Goal: Task Accomplishment & Management: Complete application form

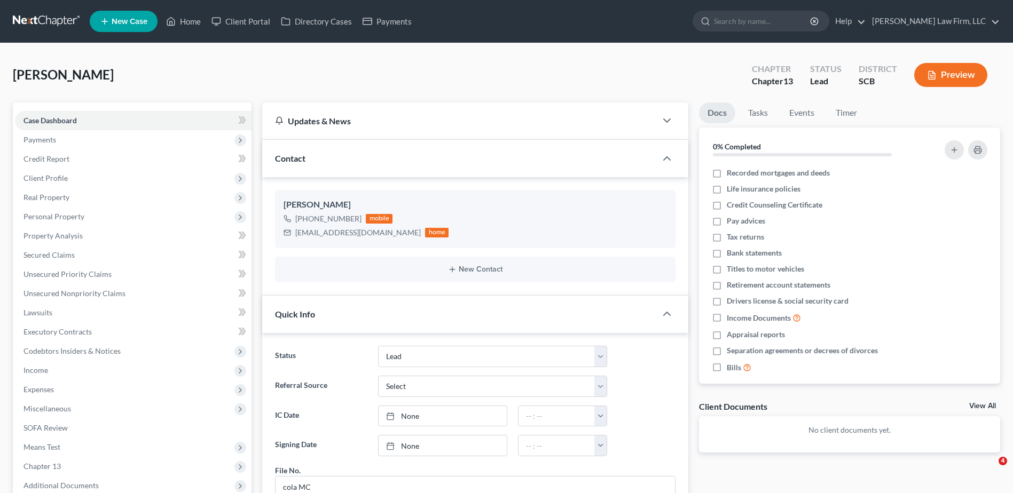
select select "4"
click at [191, 21] on link "Home" at bounding box center [183, 21] width 45 height 19
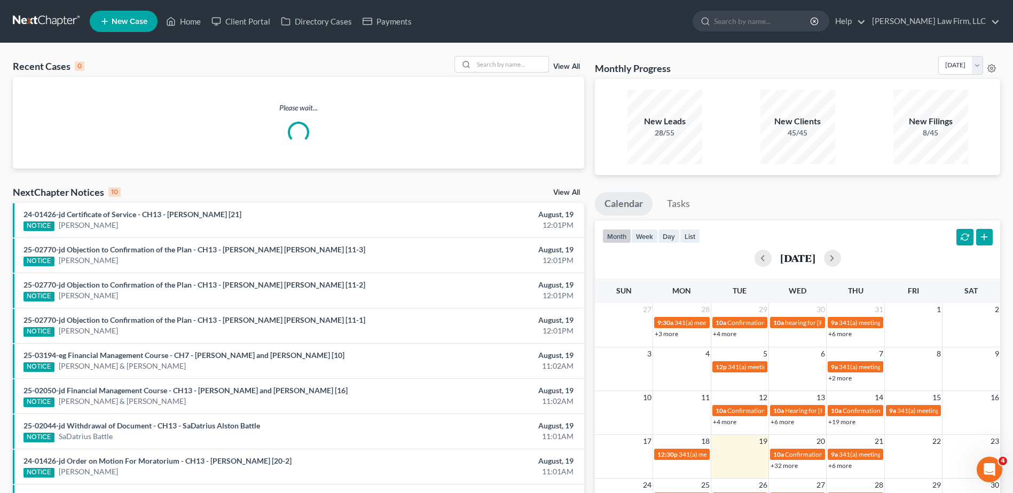
click at [514, 62] on input "search" at bounding box center [511, 64] width 75 height 15
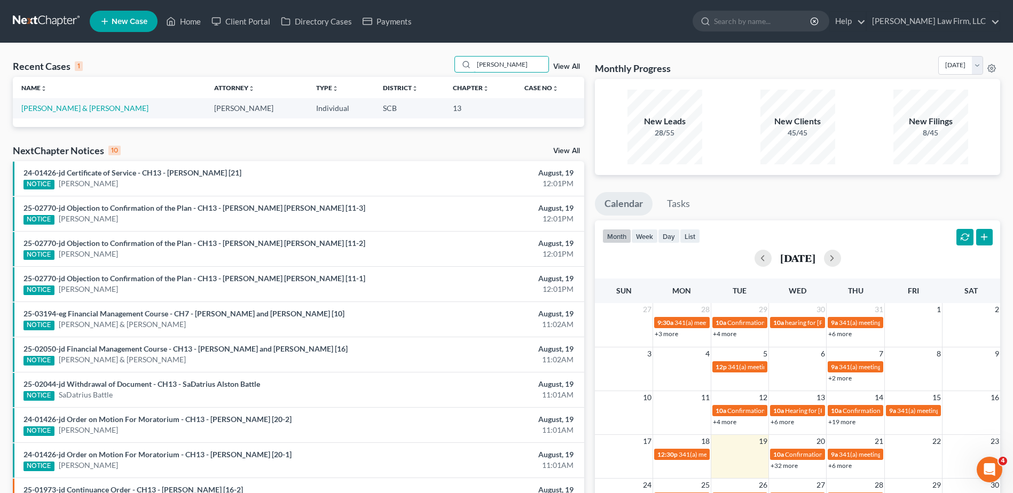
type input "[PERSON_NAME]"
click at [93, 108] on link "[PERSON_NAME] & [PERSON_NAME]" at bounding box center [84, 108] width 127 height 9
select select "1"
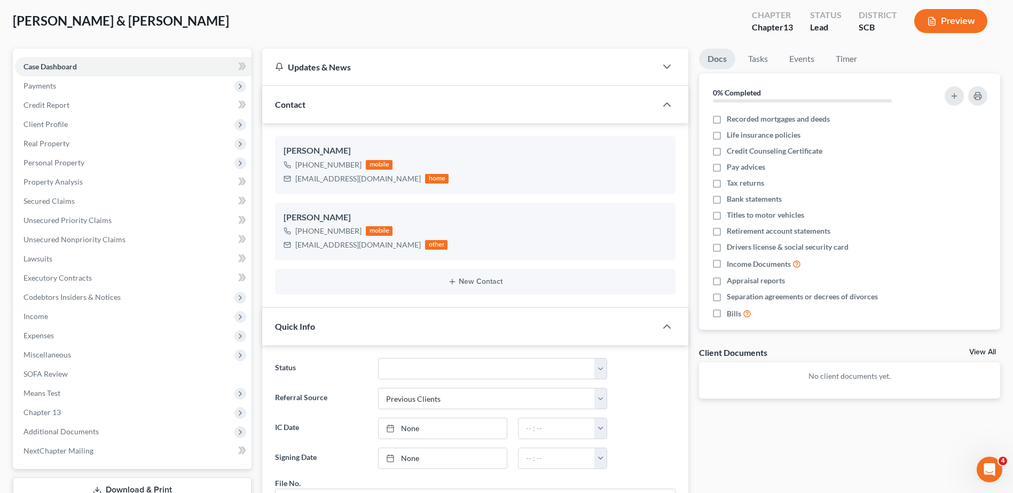
scroll to position [107, 0]
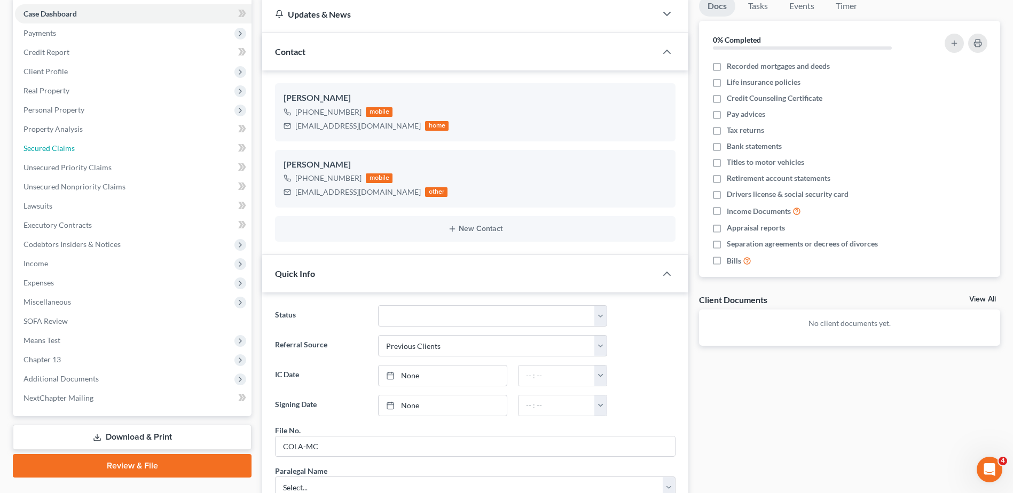
click at [78, 152] on link "Secured Claims" at bounding box center [133, 148] width 237 height 19
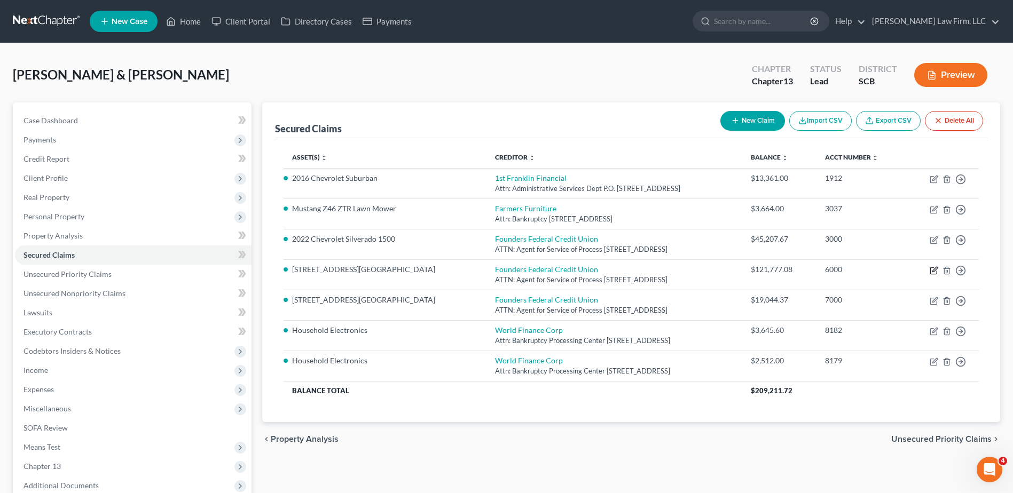
click at [933, 269] on icon "button" at bounding box center [934, 270] width 9 height 9
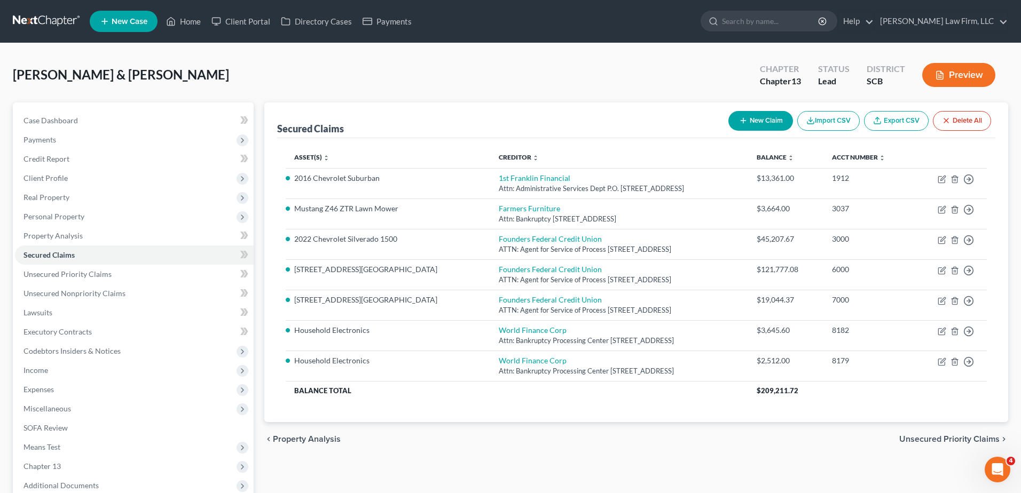
select select "42"
select select "2"
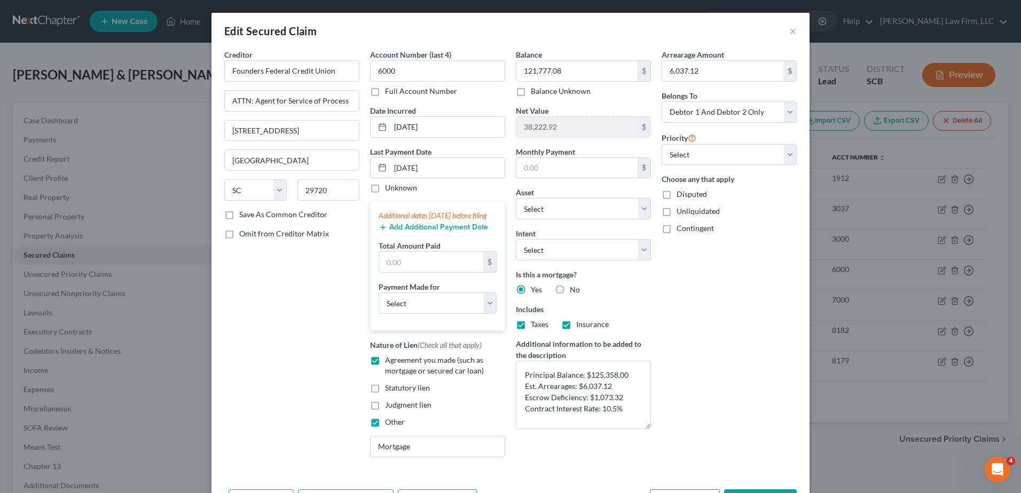
drag, startPoint x: 644, startPoint y: 399, endPoint x: 652, endPoint y: 428, distance: 29.9
click at [652, 428] on div "Creditor * Founders Federal Credit Union ATTN: Agent for Service of Process [GE…" at bounding box center [510, 257] width 583 height 417
click at [789, 32] on button "×" at bounding box center [792, 31] width 7 height 13
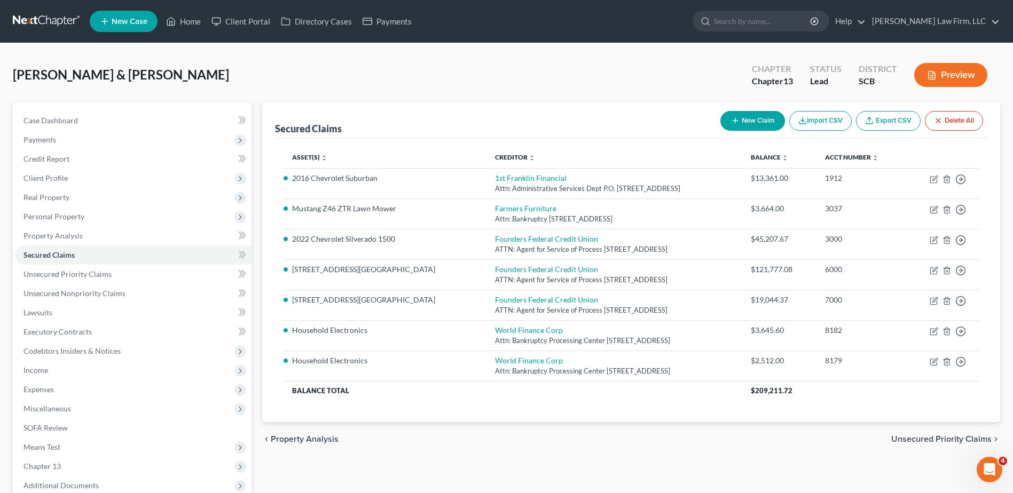
click at [60, 195] on span "Real Property" at bounding box center [46, 197] width 46 height 9
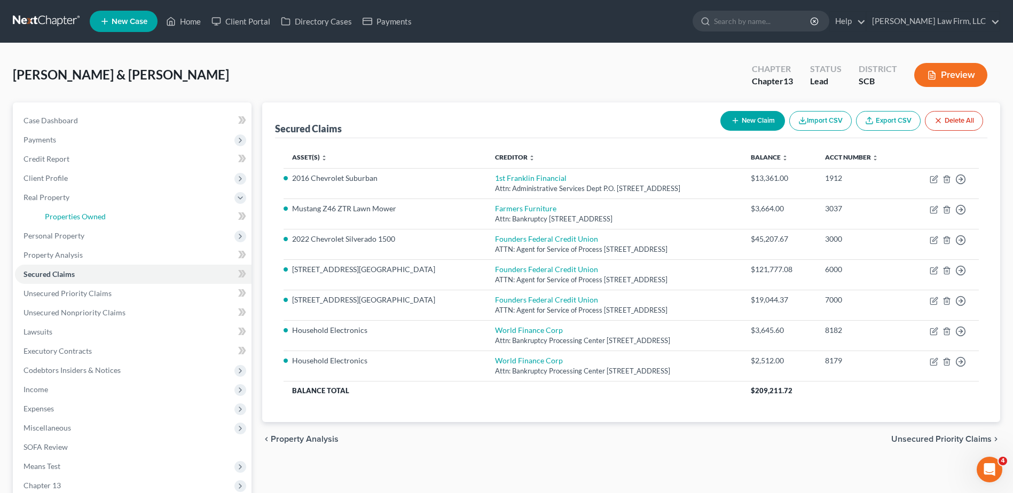
click at [66, 215] on span "Properties Owned" at bounding box center [75, 216] width 61 height 9
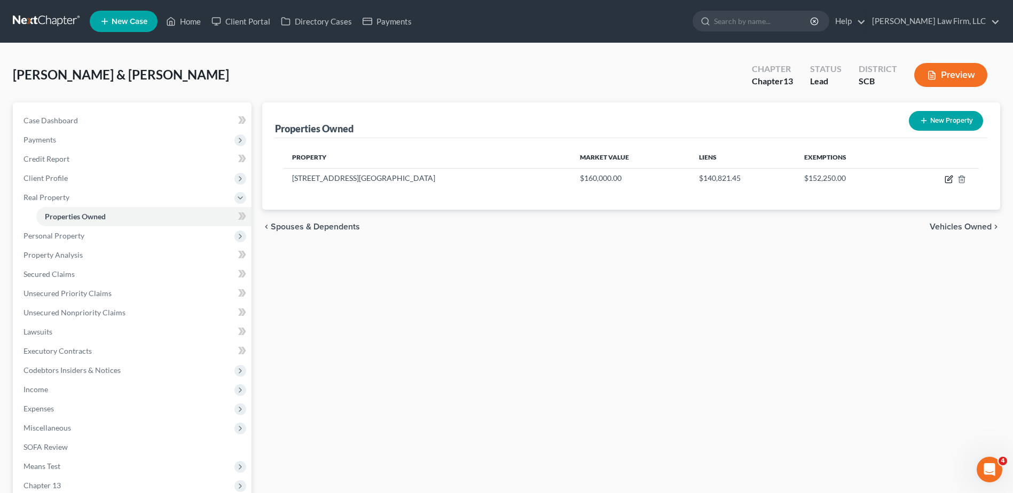
click at [952, 179] on icon "button" at bounding box center [948, 179] width 9 height 9
select select "42"
select select "2"
select select "1"
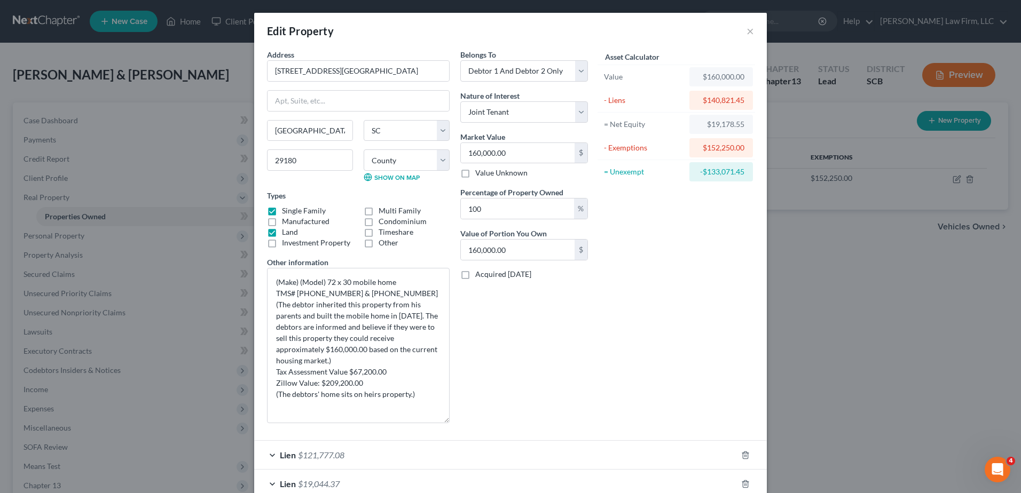
drag, startPoint x: 446, startPoint y: 306, endPoint x: 467, endPoint y: 422, distance: 117.6
click at [467, 422] on div "Address * [GEOGRAPHIC_DATA] Extension [GEOGRAPHIC_DATA] [US_STATE] [GEOGRAPHIC_…" at bounding box center [428, 240] width 332 height 383
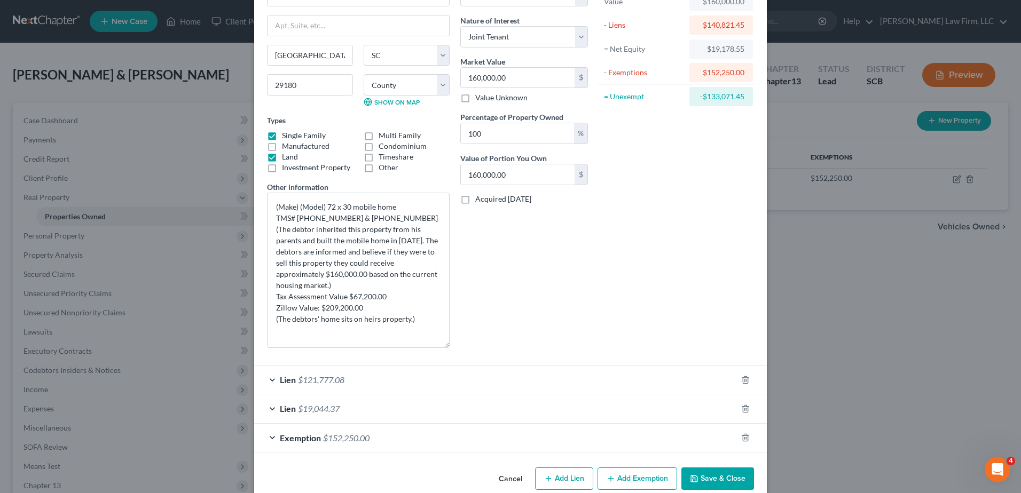
scroll to position [93, 0]
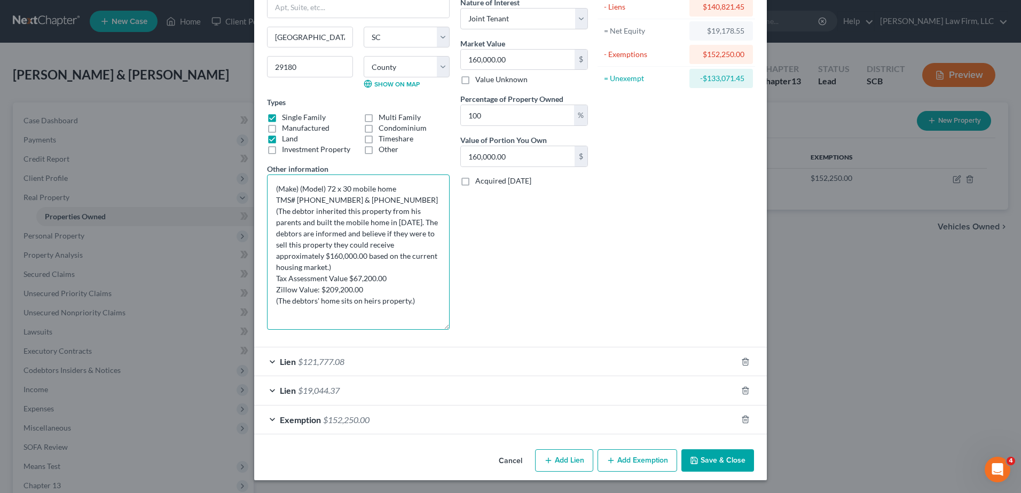
drag, startPoint x: 410, startPoint y: 303, endPoint x: 262, endPoint y: 300, distance: 147.9
click at [262, 300] on div "Address * [GEOGRAPHIC_DATA] Extension [GEOGRAPHIC_DATA] [US_STATE] [GEOGRAPHIC_…" at bounding box center [358, 147] width 193 height 383
click at [360, 275] on textarea "(Make) (Model) 72 x 30 mobile home TMS# [PHONE_NUMBER] & [PHONE_NUMBER] (The de…" at bounding box center [358, 252] width 183 height 155
click at [342, 280] on textarea "(Make) (Model) 72 x 30 mobile home TMS# [PHONE_NUMBER] & [PHONE_NUMBER] (The de…" at bounding box center [358, 252] width 183 height 155
drag, startPoint x: 436, startPoint y: 200, endPoint x: 294, endPoint y: 203, distance: 142.1
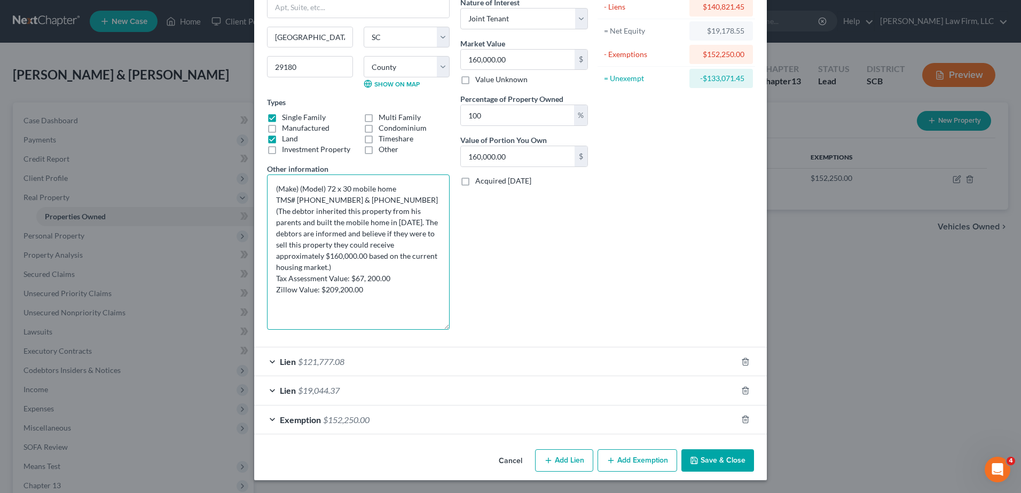
click at [294, 203] on textarea "(Make) (Model) 72 x 30 mobile home TMS# [PHONE_NUMBER] & [PHONE_NUMBER] (The de…" at bounding box center [358, 252] width 183 height 155
click at [410, 202] on textarea "(Make) (Model) 72 x 30 mobile home TMS# [PHONE_NUMBER] & [PHONE_NUMBER] (The de…" at bounding box center [358, 252] width 183 height 155
type textarea "(Make) (Model) 72 x 30 mobile home TMS# [PHONE_NUMBER] & [PHONE_NUMBER] (The de…"
click at [719, 457] on button "Save & Close" at bounding box center [717, 461] width 73 height 22
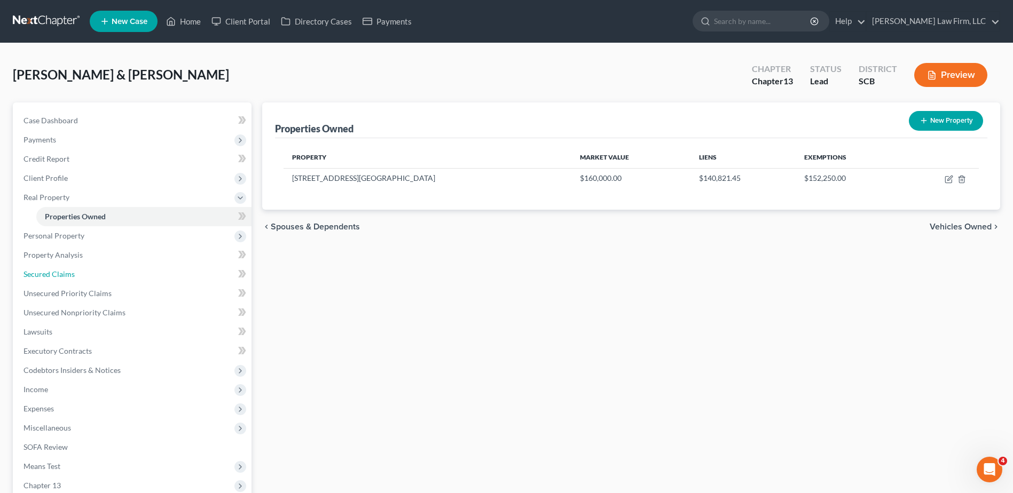
click at [67, 275] on span "Secured Claims" at bounding box center [48, 274] width 51 height 9
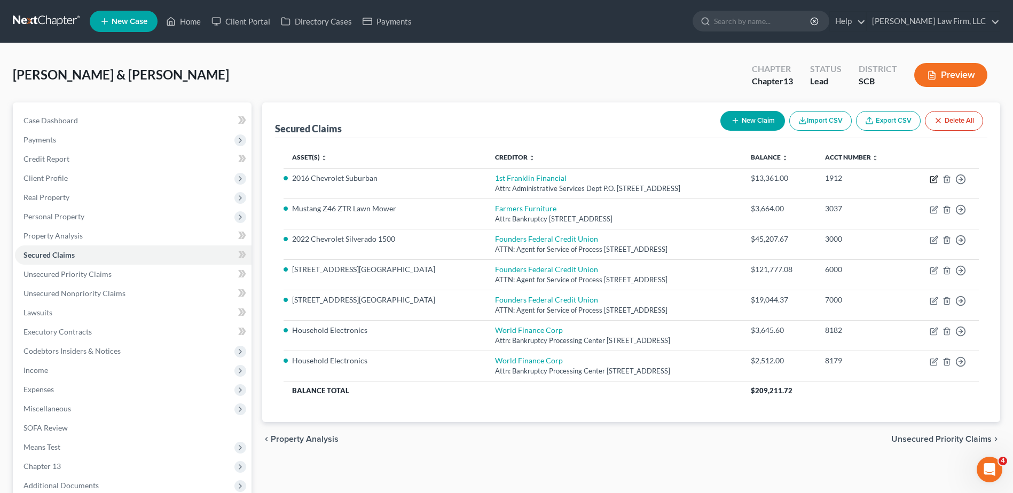
click at [935, 177] on icon "button" at bounding box center [934, 178] width 5 height 5
select select "10"
select select "0"
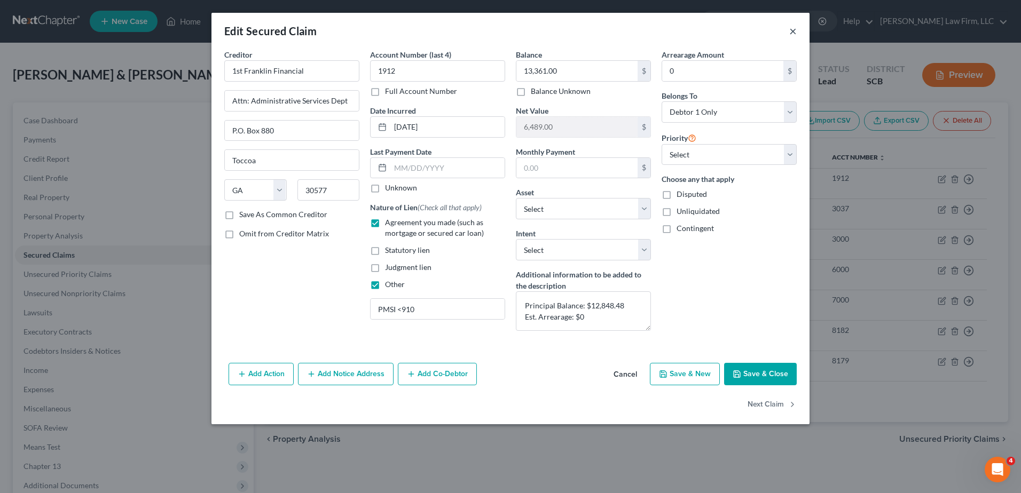
click at [792, 30] on button "×" at bounding box center [792, 31] width 7 height 13
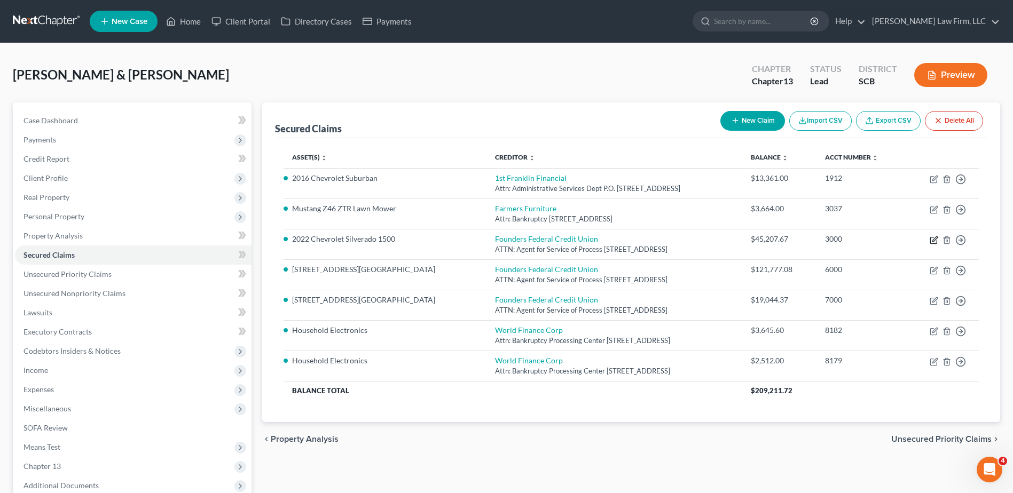
click at [933, 241] on icon "button" at bounding box center [934, 239] width 5 height 5
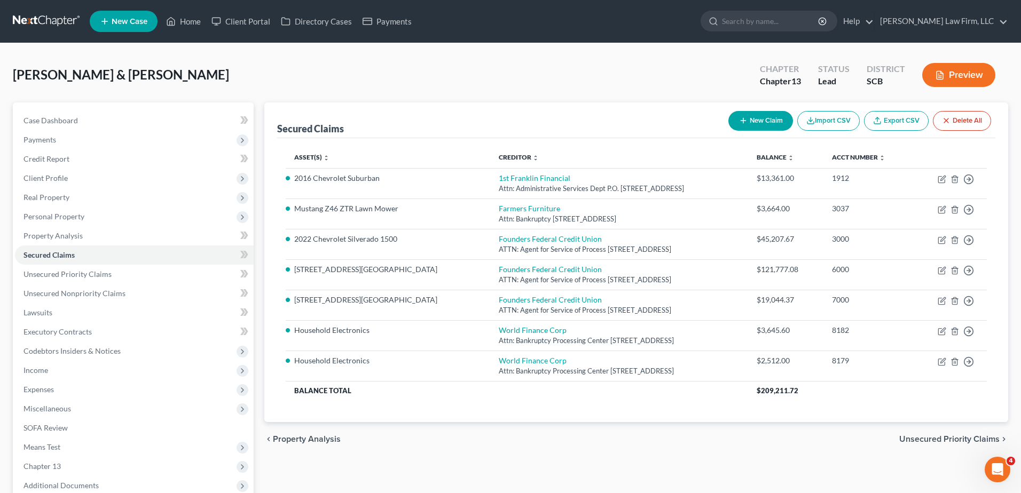
select select "42"
select select "16"
select select "0"
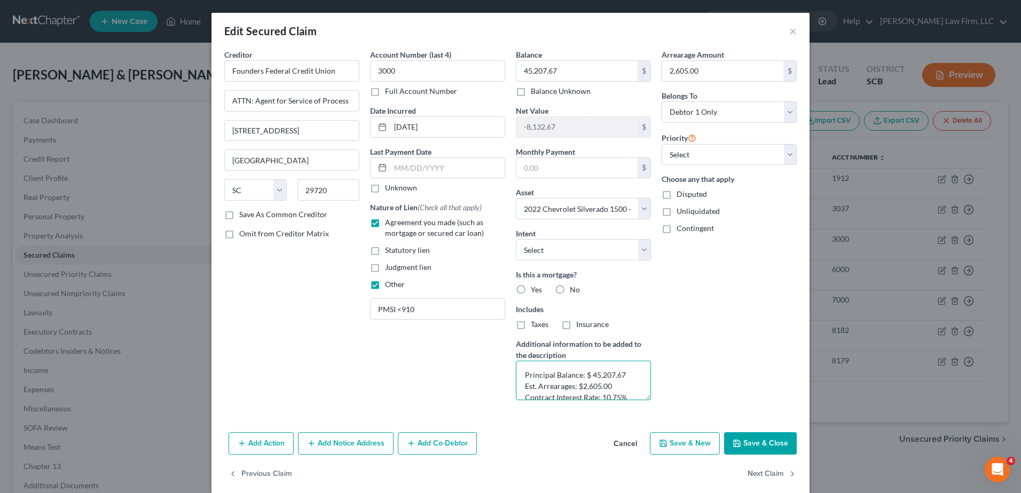
click at [587, 377] on textarea "Principal Balance: $ 45,207.67 Est. Arrearages: $2,605.00 Contract Interest Rat…" at bounding box center [583, 381] width 135 height 40
type textarea "Principal Balance: $45,207.67 Est. Arrearages: $2,605.00 Contract Interest Rate…"
click at [570, 287] on label "No" at bounding box center [575, 290] width 10 height 11
click at [574, 287] on input "No" at bounding box center [577, 288] width 7 height 7
radio input "true"
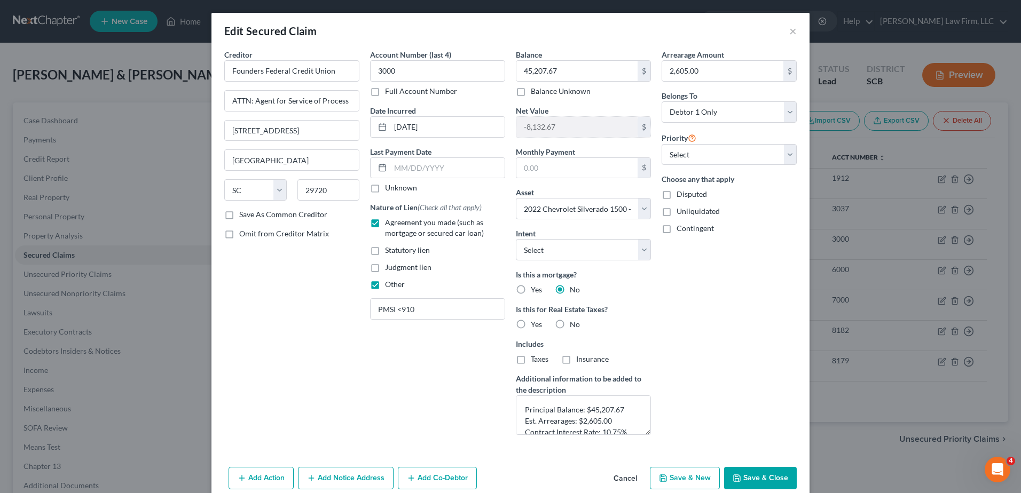
click at [570, 322] on label "No" at bounding box center [575, 324] width 10 height 11
click at [574, 322] on input "No" at bounding box center [577, 322] width 7 height 7
radio input "true"
click at [789, 33] on button "×" at bounding box center [792, 31] width 7 height 13
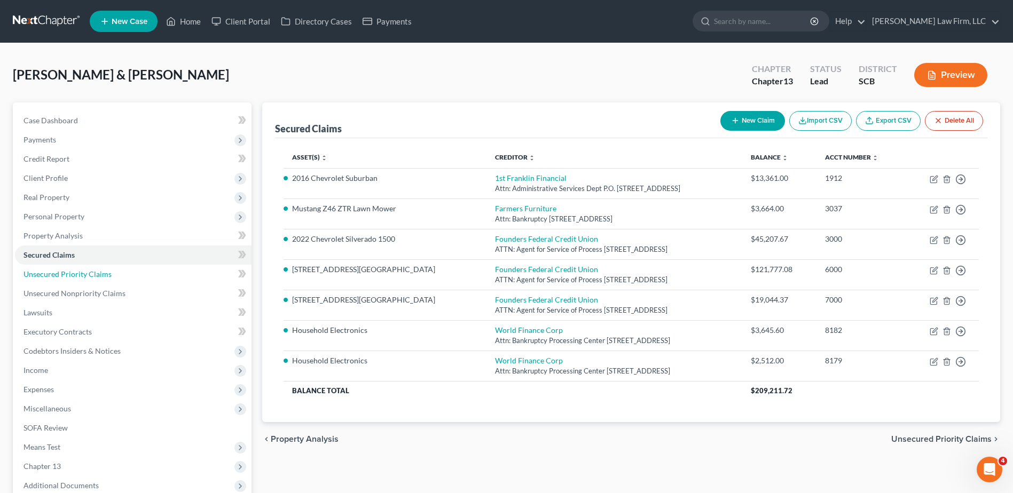
click at [86, 277] on span "Unsecured Priority Claims" at bounding box center [67, 274] width 88 height 9
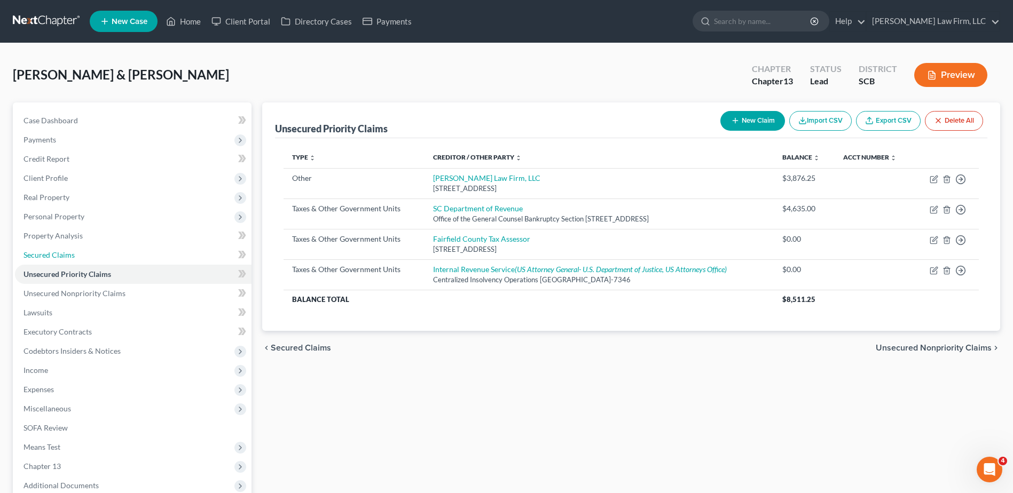
click at [67, 255] on span "Secured Claims" at bounding box center [48, 254] width 51 height 9
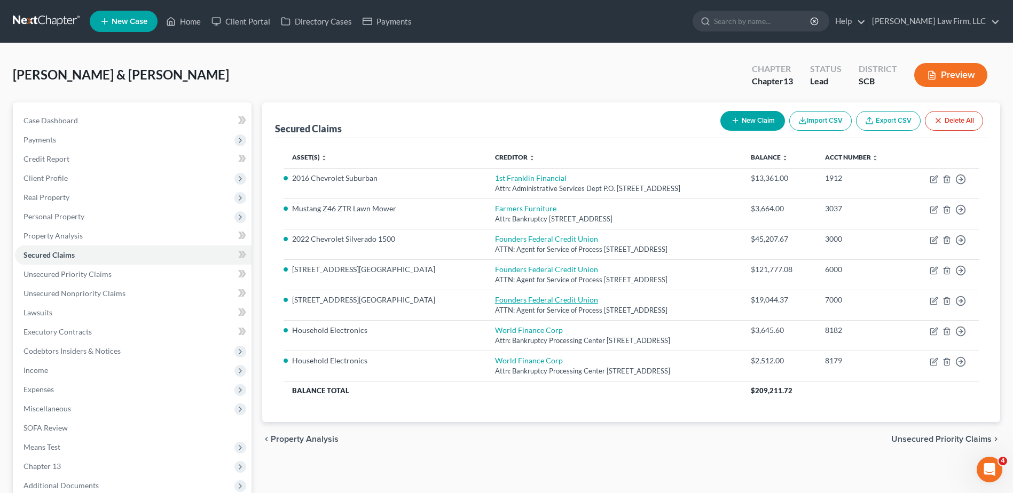
click at [523, 298] on link "Founders Federal Credit Union" at bounding box center [546, 299] width 103 height 9
select select "42"
select select "2"
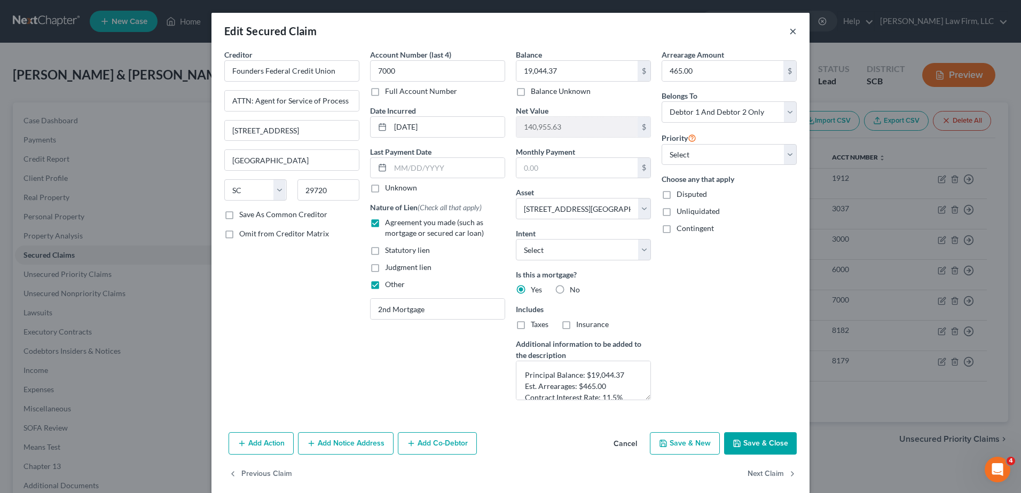
click at [789, 27] on button "×" at bounding box center [792, 31] width 7 height 13
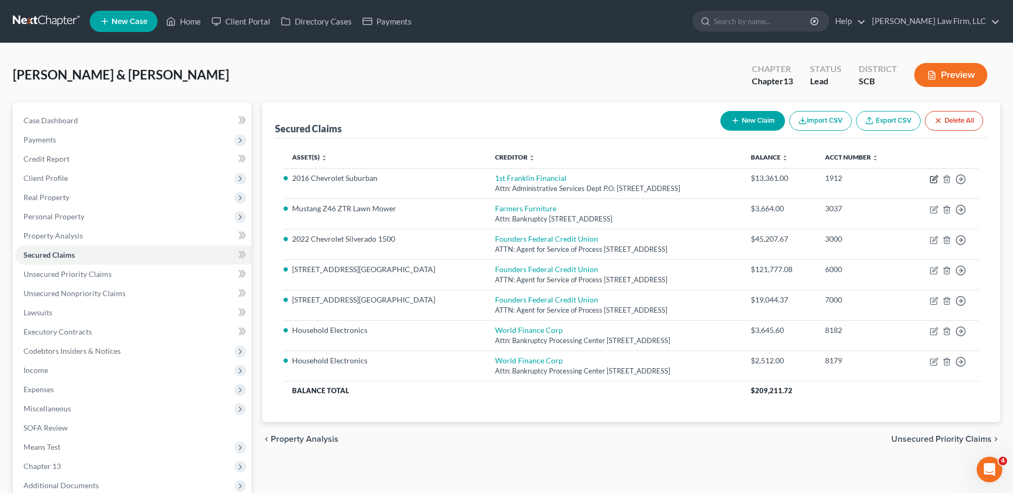
click at [933, 180] on icon "button" at bounding box center [934, 178] width 5 height 5
select select "10"
select select "0"
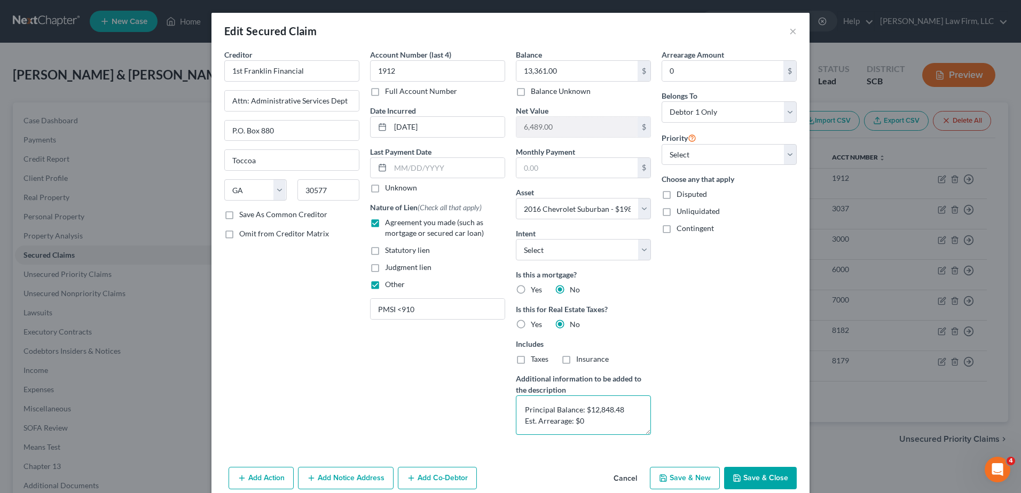
drag, startPoint x: 619, startPoint y: 411, endPoint x: 586, endPoint y: 411, distance: 32.6
click at [586, 411] on textarea "Principal Balance: $12,848.48 Est. Arrearage: $0" at bounding box center [583, 416] width 135 height 40
type textarea "Principal Balance: $13,361.00 Est. Arrearage: $0"
click at [756, 477] on button "Save & Close" at bounding box center [760, 478] width 73 height 22
select select
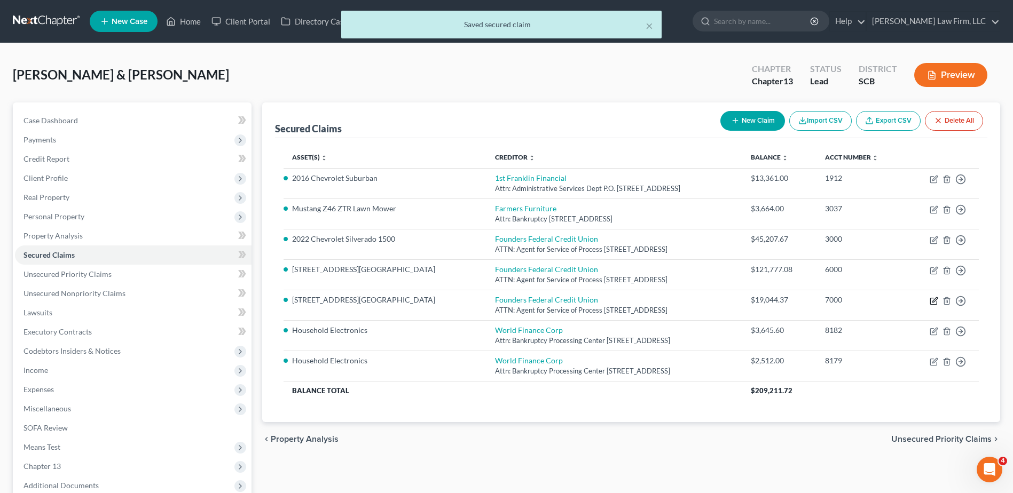
click at [934, 302] on icon "button" at bounding box center [934, 299] width 5 height 5
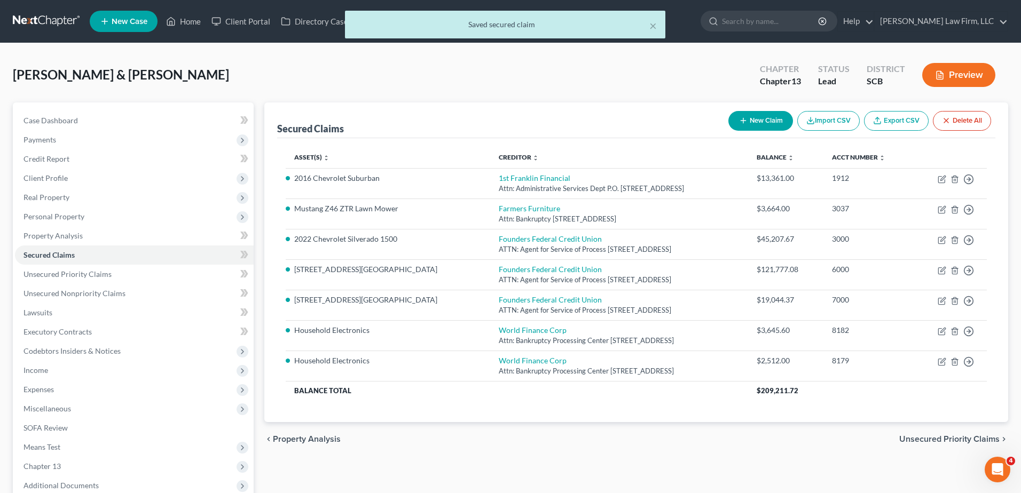
select select "42"
select select "2"
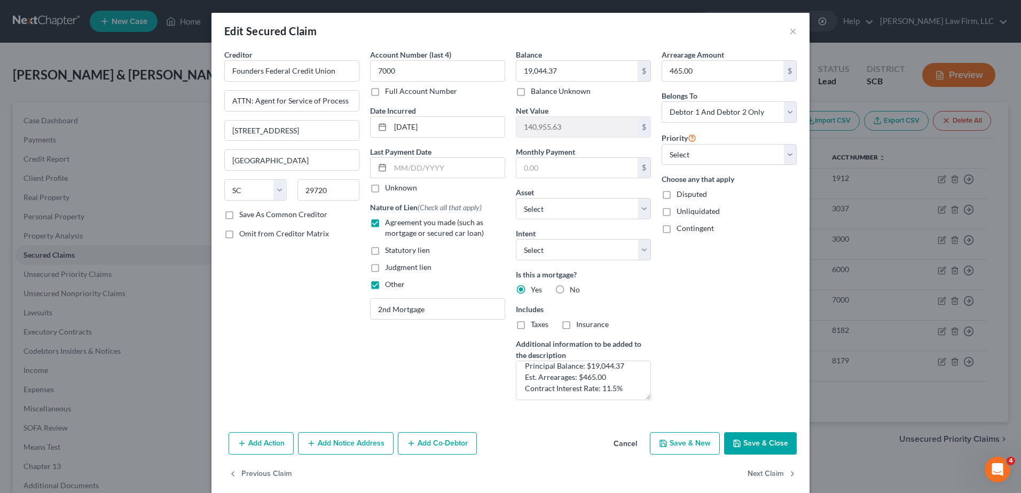
scroll to position [11, 0]
click at [749, 437] on button "Save & Close" at bounding box center [760, 443] width 73 height 22
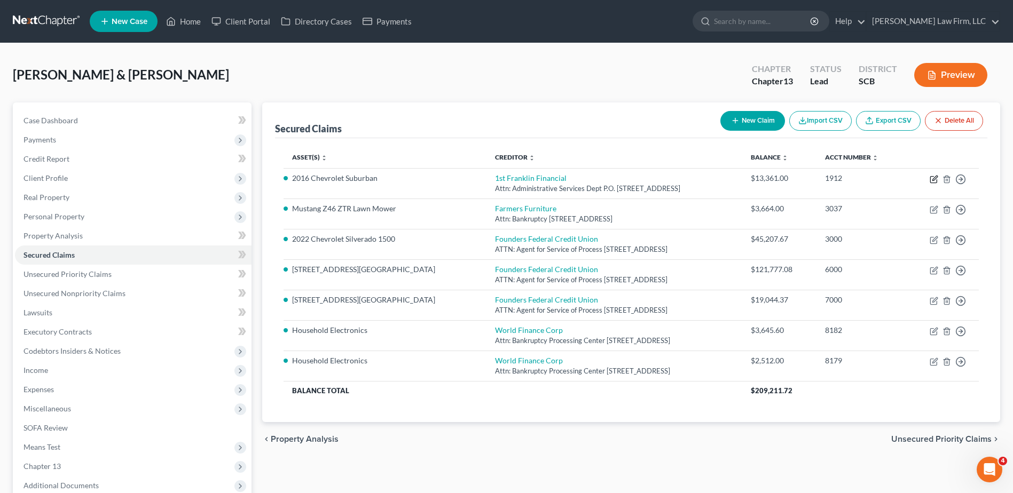
click at [935, 179] on icon "button" at bounding box center [934, 179] width 9 height 9
select select "10"
select select "0"
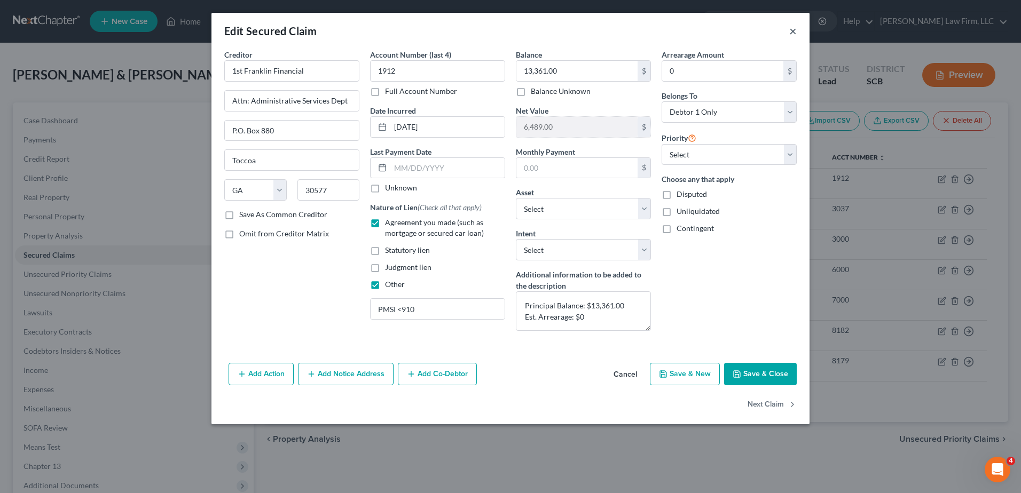
click at [791, 33] on button "×" at bounding box center [792, 31] width 7 height 13
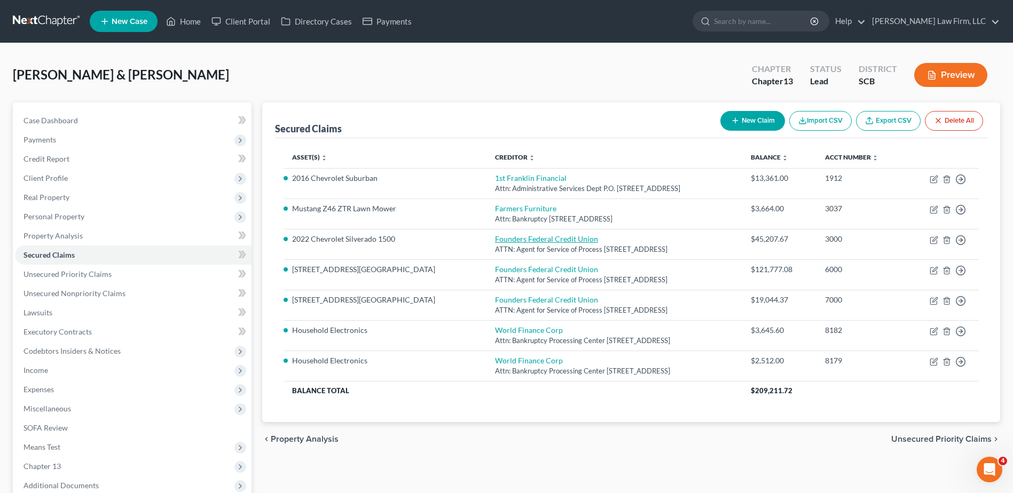
click at [509, 242] on link "Founders Federal Credit Union" at bounding box center [546, 238] width 103 height 9
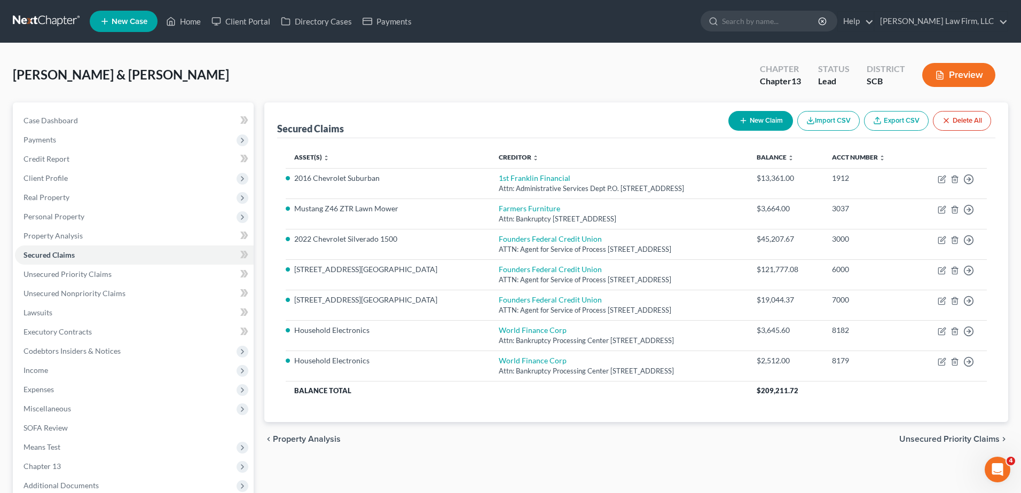
select select "42"
select select "16"
select select "0"
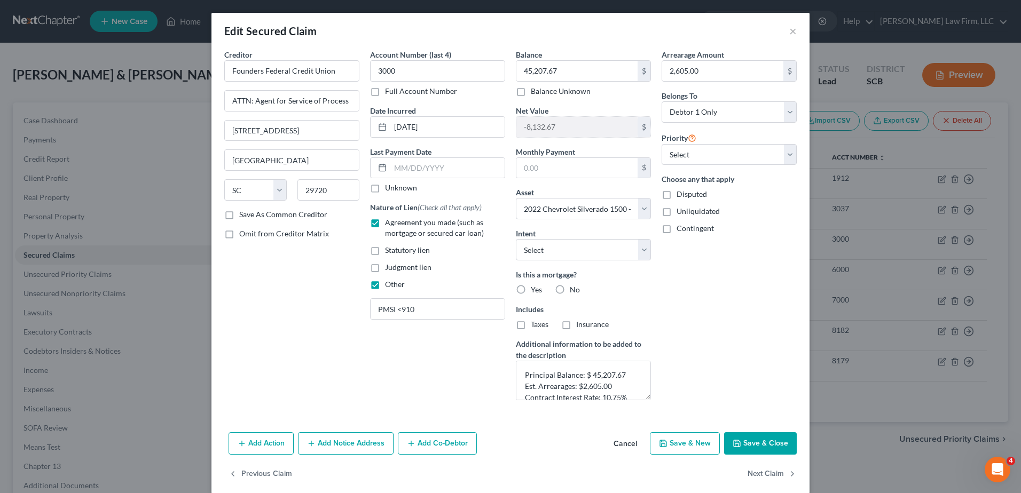
click at [570, 286] on label "No" at bounding box center [575, 290] width 10 height 11
click at [574, 286] on input "No" at bounding box center [577, 288] width 7 height 7
radio input "true"
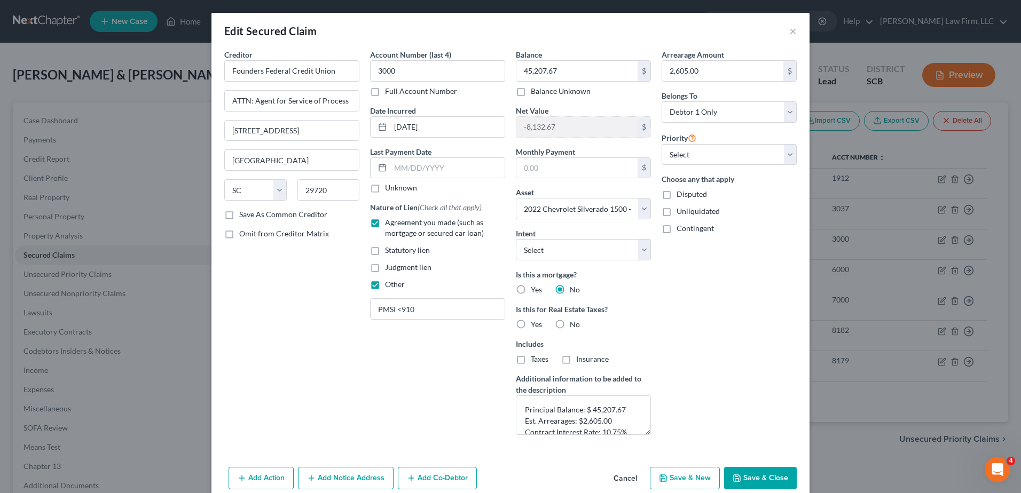
click at [570, 324] on label "No" at bounding box center [575, 324] width 10 height 11
click at [574, 324] on input "No" at bounding box center [577, 322] width 7 height 7
radio input "true"
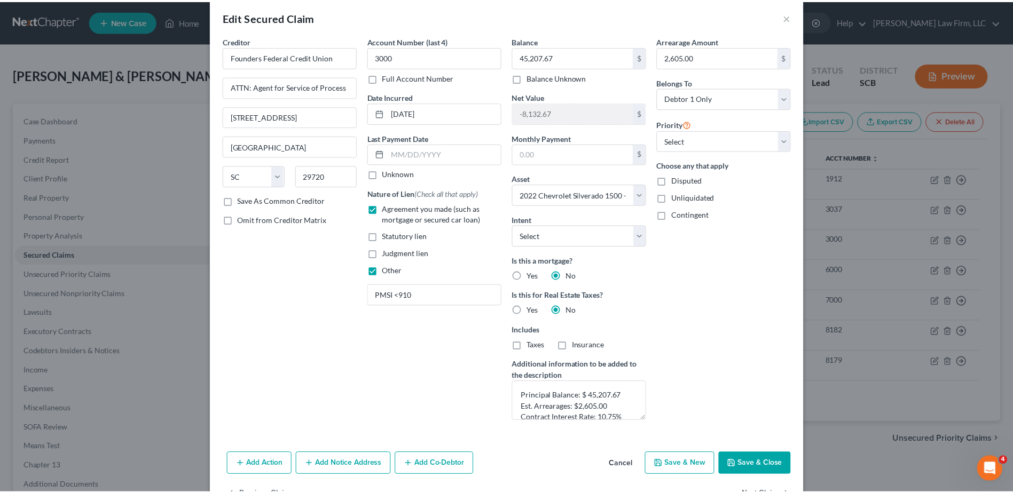
scroll to position [0, 0]
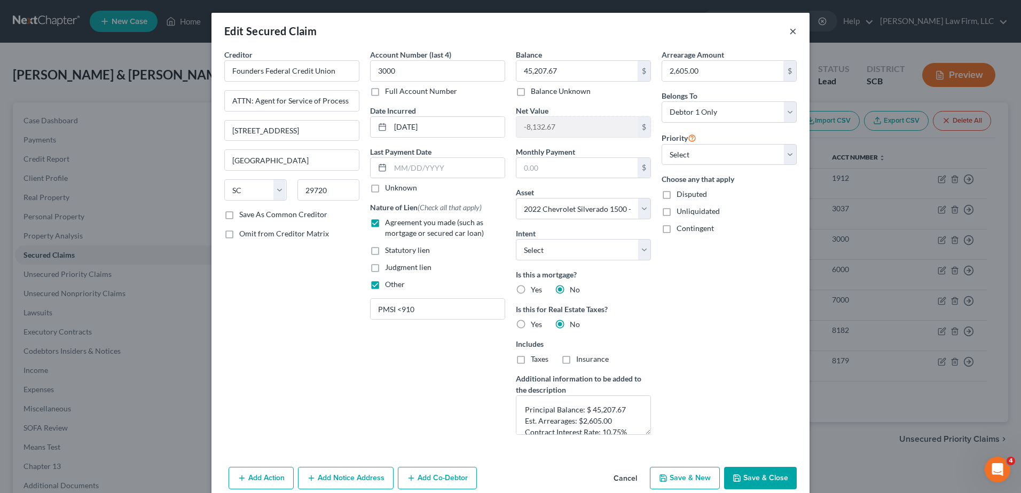
click at [789, 30] on button "×" at bounding box center [792, 31] width 7 height 13
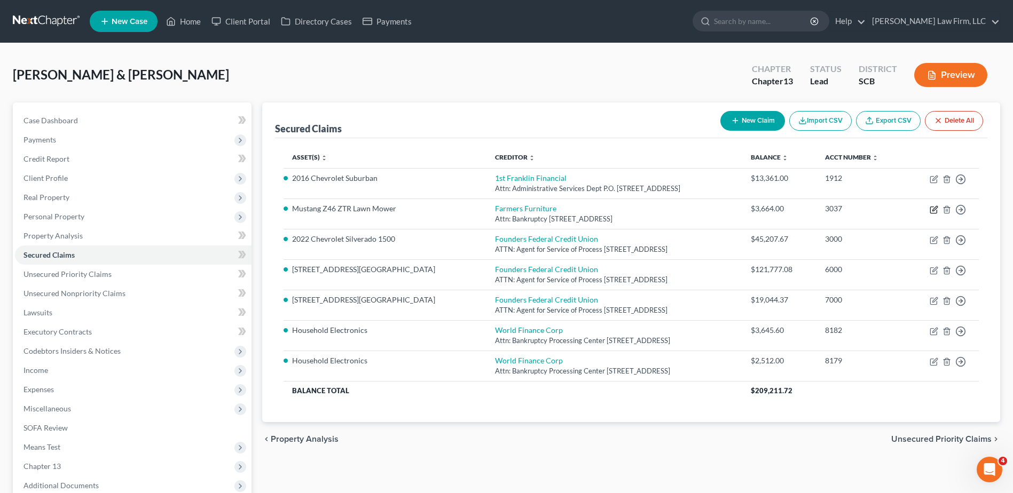
click at [935, 211] on icon "button" at bounding box center [934, 210] width 9 height 9
select select "10"
select select "0"
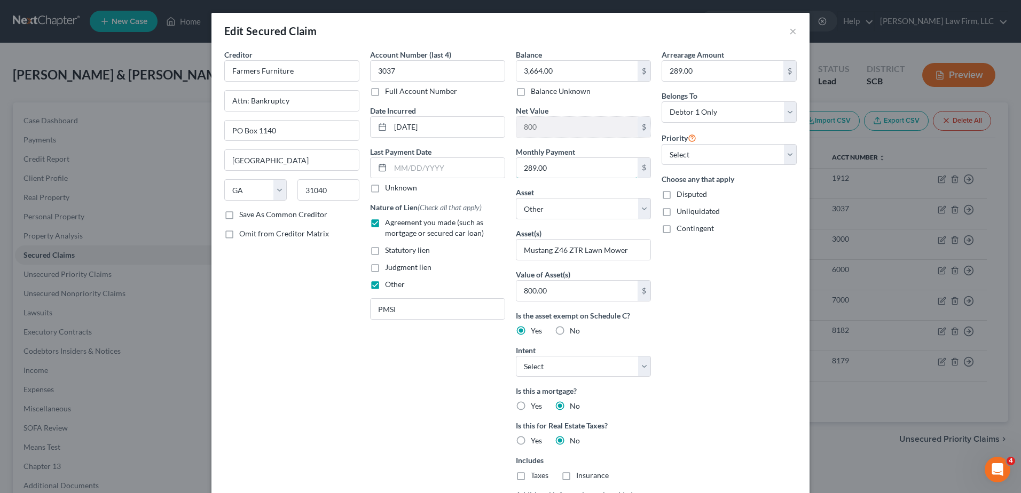
click at [586, 170] on input "289.00" at bounding box center [576, 168] width 121 height 20
click at [791, 32] on button "×" at bounding box center [792, 31] width 7 height 13
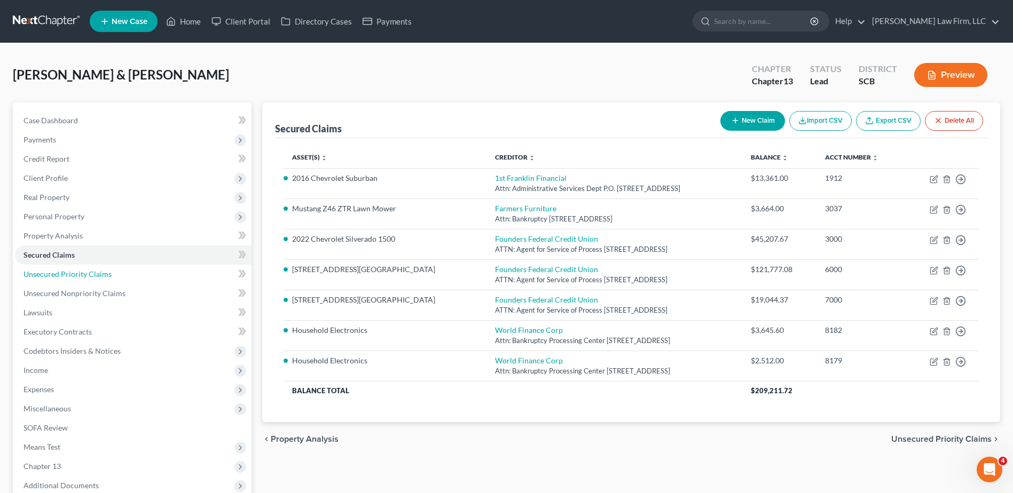
click at [88, 276] on span "Unsecured Priority Claims" at bounding box center [67, 274] width 88 height 9
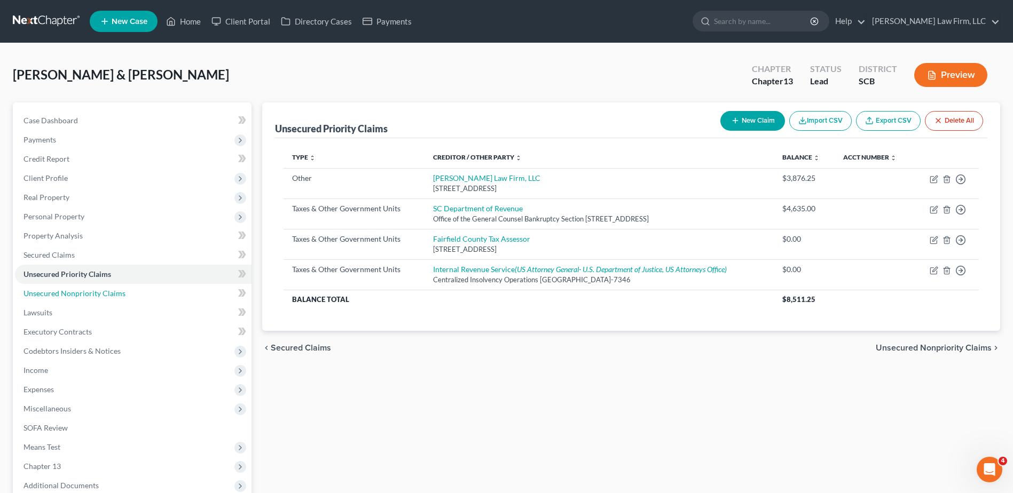
click at [81, 295] on span "Unsecured Nonpriority Claims" at bounding box center [74, 293] width 102 height 9
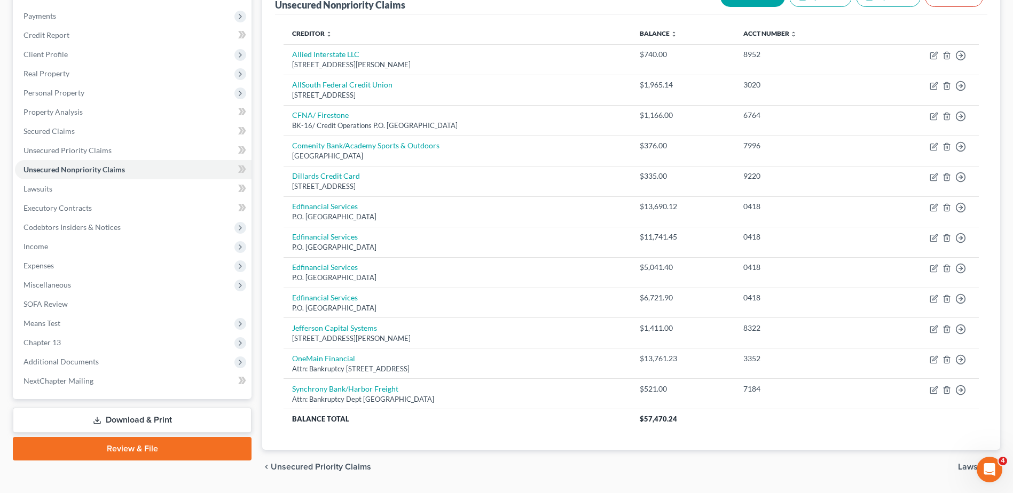
scroll to position [155, 0]
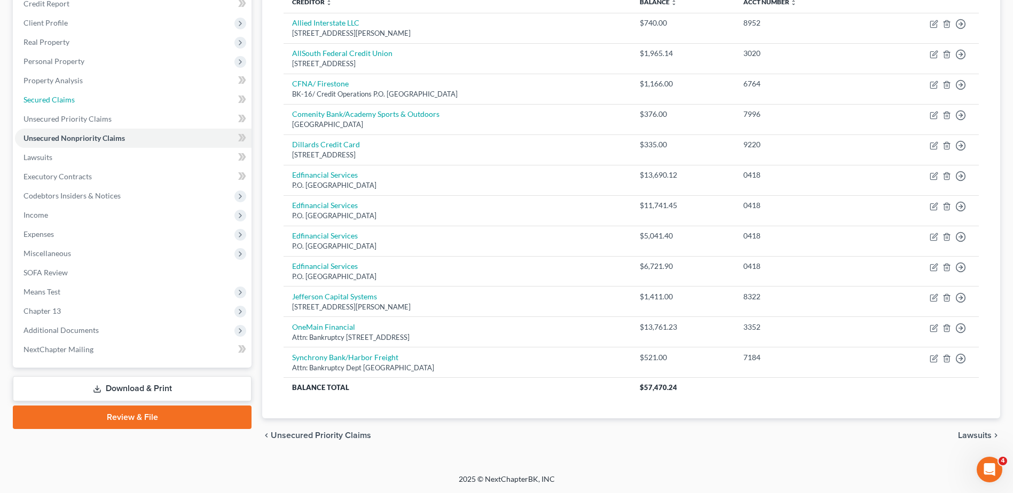
click at [67, 105] on link "Secured Claims" at bounding box center [133, 99] width 237 height 19
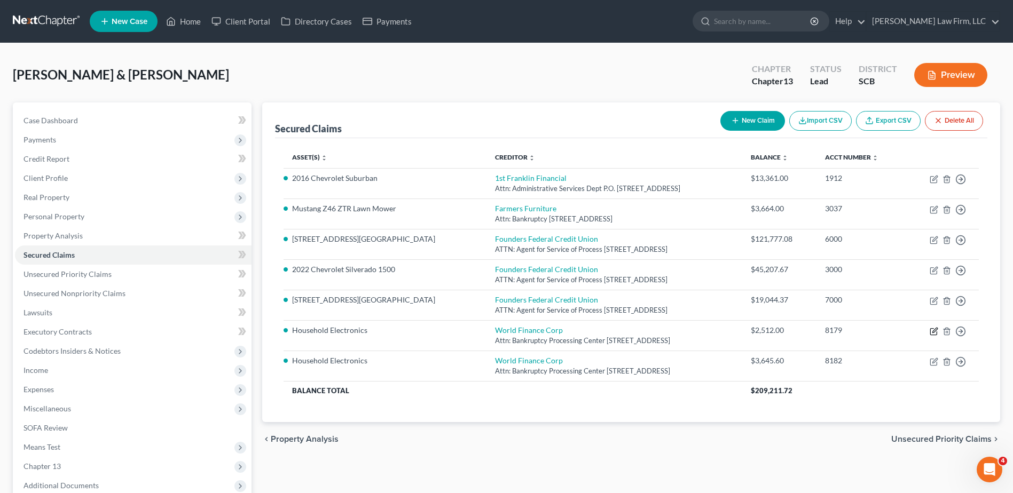
click at [935, 330] on icon "button" at bounding box center [934, 331] width 9 height 9
select select "42"
select select "0"
select select "1"
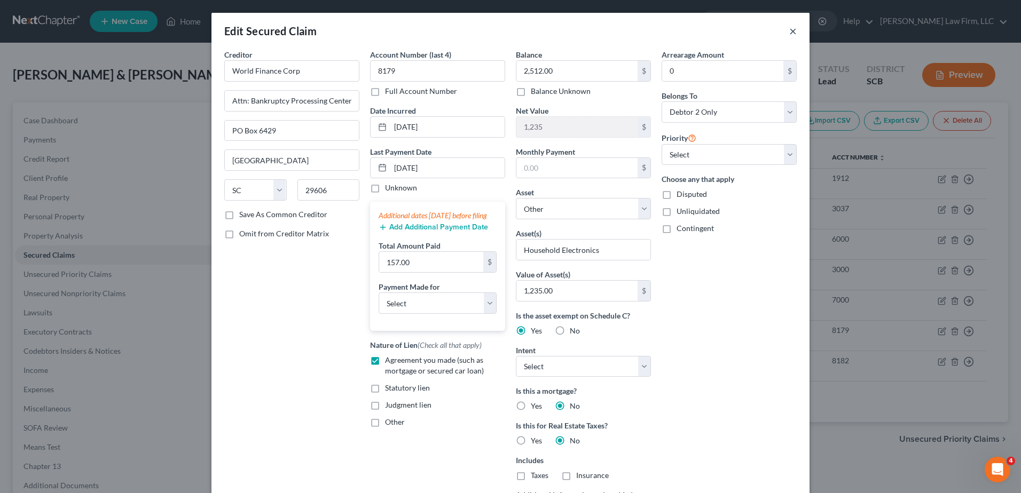
click at [790, 27] on button "×" at bounding box center [792, 31] width 7 height 13
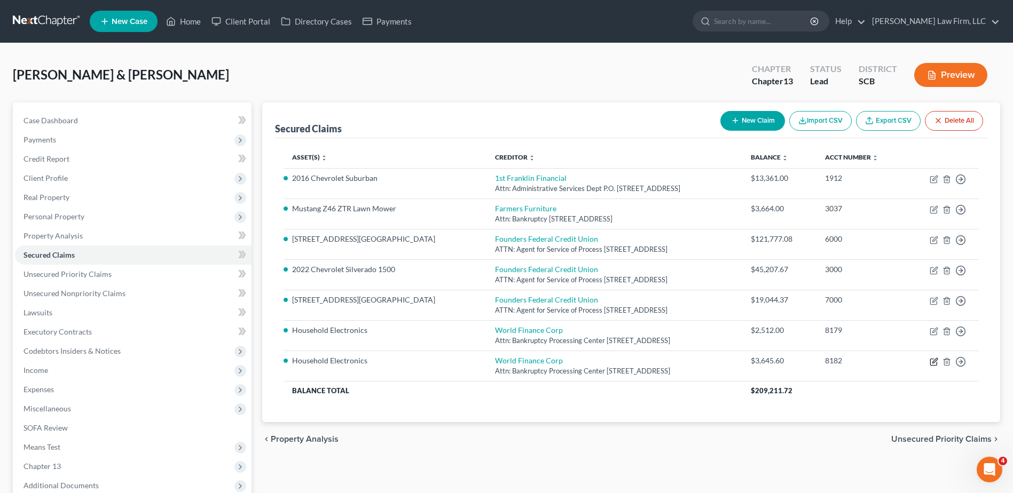
click at [933, 360] on icon "button" at bounding box center [934, 362] width 9 height 9
select select "42"
select select "0"
select select "1"
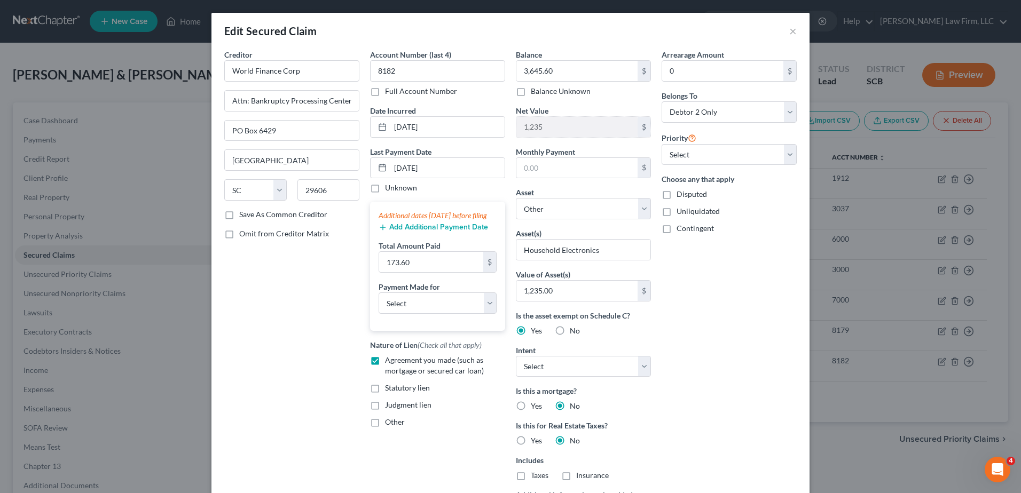
click at [738, 284] on div "Arrearage Amount 0 $ Belongs To * Select Debtor 1 Only Debtor 2 Only Debtor 1 A…" at bounding box center [729, 304] width 146 height 511
click at [792, 34] on button "×" at bounding box center [792, 31] width 7 height 13
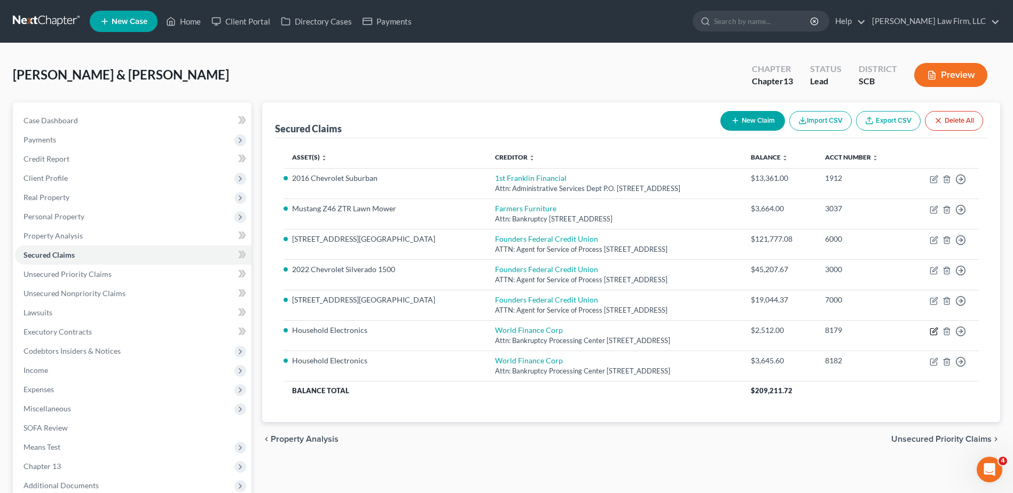
click at [936, 332] on icon "button" at bounding box center [933, 331] width 6 height 6
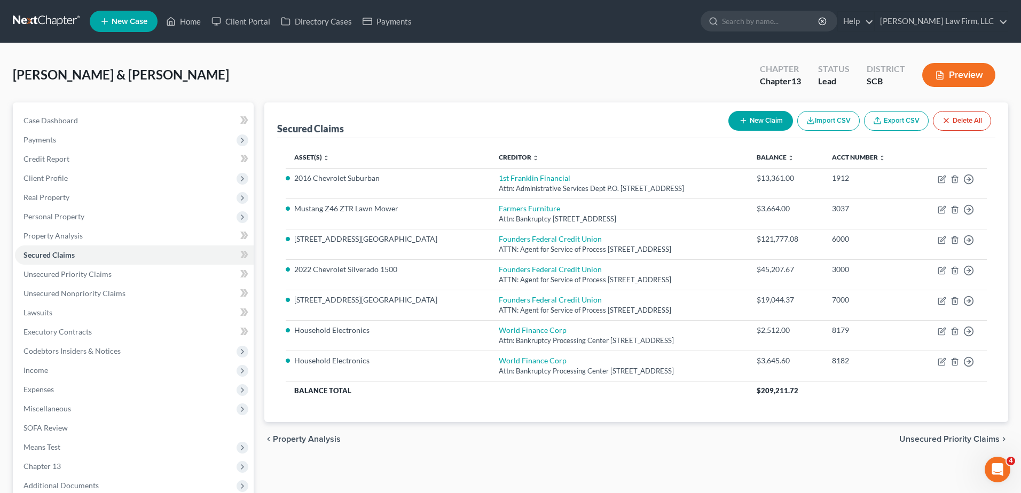
select select "42"
select select "0"
select select "1"
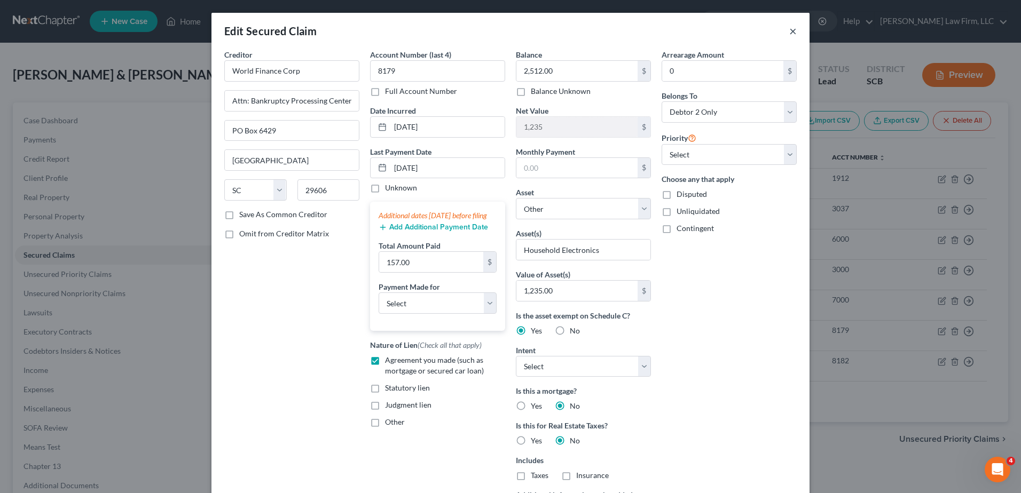
click at [791, 30] on button "×" at bounding box center [792, 31] width 7 height 13
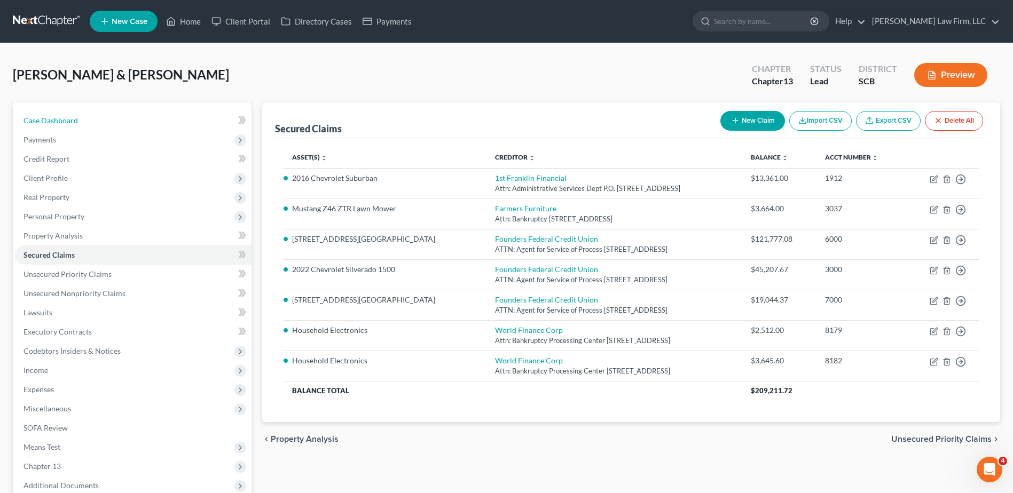
click at [69, 125] on link "Case Dashboard" at bounding box center [133, 120] width 237 height 19
select select "1"
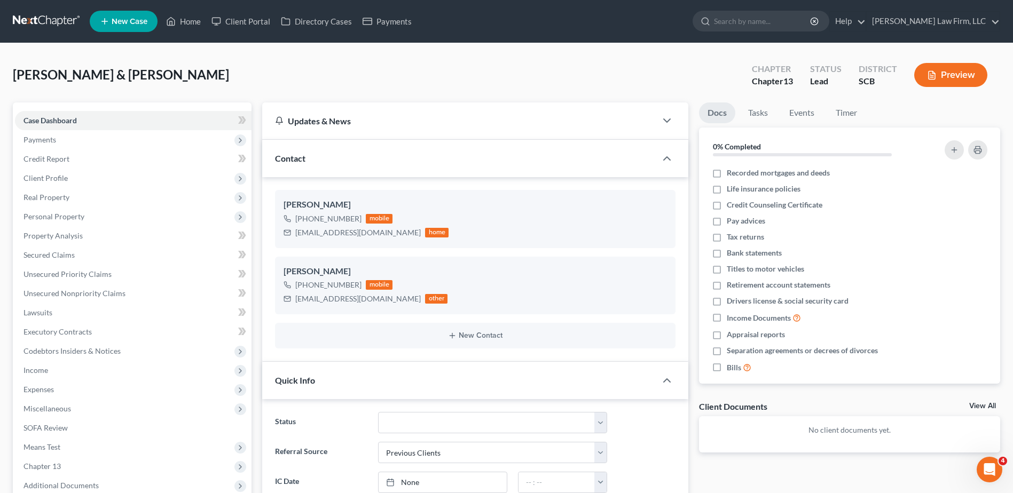
scroll to position [319, 0]
click at [54, 259] on span "Secured Claims" at bounding box center [48, 254] width 51 height 9
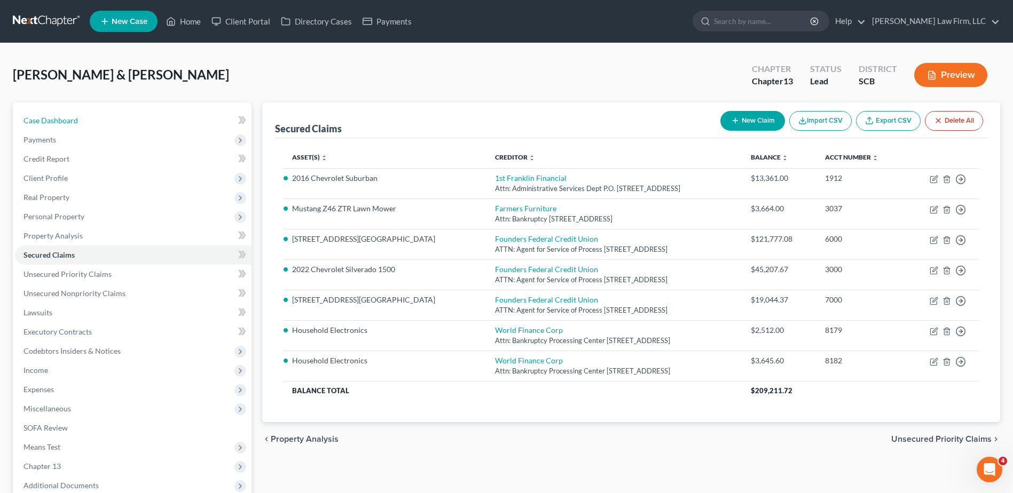
click at [93, 115] on link "Case Dashboard" at bounding box center [133, 120] width 237 height 19
select select "1"
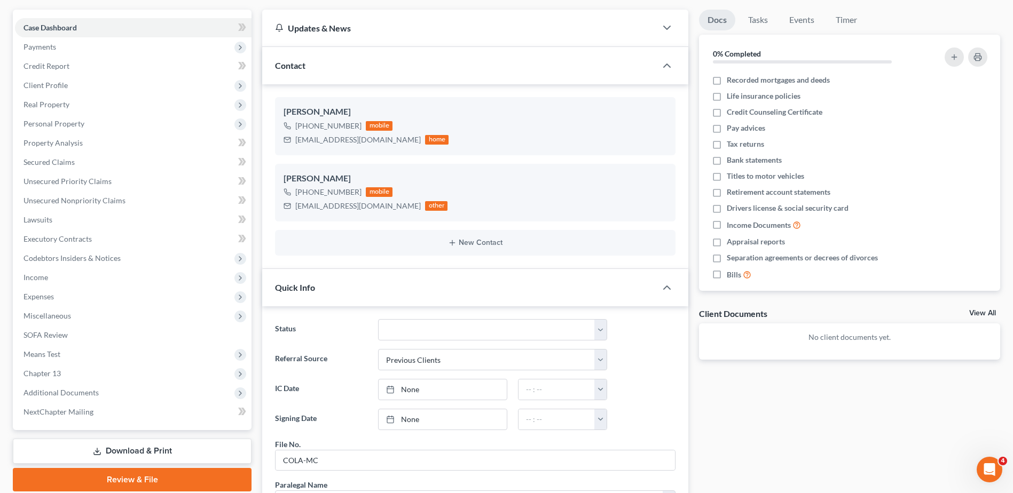
scroll to position [320, 0]
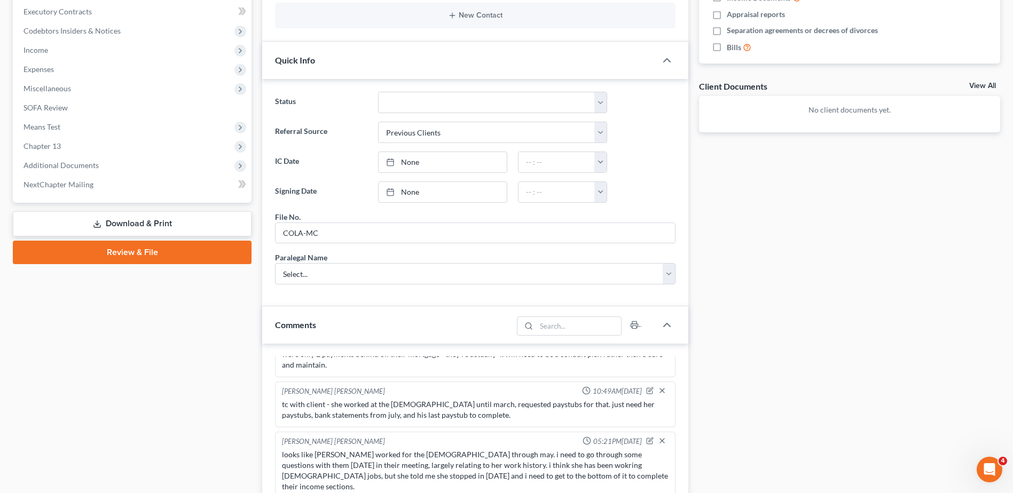
click at [89, 165] on span "Additional Documents" at bounding box center [60, 165] width 75 height 9
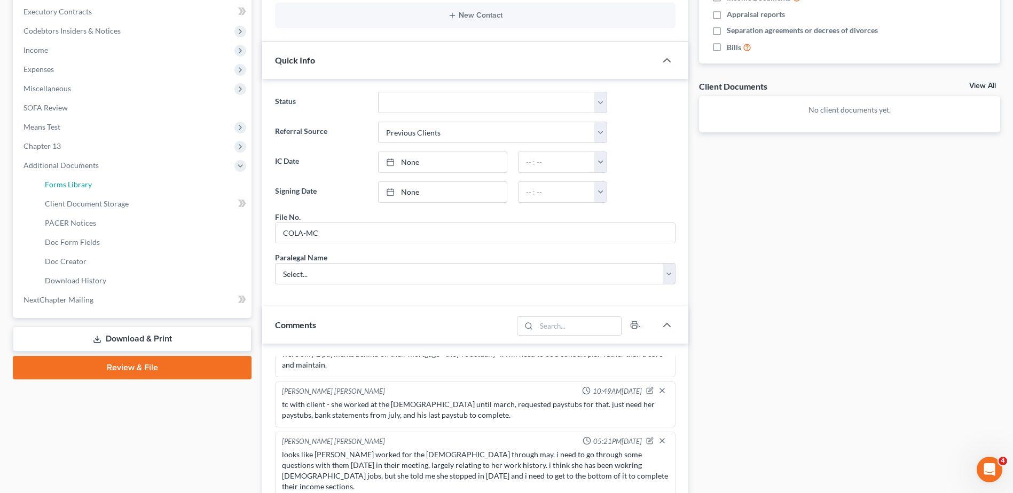
click at [90, 185] on span "Forms Library" at bounding box center [68, 184] width 47 height 9
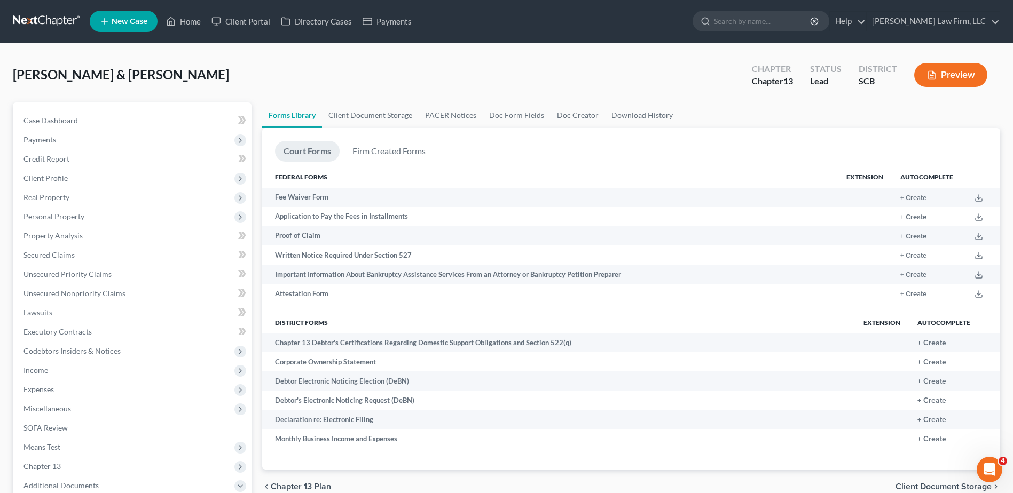
click at [384, 116] on link "Client Document Storage" at bounding box center [370, 116] width 97 height 26
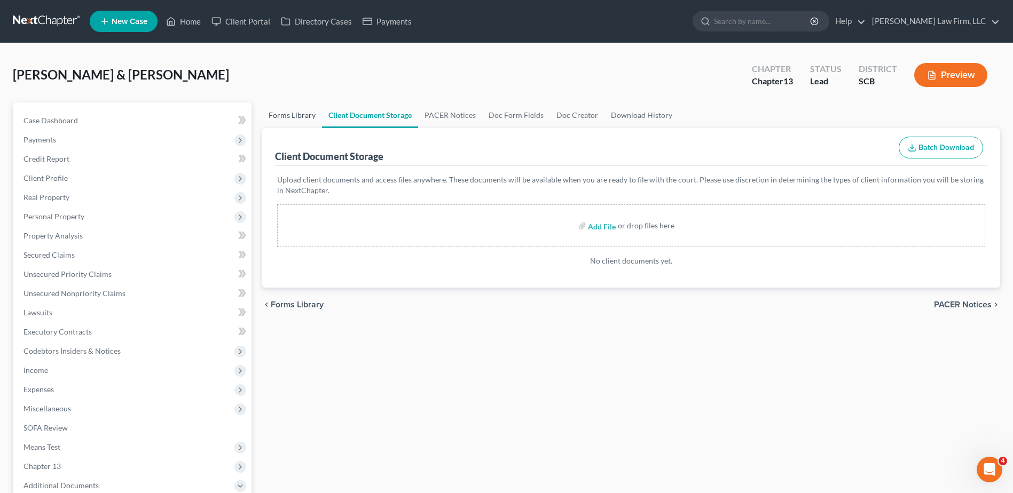
click at [307, 120] on link "Forms Library" at bounding box center [292, 116] width 60 height 26
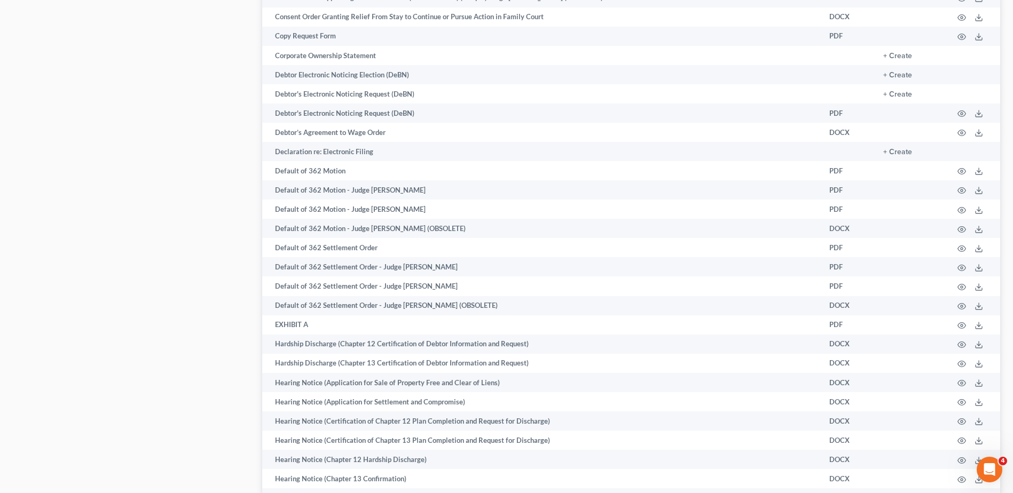
scroll to position [1228, 0]
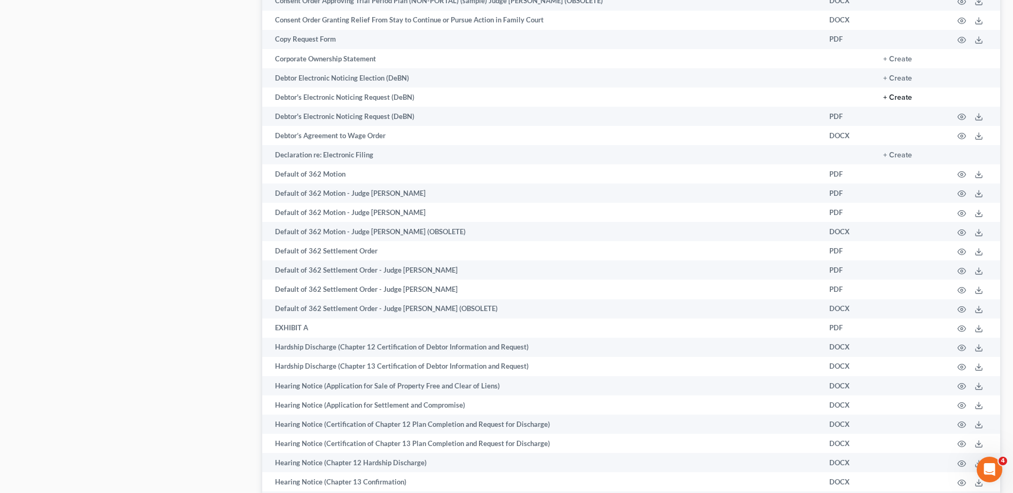
click at [895, 97] on button "+ Create" at bounding box center [897, 97] width 29 height 7
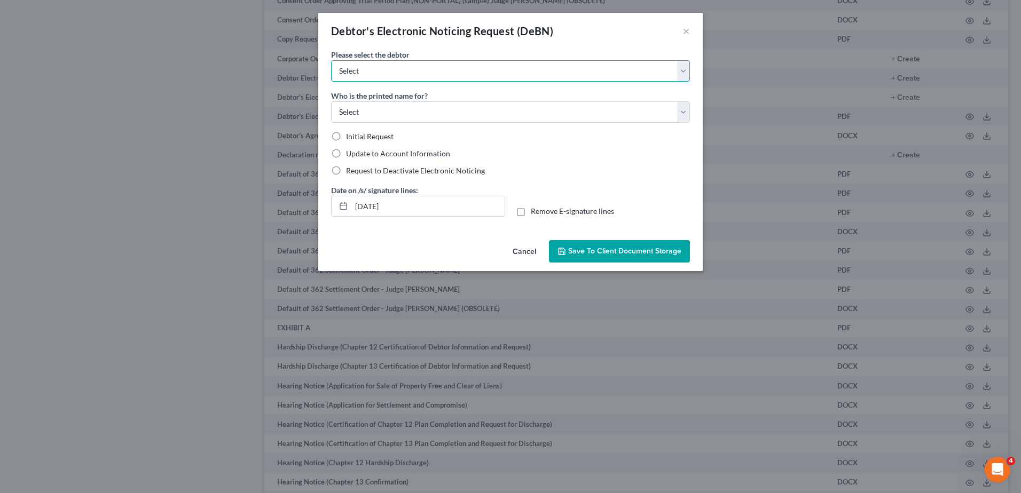
click at [411, 75] on select "Select [PERSON_NAME] [PERSON_NAME]" at bounding box center [510, 70] width 359 height 21
select select "0"
click at [331, 60] on select "Select [PERSON_NAME] [PERSON_NAME]" at bounding box center [510, 70] width 359 height 21
click at [374, 118] on select "Select Debtor Attorney" at bounding box center [510, 111] width 359 height 21
select select "0"
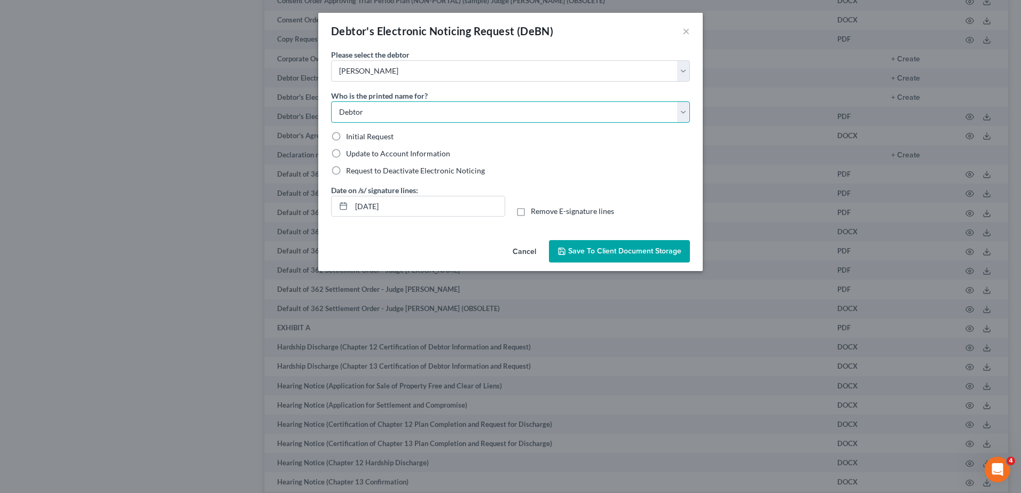
click at [331, 101] on select "Select Debtor Attorney" at bounding box center [510, 111] width 359 height 21
click at [358, 138] on span "Initial Request" at bounding box center [370, 136] width 48 height 9
click at [357, 138] on input "Initial Request" at bounding box center [353, 134] width 7 height 7
radio input "true"
click at [436, 206] on input "[DATE]" at bounding box center [427, 206] width 153 height 20
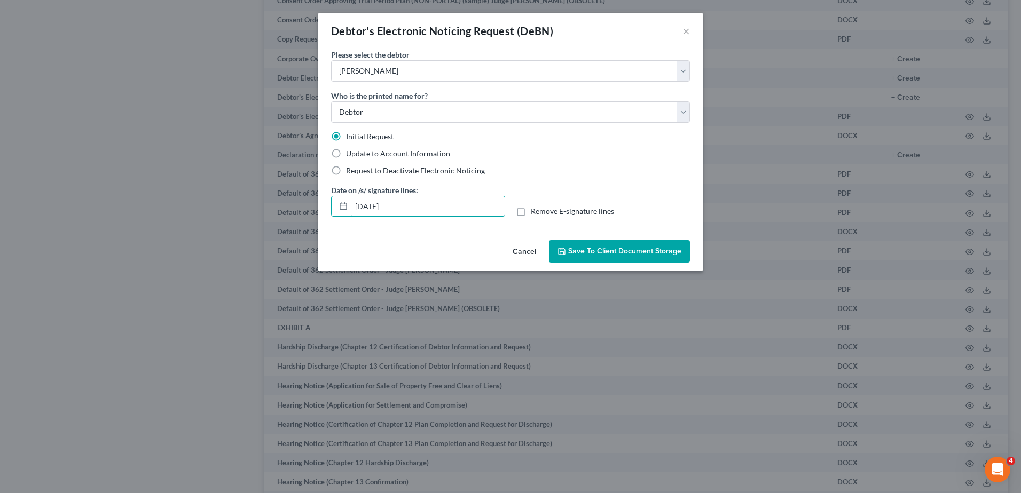
click at [436, 206] on input "[DATE]" at bounding box center [427, 206] width 153 height 20
click at [657, 245] on button "Save to Client Document Storage" at bounding box center [619, 251] width 141 height 22
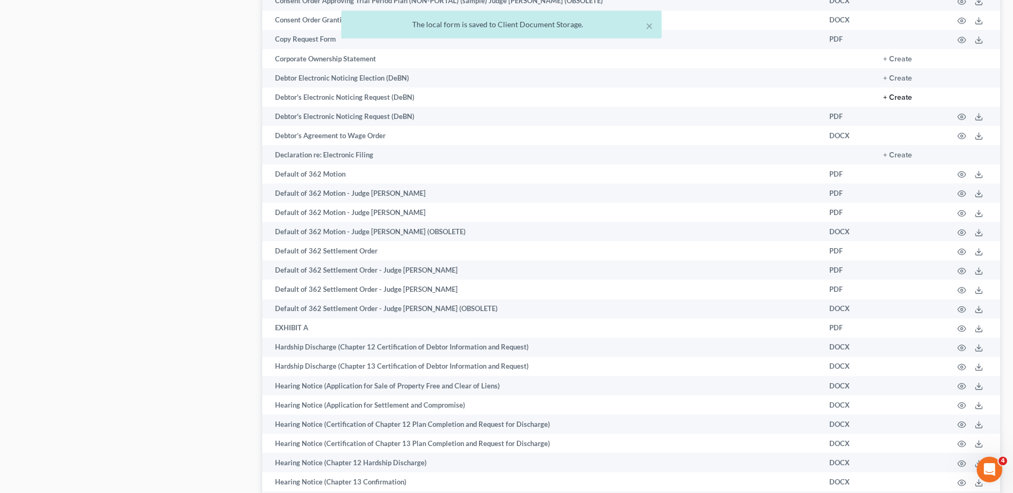
click at [904, 99] on button "+ Create" at bounding box center [897, 97] width 29 height 7
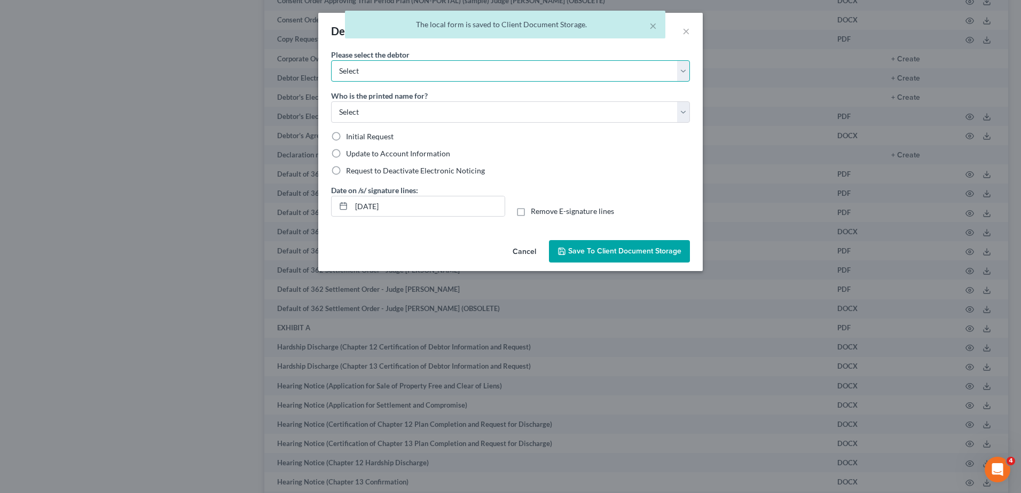
click at [419, 70] on select "Select [PERSON_NAME] [PERSON_NAME]" at bounding box center [510, 70] width 359 height 21
select select "1"
click at [331, 60] on select "Select [PERSON_NAME] [PERSON_NAME]" at bounding box center [510, 70] width 359 height 21
click at [400, 107] on select "Select Debtor Attorney" at bounding box center [510, 111] width 359 height 21
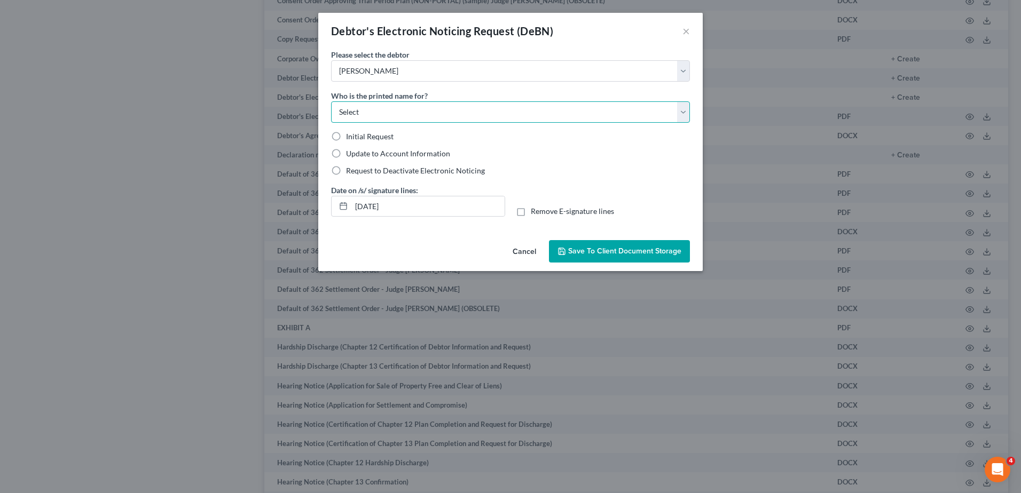
select select "0"
click at [331, 101] on select "Select Debtor Attorney" at bounding box center [510, 111] width 359 height 21
click at [345, 137] on div "Initial Request" at bounding box center [510, 136] width 359 height 11
click at [368, 139] on span "Initial Request" at bounding box center [370, 136] width 48 height 9
click at [357, 138] on input "Initial Request" at bounding box center [353, 134] width 7 height 7
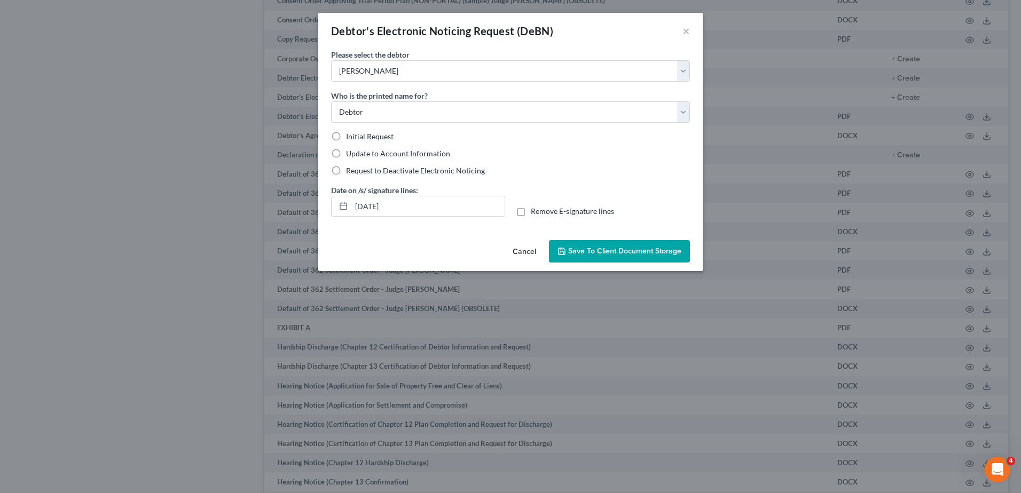
radio input "true"
click at [413, 204] on input "[DATE]" at bounding box center [427, 206] width 153 height 20
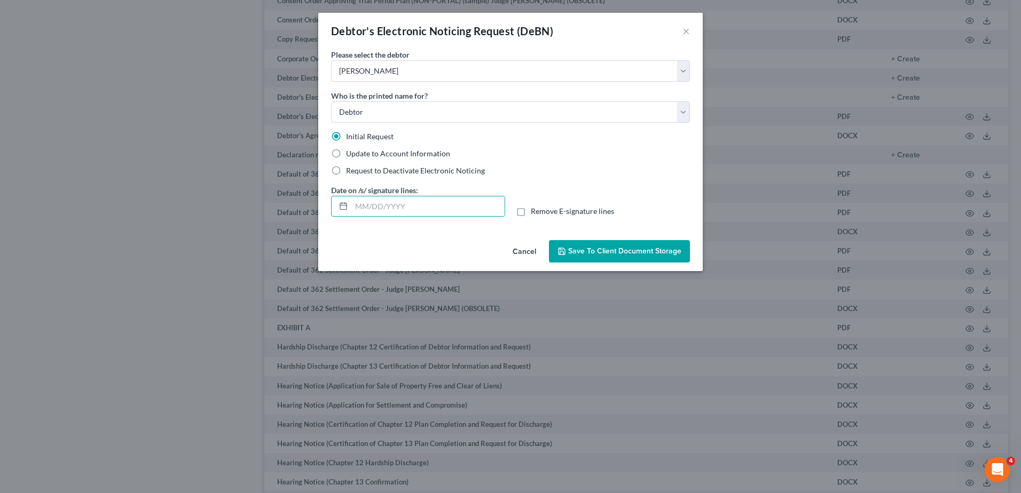
click at [403, 172] on span "Request to Deactivate Electronic Noticing" at bounding box center [415, 170] width 139 height 9
click at [357, 172] on input "Request to Deactivate Electronic Noticing" at bounding box center [353, 169] width 7 height 7
radio input "true"
click at [407, 171] on span "Request to Deactivate Electronic Noticing" at bounding box center [415, 170] width 139 height 9
click at [357, 171] on input "Request to Deactivate Electronic Noticing" at bounding box center [353, 169] width 7 height 7
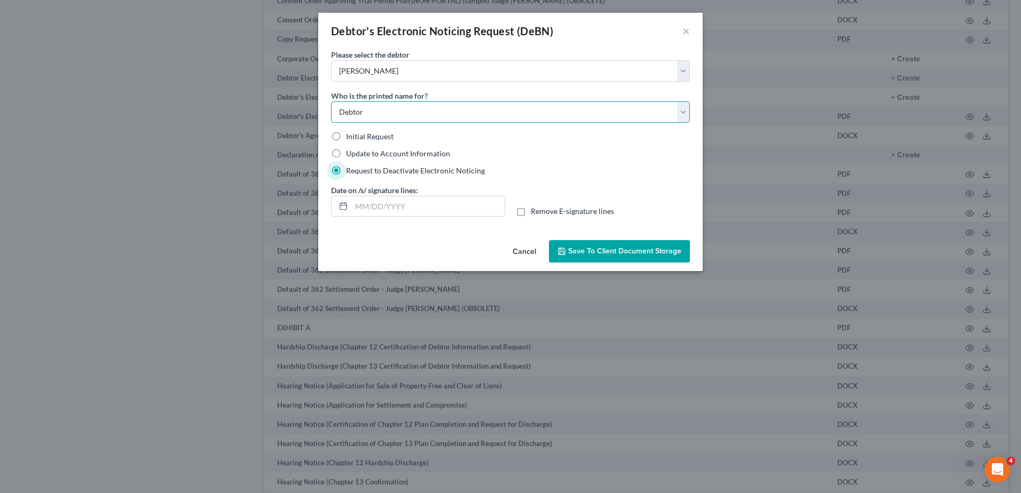
click at [661, 114] on select "Select Debtor Attorney" at bounding box center [510, 111] width 359 height 21
click at [650, 252] on span "Save to Client Document Storage" at bounding box center [624, 251] width 113 height 9
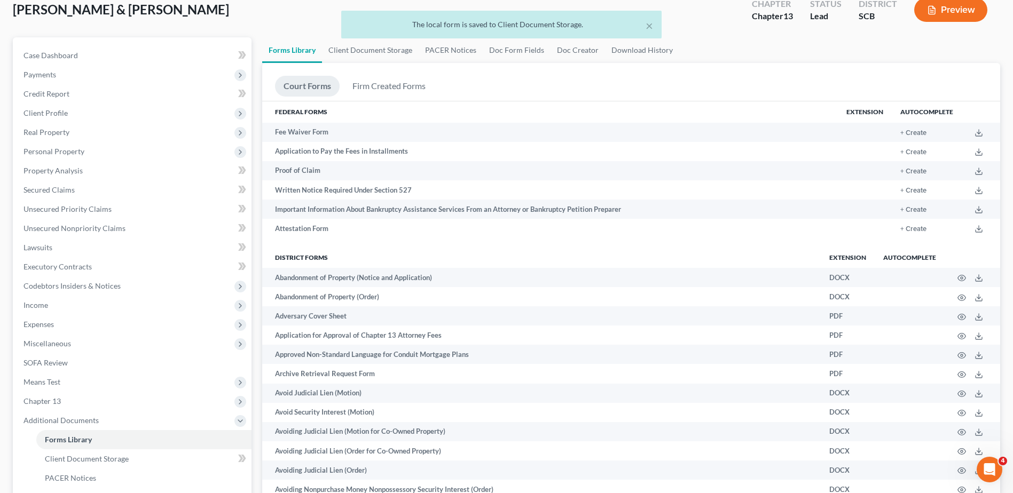
scroll to position [0, 0]
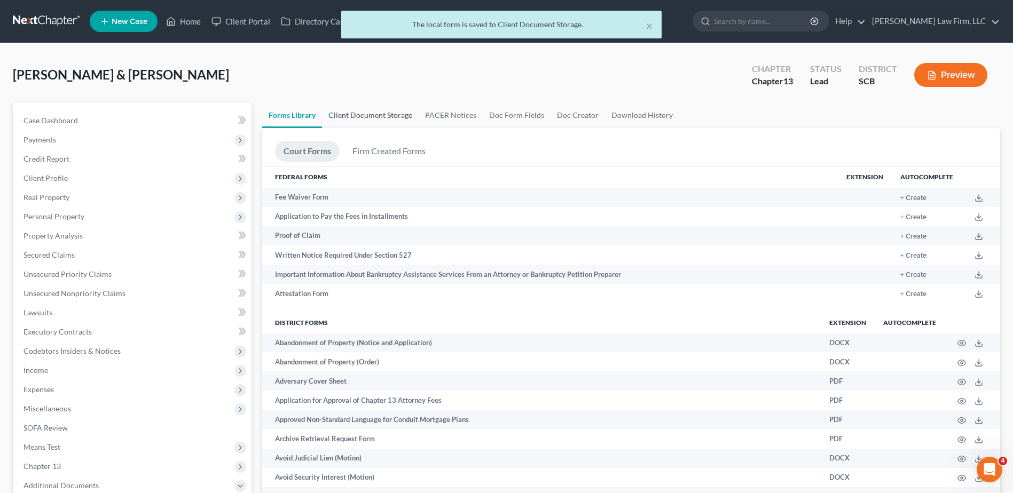
click at [338, 113] on link "Client Document Storage" at bounding box center [370, 116] width 97 height 26
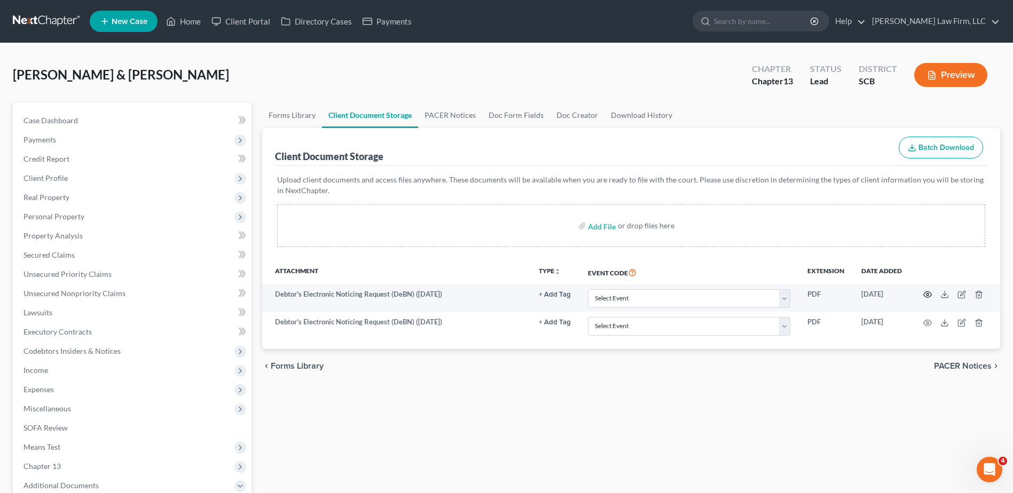
click at [926, 293] on icon "button" at bounding box center [928, 295] width 8 height 6
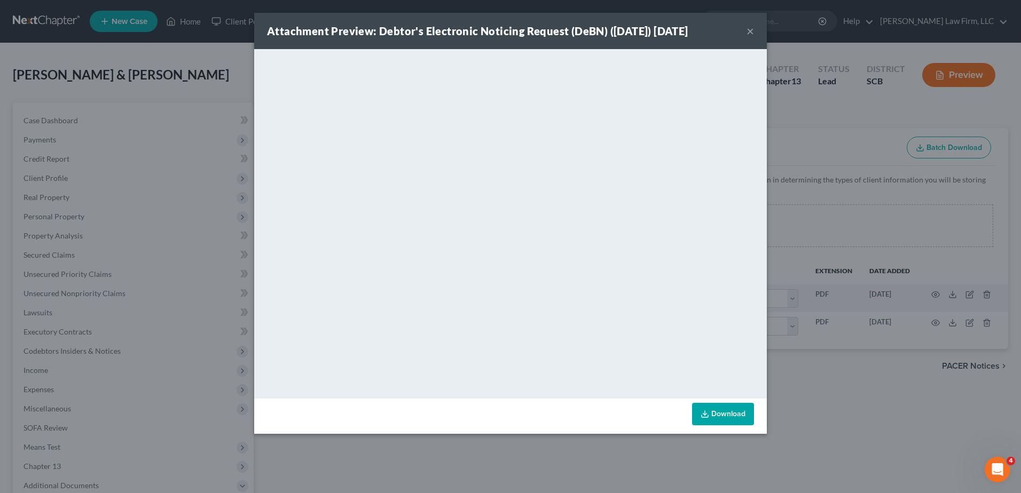
click at [750, 32] on button "×" at bounding box center [749, 31] width 7 height 13
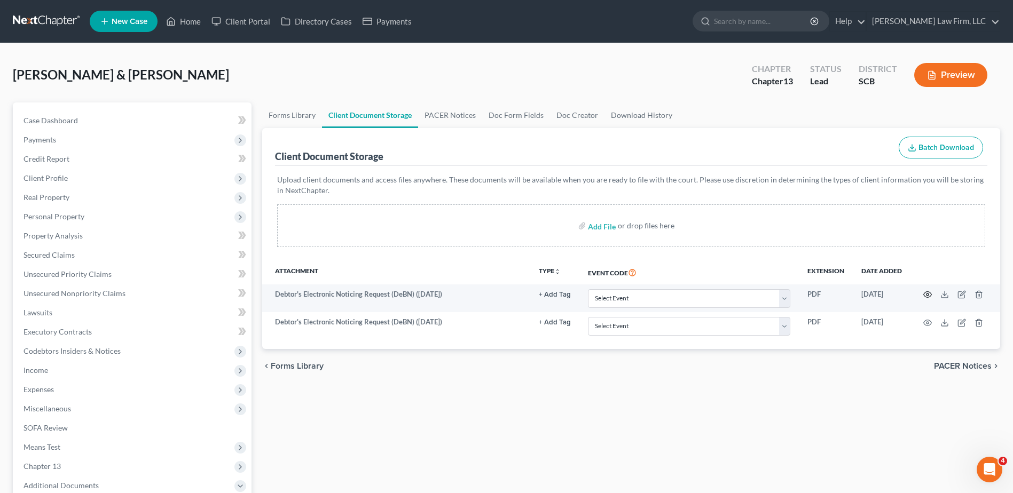
click at [928, 295] on circle "button" at bounding box center [927, 295] width 2 height 2
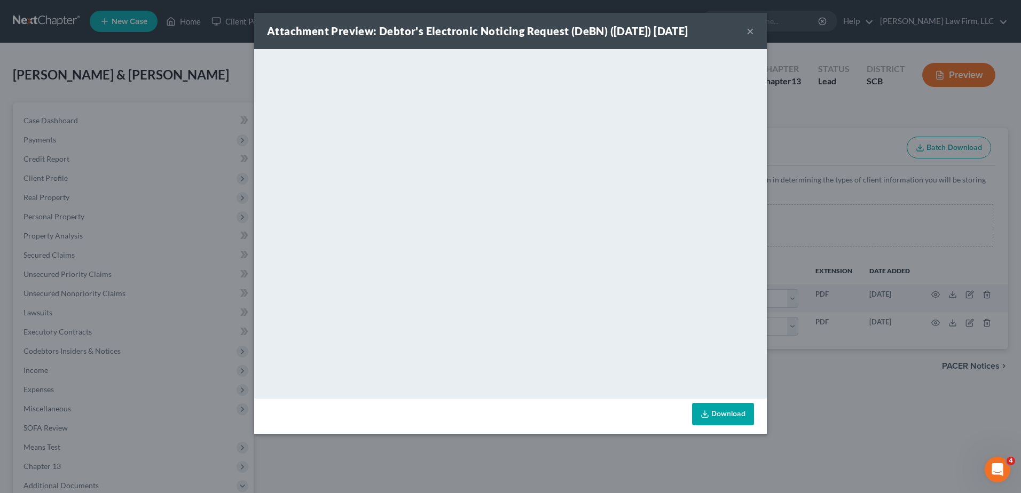
click at [751, 32] on button "×" at bounding box center [749, 31] width 7 height 13
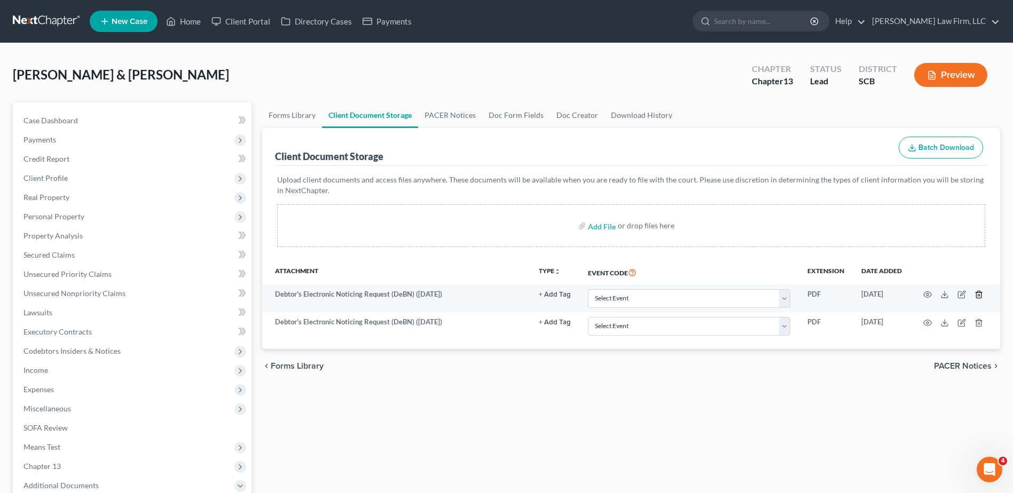
click at [979, 294] on icon "button" at bounding box center [978, 294] width 9 height 9
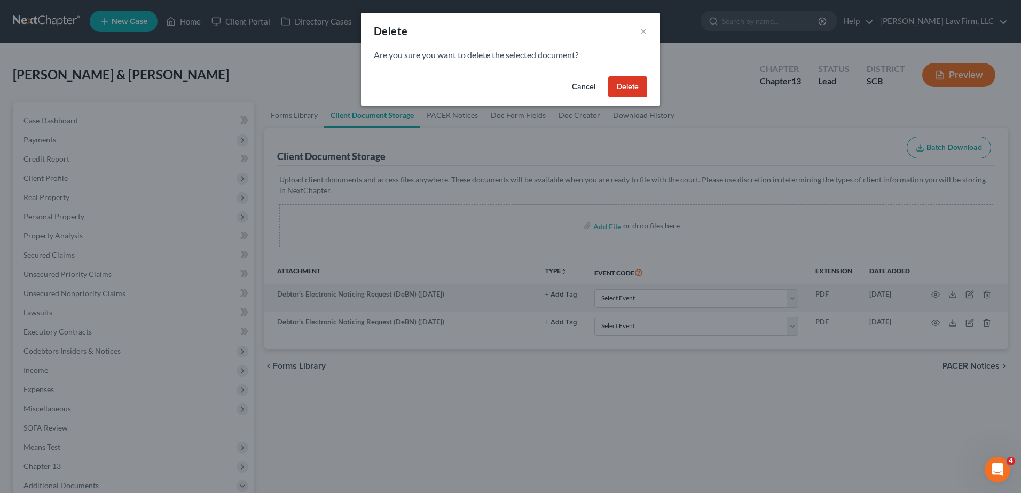
click at [641, 90] on button "Delete" at bounding box center [627, 86] width 39 height 21
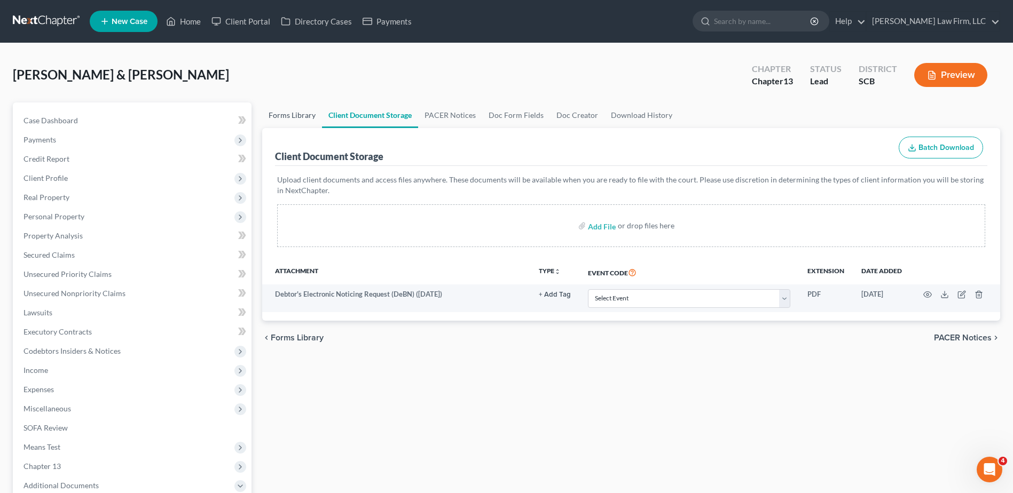
click at [293, 110] on link "Forms Library" at bounding box center [292, 116] width 60 height 26
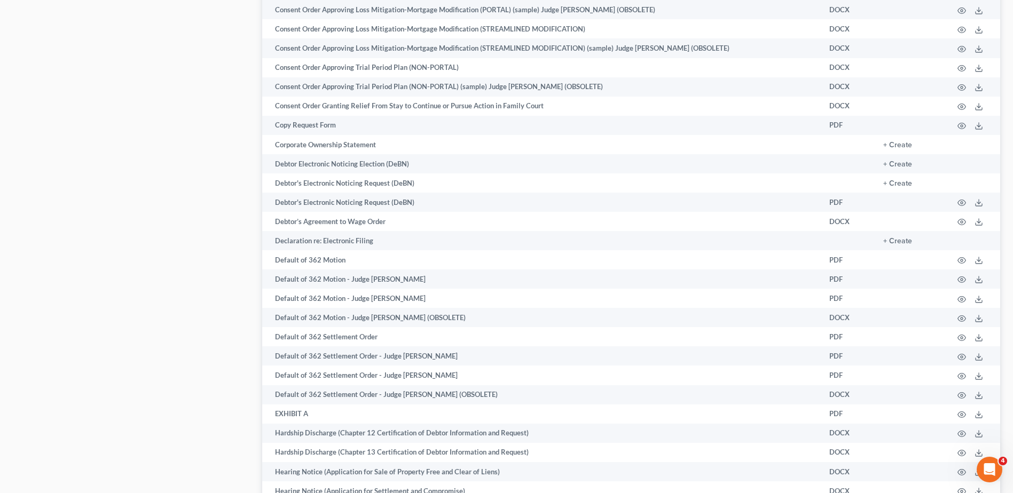
scroll to position [1208, 0]
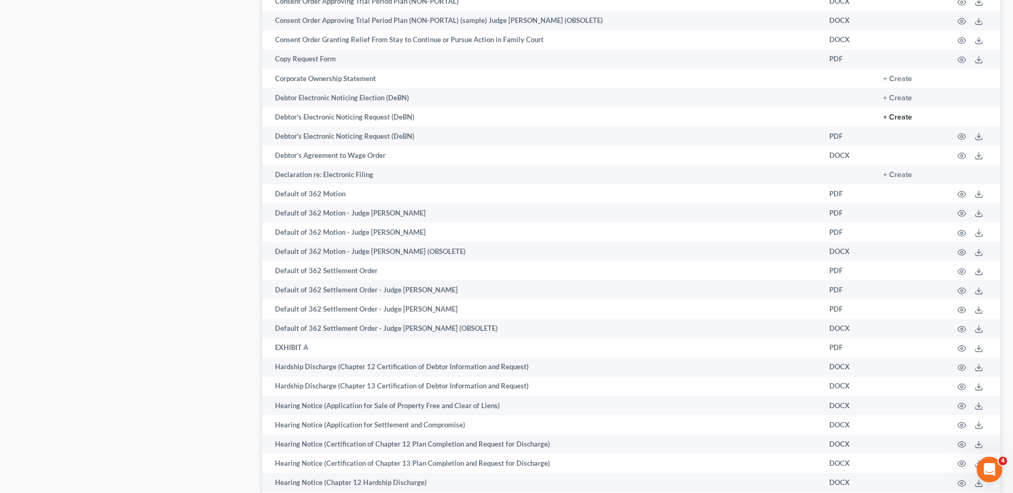
click at [904, 115] on button "+ Create" at bounding box center [897, 117] width 29 height 7
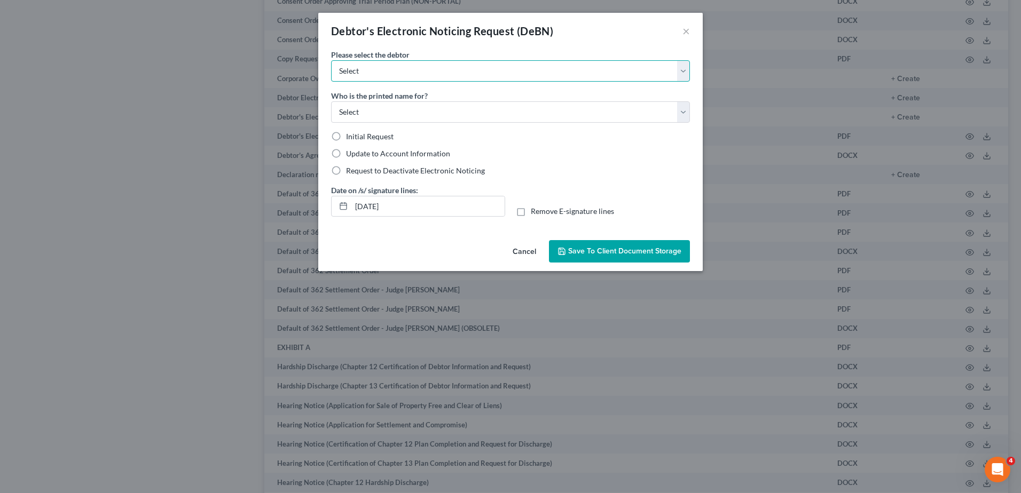
click at [432, 80] on select "Select [PERSON_NAME] [PERSON_NAME]" at bounding box center [510, 70] width 359 height 21
select select "0"
click at [331, 60] on select "Select [PERSON_NAME] [PERSON_NAME]" at bounding box center [510, 70] width 359 height 21
click at [418, 111] on select "Select Debtor Attorney" at bounding box center [510, 111] width 359 height 21
select select "0"
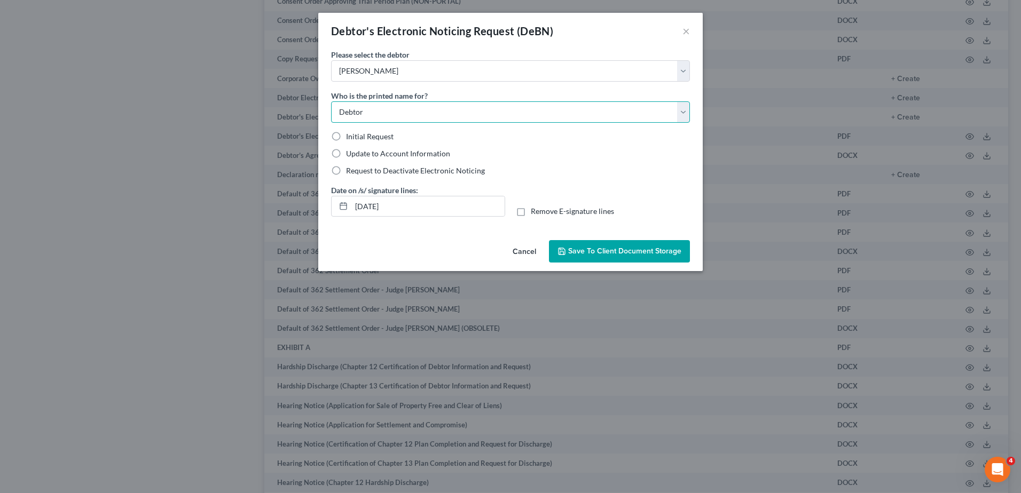
click at [331, 101] on select "Select Debtor Attorney" at bounding box center [510, 111] width 359 height 21
click at [367, 167] on span "Request to Deactivate Electronic Noticing" at bounding box center [415, 170] width 139 height 9
click at [357, 167] on input "Request to Deactivate Electronic Noticing" at bounding box center [353, 169] width 7 height 7
radio input "true"
click at [407, 211] on input "[DATE]" at bounding box center [427, 206] width 153 height 20
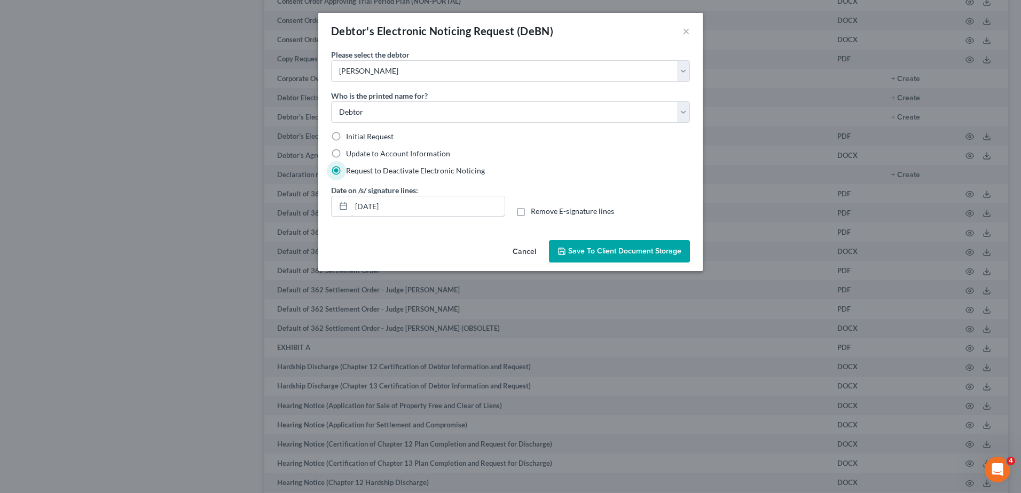
click at [407, 211] on input "[DATE]" at bounding box center [427, 206] width 153 height 20
click at [602, 253] on span "Save to Client Document Storage" at bounding box center [624, 251] width 113 height 9
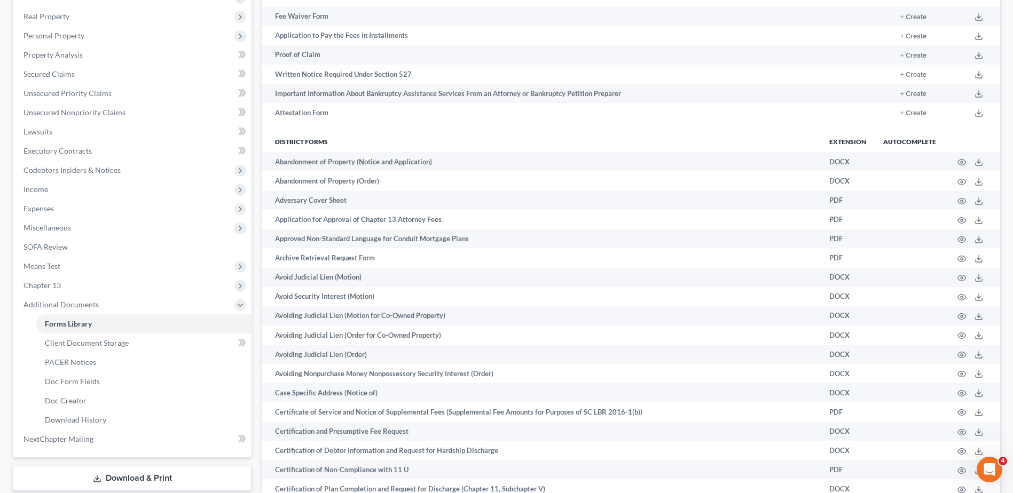
scroll to position [247, 0]
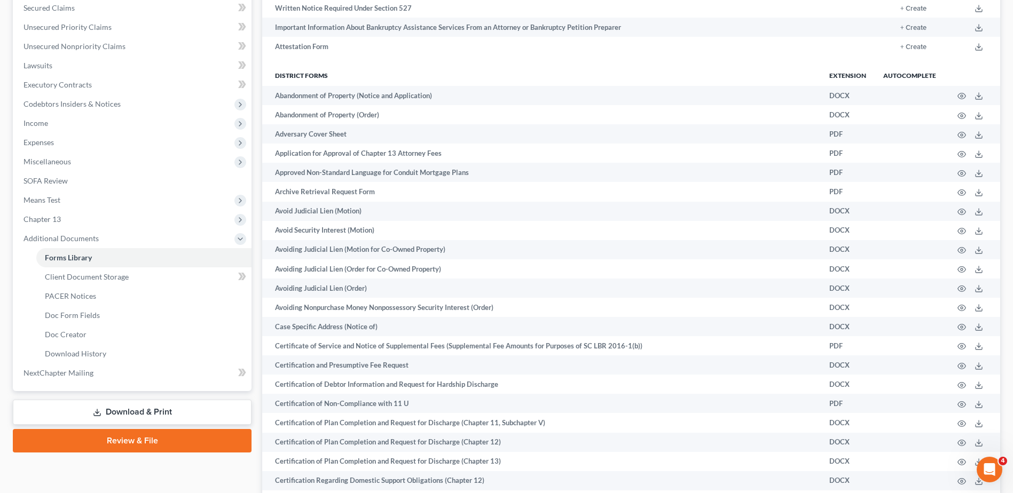
click at [121, 413] on link "Download & Print" at bounding box center [132, 412] width 239 height 25
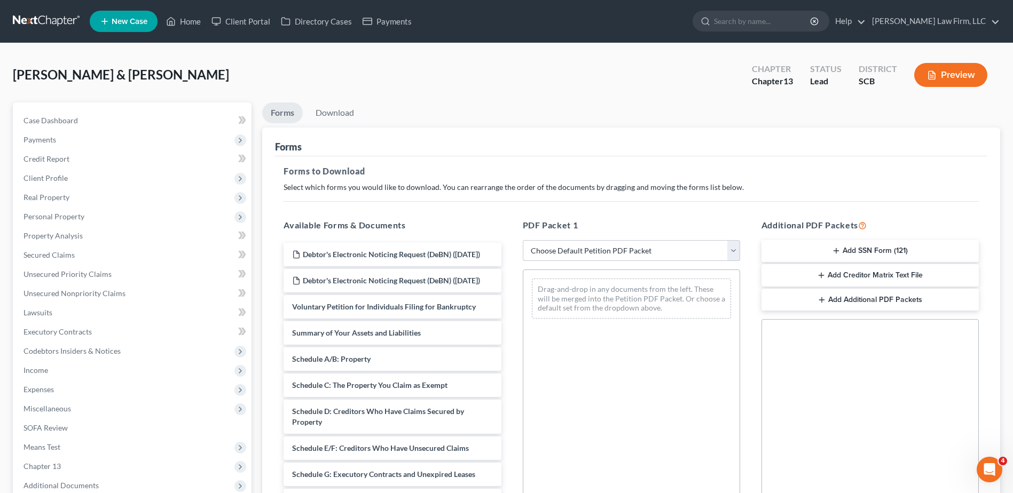
click at [561, 251] on select "Choose Default Petition PDF Packet Complete Bankruptcy Petition (all forms and …" at bounding box center [631, 250] width 217 height 21
select select "9"
click at [523, 240] on select "Choose Default Petition PDF Packet Complete Bankruptcy Petition (all forms and …" at bounding box center [631, 250] width 217 height 21
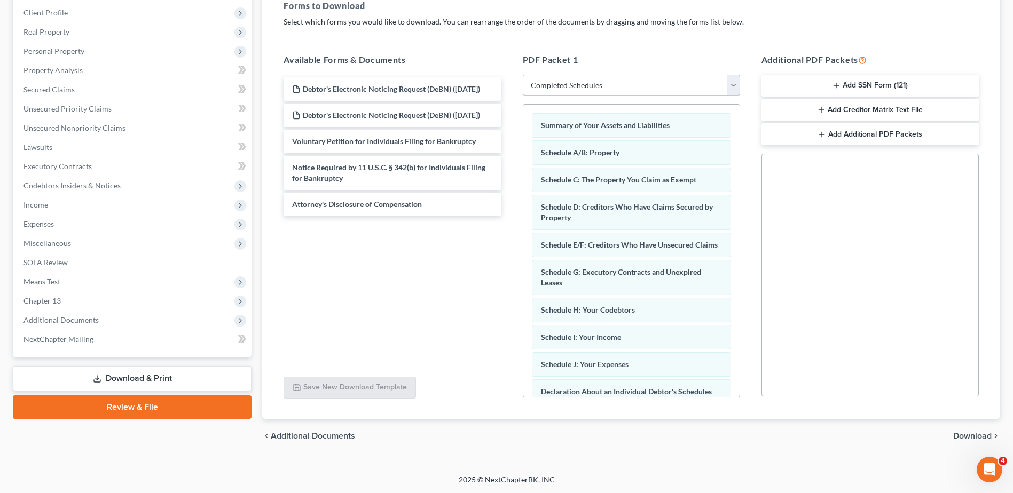
scroll to position [166, 0]
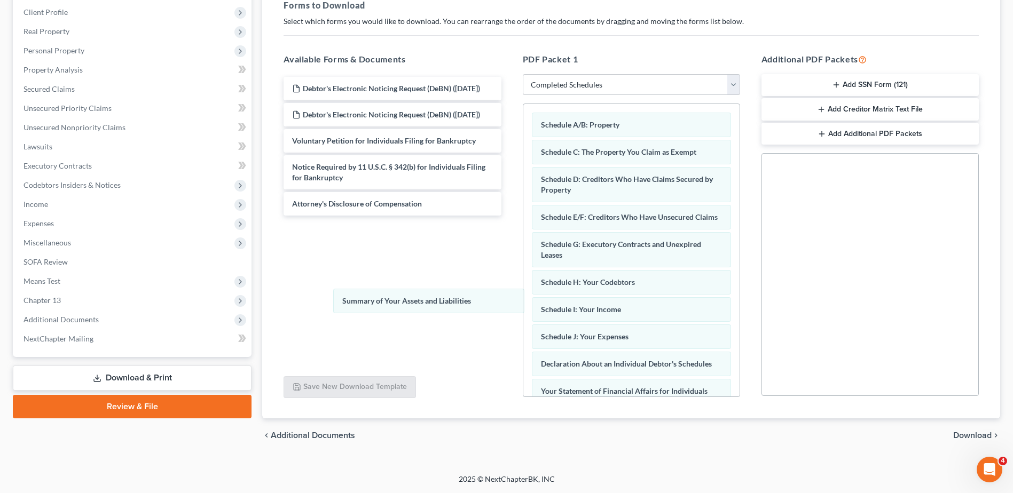
drag, startPoint x: 571, startPoint y: 124, endPoint x: 336, endPoint y: 278, distance: 280.3
click at [523, 282] on div "Summary of Your Assets and Liabilities Summary of Your Assets and Liabilities S…" at bounding box center [631, 344] width 216 height 481
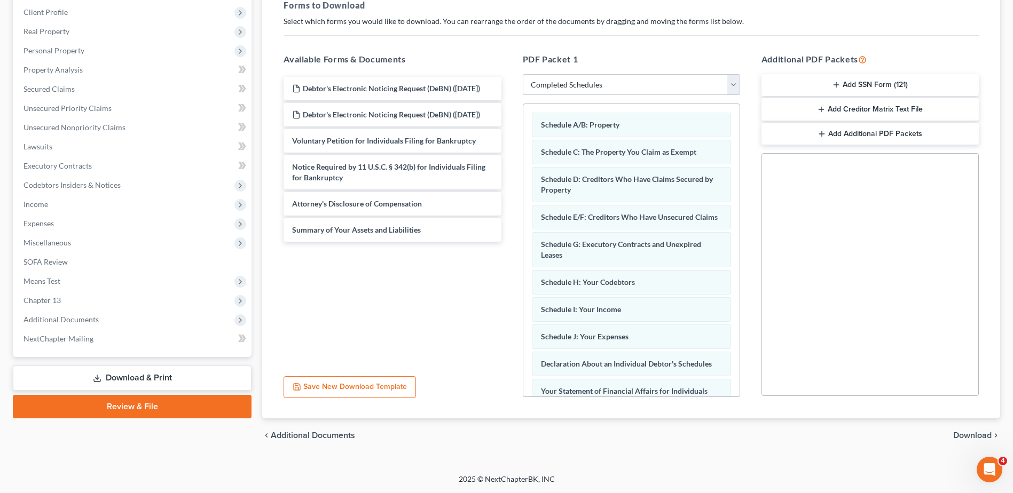
click at [603, 85] on select "Choose Default Petition PDF Packet Complete Bankruptcy Petition (all forms and …" at bounding box center [631, 84] width 217 height 21
click at [523, 74] on select "Choose Default Petition PDF Packet Complete Bankruptcy Petition (all forms and …" at bounding box center [631, 84] width 217 height 21
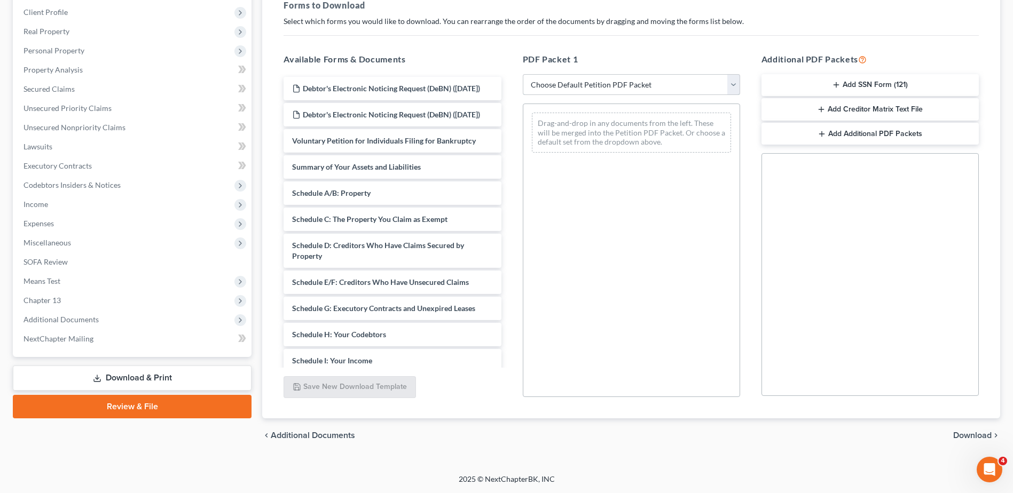
click at [612, 89] on select "Choose Default Petition PDF Packet Complete Bankruptcy Petition (all forms and …" at bounding box center [631, 84] width 217 height 21
select select "0"
click at [523, 74] on select "Choose Default Petition PDF Packet Complete Bankruptcy Petition (all forms and …" at bounding box center [631, 84] width 217 height 21
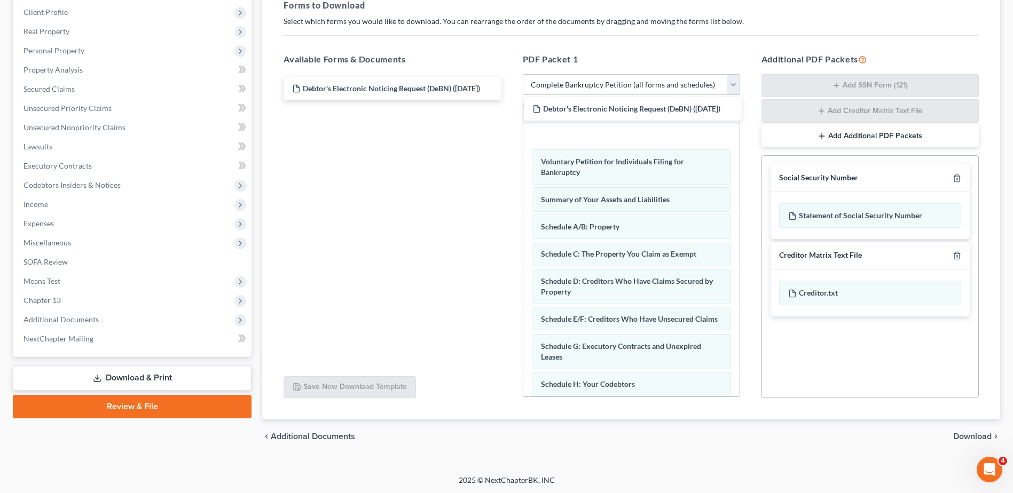
drag, startPoint x: 428, startPoint y: 90, endPoint x: 668, endPoint y: 111, distance: 241.1
click at [509, 100] on div "Debtor's Electronic Noticing Request (DeBN) ([DATE]) Debtor's Electronic Notici…" at bounding box center [392, 88] width 234 height 23
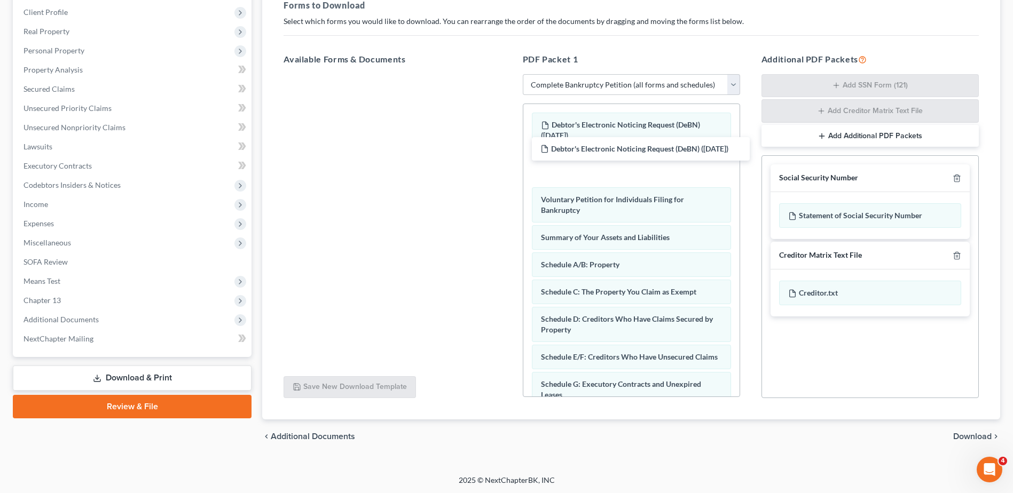
drag, startPoint x: 442, startPoint y: 94, endPoint x: 690, endPoint y: 154, distance: 255.5
click at [509, 74] on div "Debtor's Electronic Noticing Request (DeBN) ([DATE]) Debtor's Electronic Notici…" at bounding box center [392, 74] width 234 height 0
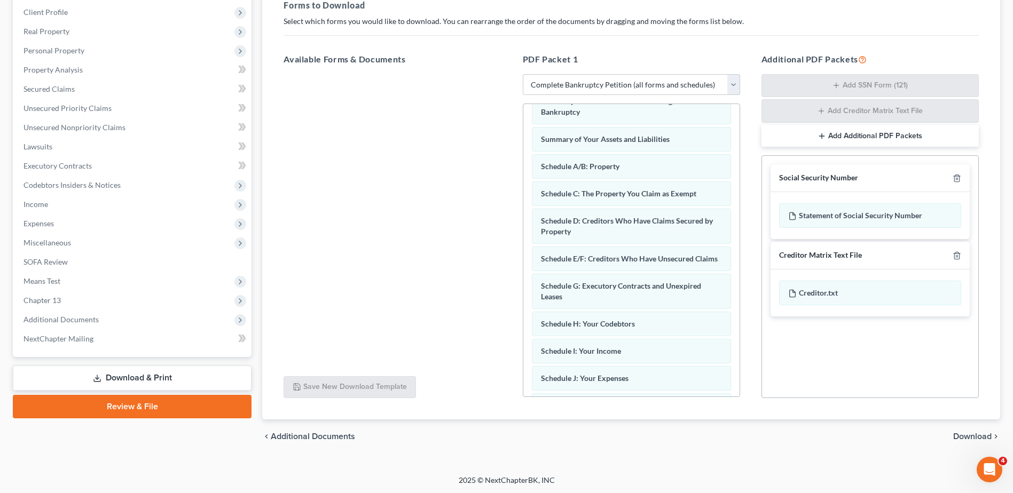
scroll to position [107, 0]
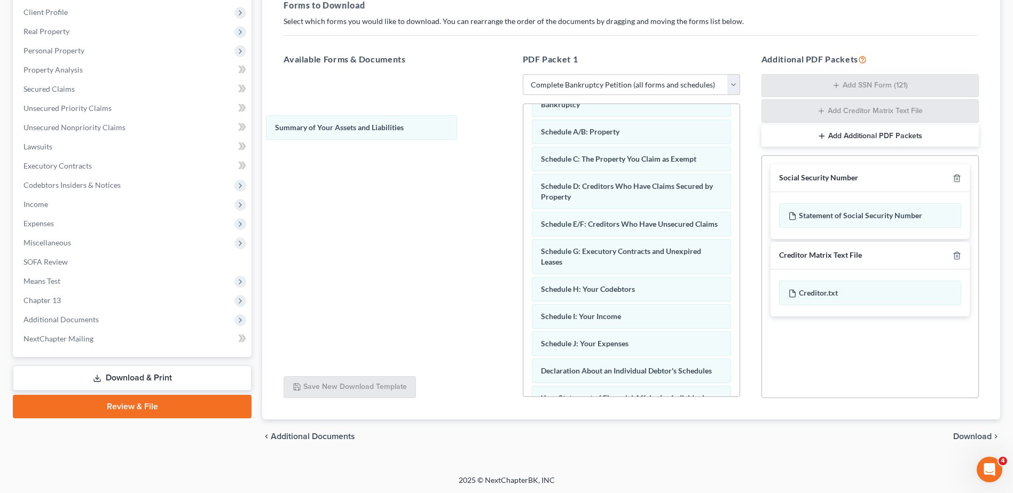
drag, startPoint x: 632, startPoint y: 134, endPoint x: 366, endPoint y: 129, distance: 265.4
click at [523, 129] on div "Summary of Your Assets and Liabilities Debtor's Electronic Noticing Request (De…" at bounding box center [631, 327] width 216 height 660
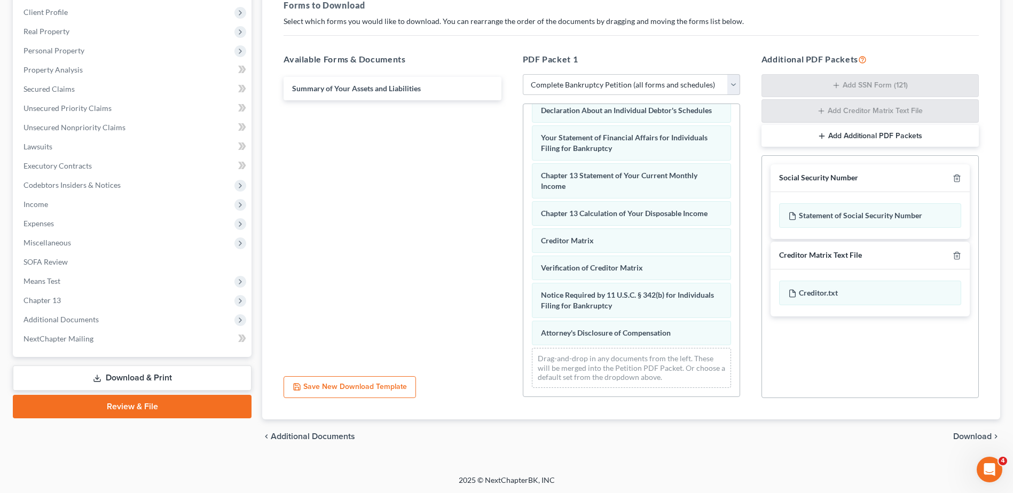
scroll to position [340, 0]
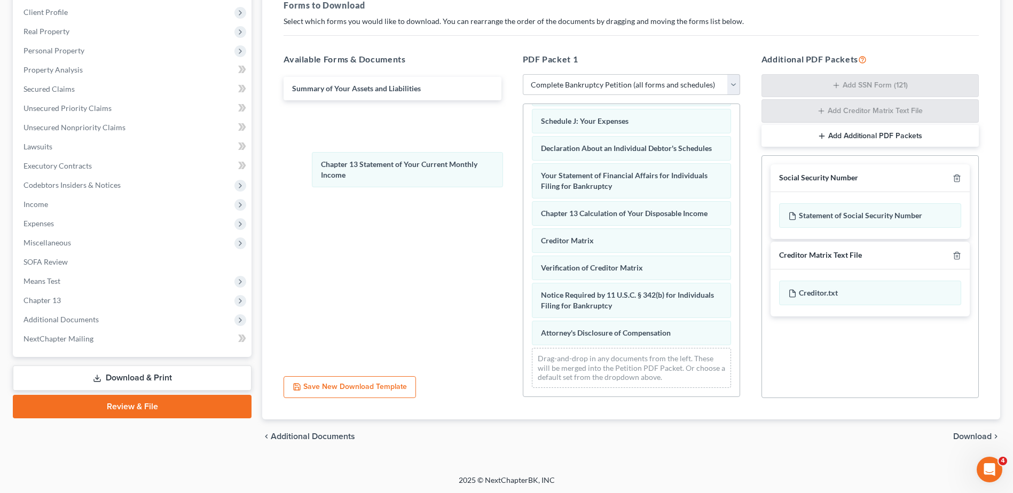
drag, startPoint x: 582, startPoint y: 183, endPoint x: 371, endPoint y: 155, distance: 213.3
click at [523, 155] on div "Chapter 13 Statement of Your Current Monthly Income Debtor's Electronic Noticin…" at bounding box center [631, 86] width 216 height 622
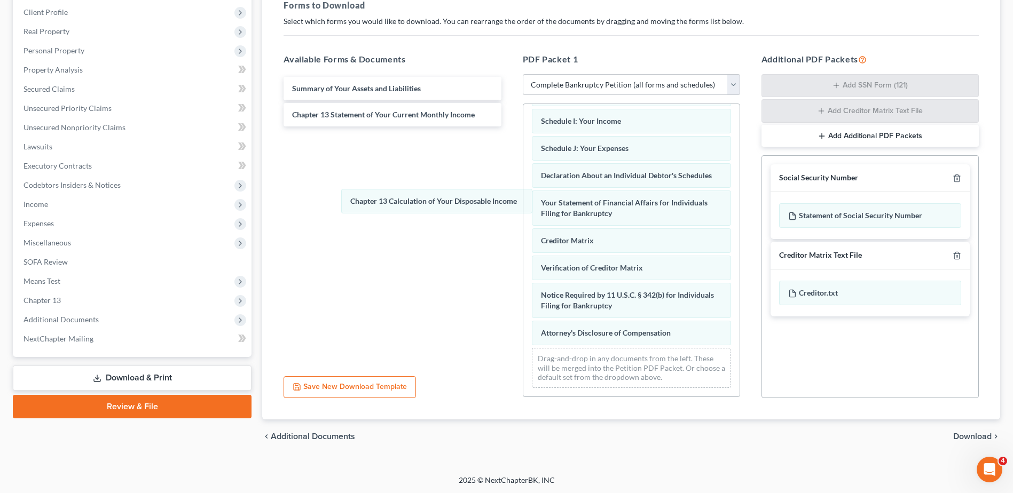
scroll to position [313, 0]
drag, startPoint x: 608, startPoint y: 221, endPoint x: 406, endPoint y: 180, distance: 205.9
click at [523, 162] on div "Chapter 13 Calculation of Your Disposable Income Debtor's Electronic Noticing R…" at bounding box center [631, 99] width 216 height 595
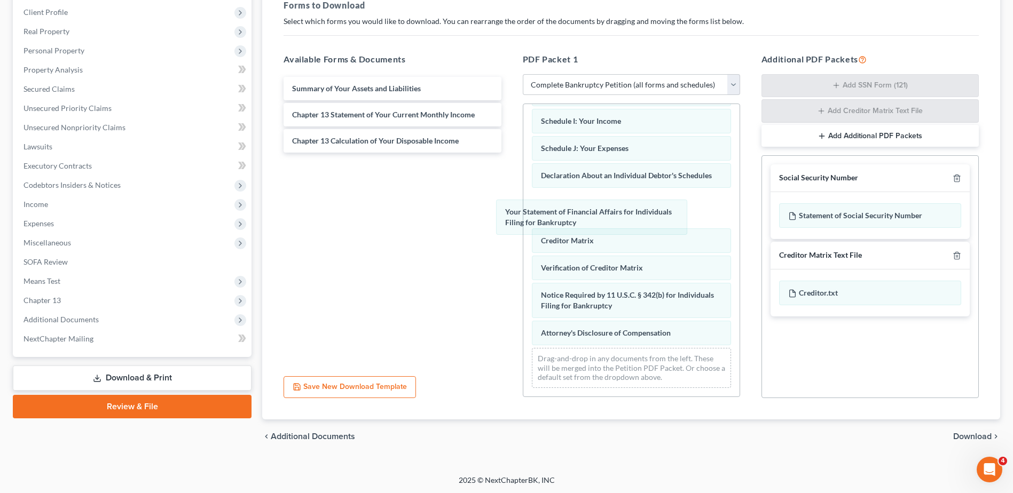
scroll to position [275, 0]
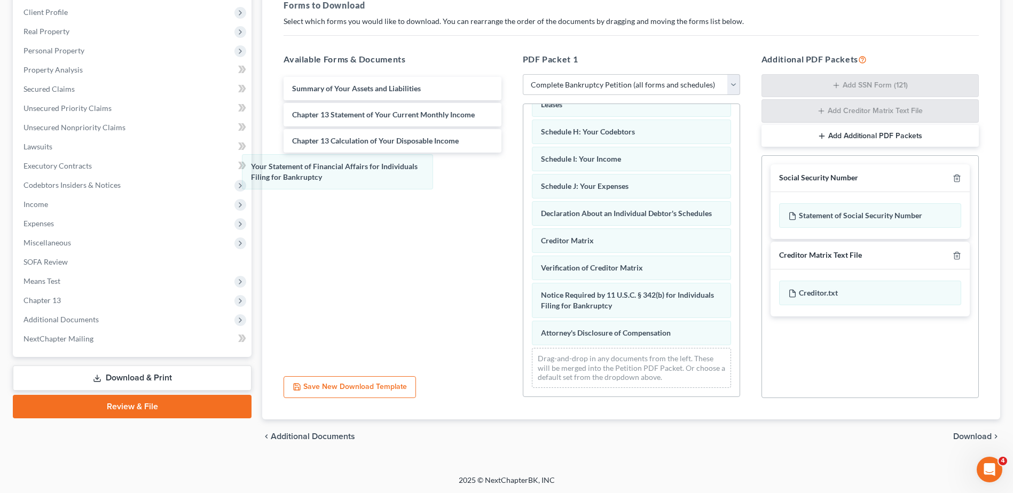
drag, startPoint x: 595, startPoint y: 212, endPoint x: 303, endPoint y: 172, distance: 294.2
click at [523, 172] on div "Your Statement of Financial Affairs for Individuals Filing for Bankruptcy Debto…" at bounding box center [631, 118] width 216 height 557
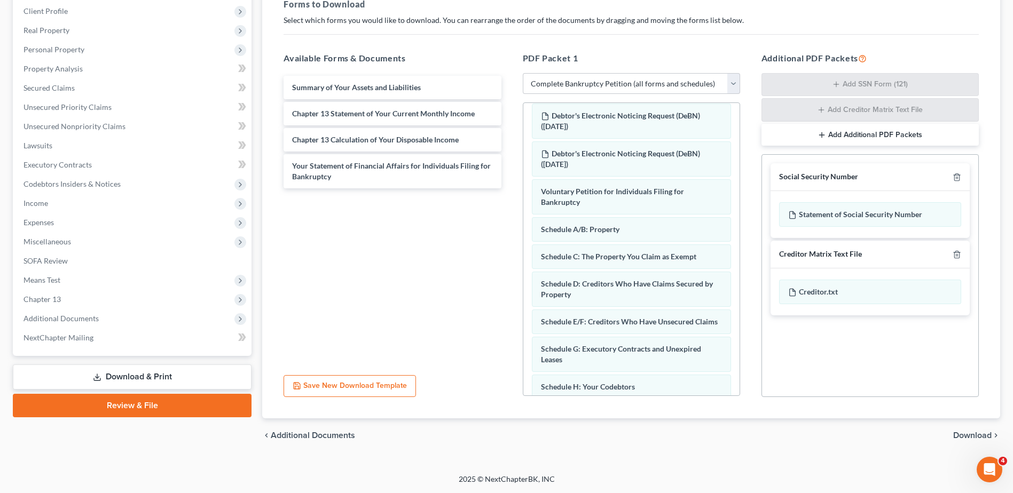
scroll to position [0, 0]
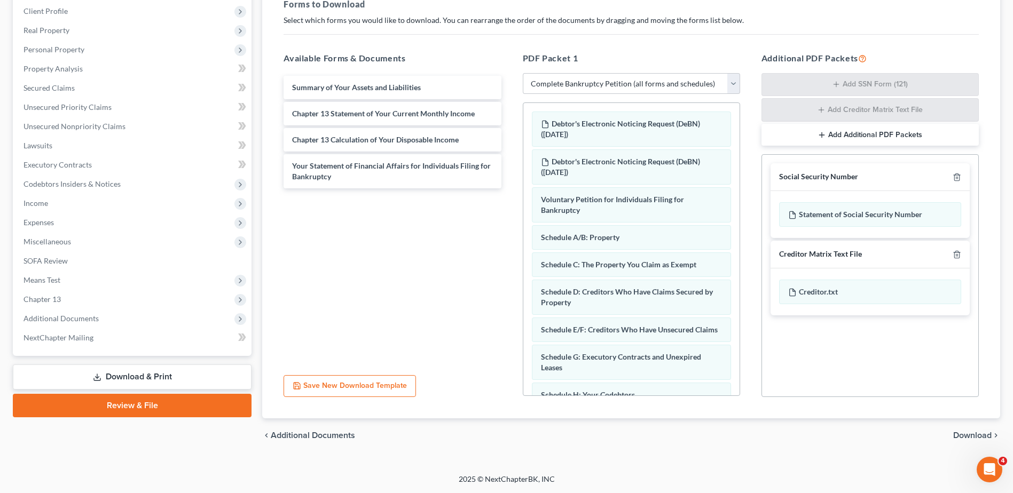
click at [972, 436] on span "Download" at bounding box center [972, 435] width 38 height 9
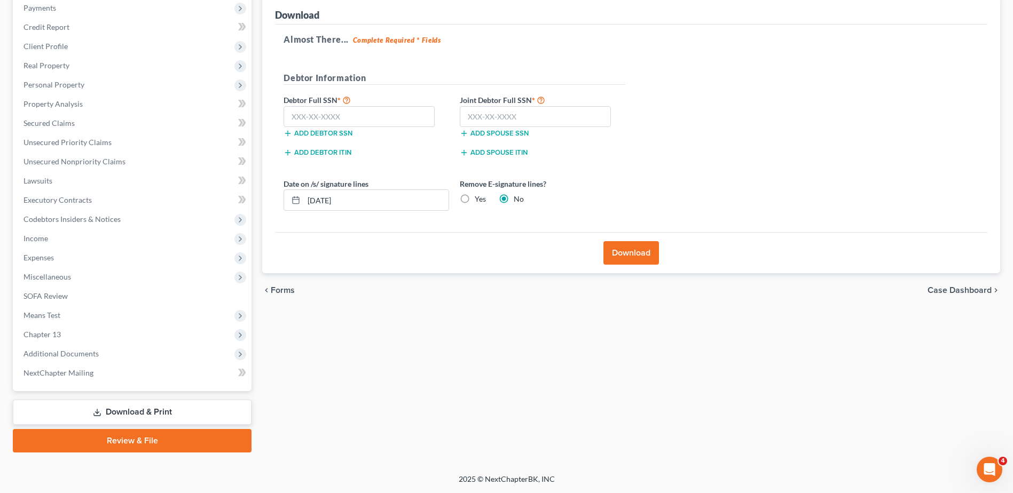
scroll to position [132, 0]
click at [393, 114] on input "text" at bounding box center [359, 116] width 151 height 21
type input "248-37-3220"
click at [495, 113] on input "text" at bounding box center [535, 116] width 151 height 21
type input "248-37-2582"
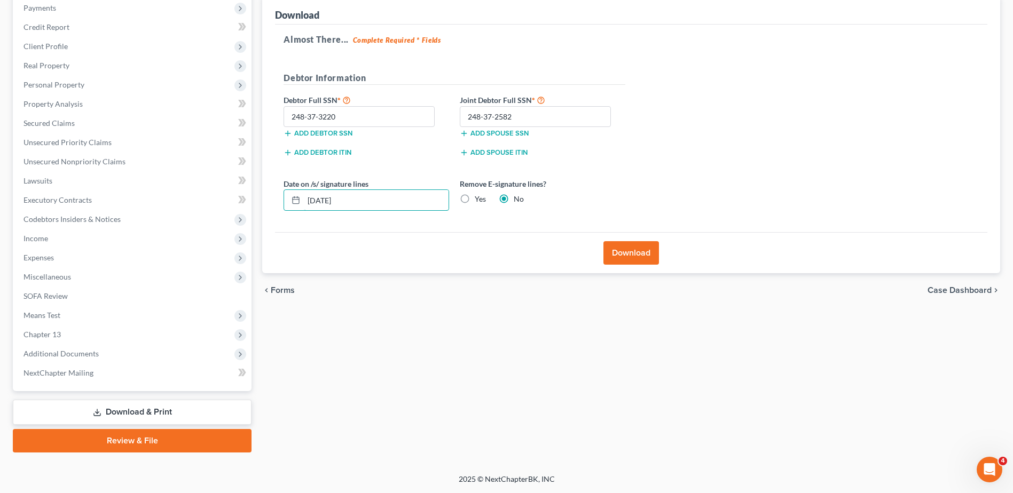
click at [368, 203] on input "[DATE]" at bounding box center [376, 200] width 145 height 20
click at [475, 200] on label "Yes" at bounding box center [480, 199] width 11 height 11
click at [479, 200] on input "Yes" at bounding box center [482, 197] width 7 height 7
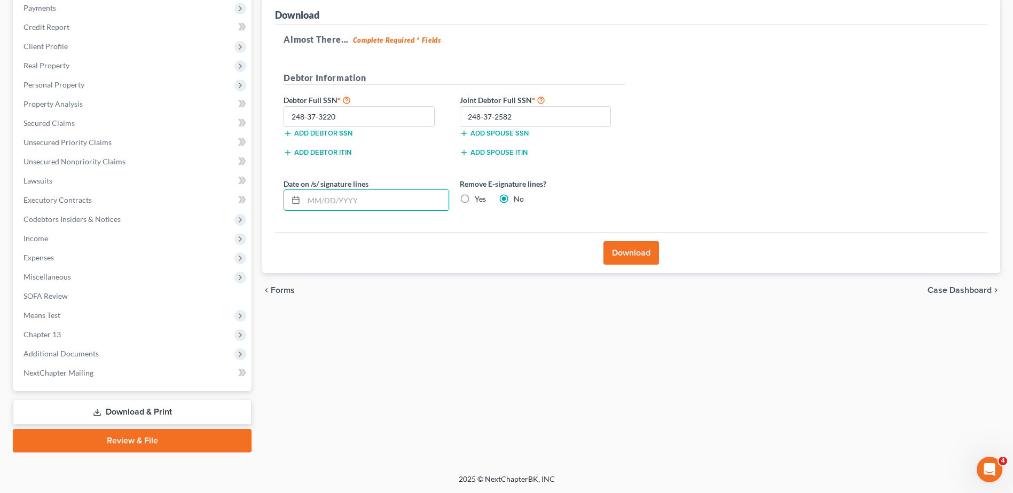
radio input "true"
radio input "false"
click at [644, 257] on button "Download" at bounding box center [631, 252] width 56 height 23
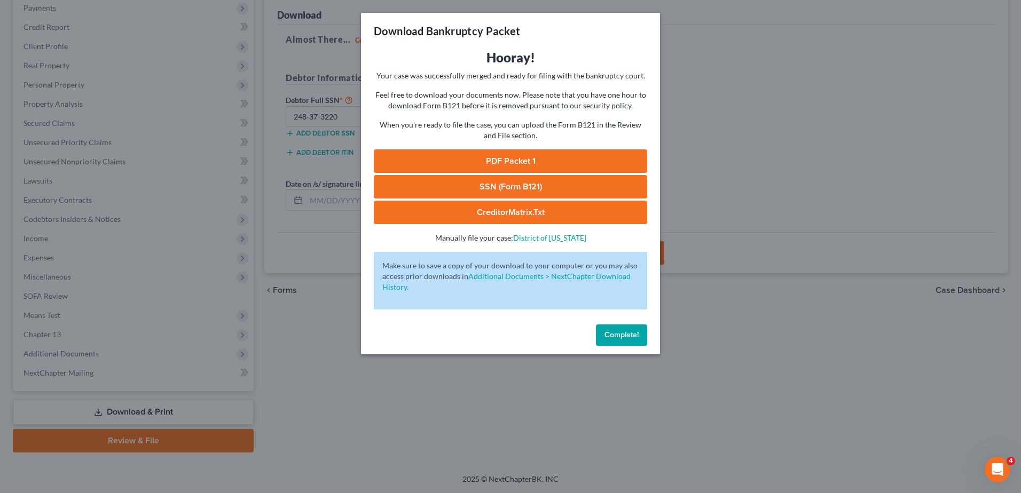
click at [508, 163] on link "PDF Packet 1" at bounding box center [510, 160] width 273 height 23
click at [544, 184] on link "SSN (Form B121)" at bounding box center [510, 186] width 273 height 23
click at [505, 161] on link "PDF Packet 1" at bounding box center [510, 160] width 273 height 23
click at [706, 254] on div "Download Bankruptcy Packet Hooray! Your case was successfully merged and ready …" at bounding box center [510, 246] width 1021 height 493
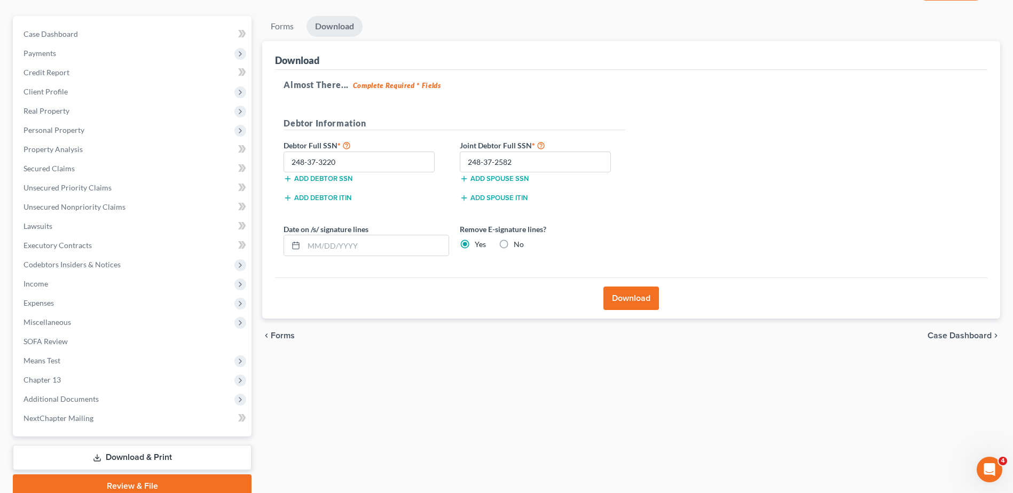
scroll to position [0, 0]
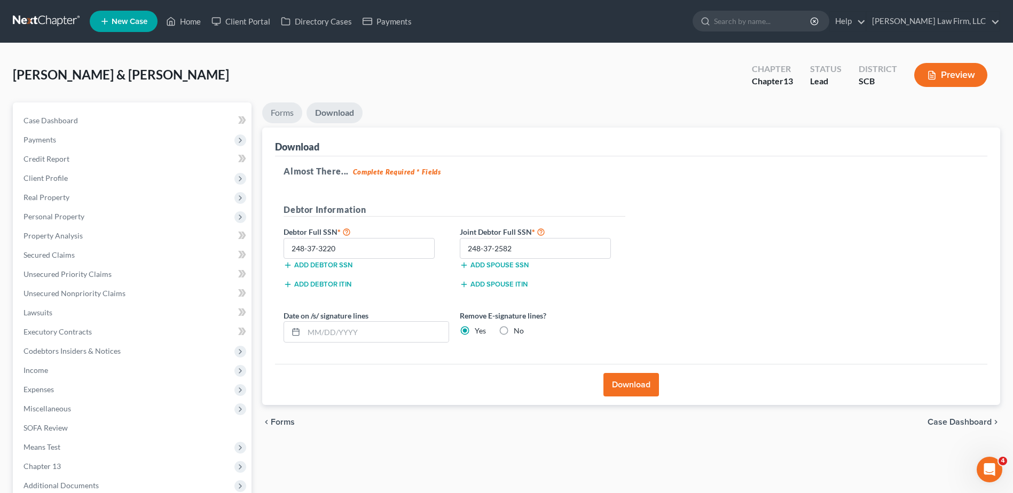
click at [286, 109] on link "Forms" at bounding box center [282, 113] width 40 height 21
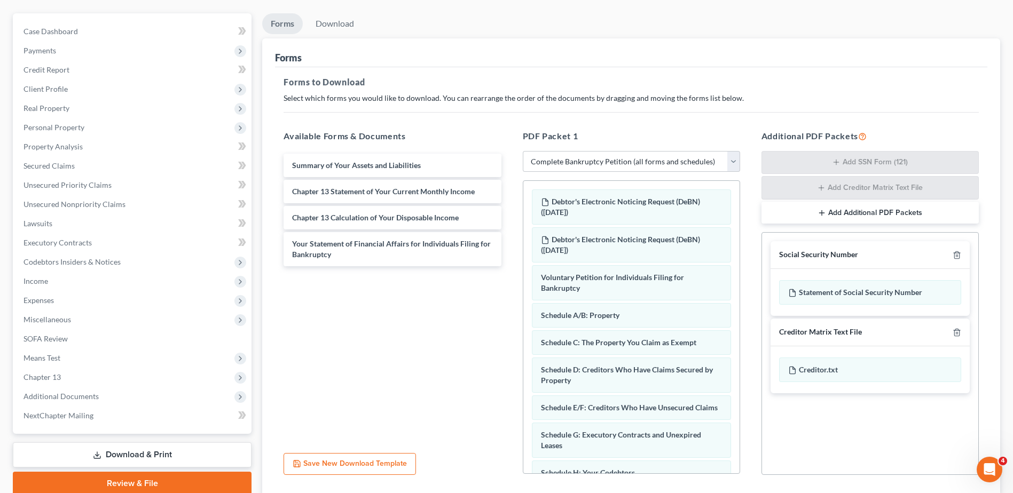
scroll to position [167, 0]
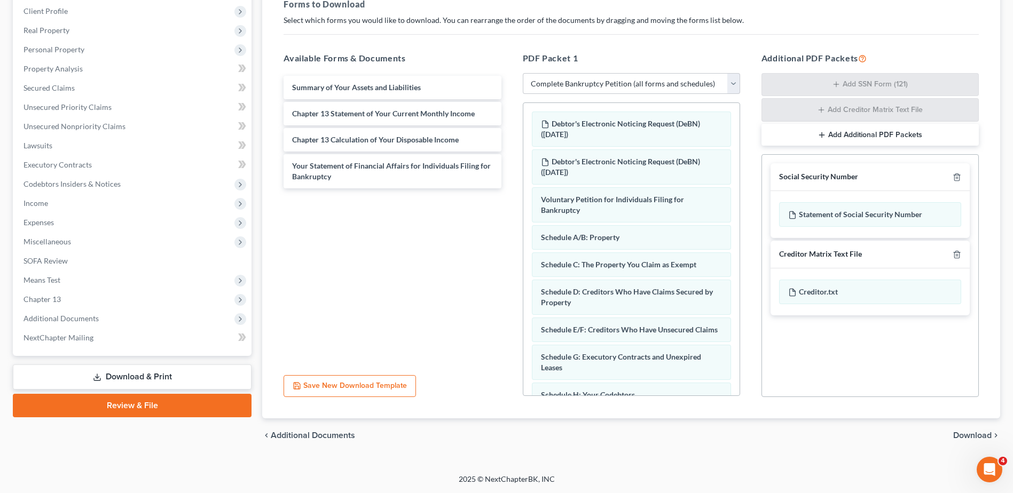
click at [68, 322] on span "Additional Documents" at bounding box center [60, 318] width 75 height 9
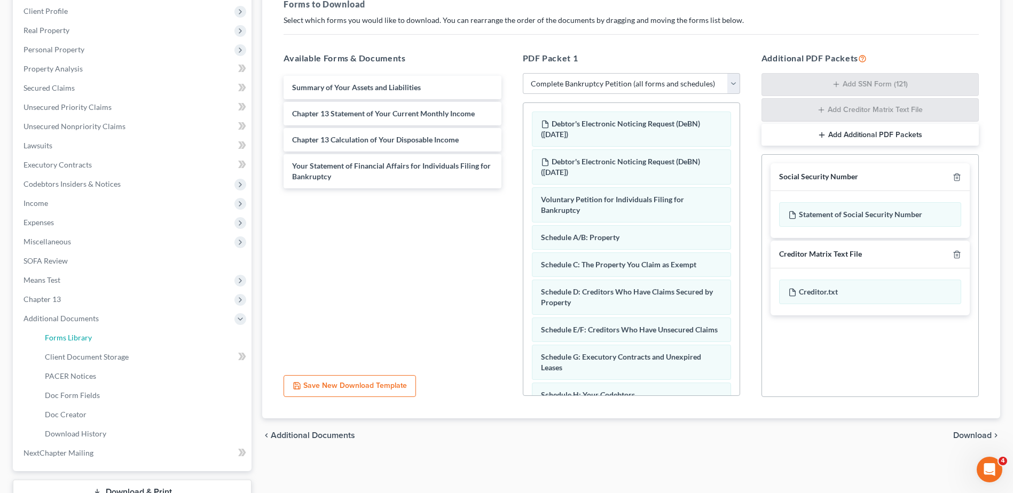
click at [73, 340] on span "Forms Library" at bounding box center [68, 337] width 47 height 9
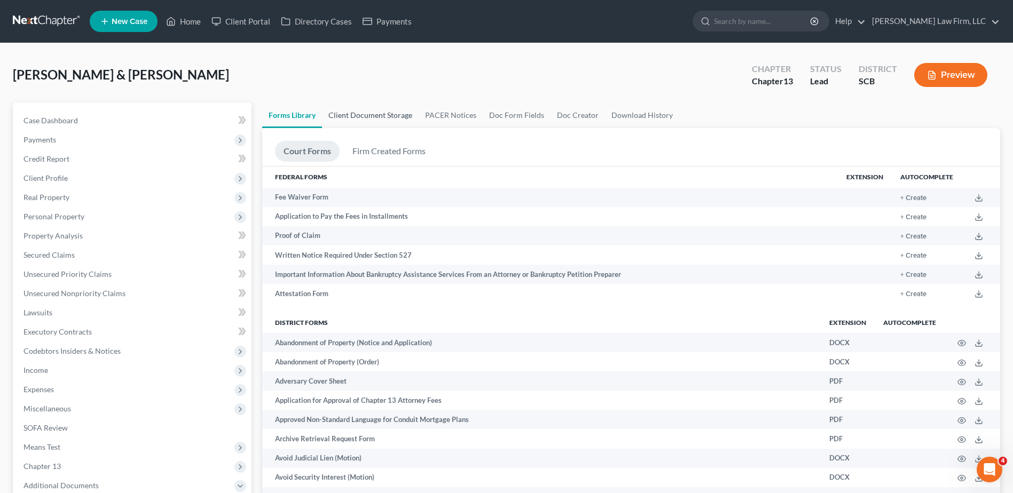
click at [395, 114] on link "Client Document Storage" at bounding box center [370, 116] width 97 height 26
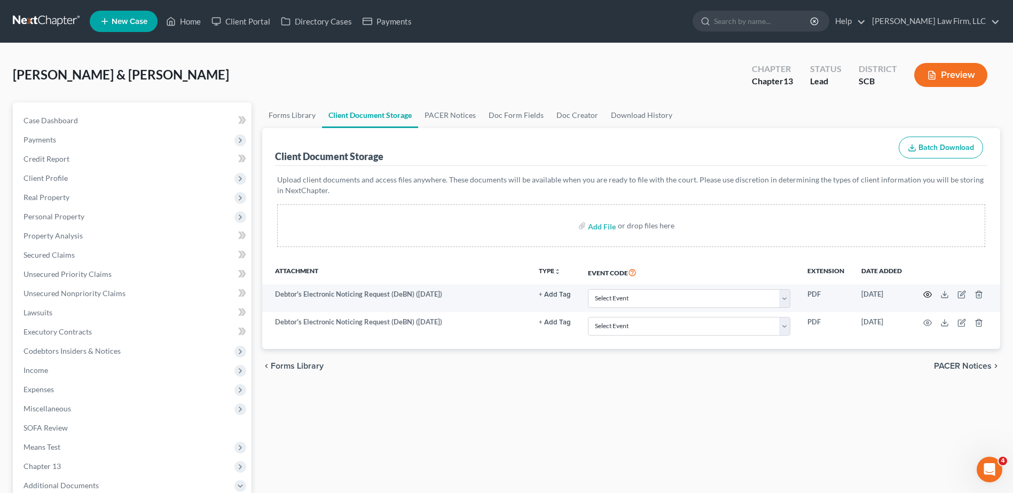
click at [927, 295] on icon "button" at bounding box center [927, 294] width 9 height 9
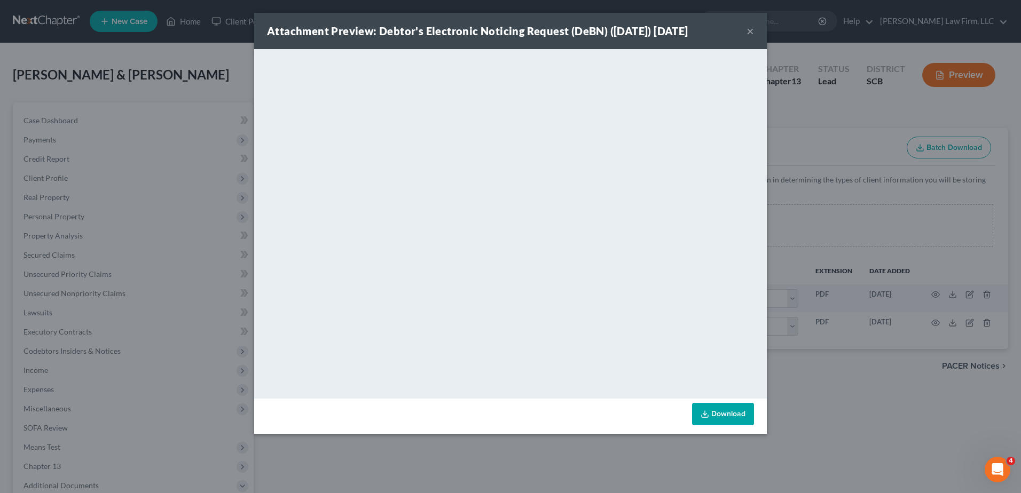
click at [746, 32] on button "×" at bounding box center [749, 31] width 7 height 13
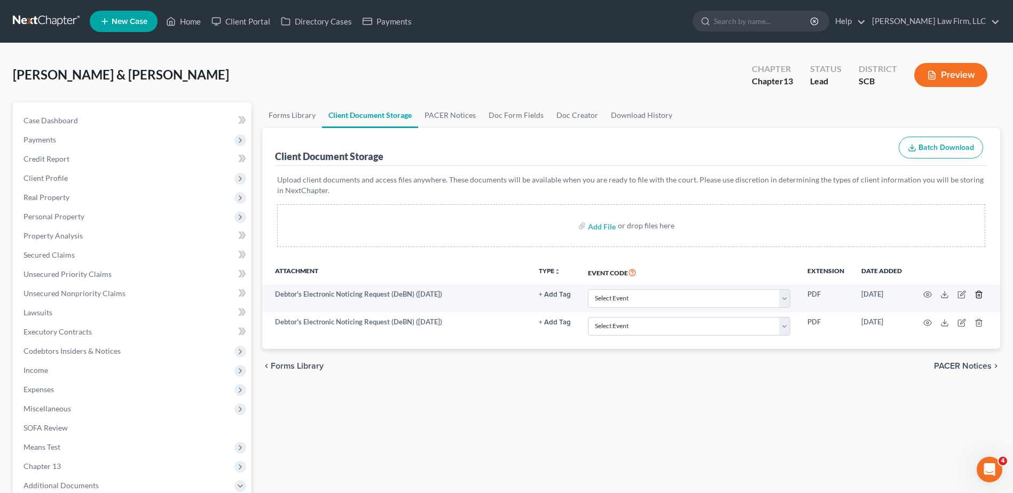
click at [981, 294] on icon "button" at bounding box center [978, 295] width 5 height 7
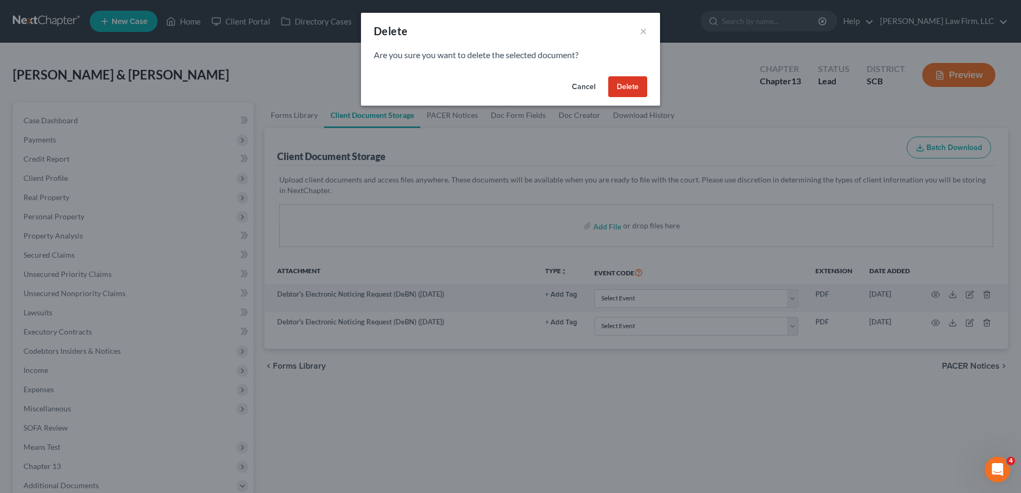
click at [621, 81] on button "Delete" at bounding box center [627, 86] width 39 height 21
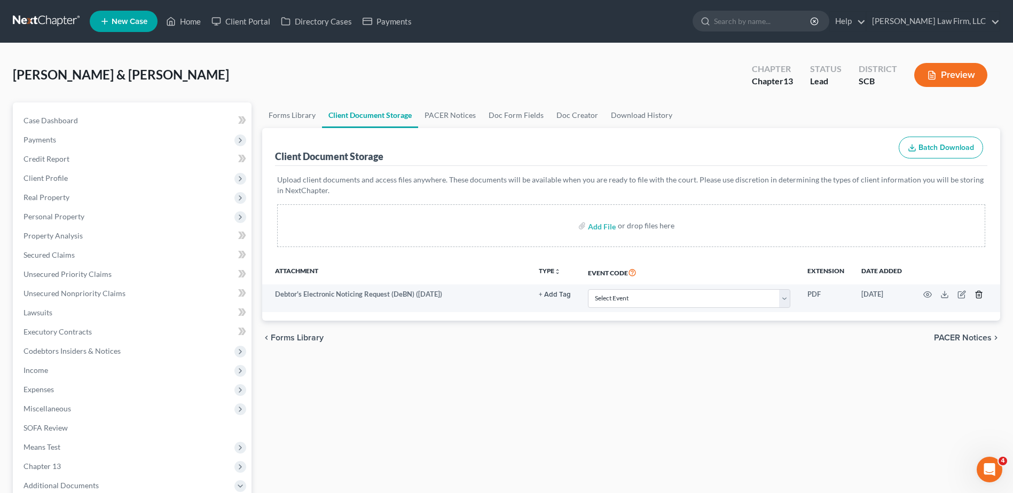
click at [979, 292] on icon "button" at bounding box center [978, 295] width 5 height 7
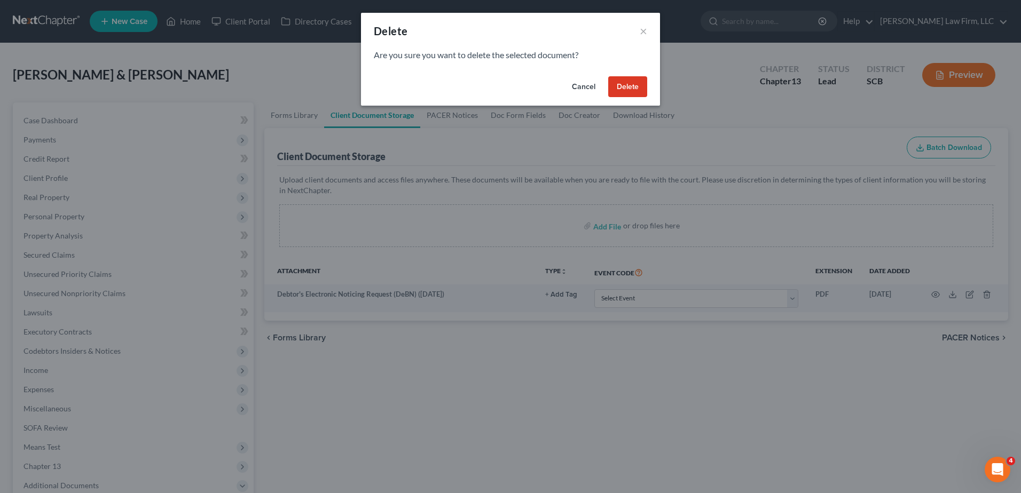
click at [635, 88] on button "Delete" at bounding box center [627, 86] width 39 height 21
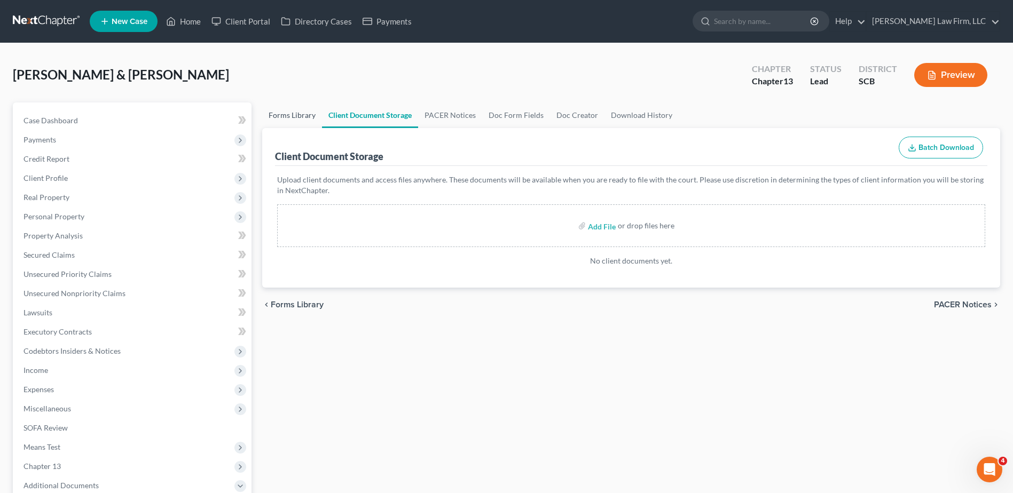
click at [287, 116] on link "Forms Library" at bounding box center [292, 116] width 60 height 26
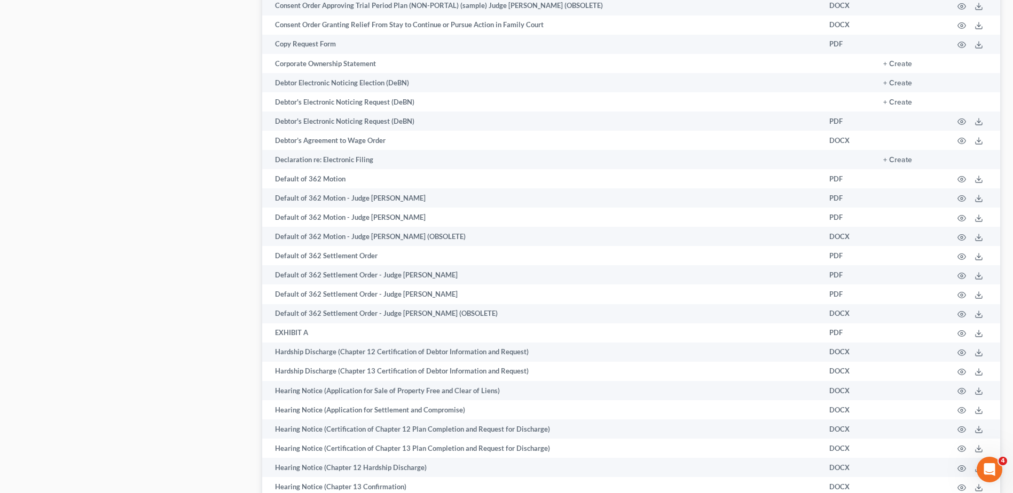
scroll to position [1262, 0]
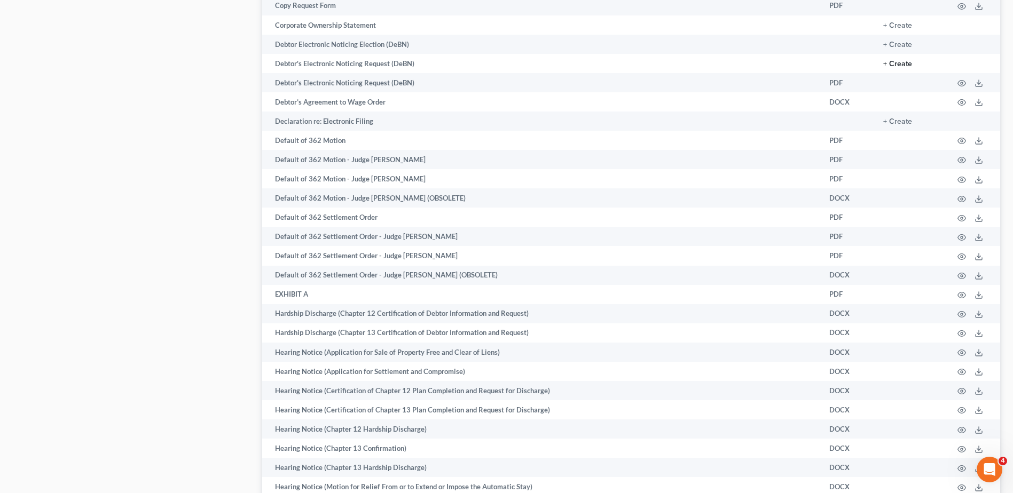
click at [902, 62] on button "+ Create" at bounding box center [897, 63] width 29 height 7
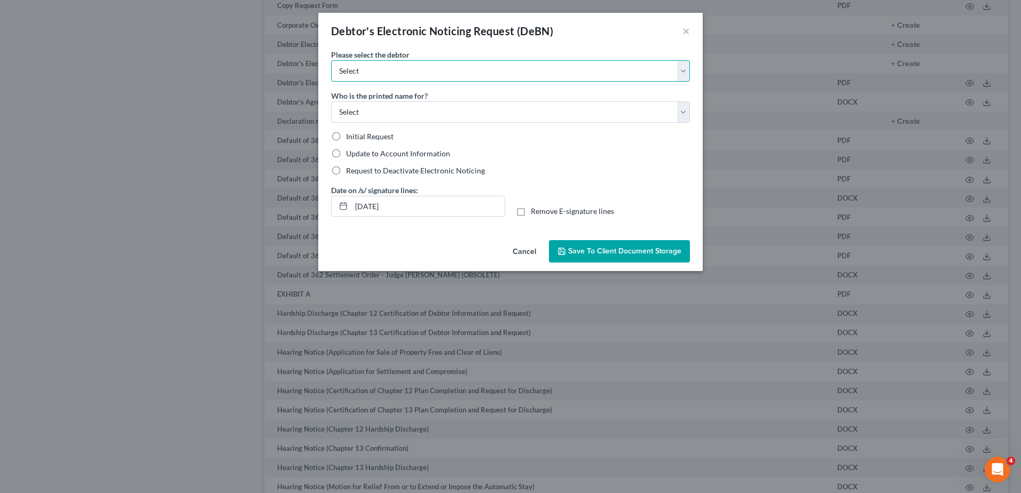
click at [434, 80] on select "Select [PERSON_NAME] [PERSON_NAME]" at bounding box center [510, 70] width 359 height 21
select select "0"
click at [331, 60] on select "Select [PERSON_NAME] [PERSON_NAME]" at bounding box center [510, 70] width 359 height 21
click at [412, 112] on select "Select Debtor Attorney" at bounding box center [510, 111] width 359 height 21
select select "0"
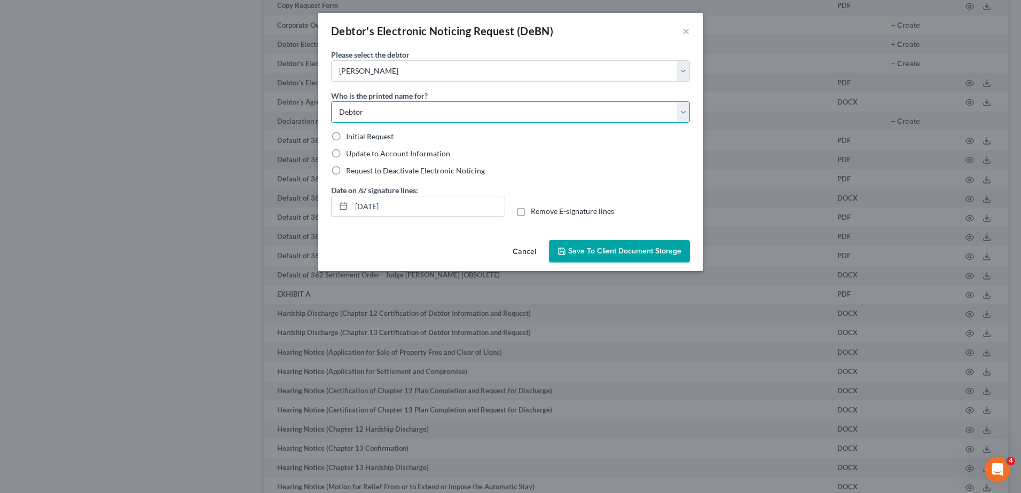
click at [331, 101] on select "Select Debtor Attorney" at bounding box center [510, 111] width 359 height 21
click at [373, 172] on span "Request to Deactivate Electronic Noticing" at bounding box center [415, 170] width 139 height 9
click at [357, 172] on input "Request to Deactivate Electronic Noticing" at bounding box center [353, 169] width 7 height 7
radio input "true"
click at [411, 204] on input "[DATE]" at bounding box center [427, 206] width 153 height 20
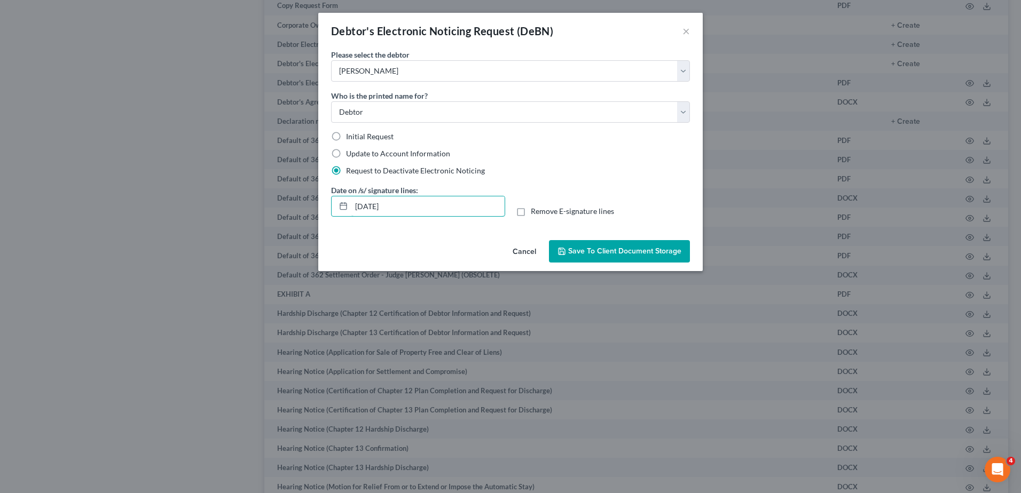
click at [411, 204] on input "[DATE]" at bounding box center [427, 206] width 153 height 20
click at [614, 255] on span "Save to Client Document Storage" at bounding box center [624, 251] width 113 height 9
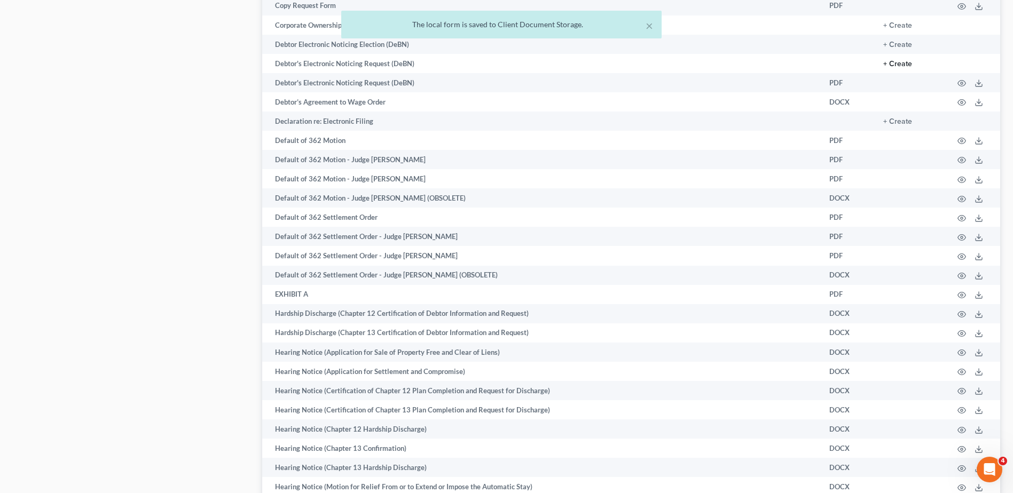
click at [898, 64] on button "+ Create" at bounding box center [897, 63] width 29 height 7
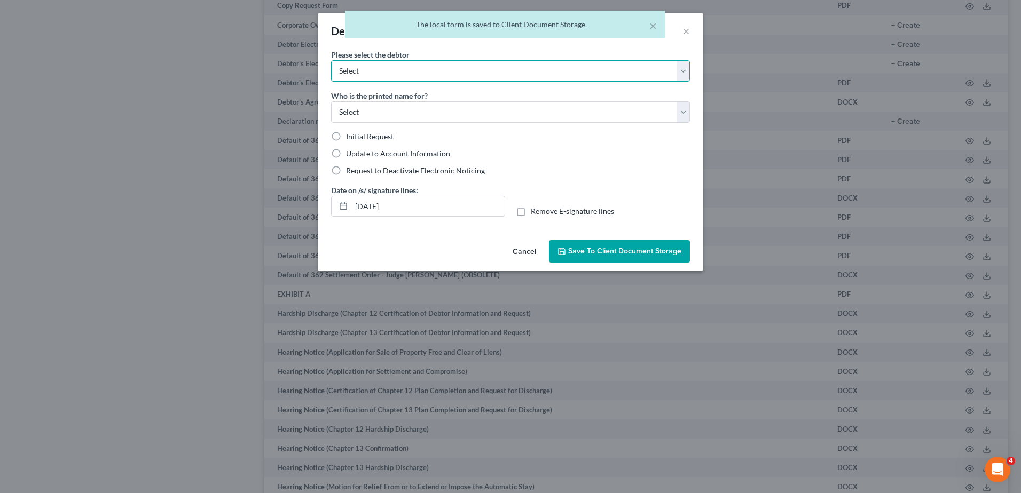
drag, startPoint x: 437, startPoint y: 74, endPoint x: 438, endPoint y: 81, distance: 7.0
click at [437, 74] on select "Select [PERSON_NAME] [PERSON_NAME]" at bounding box center [510, 70] width 359 height 21
select select "1"
click at [331, 60] on select "Select [PERSON_NAME] [PERSON_NAME]" at bounding box center [510, 70] width 359 height 21
drag, startPoint x: 415, startPoint y: 109, endPoint x: 412, endPoint y: 124, distance: 14.9
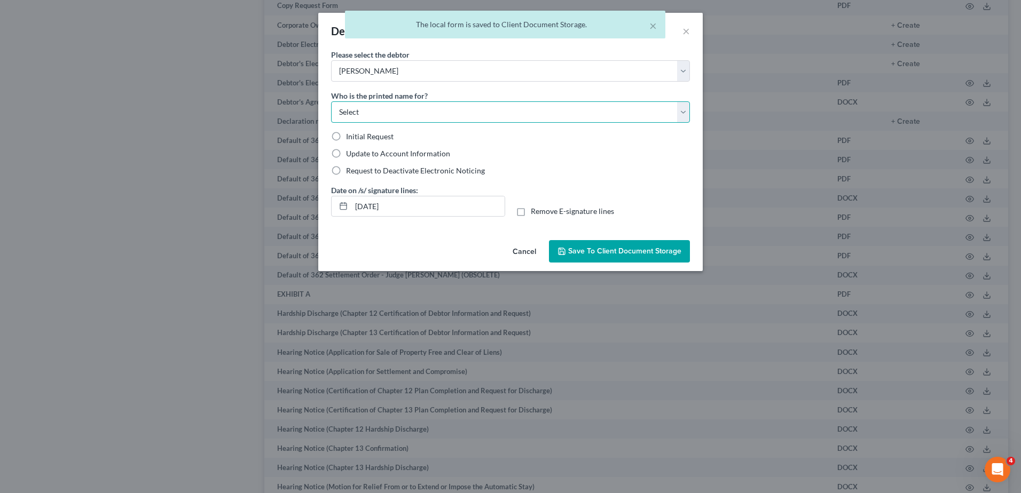
click at [415, 109] on select "Select Debtor Attorney" at bounding box center [510, 111] width 359 height 21
select select "0"
click at [331, 101] on select "Select Debtor Attorney" at bounding box center [510, 111] width 359 height 21
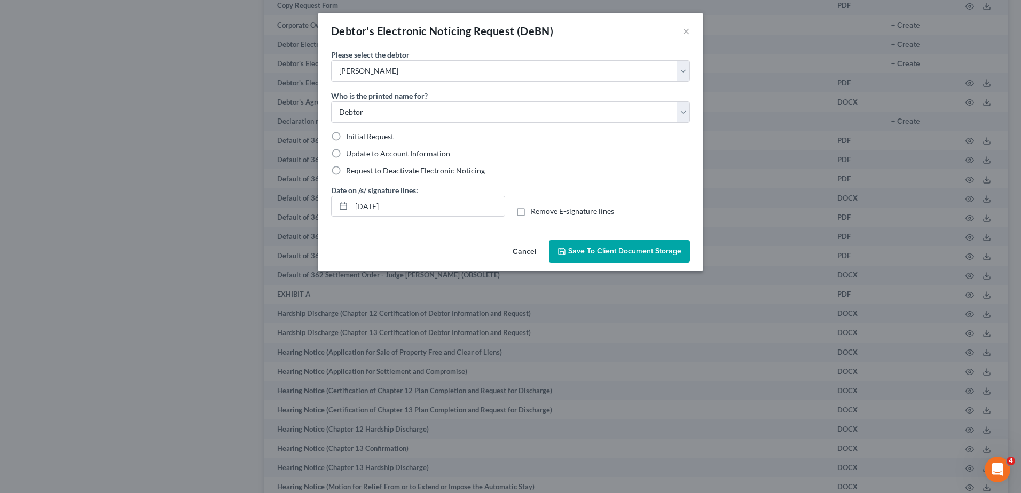
click at [379, 169] on span "Request to Deactivate Electronic Noticing" at bounding box center [415, 170] width 139 height 9
click at [357, 169] on input "Request to Deactivate Electronic Noticing" at bounding box center [353, 169] width 7 height 7
radio input "true"
click at [415, 207] on input "[DATE]" at bounding box center [427, 206] width 153 height 20
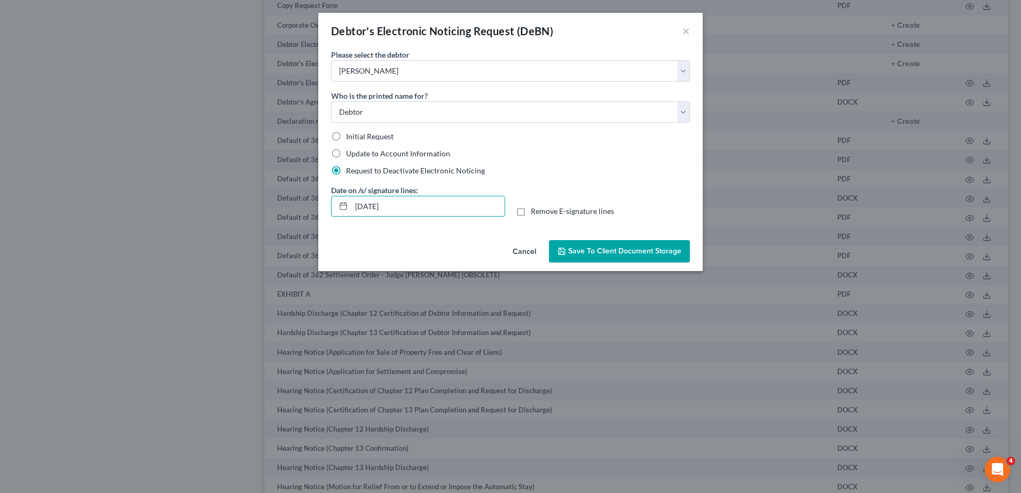
click at [415, 207] on input "[DATE]" at bounding box center [427, 206] width 153 height 20
click at [585, 251] on span "Save to Client Document Storage" at bounding box center [624, 251] width 113 height 9
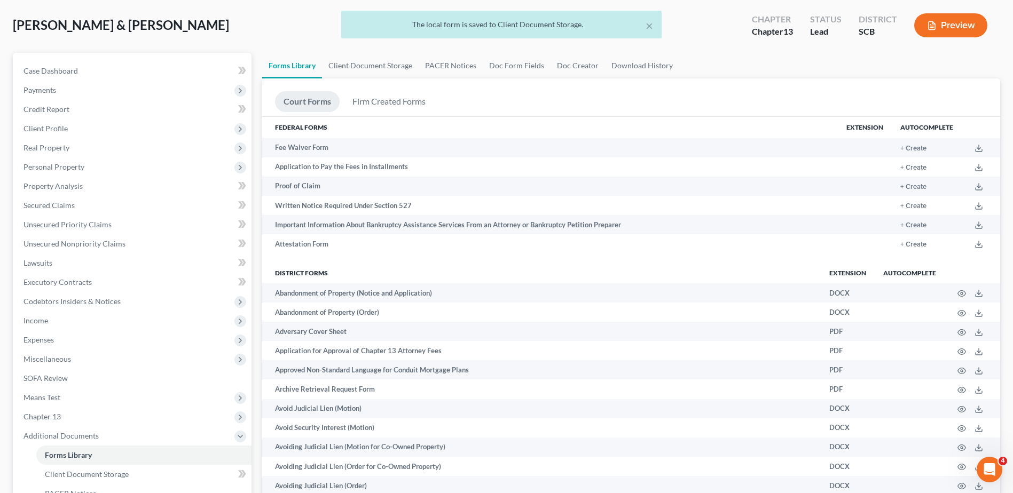
scroll to position [0, 0]
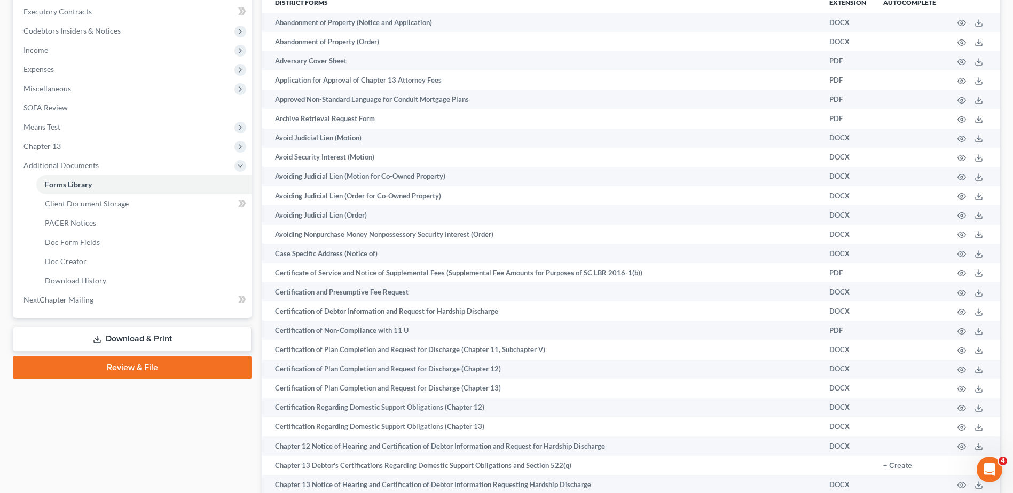
click at [109, 332] on link "Download & Print" at bounding box center [132, 339] width 239 height 25
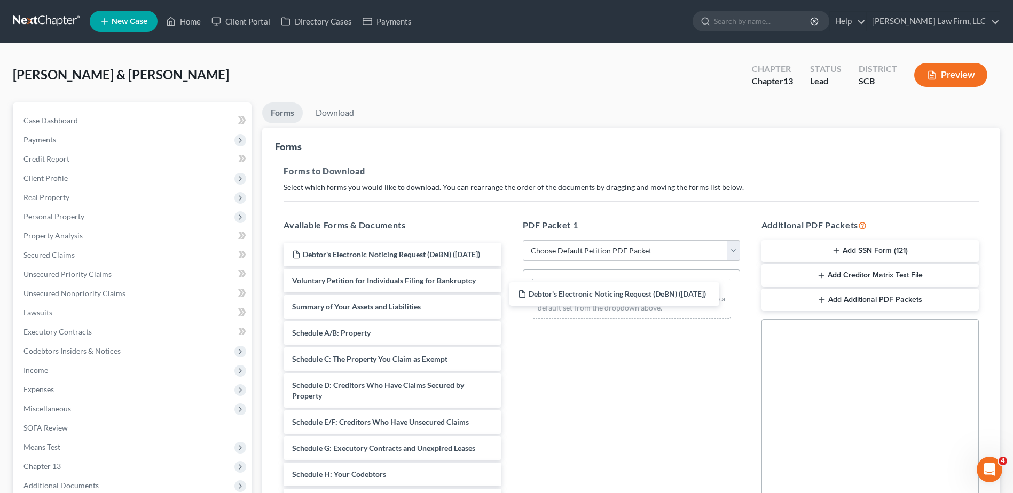
drag, startPoint x: 386, startPoint y: 258, endPoint x: 691, endPoint y: 313, distance: 309.9
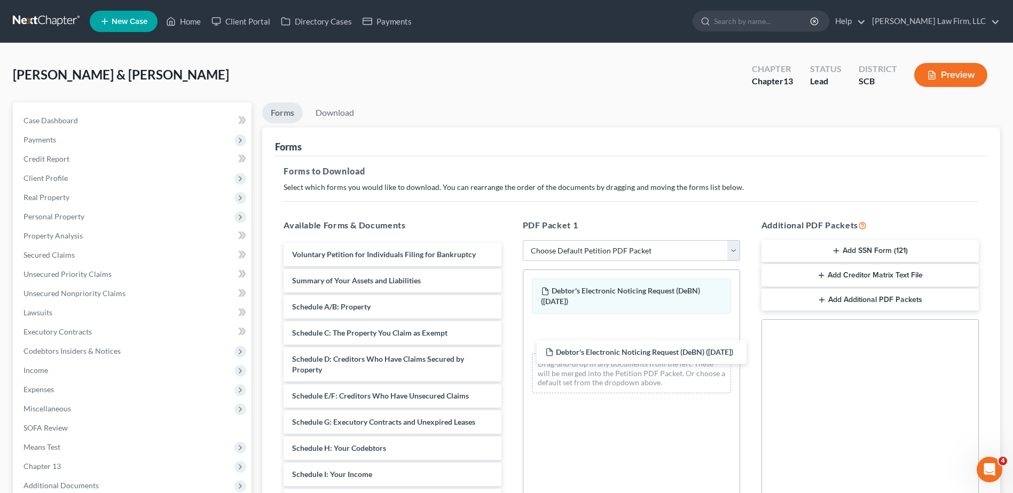
drag, startPoint x: 424, startPoint y: 253, endPoint x: 676, endPoint y: 350, distance: 270.1
click at [509, 350] on div "Debtor's Electronic Noticing Request (DeBN) ([DATE]) Debtor's Electronic Notici…" at bounding box center [392, 493] width 234 height 500
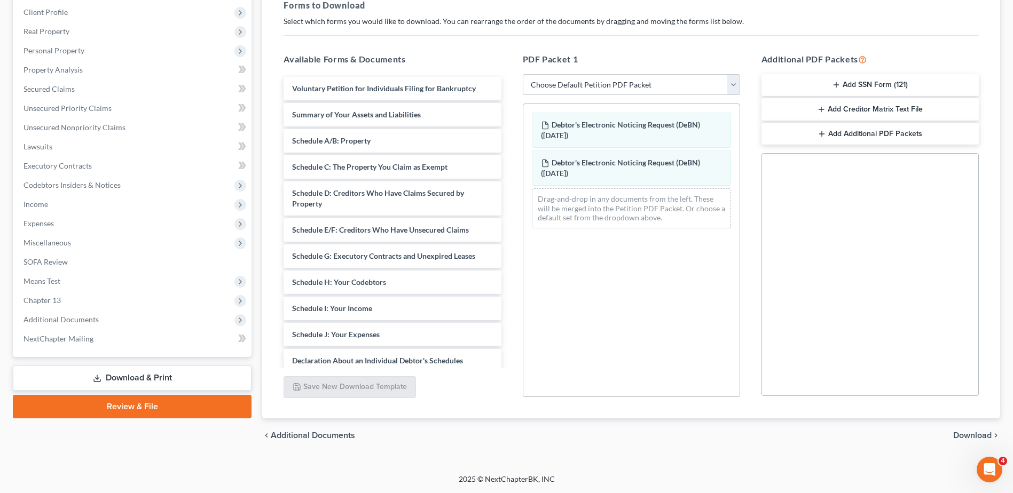
click at [962, 432] on span "Download" at bounding box center [972, 435] width 38 height 9
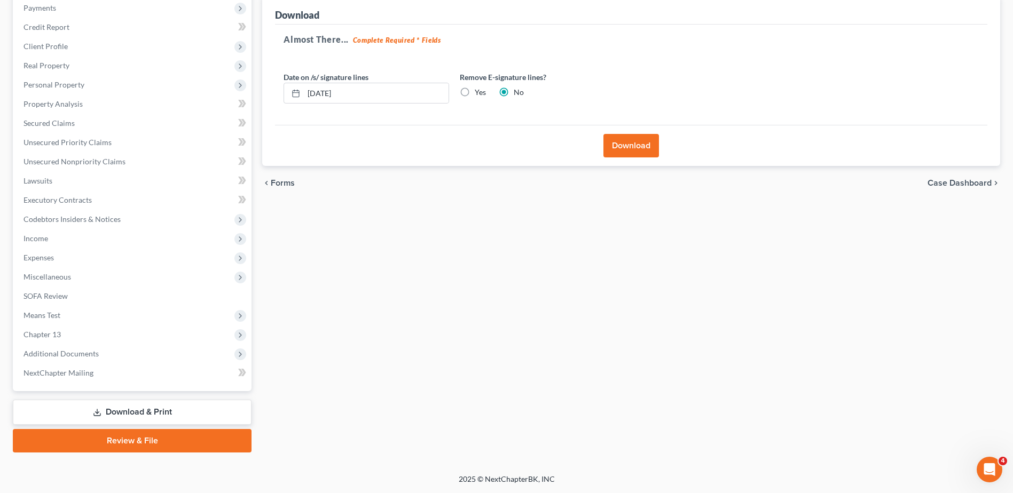
scroll to position [132, 0]
click at [407, 92] on input "[DATE]" at bounding box center [376, 93] width 145 height 20
click at [634, 147] on button "Download" at bounding box center [631, 145] width 56 height 23
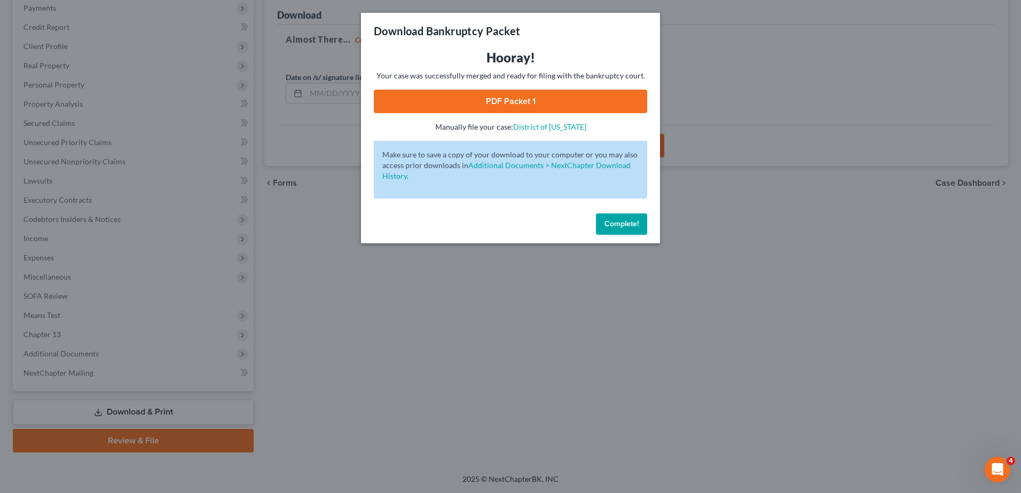
click at [520, 98] on link "PDF Packet 1" at bounding box center [510, 101] width 273 height 23
click at [745, 160] on div "Download Bankruptcy Packet Hooray! Your case was successfully merged and ready …" at bounding box center [510, 246] width 1021 height 493
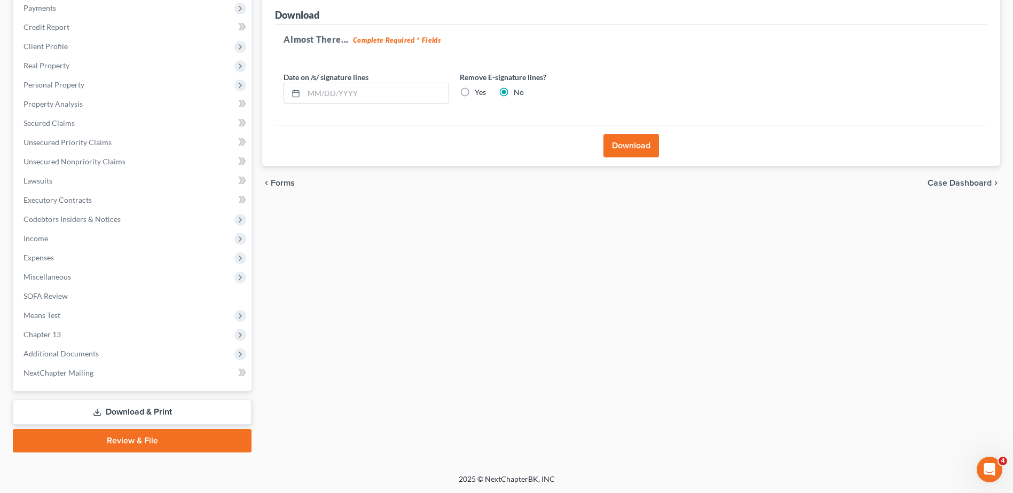
click at [475, 90] on label "Yes" at bounding box center [480, 92] width 11 height 11
click at [479, 90] on input "Yes" at bounding box center [482, 90] width 7 height 7
radio input "true"
radio input "false"
click at [649, 149] on button "Download" at bounding box center [631, 145] width 56 height 23
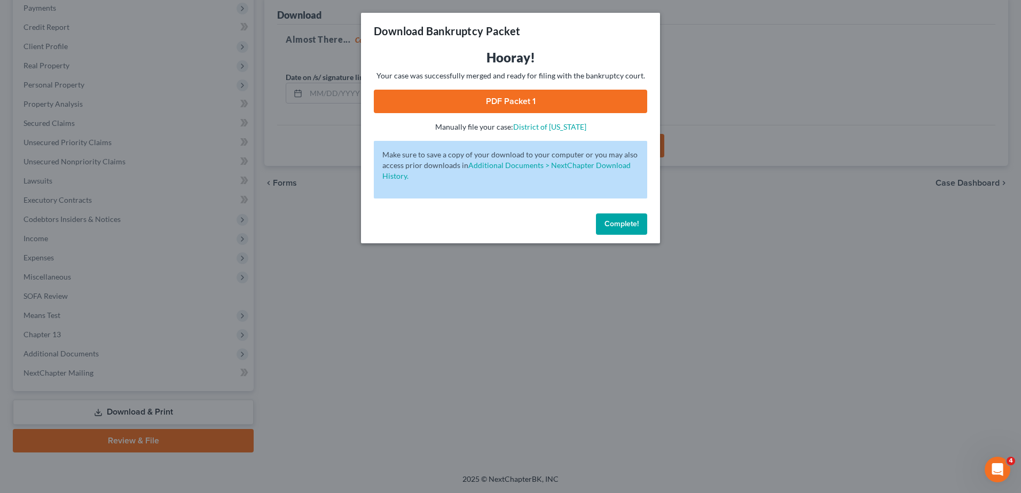
click at [527, 103] on link "PDF Packet 1" at bounding box center [510, 101] width 273 height 23
click at [639, 221] on button "Complete!" at bounding box center [621, 224] width 51 height 21
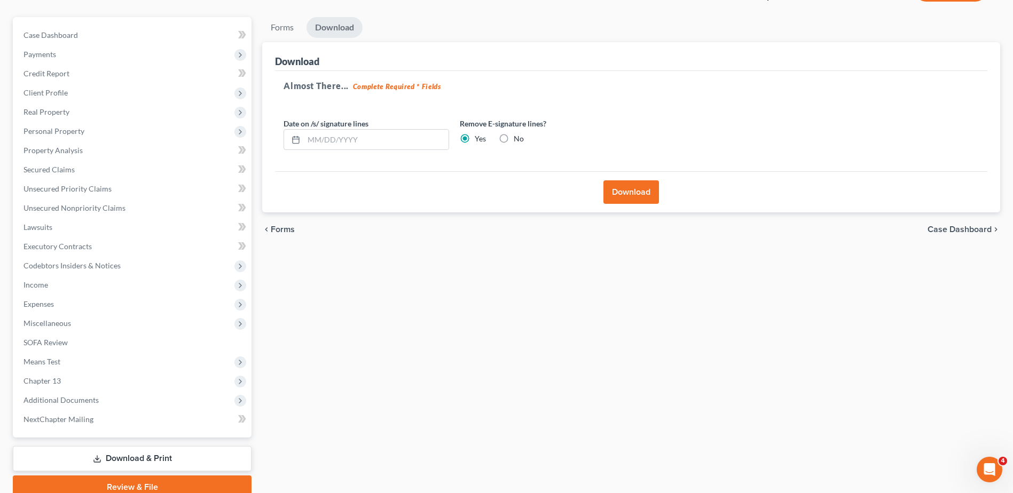
scroll to position [0, 0]
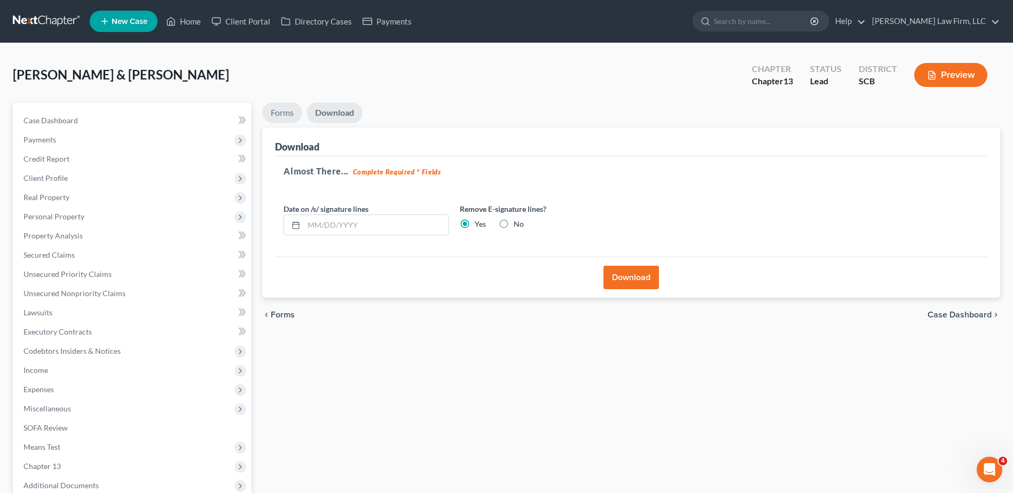
click at [294, 111] on link "Forms" at bounding box center [282, 113] width 40 height 21
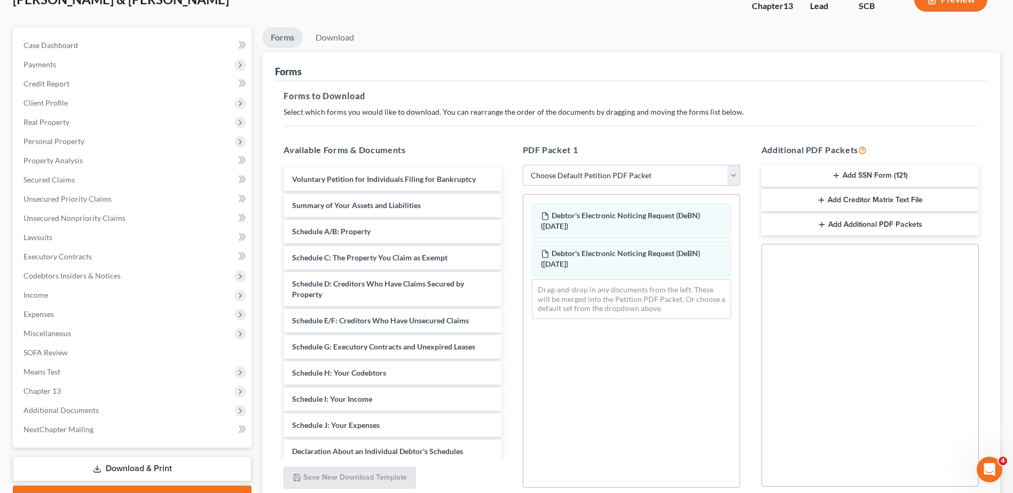
scroll to position [166, 0]
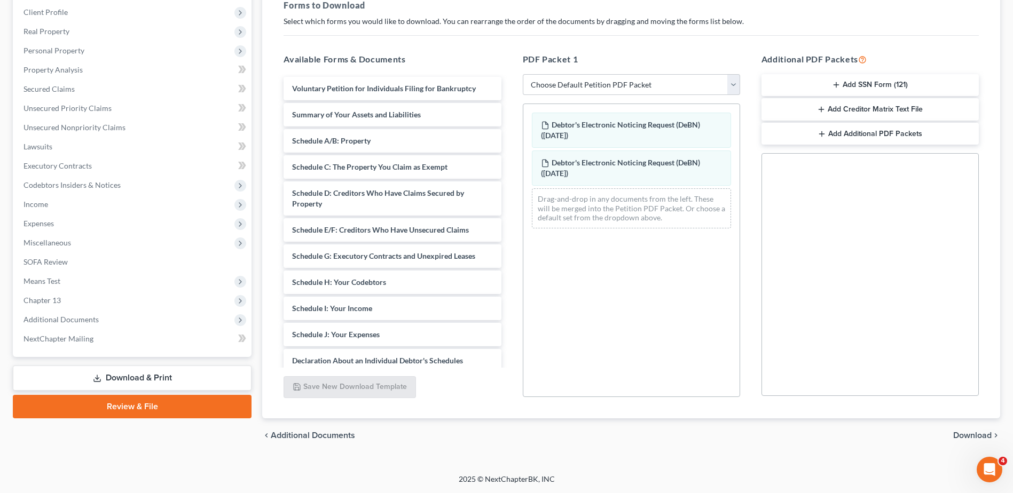
click at [115, 373] on link "Download & Print" at bounding box center [132, 378] width 239 height 25
click at [76, 325] on span "Additional Documents" at bounding box center [133, 319] width 237 height 19
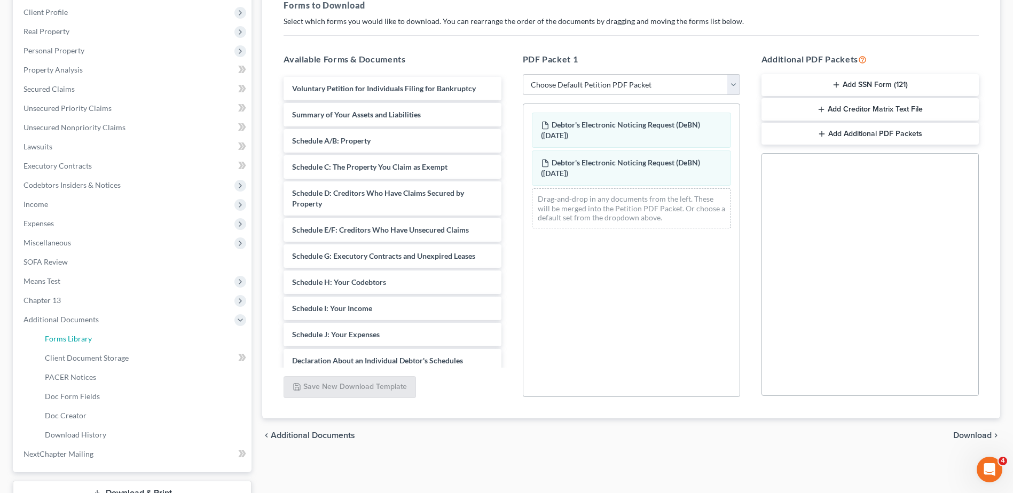
click at [83, 343] on link "Forms Library" at bounding box center [143, 338] width 215 height 19
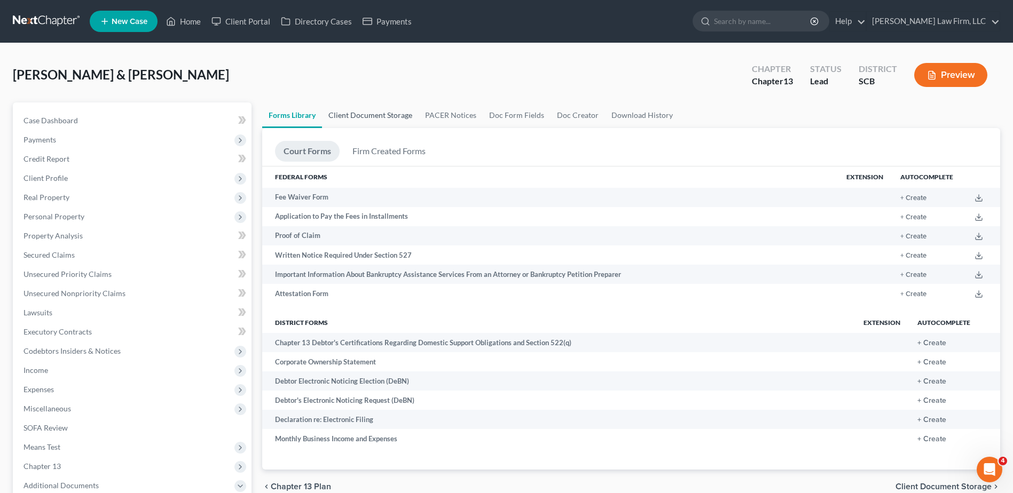
click at [387, 115] on link "Client Document Storage" at bounding box center [370, 116] width 97 height 26
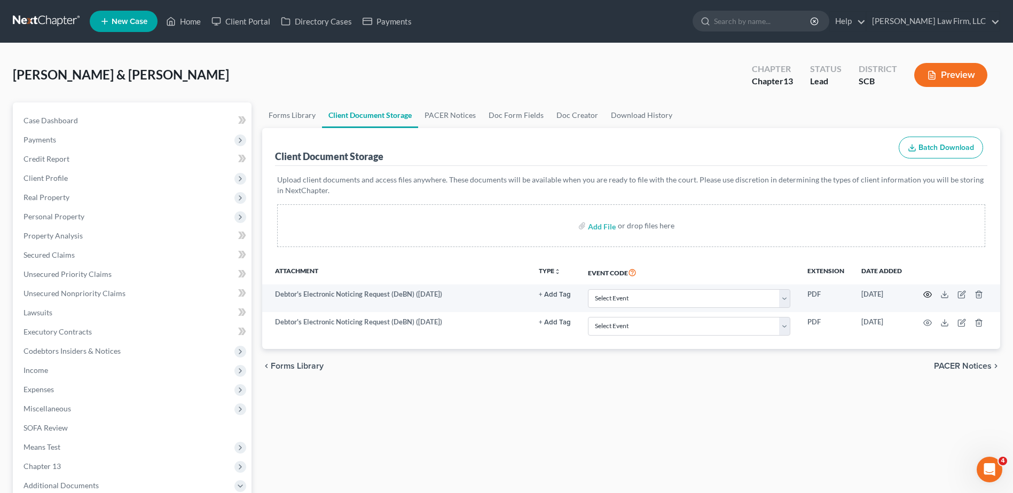
click at [930, 296] on icon "button" at bounding box center [927, 294] width 9 height 9
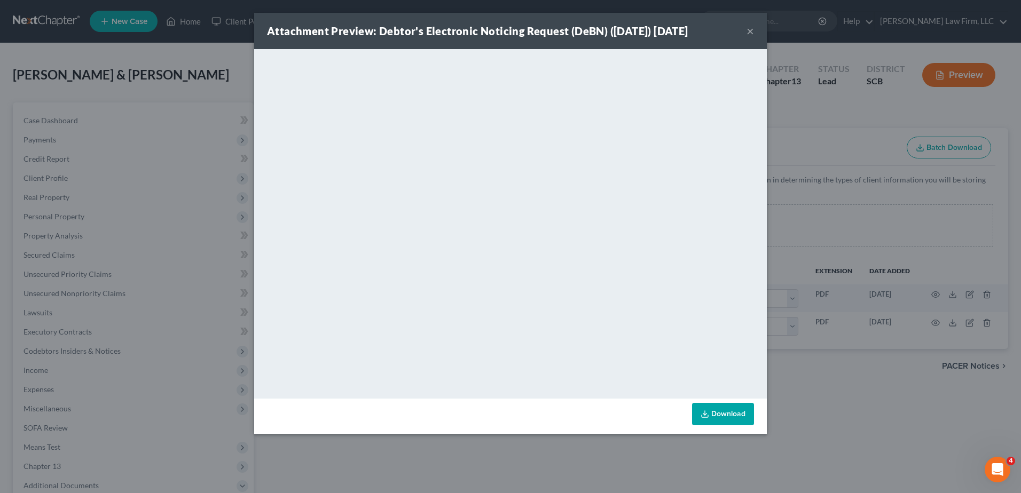
click at [751, 29] on button "×" at bounding box center [749, 31] width 7 height 13
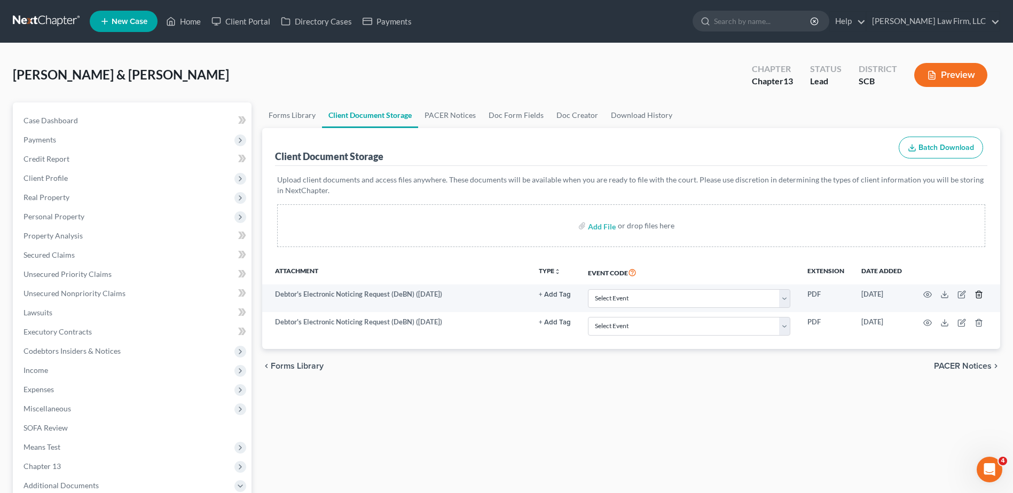
click at [982, 296] on icon "button" at bounding box center [978, 294] width 9 height 9
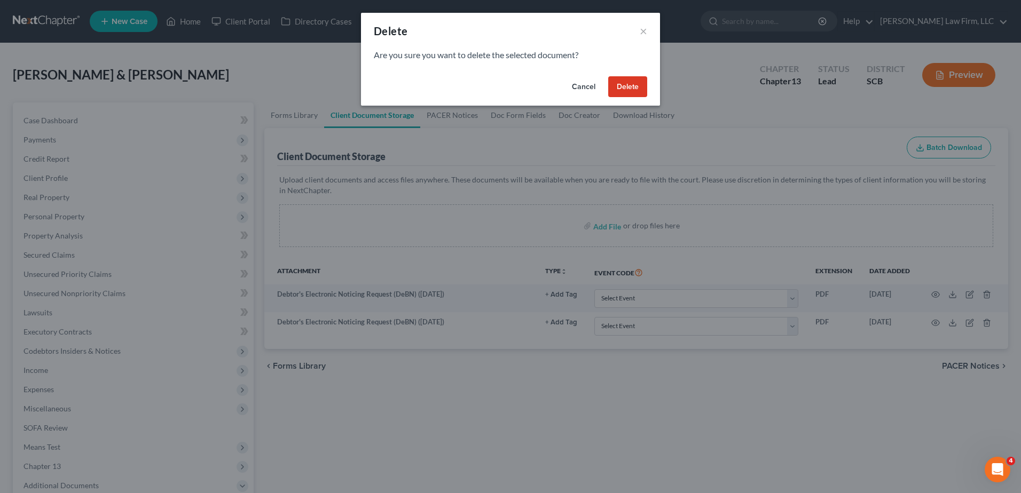
click at [620, 78] on button "Delete" at bounding box center [627, 86] width 39 height 21
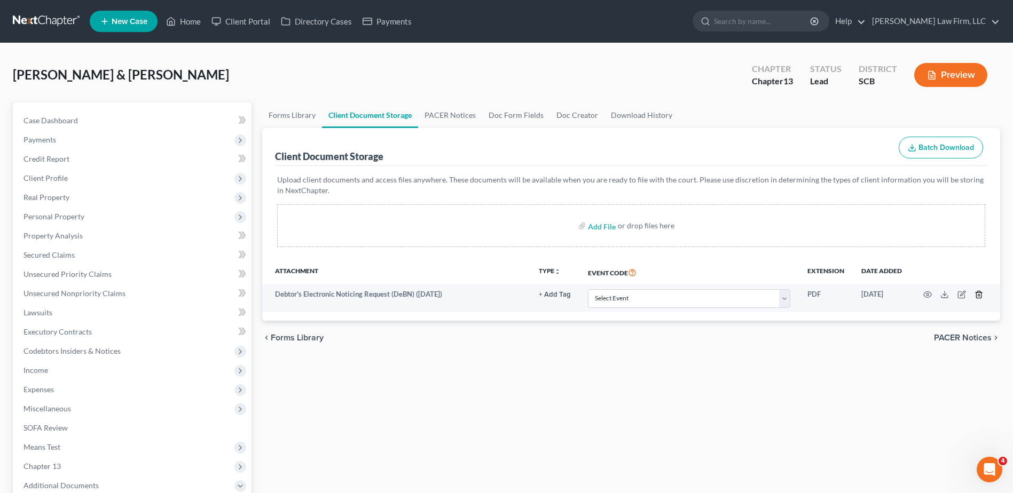
click at [979, 295] on line "button" at bounding box center [979, 296] width 0 height 2
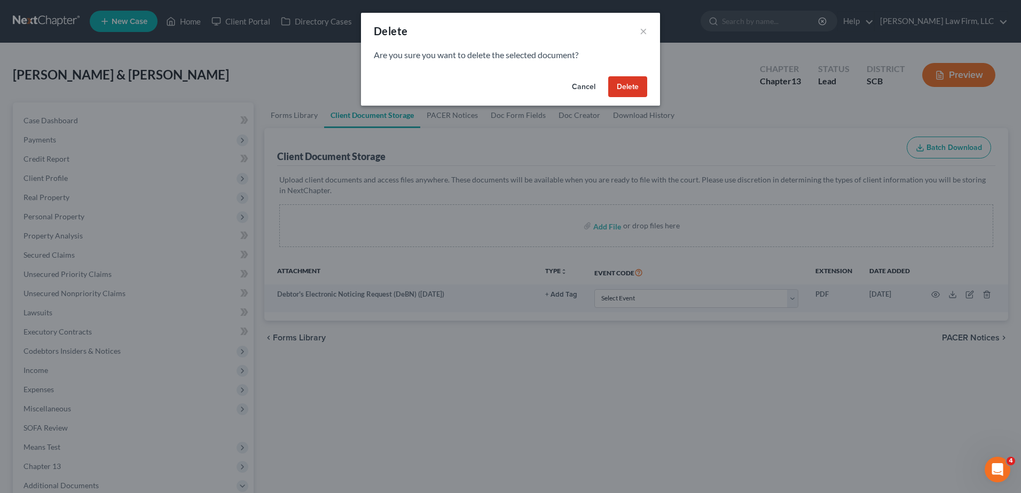
click at [619, 83] on button "Delete" at bounding box center [627, 86] width 39 height 21
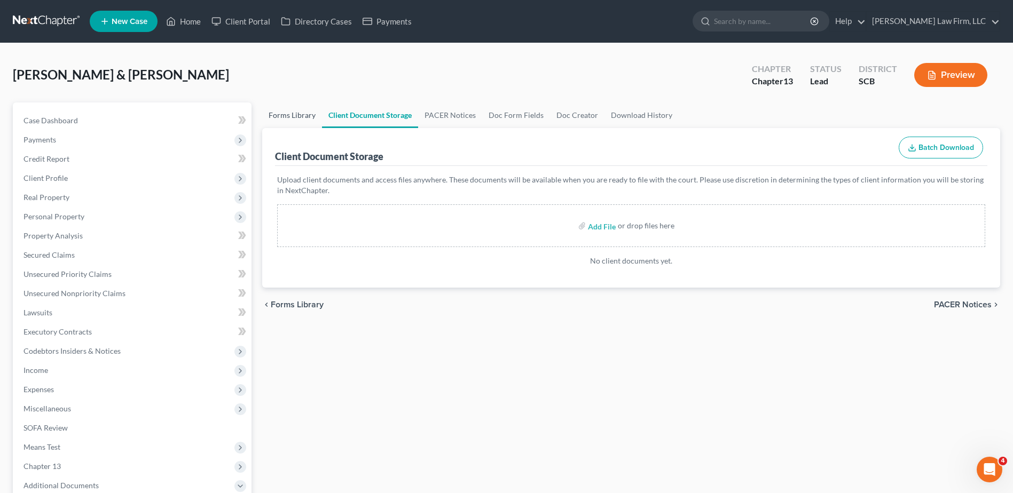
click at [296, 121] on link "Forms Library" at bounding box center [292, 116] width 60 height 26
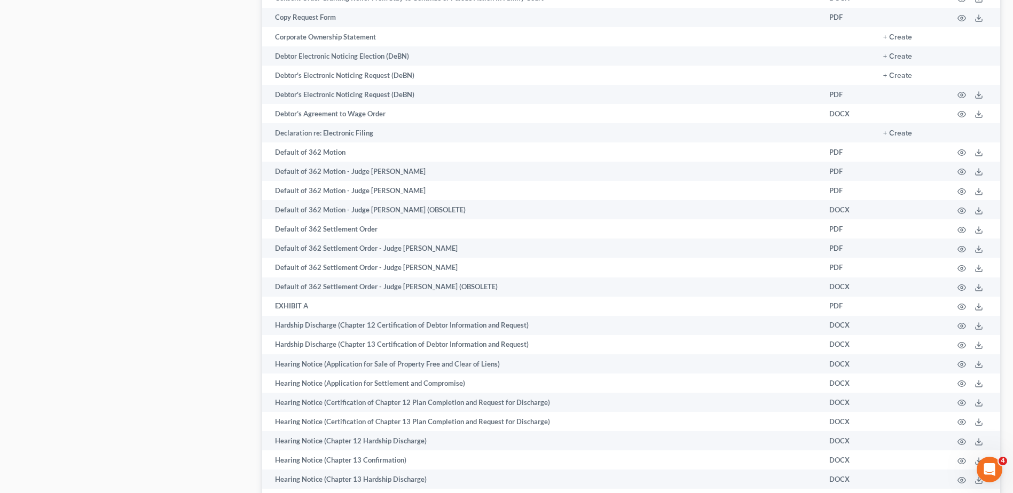
scroll to position [1262, 0]
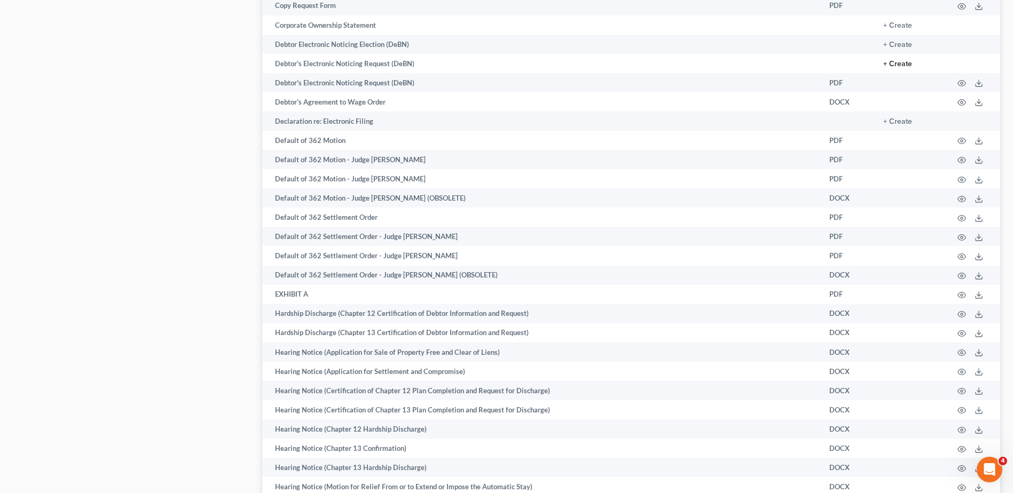
click at [909, 64] on button "+ Create" at bounding box center [897, 63] width 29 height 7
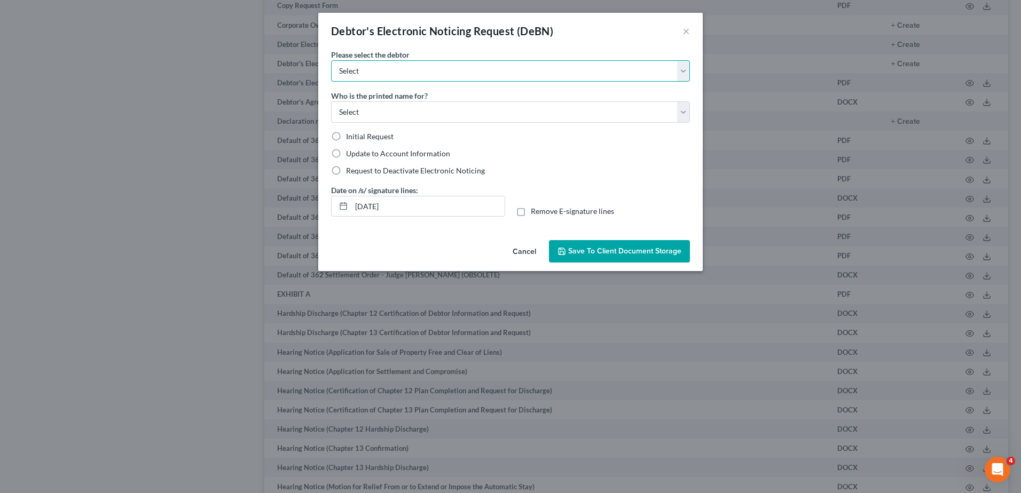
click at [407, 69] on select "Select [PERSON_NAME] [PERSON_NAME]" at bounding box center [510, 70] width 359 height 21
select select "0"
click at [331, 60] on select "Select [PERSON_NAME] [PERSON_NAME]" at bounding box center [510, 70] width 359 height 21
click at [402, 111] on select "Select Debtor Attorney" at bounding box center [510, 111] width 359 height 21
select select "0"
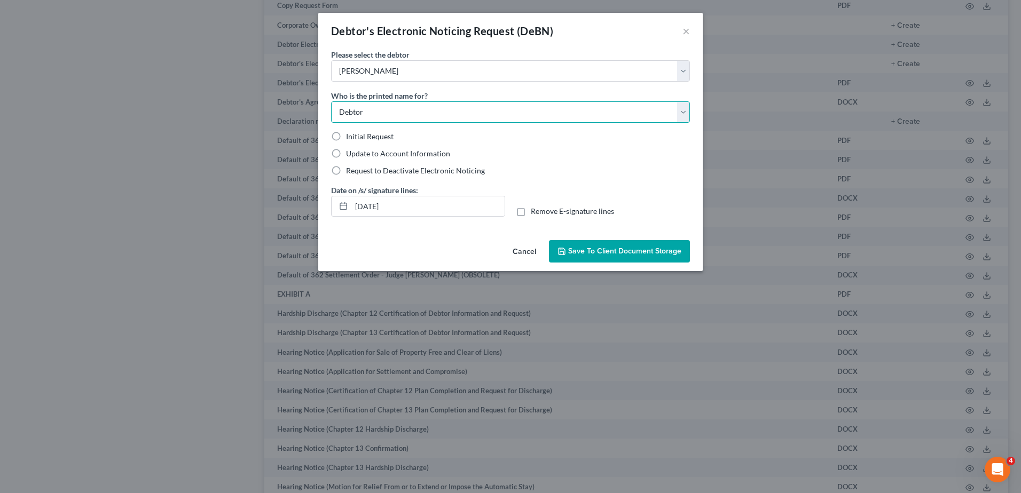
click at [331, 101] on select "Select Debtor Attorney" at bounding box center [510, 111] width 359 height 21
click at [376, 170] on span "Request to Deactivate Electronic Noticing" at bounding box center [415, 170] width 139 height 9
click at [357, 170] on input "Request to Deactivate Electronic Noticing" at bounding box center [353, 169] width 7 height 7
radio input "true"
click at [411, 207] on input "[DATE]" at bounding box center [427, 206] width 153 height 20
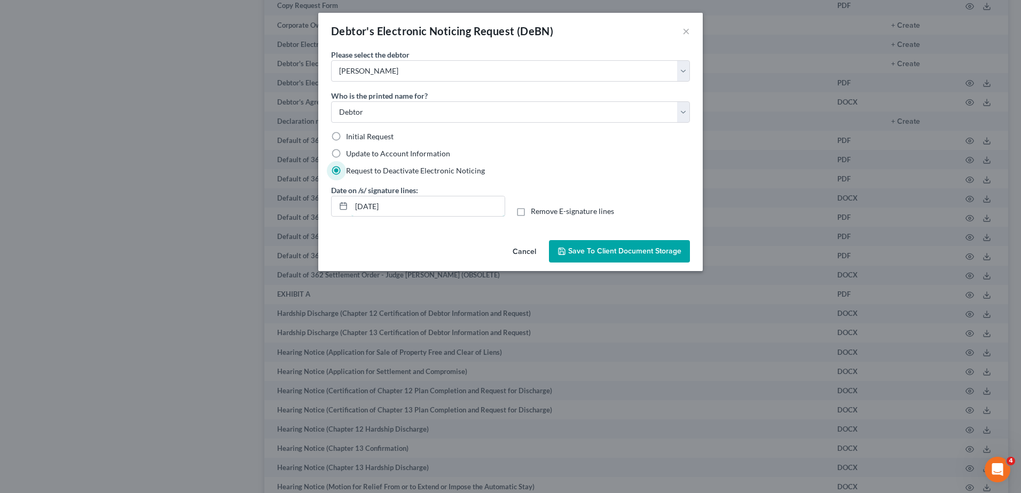
click at [411, 207] on input "[DATE]" at bounding box center [427, 206] width 153 height 20
click at [411, 206] on input "[DATE]" at bounding box center [427, 206] width 153 height 20
click at [531, 209] on label "Remove E-signature lines" at bounding box center [572, 211] width 83 height 11
click at [535, 209] on input "Remove E-signature lines" at bounding box center [538, 209] width 7 height 7
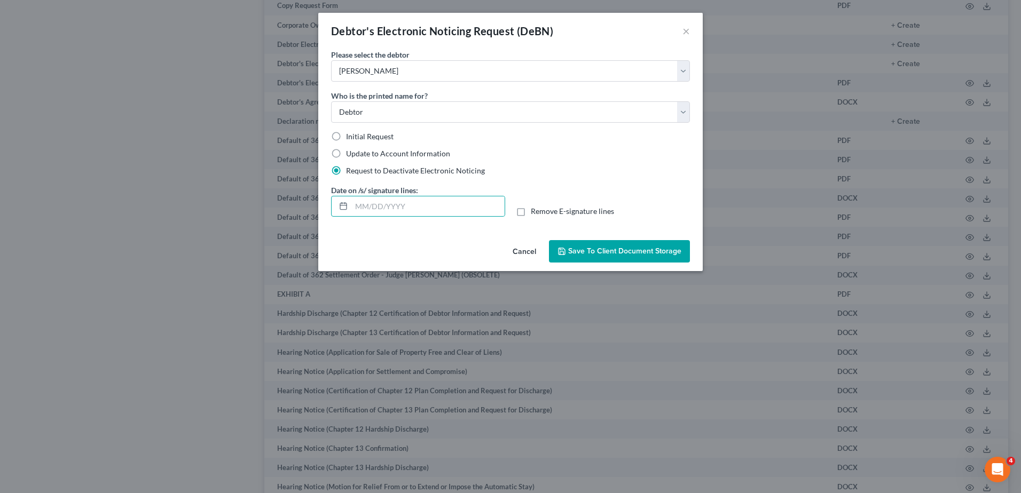
checkbox input "true"
click at [598, 252] on span "Save to Client Document Storage" at bounding box center [624, 251] width 113 height 9
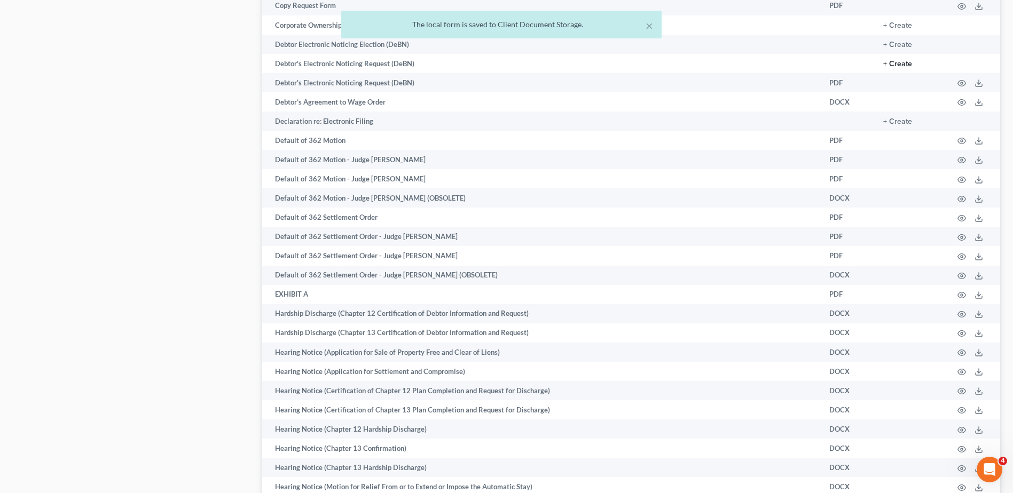
click at [905, 65] on button "+ Create" at bounding box center [897, 63] width 29 height 7
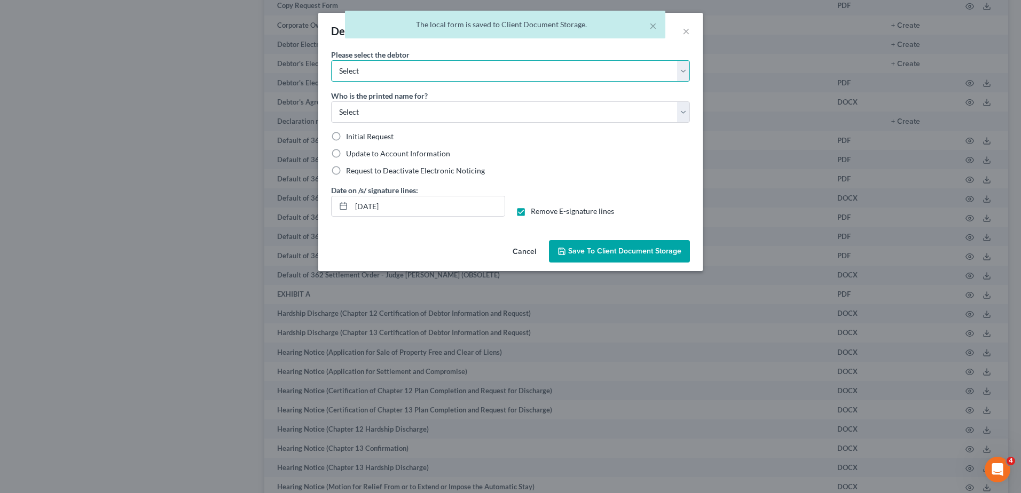
drag, startPoint x: 526, startPoint y: 73, endPoint x: 522, endPoint y: 78, distance: 7.0
click at [526, 72] on select "Select [PERSON_NAME] [PERSON_NAME]" at bounding box center [510, 70] width 359 height 21
select select "1"
click at [331, 60] on select "Select [PERSON_NAME] [PERSON_NAME]" at bounding box center [510, 70] width 359 height 21
drag, startPoint x: 509, startPoint y: 108, endPoint x: 495, endPoint y: 124, distance: 20.4
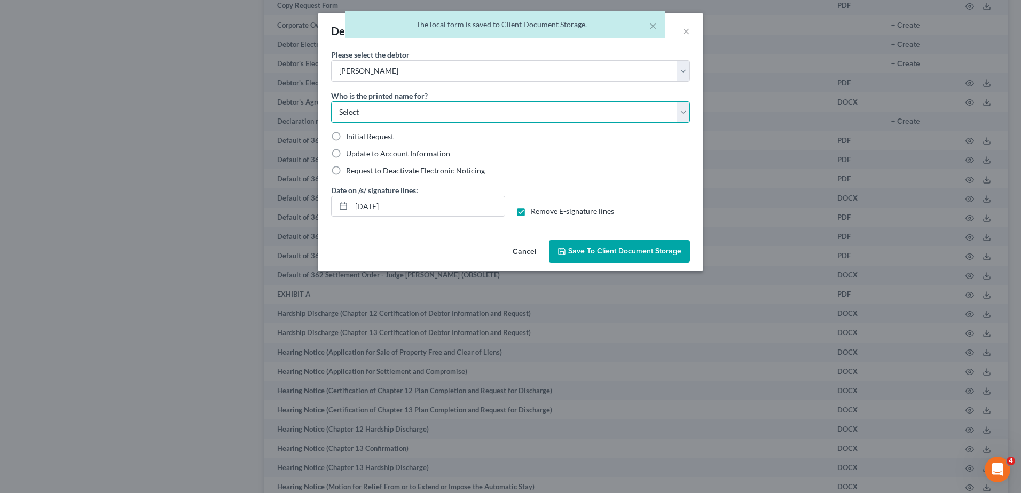
click at [509, 108] on select "Select Debtor Attorney" at bounding box center [510, 111] width 359 height 21
select select "0"
click at [331, 101] on select "Select Debtor Attorney" at bounding box center [510, 111] width 359 height 21
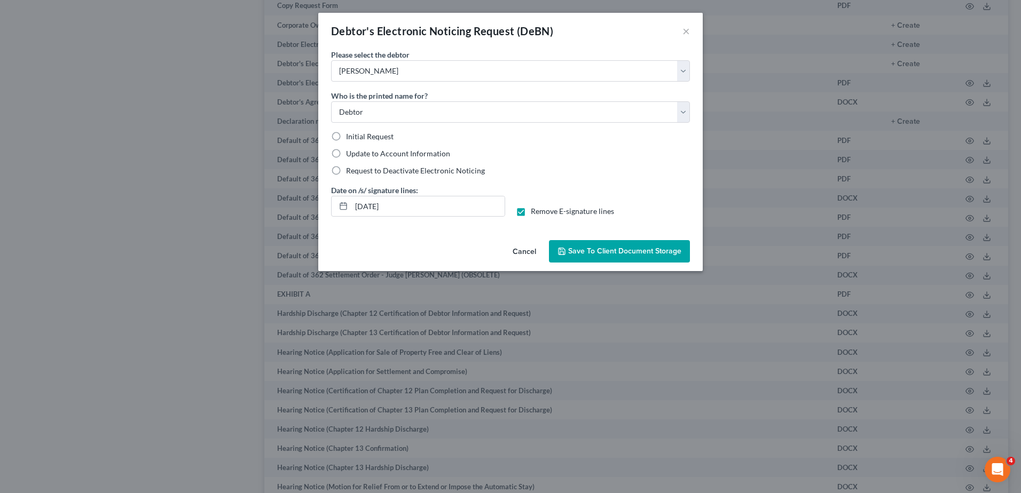
click at [367, 170] on span "Request to Deactivate Electronic Noticing" at bounding box center [415, 170] width 139 height 9
click at [357, 170] on input "Request to Deactivate Electronic Noticing" at bounding box center [353, 169] width 7 height 7
radio input "true"
click at [412, 208] on input "[DATE]" at bounding box center [427, 206] width 153 height 20
click at [412, 207] on input "[DATE]" at bounding box center [427, 206] width 153 height 20
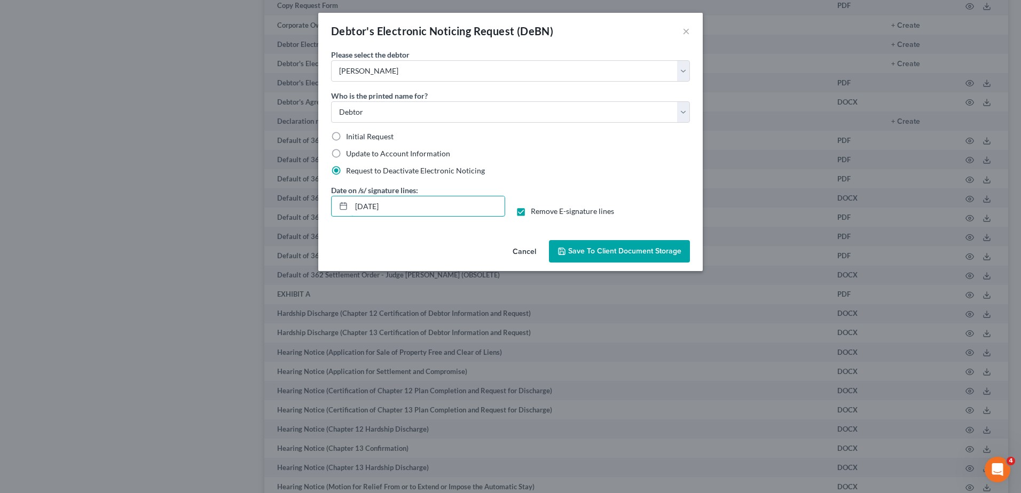
click at [412, 207] on input "[DATE]" at bounding box center [427, 206] width 153 height 20
click at [588, 250] on span "Save to Client Document Storage" at bounding box center [624, 251] width 113 height 9
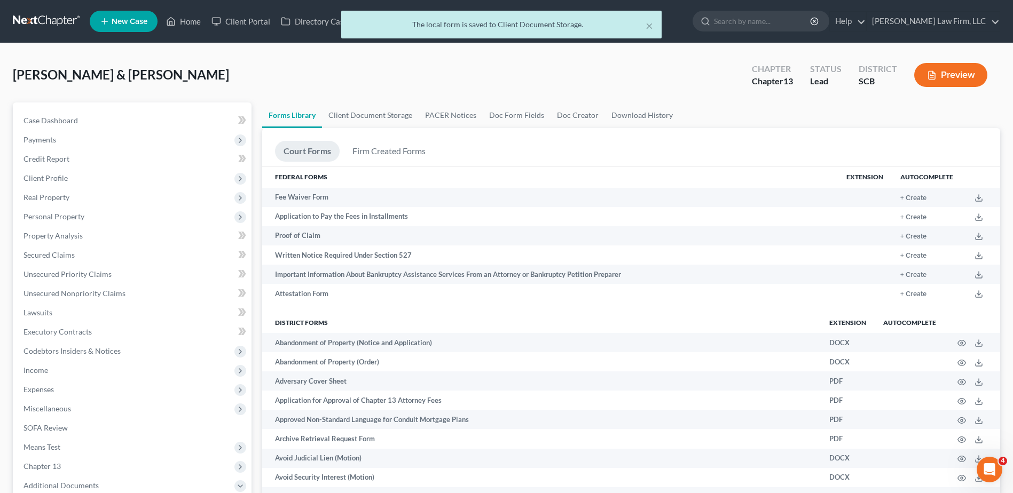
scroll to position [320, 0]
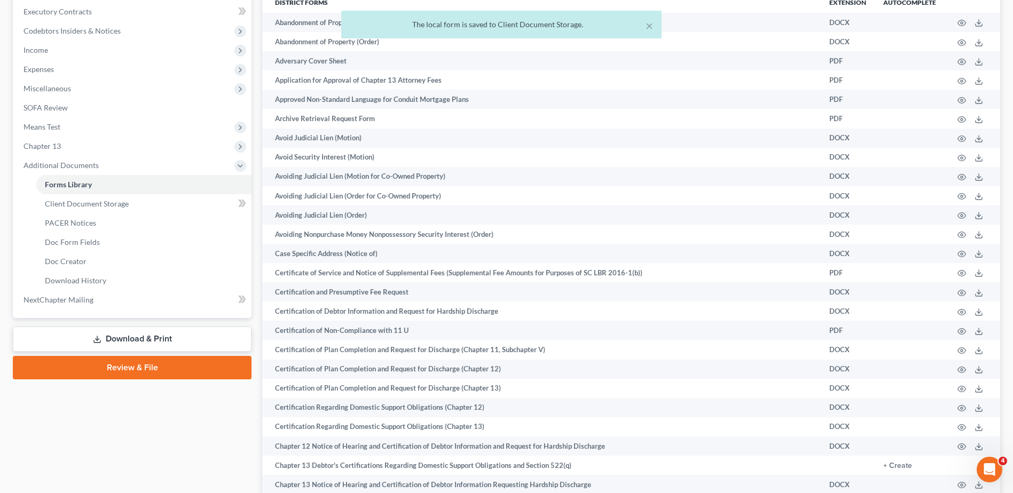
click at [121, 345] on link "Download & Print" at bounding box center [132, 339] width 239 height 25
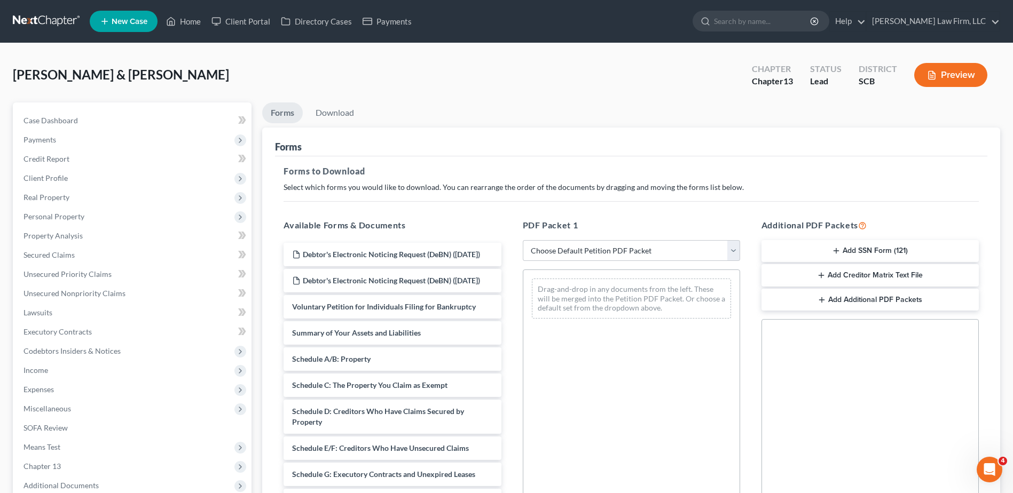
click at [281, 117] on link "Forms" at bounding box center [282, 113] width 41 height 21
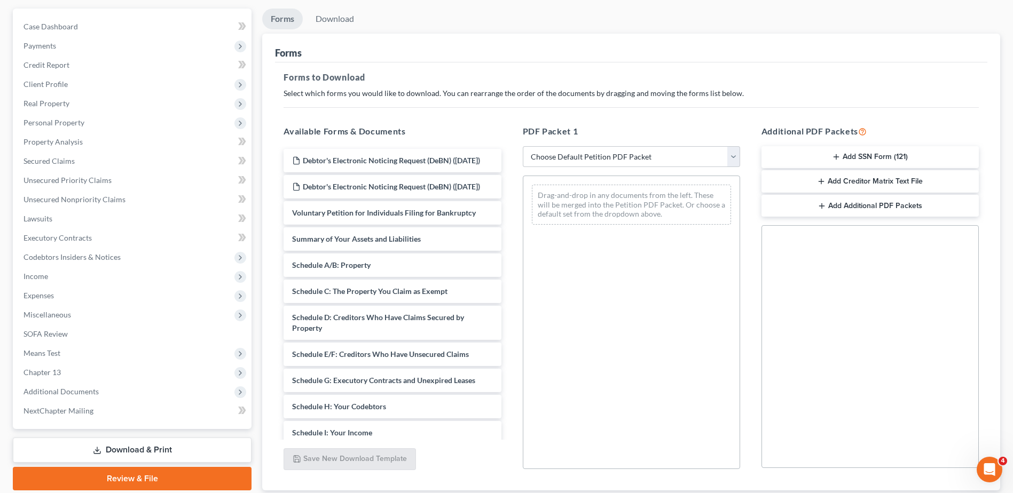
scroll to position [160, 0]
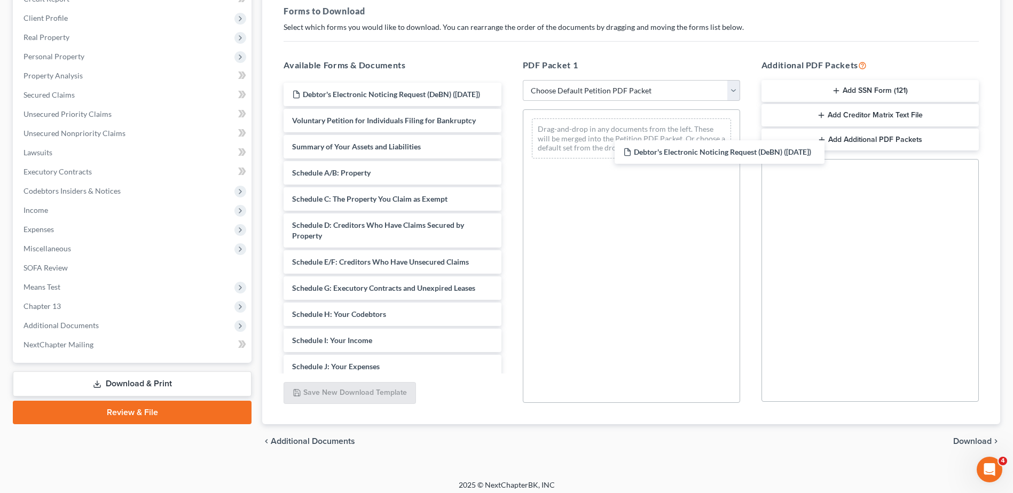
drag, startPoint x: 325, startPoint y: 105, endPoint x: 671, endPoint y: 169, distance: 351.9
click at [509, 169] on div "Debtor's Electronic Noticing Request (DeBN) ([DATE]) Debtor's Electronic Notici…" at bounding box center [392, 346] width 234 height 526
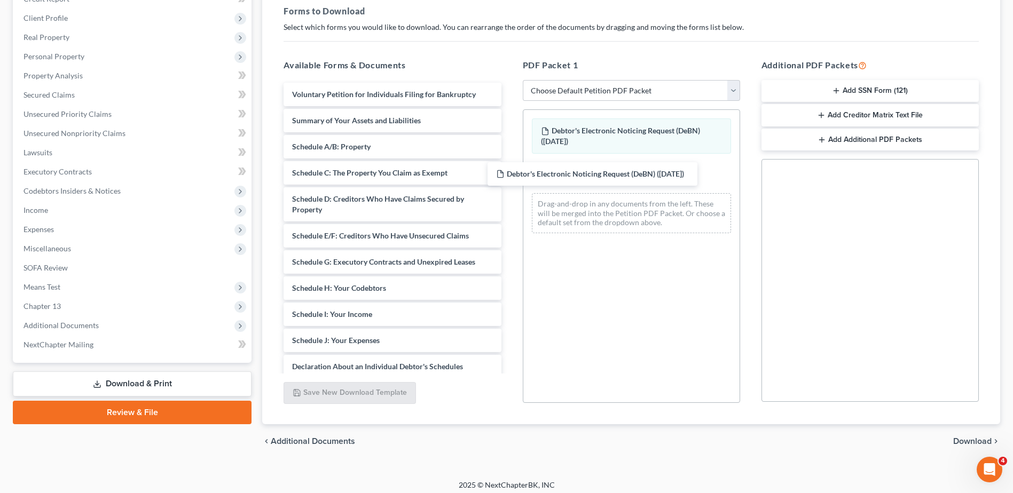
drag, startPoint x: 441, startPoint y: 98, endPoint x: 645, endPoint y: 178, distance: 218.9
click at [509, 178] on div "Debtor's Electronic Noticing Request (DeBN) ([DATE]) Debtor's Electronic Notici…" at bounding box center [392, 333] width 234 height 500
click at [972, 445] on span "Download" at bounding box center [972, 441] width 38 height 9
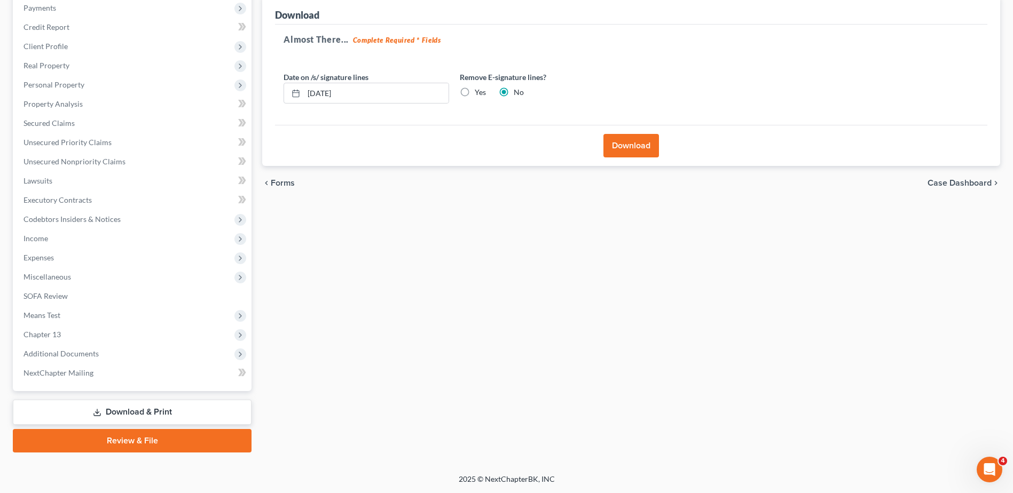
scroll to position [132, 0]
click at [398, 89] on input "[DATE]" at bounding box center [376, 93] width 145 height 20
click at [475, 93] on label "Yes" at bounding box center [480, 92] width 11 height 11
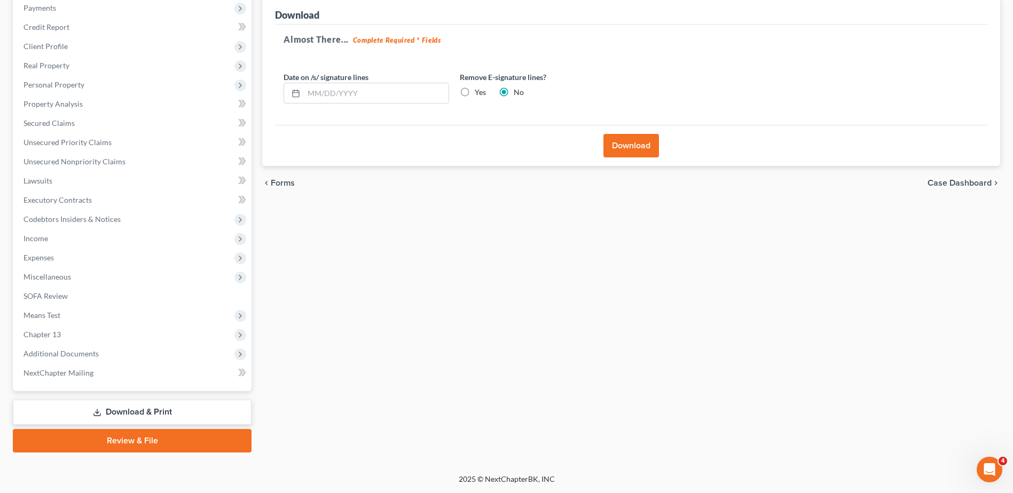
click at [479, 93] on input "Yes" at bounding box center [482, 90] width 7 height 7
radio input "true"
radio input "false"
click at [626, 150] on button "Download" at bounding box center [631, 145] width 56 height 23
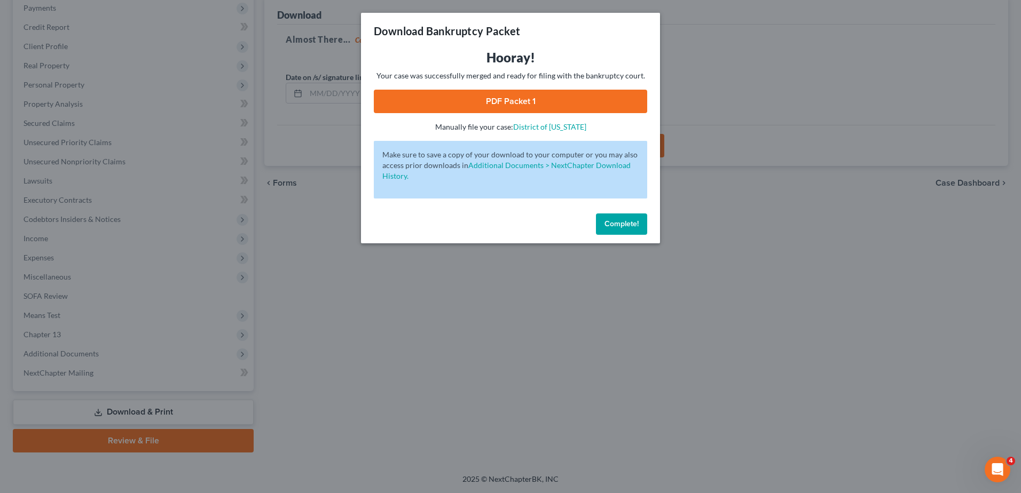
click at [545, 97] on link "PDF Packet 1" at bounding box center [510, 101] width 273 height 23
click at [626, 224] on span "Complete!" at bounding box center [621, 223] width 34 height 9
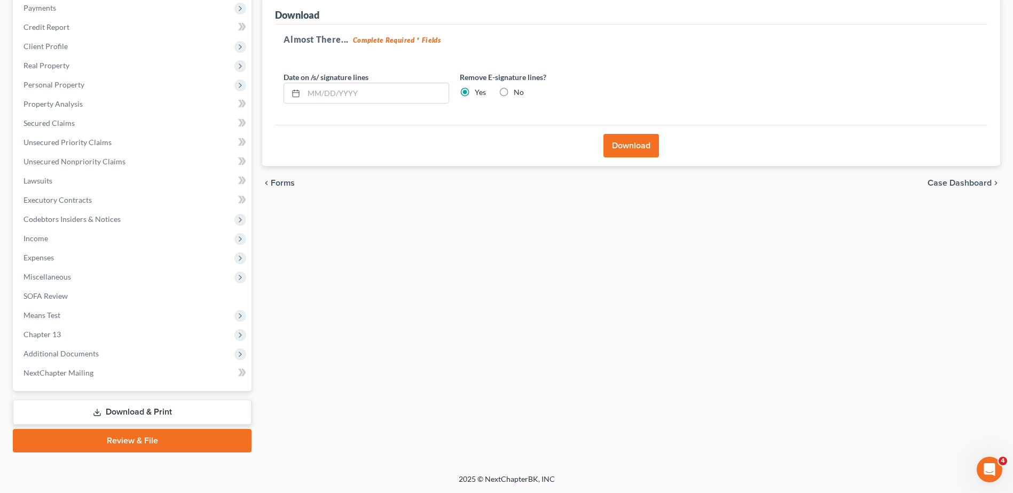
scroll to position [0, 0]
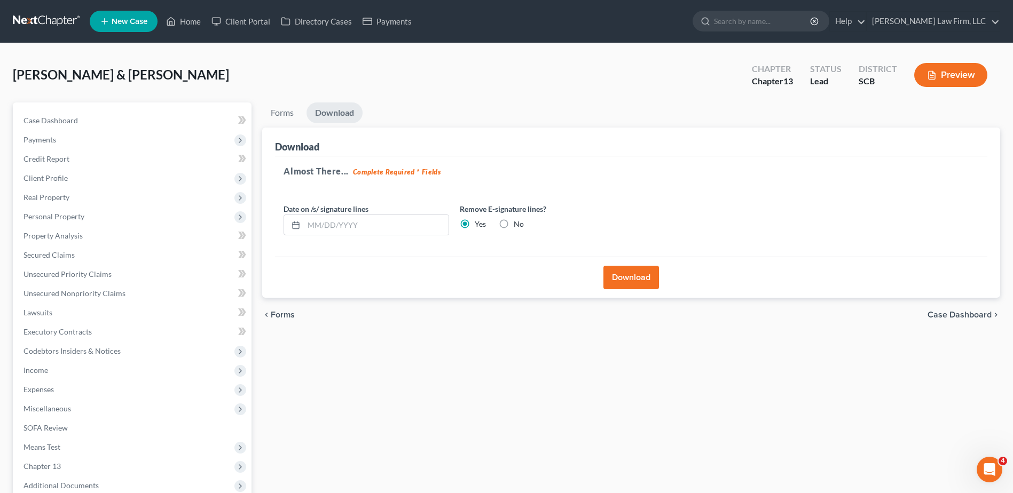
click at [64, 199] on span "Real Property" at bounding box center [46, 197] width 46 height 9
click at [70, 212] on span "Properties Owned" at bounding box center [75, 216] width 61 height 9
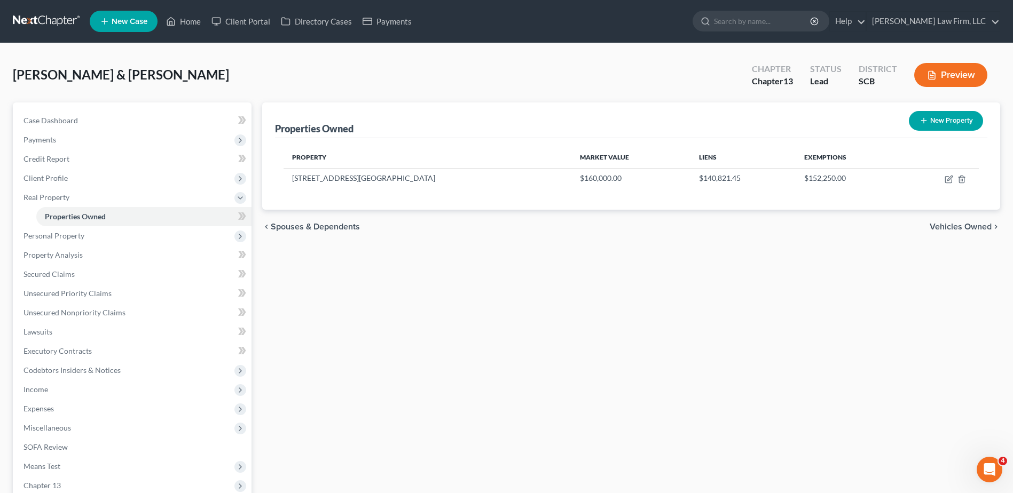
click at [81, 233] on span "Personal Property" at bounding box center [53, 235] width 61 height 9
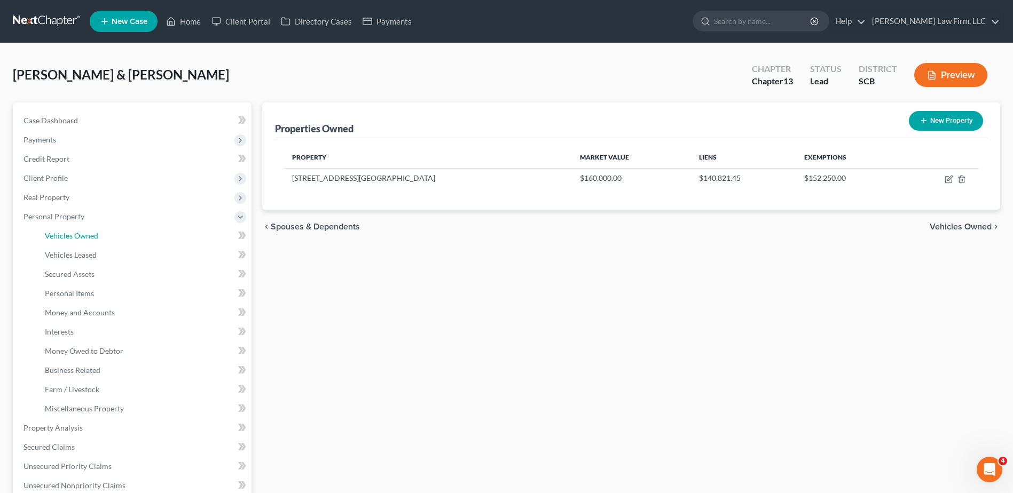
click at [78, 241] on link "Vehicles Owned" at bounding box center [143, 235] width 215 height 19
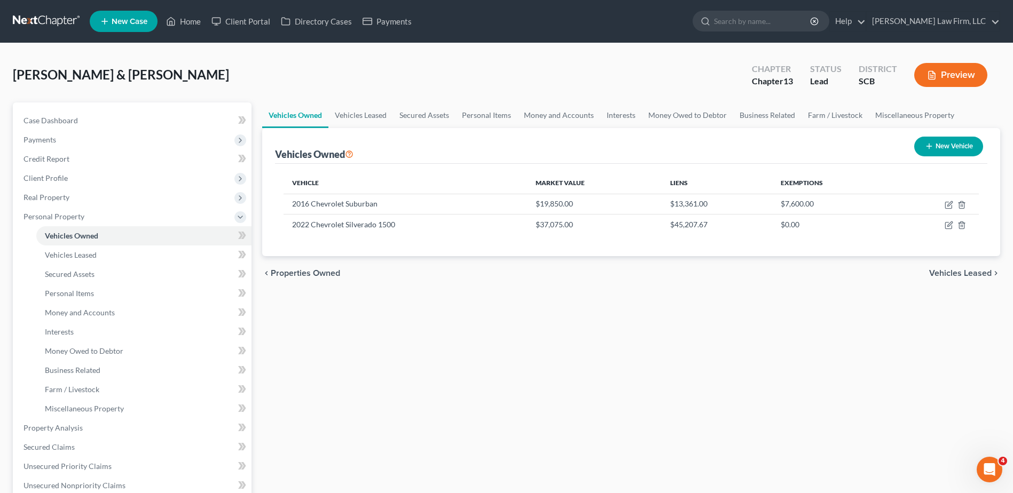
click at [65, 218] on span "Personal Property" at bounding box center [53, 216] width 61 height 9
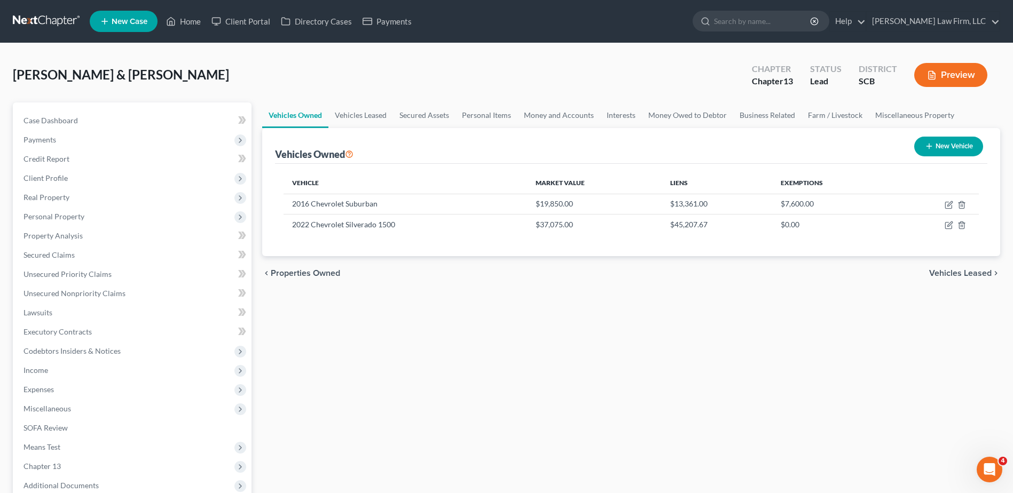
click at [73, 196] on span "Real Property" at bounding box center [133, 197] width 237 height 19
click at [106, 214] on link "Properties Owned" at bounding box center [143, 216] width 215 height 19
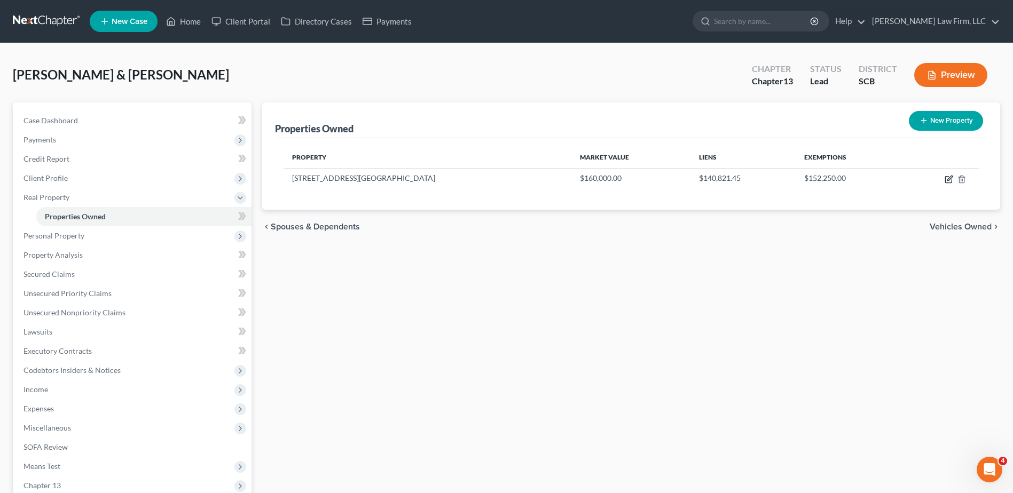
click at [950, 178] on icon "button" at bounding box center [948, 179] width 9 height 9
select select "42"
select select "19"
select select "2"
select select "1"
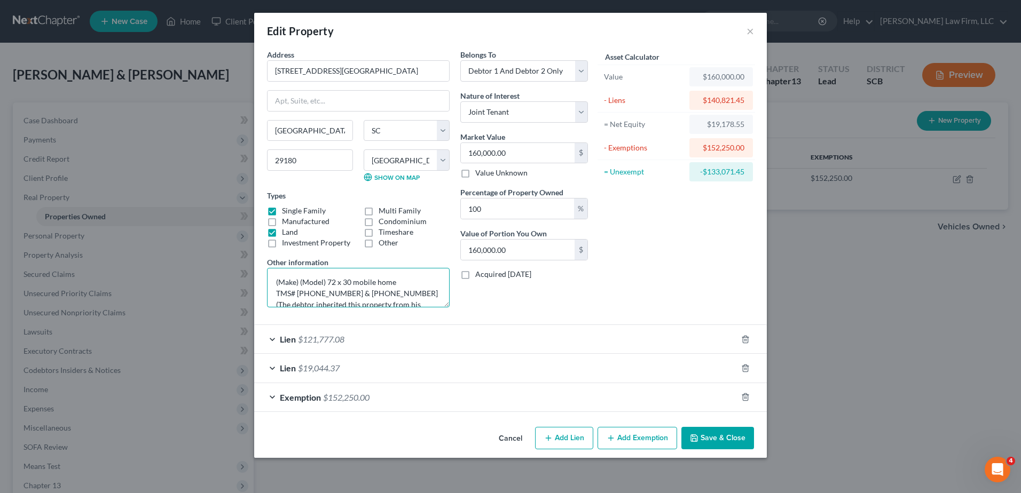
drag, startPoint x: 326, startPoint y: 284, endPoint x: 274, endPoint y: 282, distance: 51.8
click at [274, 282] on textarea "(Make) (Model) 72 x 30 mobile home TMS# [PHONE_NUMBER] & [PHONE_NUMBER] (The de…" at bounding box center [358, 288] width 183 height 40
click at [386, 283] on textarea "[PERSON_NAME] 72 x 30 mobile home TMS# [PHONE_NUMBER] & [PHONE_NUMBER] (The deb…" at bounding box center [358, 288] width 183 height 40
type textarea "[PERSON_NAME] 72 x 30 mobile home TMS# [PHONE_NUMBER] & [PHONE_NUMBER] (The deb…"
click at [717, 435] on button "Save & Close" at bounding box center [717, 438] width 73 height 22
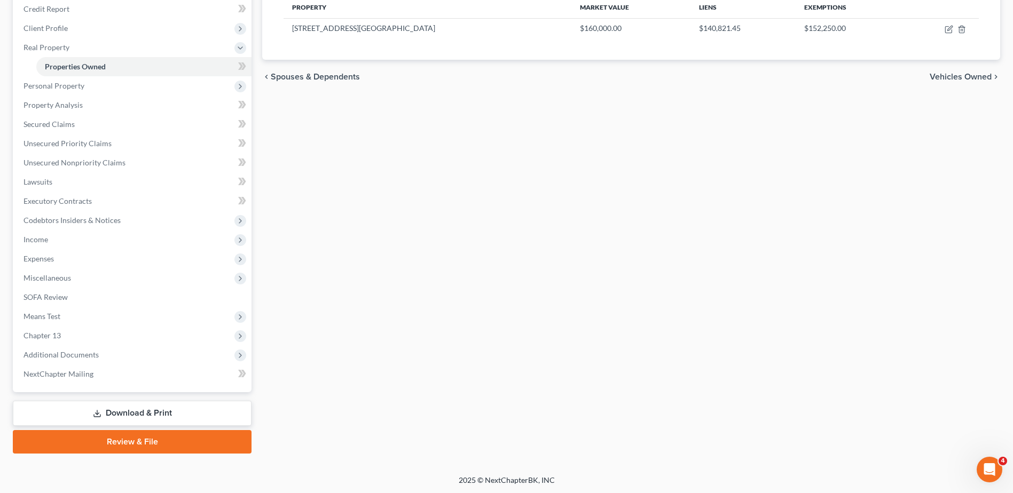
scroll to position [151, 0]
click at [62, 85] on span "Personal Property" at bounding box center [53, 84] width 61 height 9
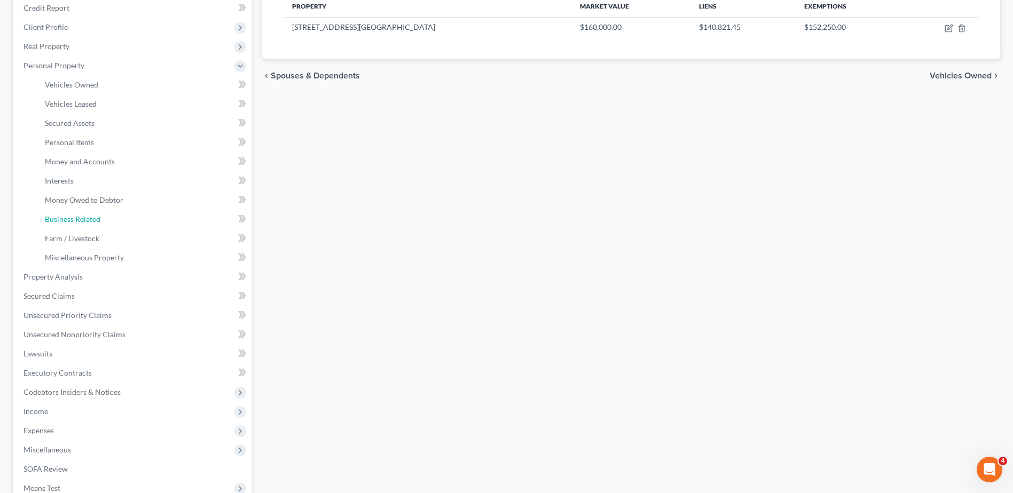
click at [77, 221] on span "Business Related" at bounding box center [73, 219] width 56 height 9
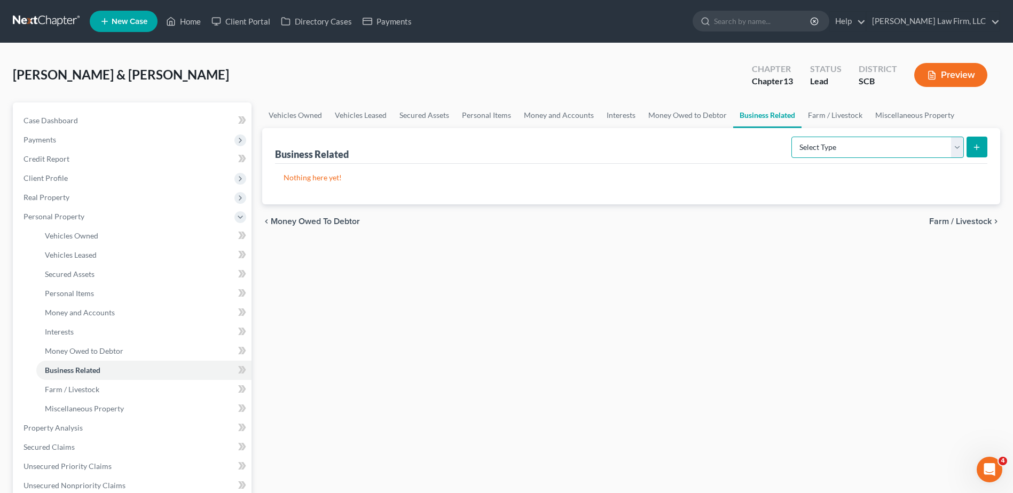
click at [892, 146] on select "Select Type Customer Lists Franchises Inventory Licenses Machinery Office Equip…" at bounding box center [877, 147] width 172 height 21
select select "other_business_related_property_not_listed"
click at [792, 137] on select "Select Type Customer Lists Franchises Inventory Licenses Machinery Office Equip…" at bounding box center [877, 147] width 172 height 21
click at [972, 143] on icon "submit" at bounding box center [976, 147] width 9 height 9
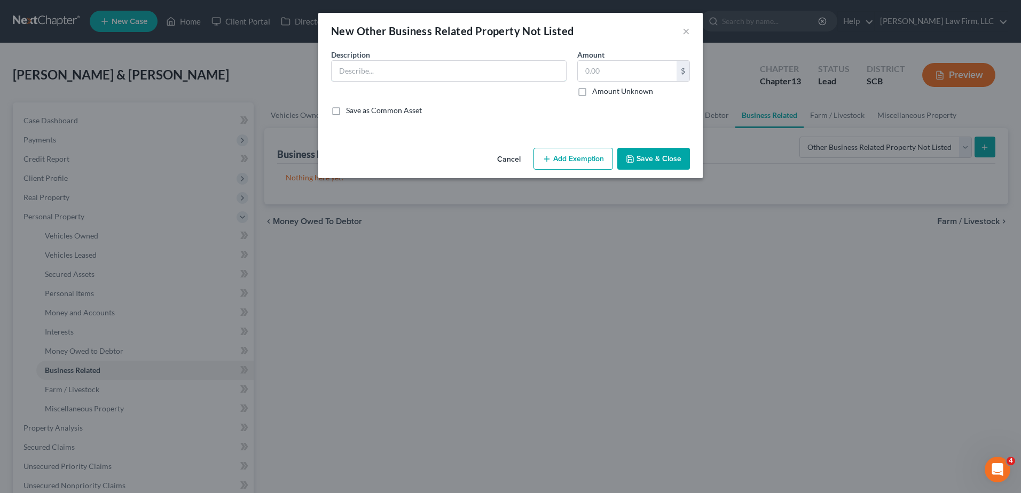
click at [397, 74] on input "text" at bounding box center [449, 71] width 234 height 20
click at [517, 159] on button "Cancel" at bounding box center [509, 159] width 41 height 21
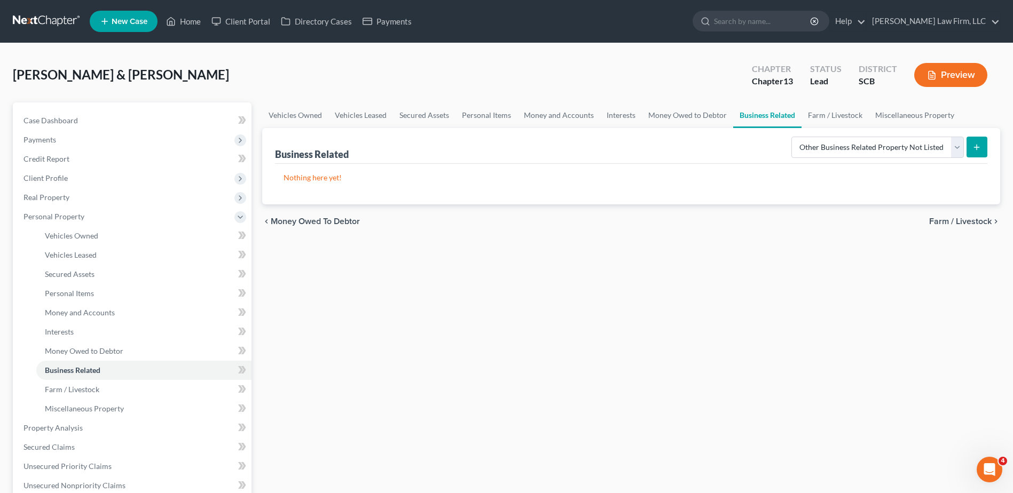
click at [109, 139] on span "Payments" at bounding box center [133, 139] width 237 height 19
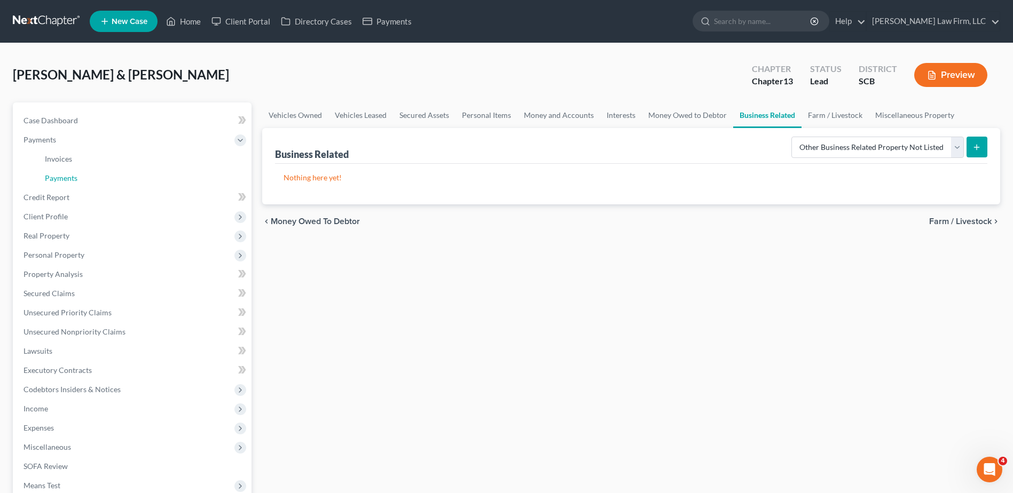
click at [92, 174] on link "Payments" at bounding box center [143, 178] width 215 height 19
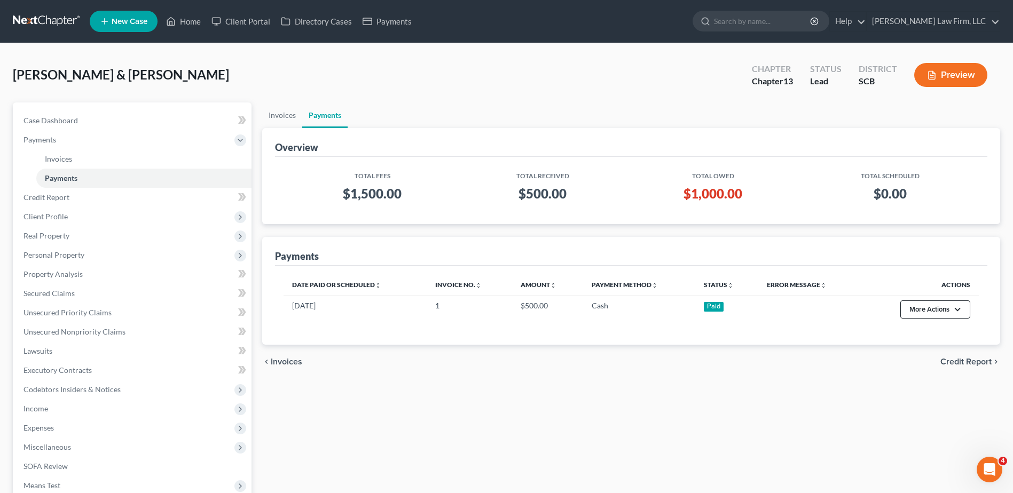
click at [912, 306] on button "More Actions" at bounding box center [935, 310] width 70 height 18
click at [820, 237] on div "Payments" at bounding box center [631, 251] width 712 height 29
click at [274, 116] on link "Invoices" at bounding box center [282, 116] width 40 height 26
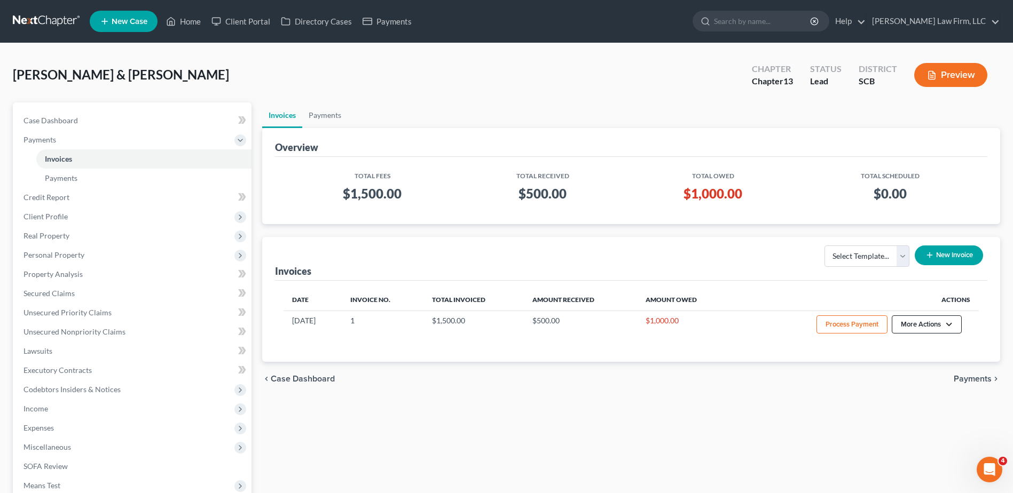
click at [916, 328] on button "More Actions" at bounding box center [927, 325] width 70 height 18
click at [917, 363] on link "Record Cash or Check Payment" at bounding box center [941, 365] width 125 height 18
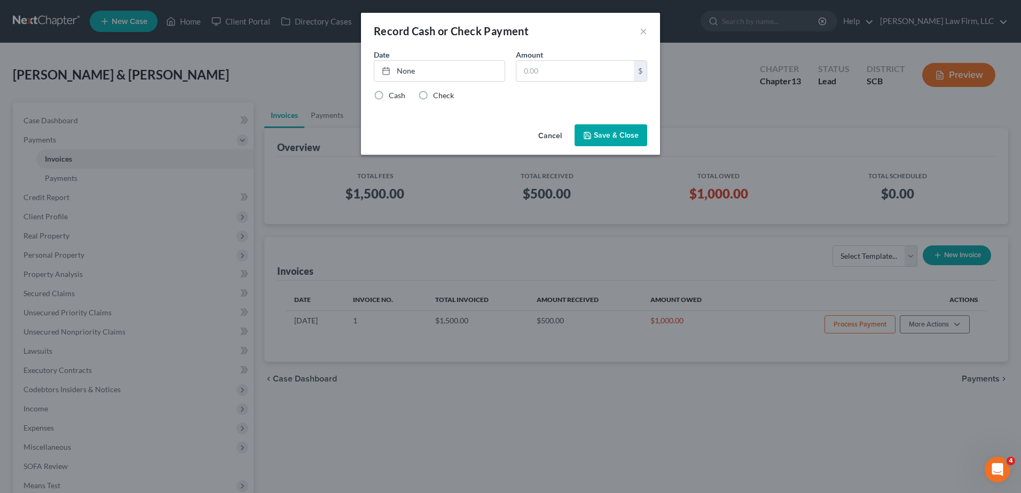
click at [389, 98] on label "Cash" at bounding box center [397, 95] width 17 height 11
click at [393, 97] on input "Cash" at bounding box center [396, 93] width 7 height 7
radio input "true"
type input "[DATE]"
click at [403, 73] on link "None" at bounding box center [439, 71] width 130 height 20
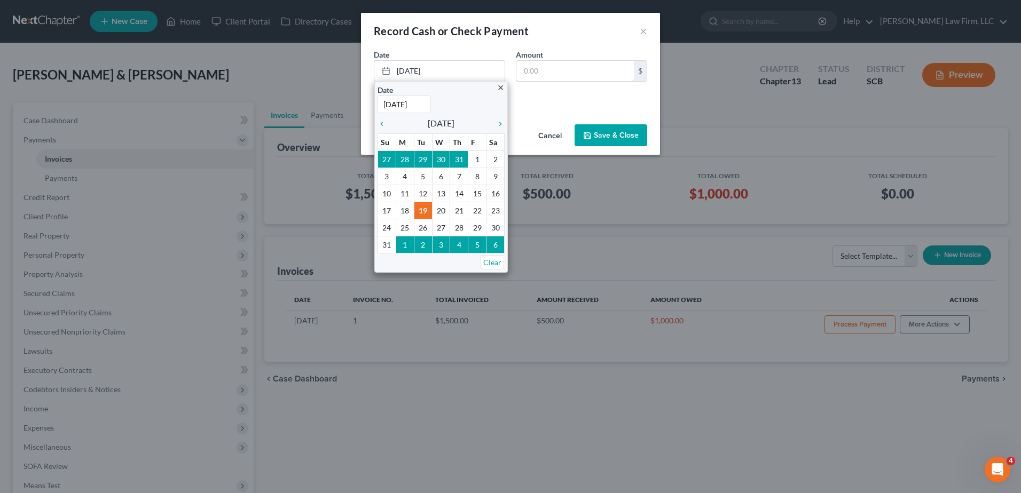
click at [565, 73] on input "text" at bounding box center [574, 71] width 117 height 20
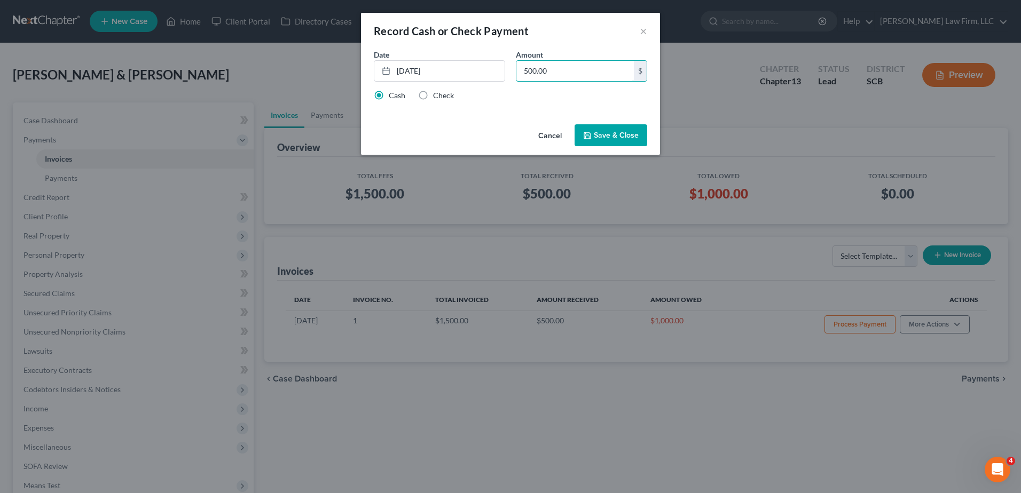
type input "500.00"
click at [603, 136] on button "Save & Close" at bounding box center [610, 135] width 73 height 22
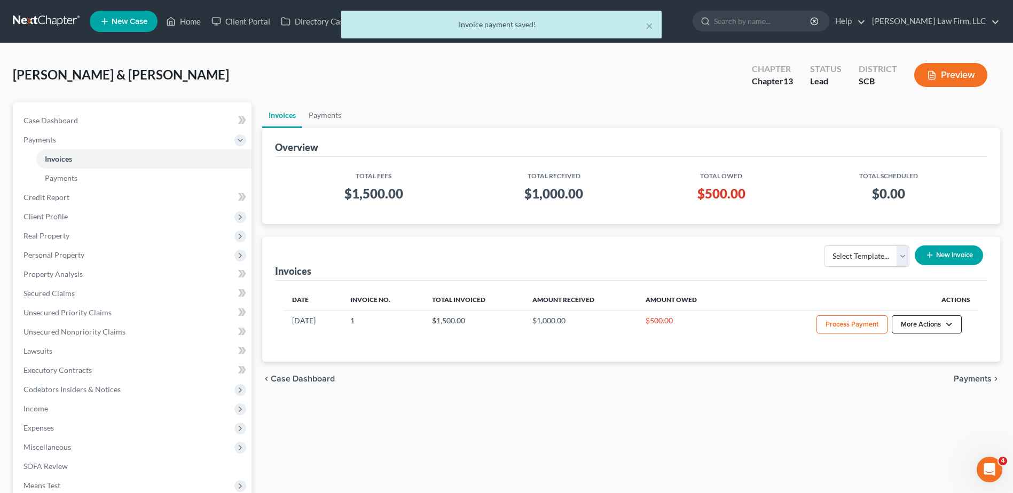
click at [921, 324] on button "More Actions" at bounding box center [927, 325] width 70 height 18
click at [921, 347] on link "View/Edit" at bounding box center [941, 347] width 125 height 18
select select "1"
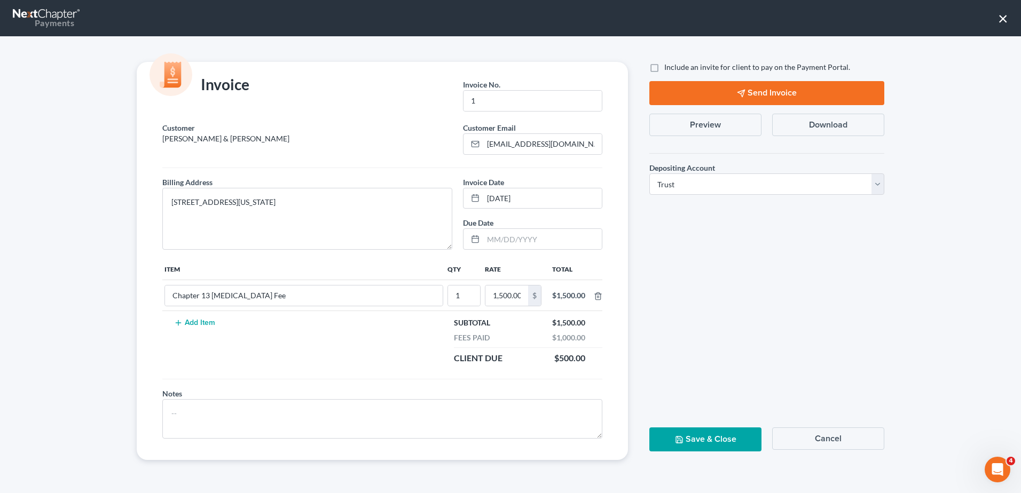
click at [725, 125] on button "Preview" at bounding box center [705, 125] width 112 height 22
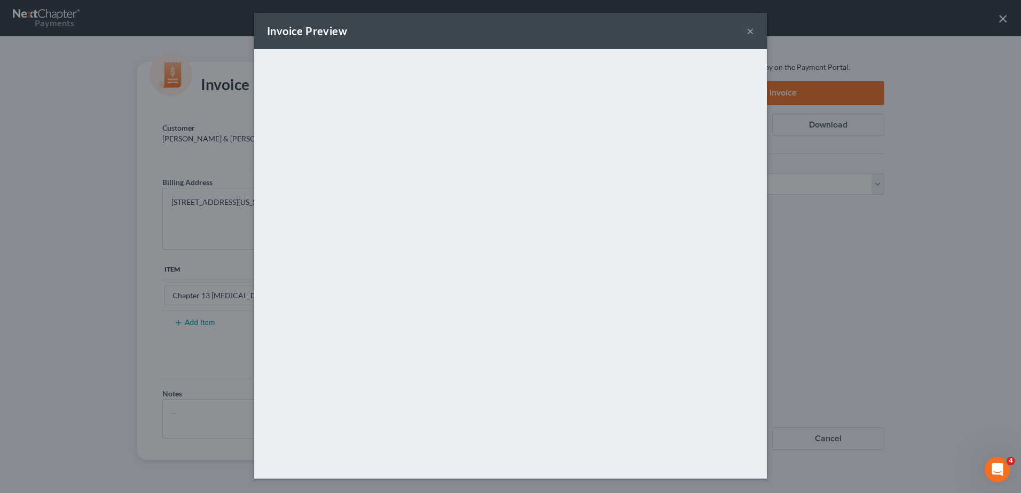
click at [751, 27] on button "×" at bounding box center [749, 31] width 7 height 13
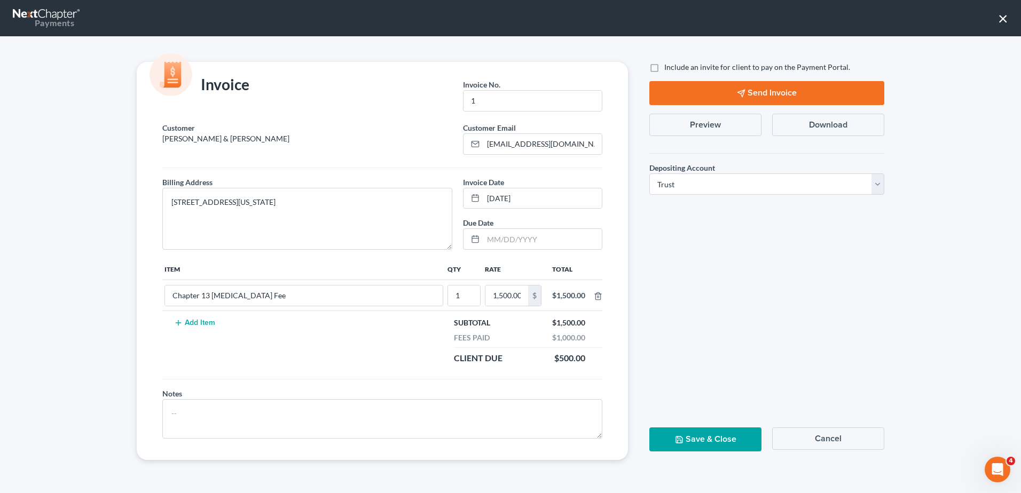
click at [823, 127] on button "Download" at bounding box center [828, 125] width 112 height 22
click at [731, 439] on button "Save & Close" at bounding box center [705, 440] width 112 height 24
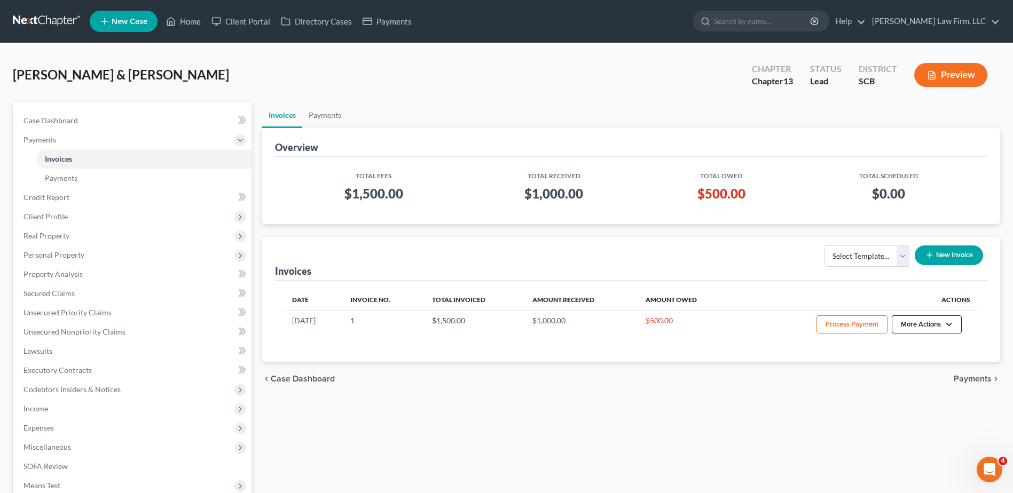
click at [920, 323] on button "More Actions" at bounding box center [927, 325] width 70 height 18
click at [910, 350] on link "View/Edit" at bounding box center [941, 347] width 125 height 18
select select "1"
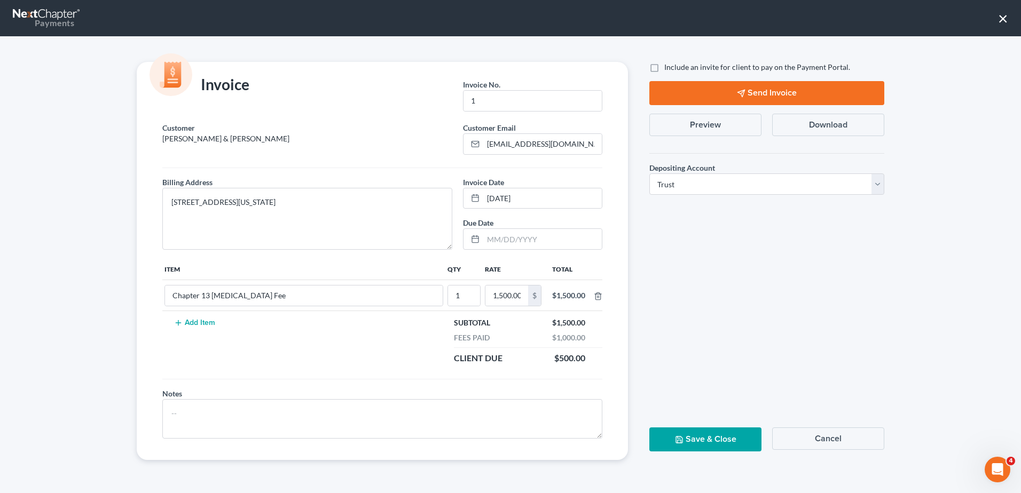
click at [707, 126] on button "Preview" at bounding box center [705, 125] width 112 height 22
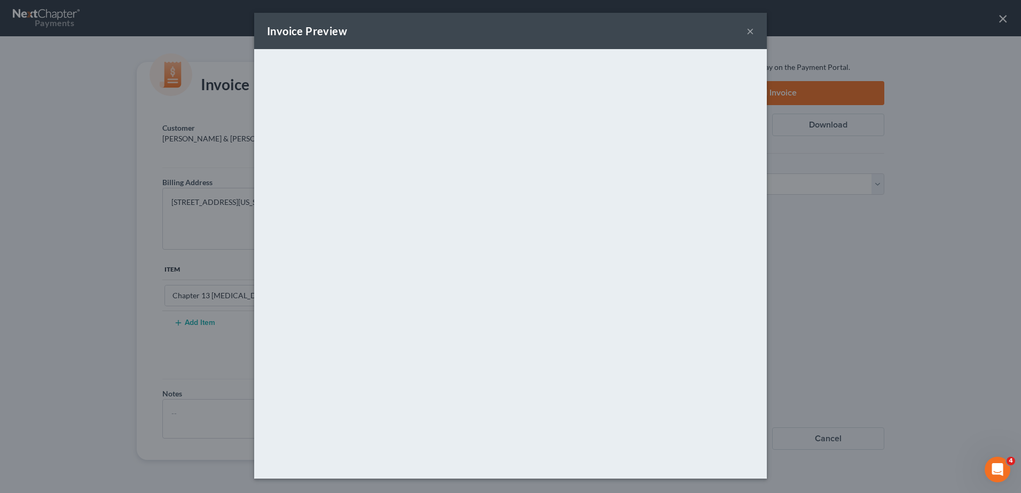
click at [749, 29] on button "×" at bounding box center [749, 31] width 7 height 13
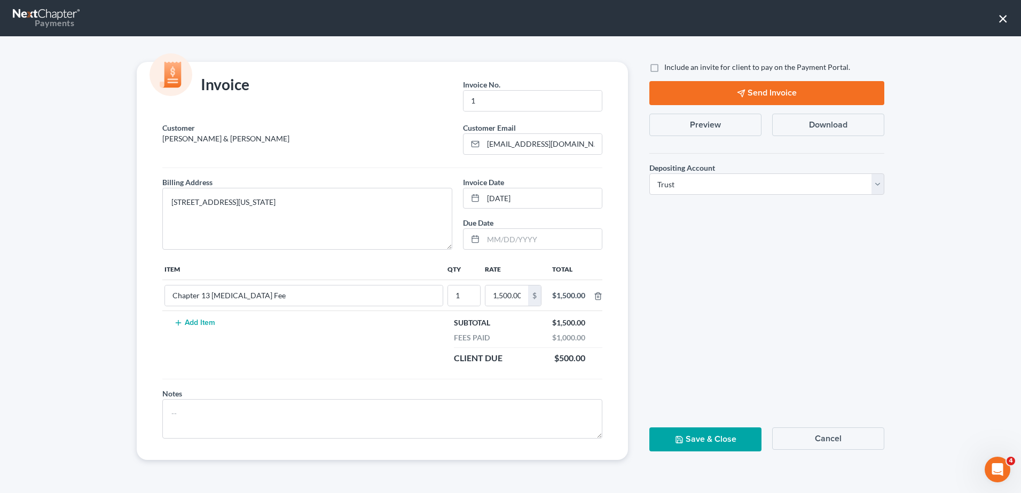
click at [826, 439] on button "Cancel" at bounding box center [828, 439] width 112 height 22
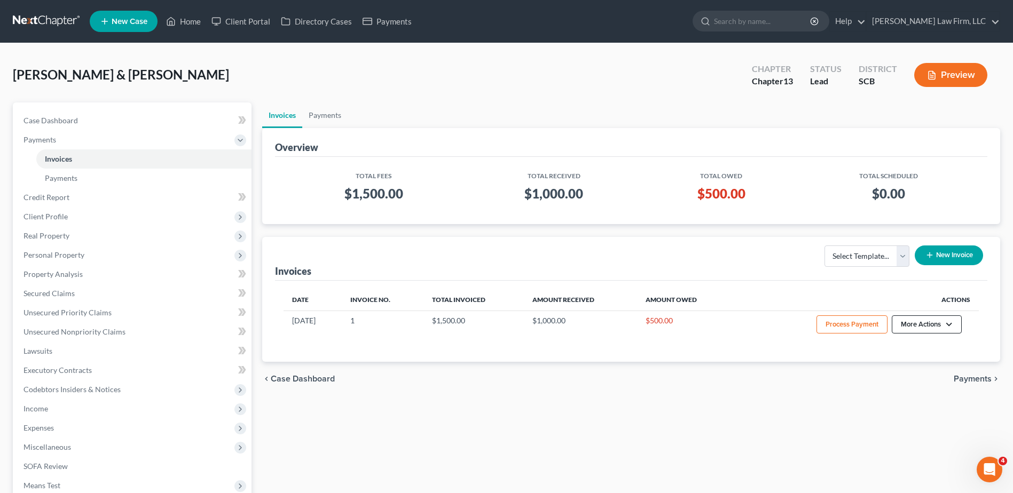
click at [932, 322] on button "More Actions" at bounding box center [927, 325] width 70 height 18
click at [952, 255] on button "New Invoice" at bounding box center [949, 256] width 68 height 20
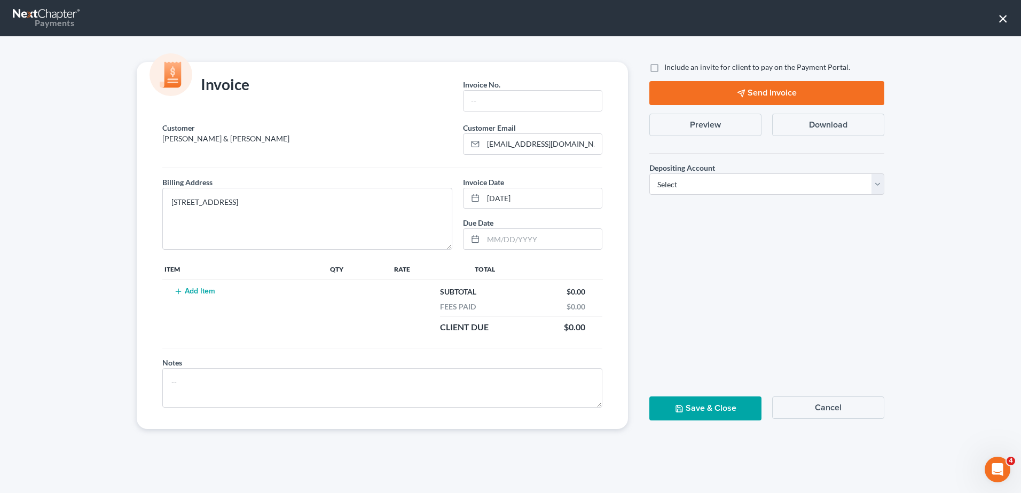
click at [206, 289] on button "Add Item" at bounding box center [194, 291] width 47 height 9
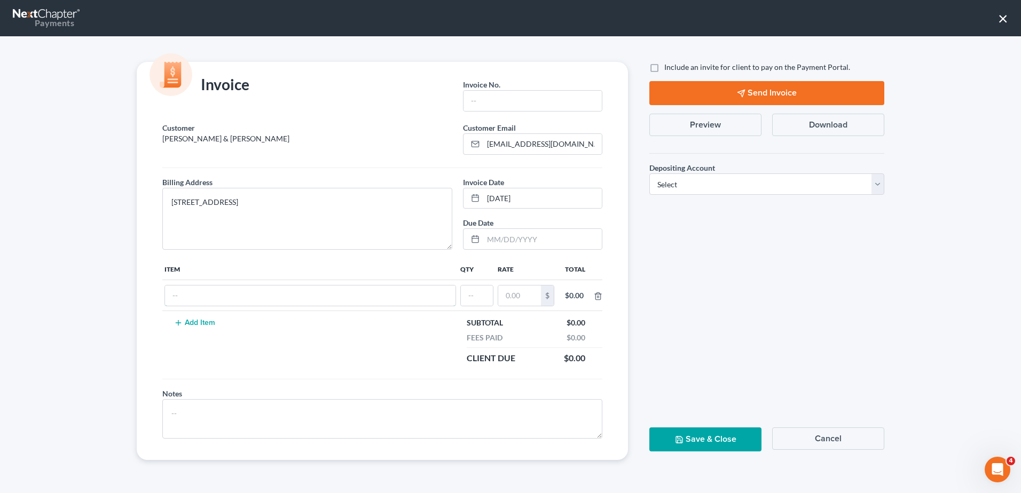
click at [209, 297] on input "text" at bounding box center [310, 296] width 290 height 20
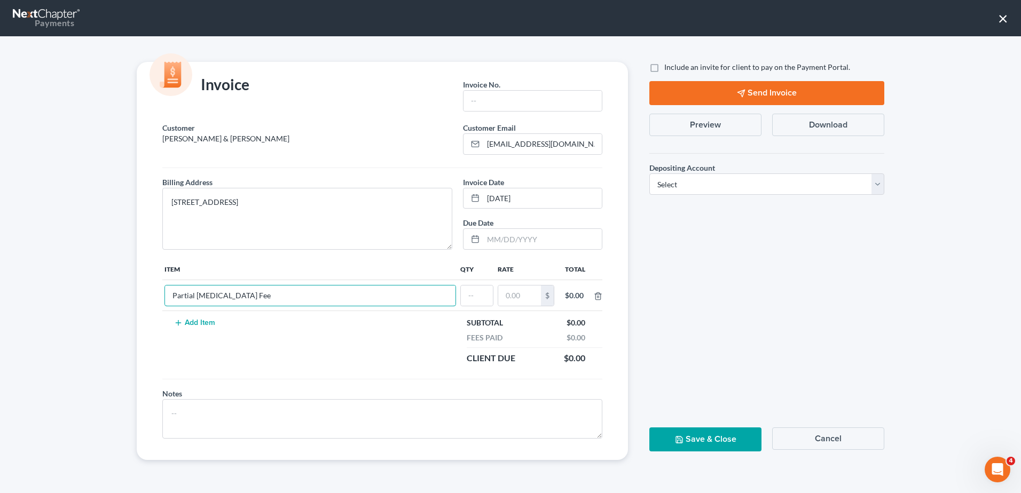
type input "Partial [MEDICAL_DATA] Fee"
click at [485, 100] on input "text" at bounding box center [532, 101] width 138 height 20
type input "2"
click at [591, 58] on div "Invoice Invoice No. * 2 Customer [PERSON_NAME] & [PERSON_NAME] Customer Email *…" at bounding box center [510, 264] width 1021 height 457
click at [488, 299] on input "text" at bounding box center [477, 296] width 32 height 20
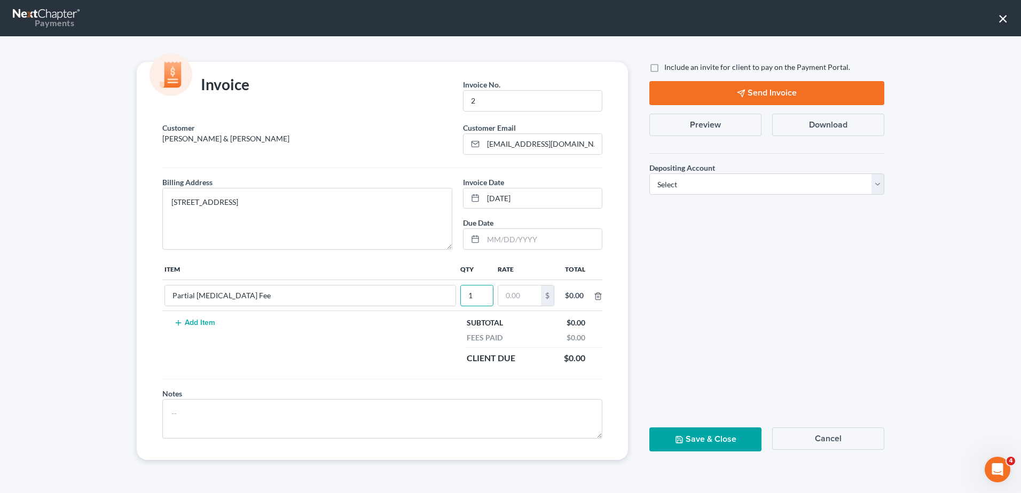
type input "1"
click at [510, 297] on input "text" at bounding box center [519, 296] width 43 height 20
type input "1,500"
click at [739, 436] on button "Save & Close" at bounding box center [705, 440] width 112 height 24
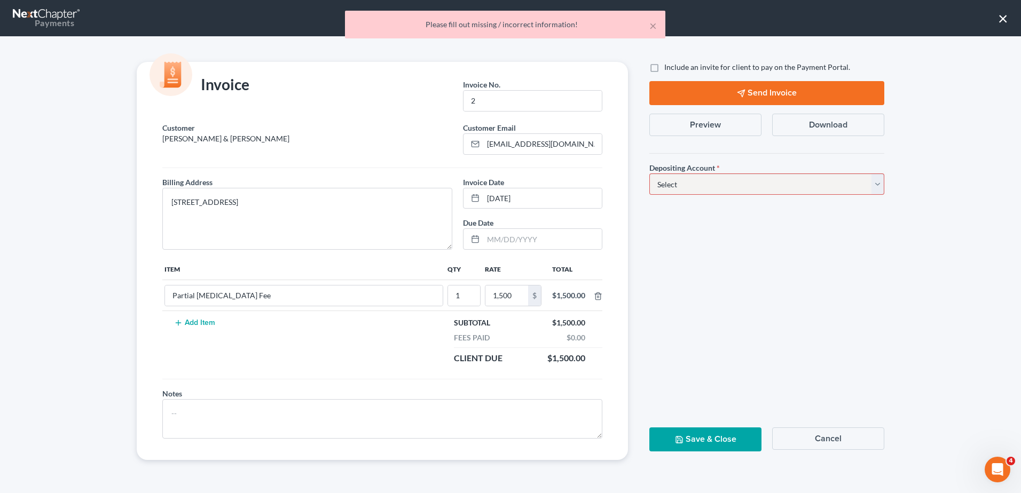
click at [750, 191] on select "Select Operation Trust" at bounding box center [766, 184] width 235 height 21
select select "1"
click at [649, 174] on select "Select Operation Trust" at bounding box center [766, 184] width 235 height 21
click at [710, 434] on button "Save & Close" at bounding box center [705, 440] width 112 height 24
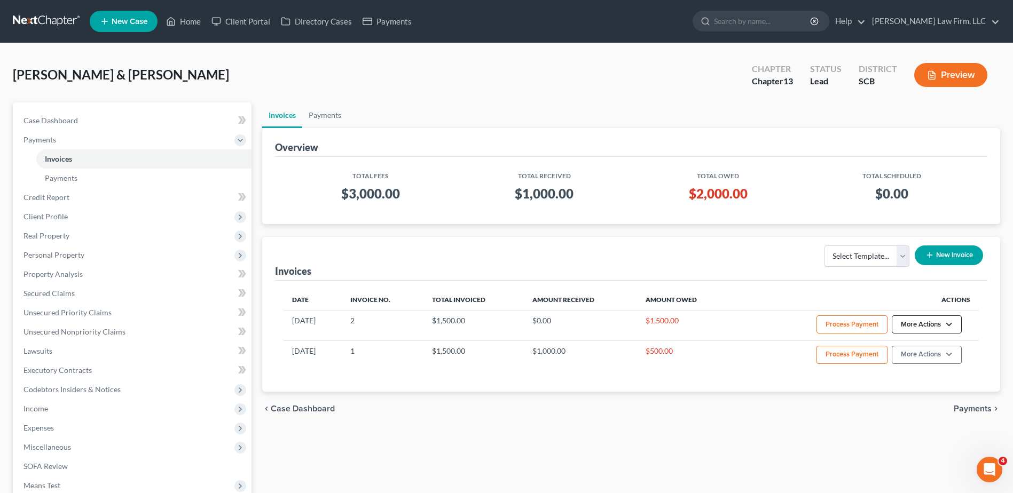
click at [919, 324] on button "More Actions" at bounding box center [927, 325] width 70 height 18
click at [917, 345] on link "View/Edit" at bounding box center [941, 347] width 125 height 18
select select "1"
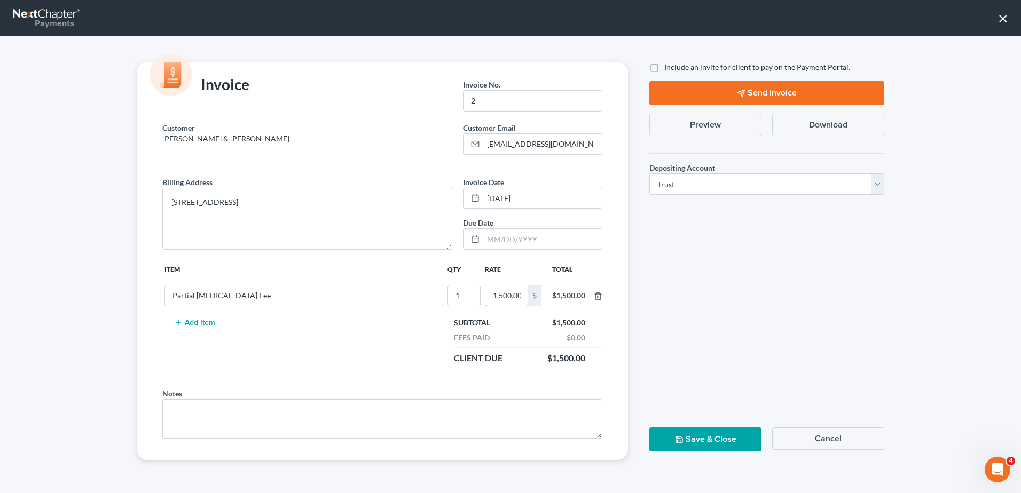
click at [507, 298] on input "1,500.00" at bounding box center [506, 296] width 43 height 20
type input "500"
click at [724, 129] on button "Preview" at bounding box center [705, 125] width 112 height 22
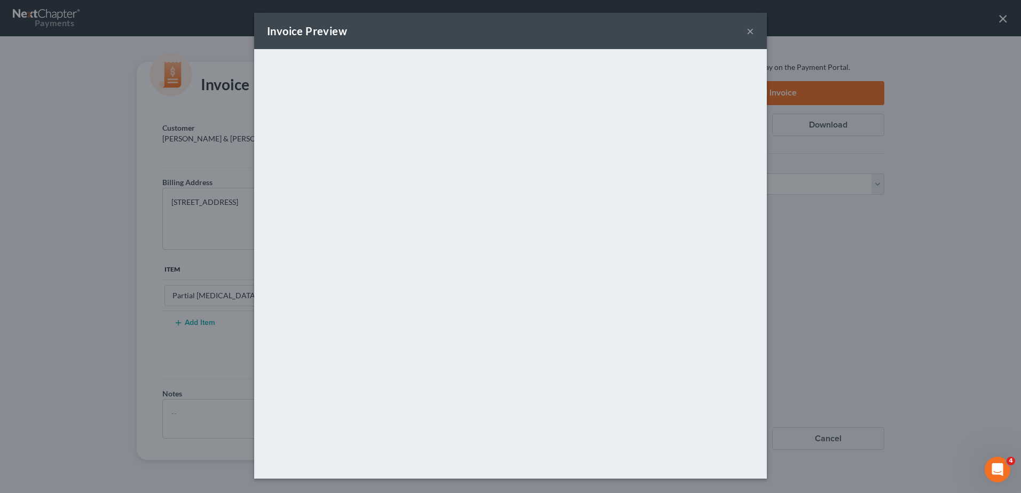
click at [751, 30] on button "×" at bounding box center [749, 31] width 7 height 13
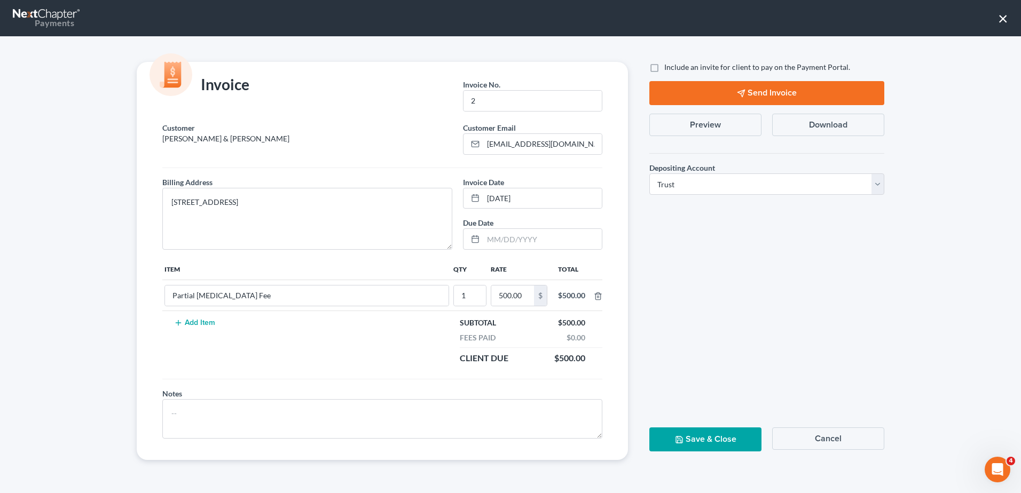
click at [839, 435] on button "Cancel" at bounding box center [828, 439] width 112 height 22
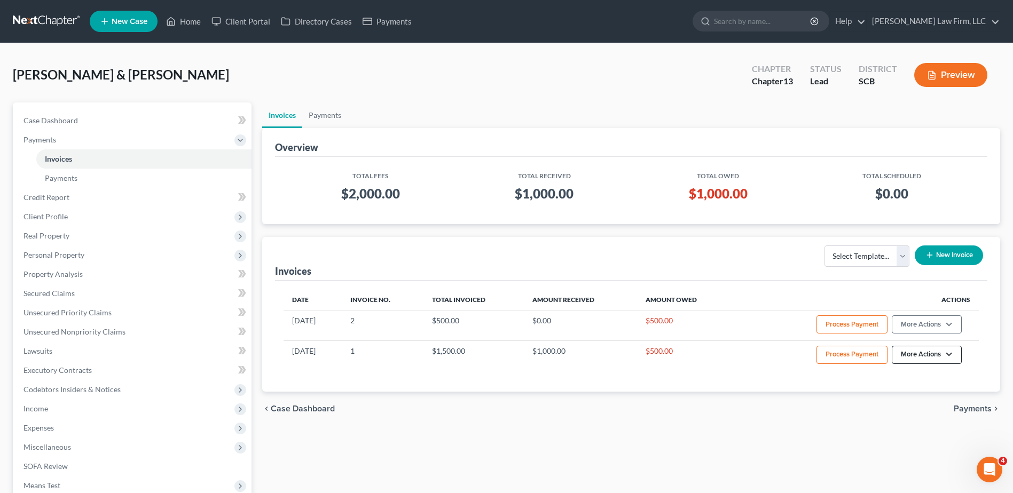
click at [944, 334] on button "More Actions" at bounding box center [927, 325] width 70 height 18
click at [925, 375] on link "View/Edit" at bounding box center [941, 377] width 125 height 18
select select "1"
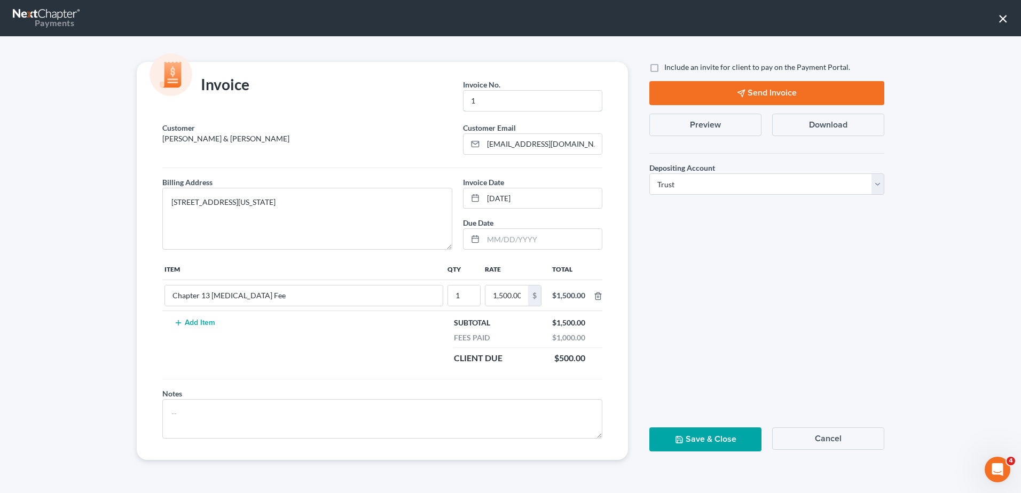
click at [503, 101] on input "1" at bounding box center [532, 101] width 138 height 20
click at [569, 71] on div "Invoice Invoice No. * 1" at bounding box center [382, 92] width 502 height 60
click at [500, 103] on input "1" at bounding box center [532, 101] width 138 height 20
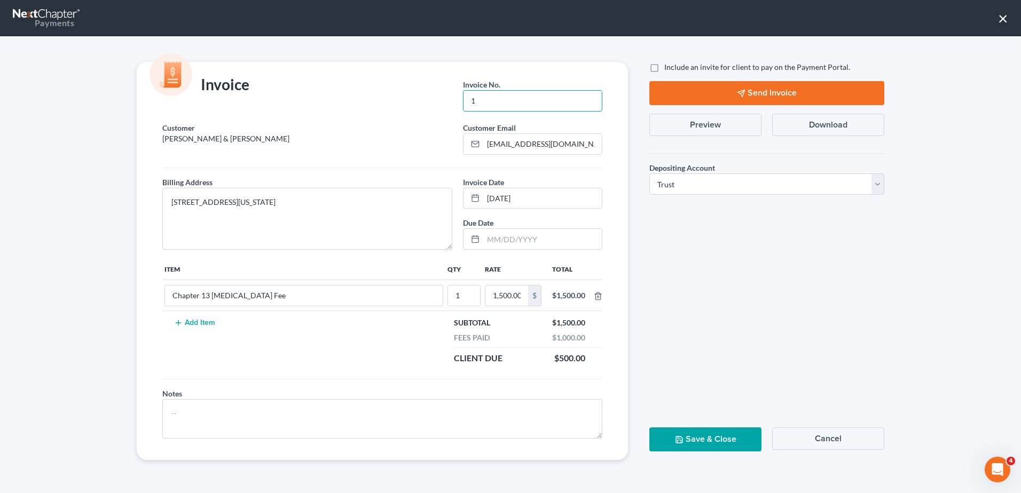
click at [500, 102] on input "1" at bounding box center [532, 101] width 138 height 20
click at [950, 126] on div "Invoice Invoice No. * 1 Customer [PERSON_NAME] & [PERSON_NAME] Customer Email *…" at bounding box center [510, 264] width 1021 height 457
click at [1002, 17] on button "×" at bounding box center [1003, 18] width 10 height 17
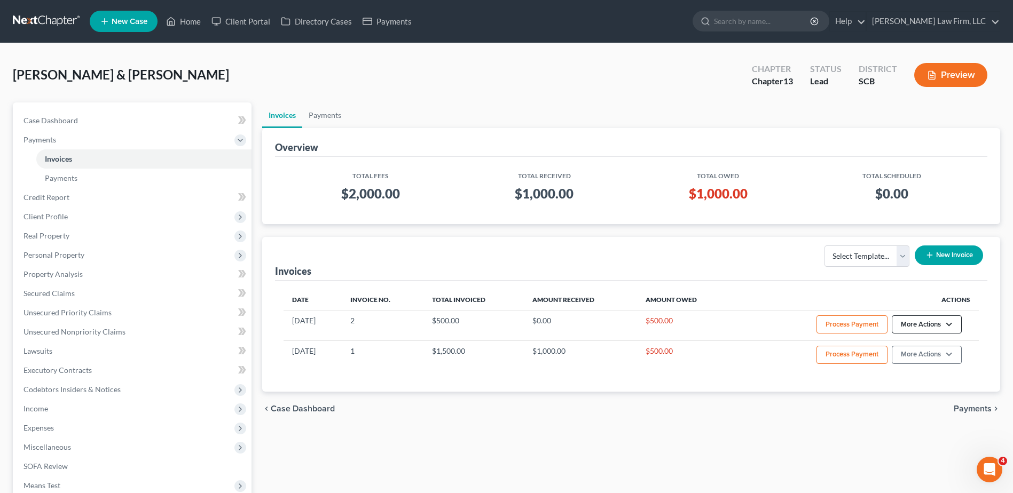
click at [942, 322] on button "More Actions" at bounding box center [927, 325] width 70 height 18
click at [910, 384] on link "Delete" at bounding box center [941, 383] width 125 height 18
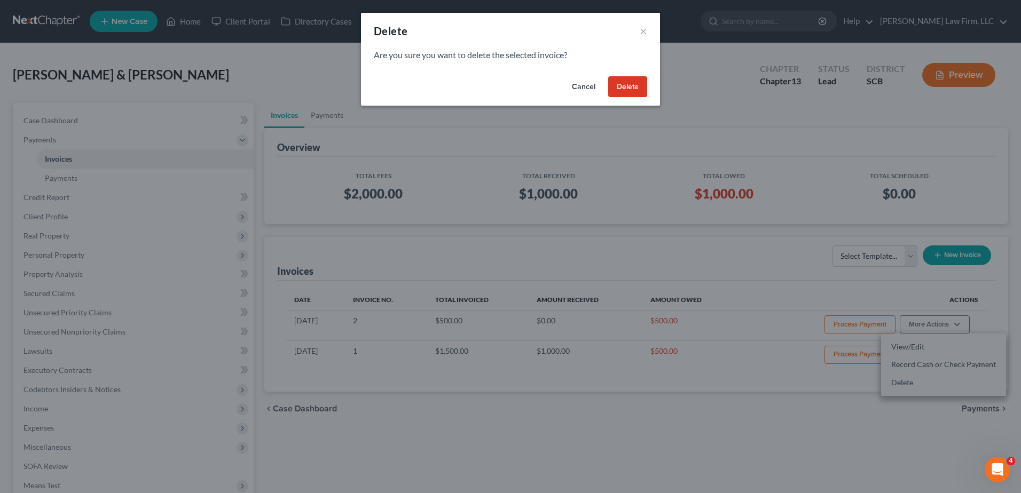
click at [630, 88] on button "Delete" at bounding box center [627, 86] width 39 height 21
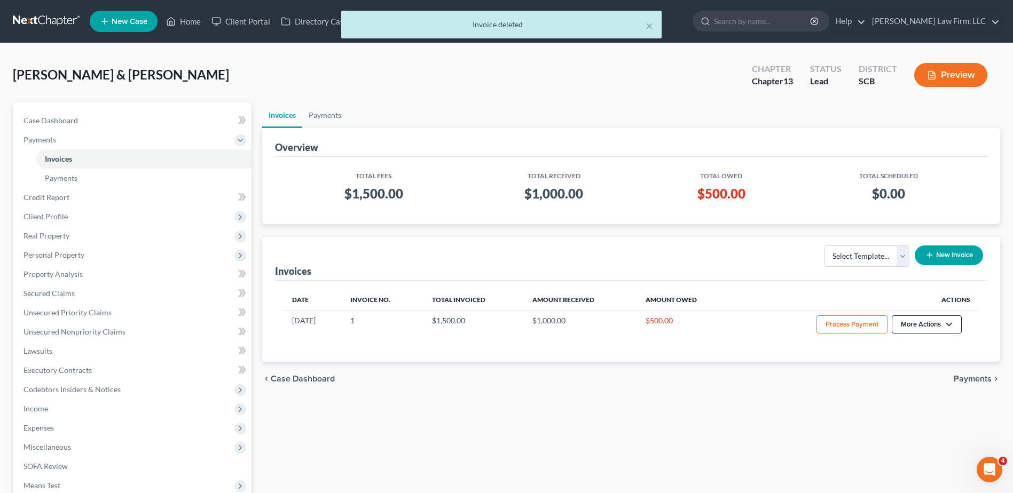
click at [907, 322] on button "More Actions" at bounding box center [927, 325] width 70 height 18
click at [854, 283] on div "Date Invoice No. Total Invoiced Amount Received Amount Owed Actions [DATE] 1 $1…" at bounding box center [631, 321] width 712 height 81
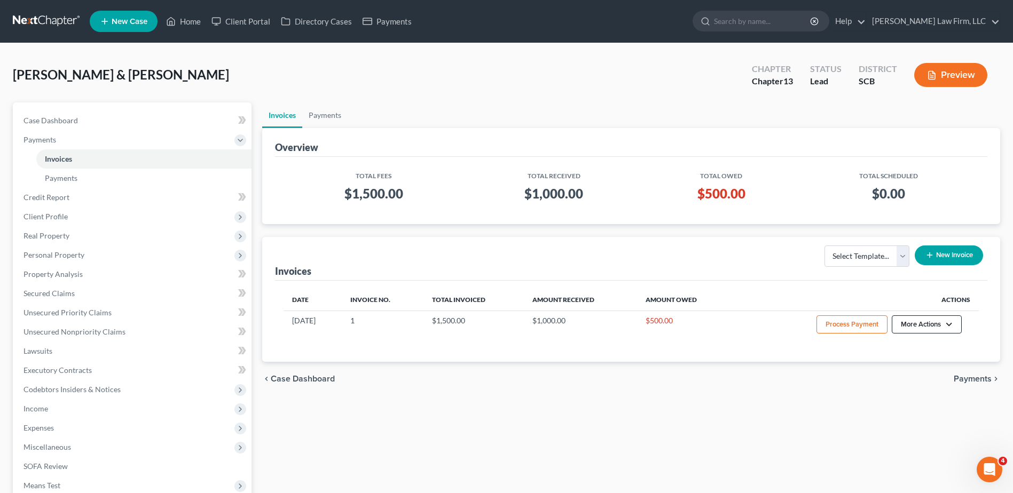
click at [921, 324] on button "More Actions" at bounding box center [927, 325] width 70 height 18
click at [917, 344] on link "View/Edit" at bounding box center [941, 347] width 125 height 18
select select "1"
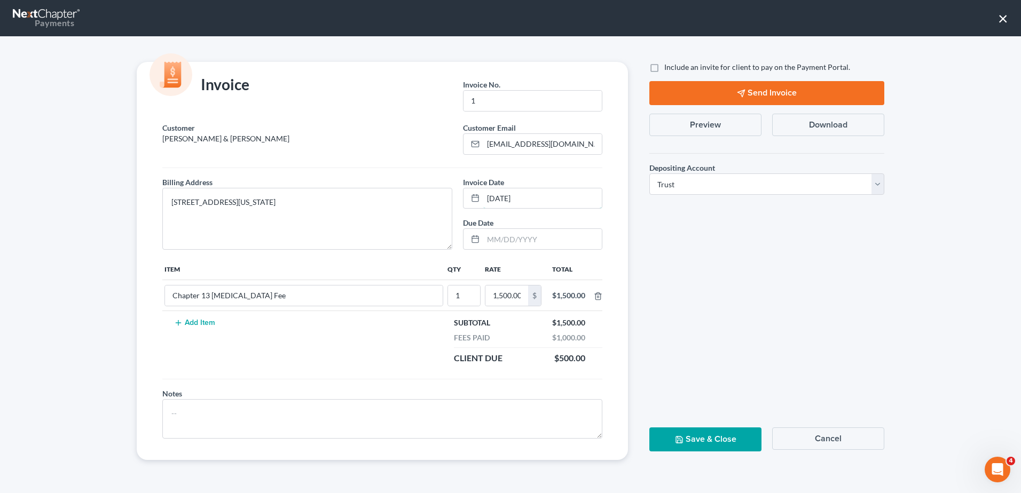
click at [553, 190] on input "[DATE]" at bounding box center [542, 198] width 119 height 20
click at [546, 194] on input "[DATE]" at bounding box center [542, 198] width 119 height 20
type input "[DATE]"
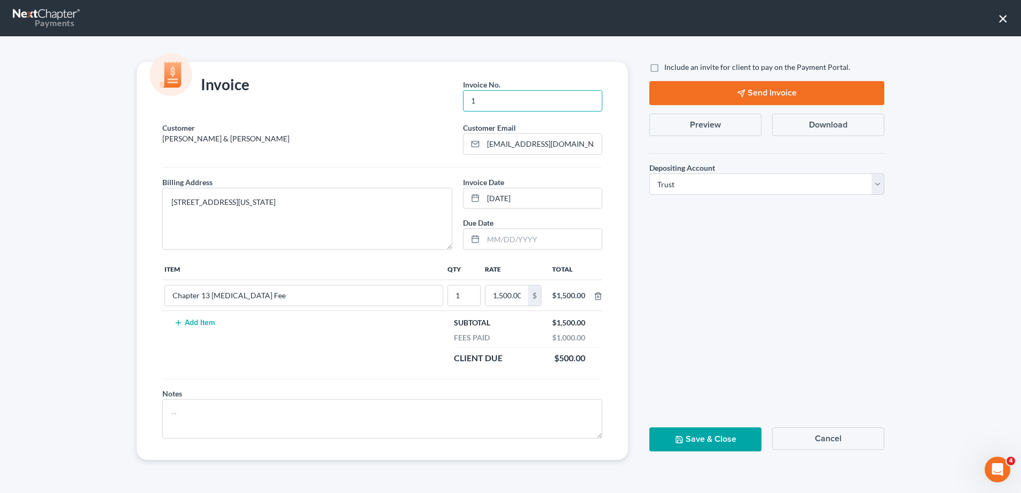
click at [507, 107] on input "1" at bounding box center [532, 101] width 138 height 20
type input "2"
click at [717, 126] on button "Preview" at bounding box center [705, 125] width 112 height 22
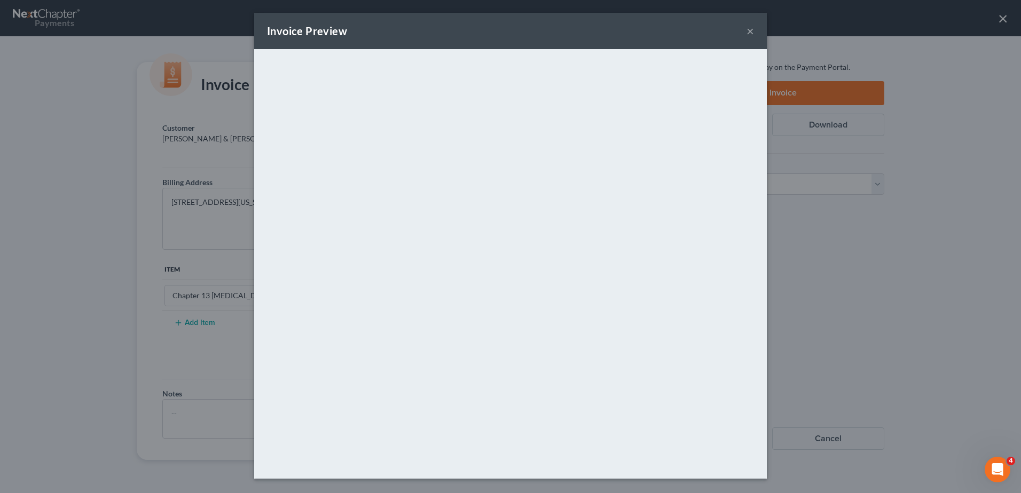
click at [749, 30] on button "×" at bounding box center [749, 31] width 7 height 13
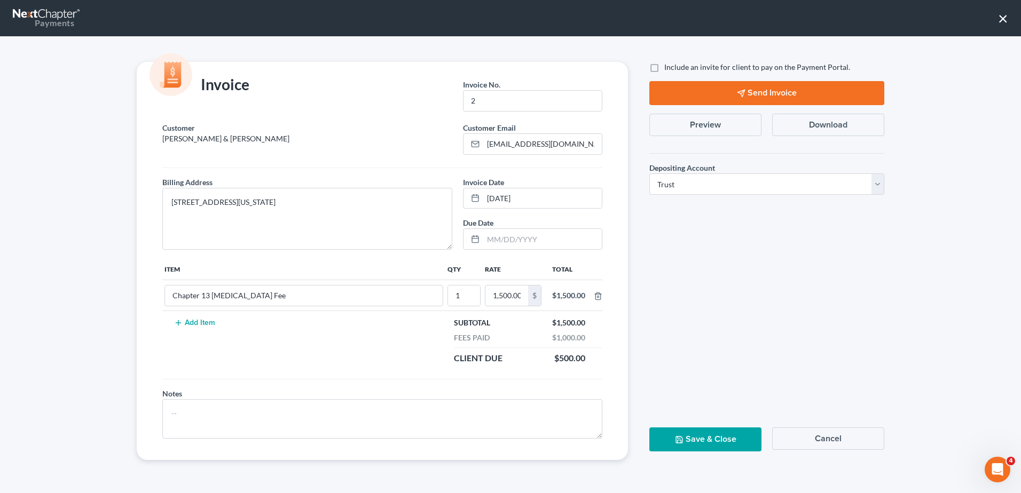
click at [690, 436] on button "Save & Close" at bounding box center [705, 440] width 112 height 24
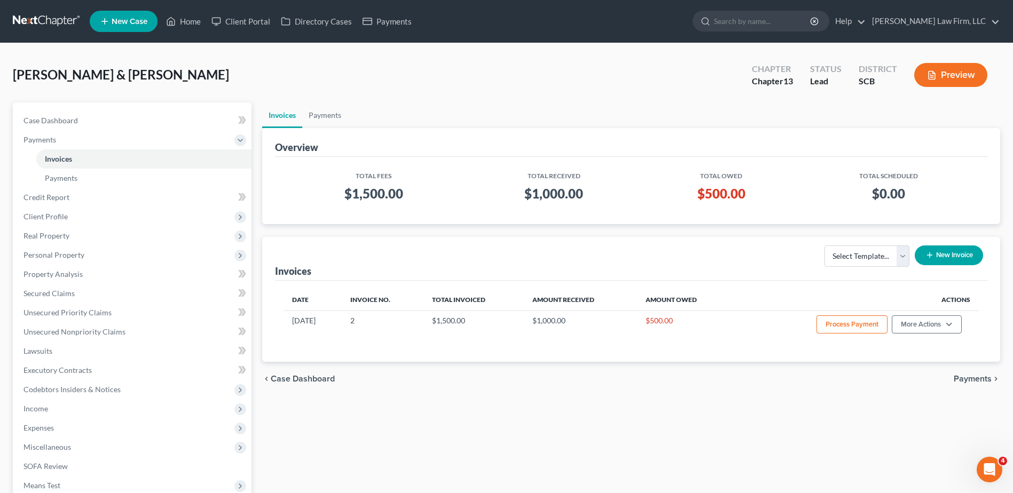
scroll to position [53, 0]
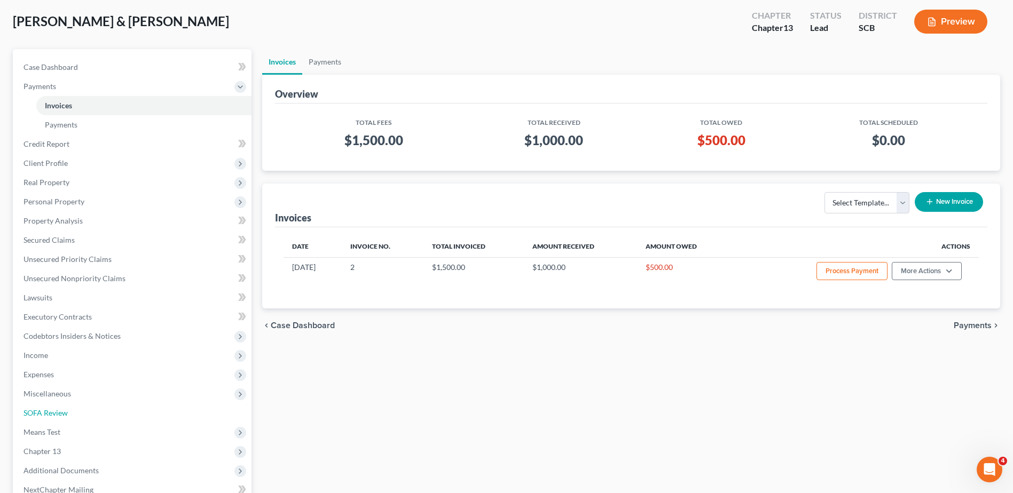
click at [48, 414] on span "SOFA Review" at bounding box center [45, 412] width 44 height 9
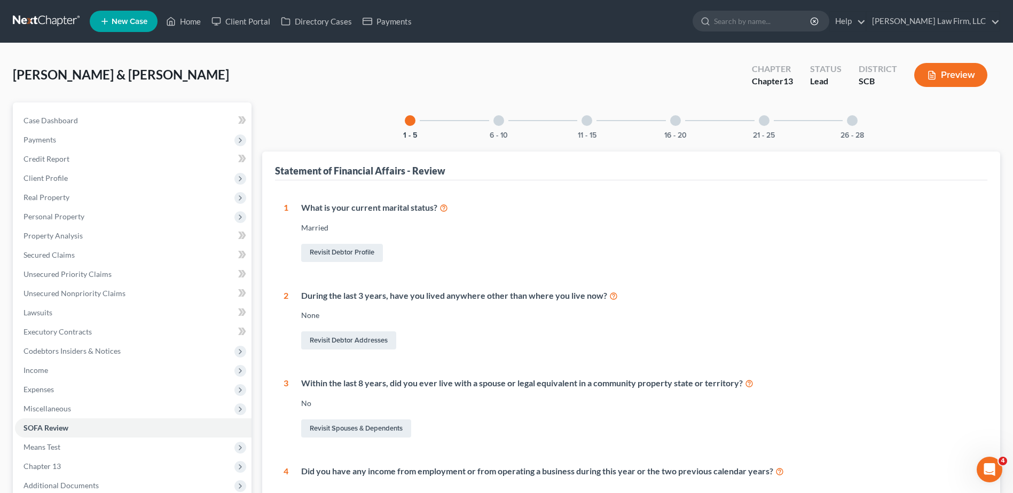
click at [52, 221] on span "Personal Property" at bounding box center [133, 216] width 237 height 19
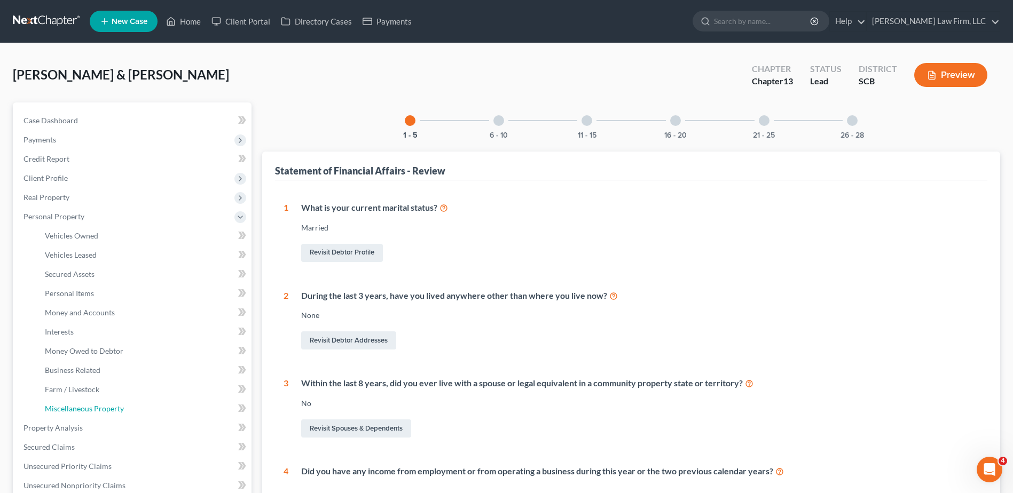
click at [77, 403] on link "Miscellaneous Property" at bounding box center [143, 408] width 215 height 19
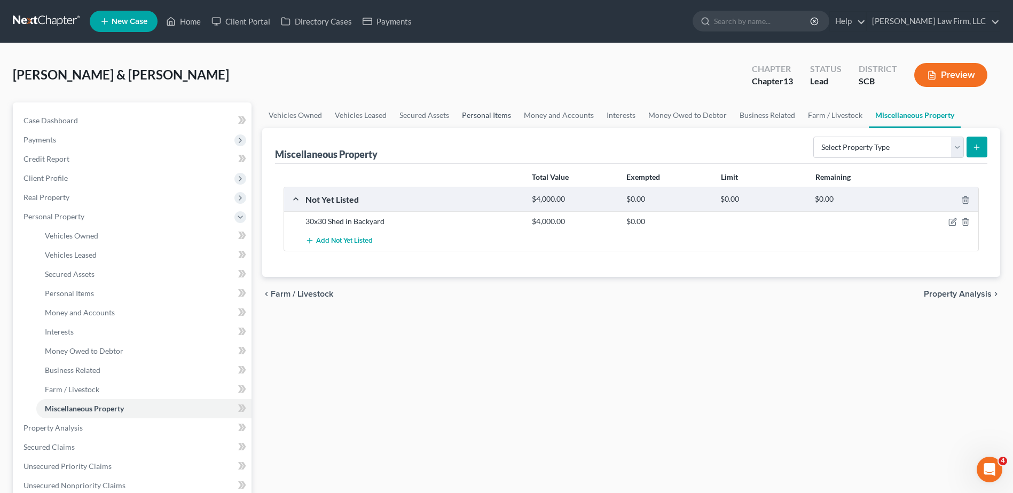
click at [462, 115] on link "Personal Items" at bounding box center [486, 116] width 62 height 26
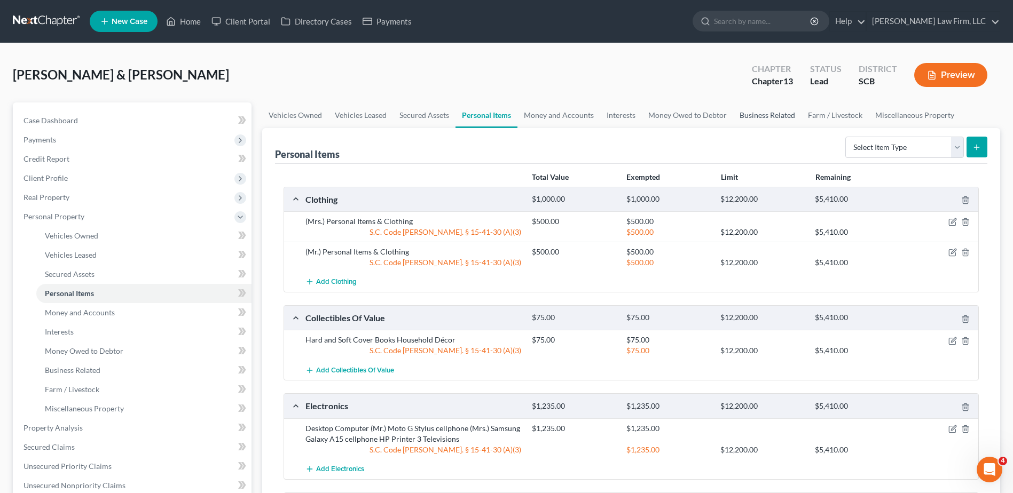
click at [767, 119] on link "Business Related" at bounding box center [767, 116] width 68 height 26
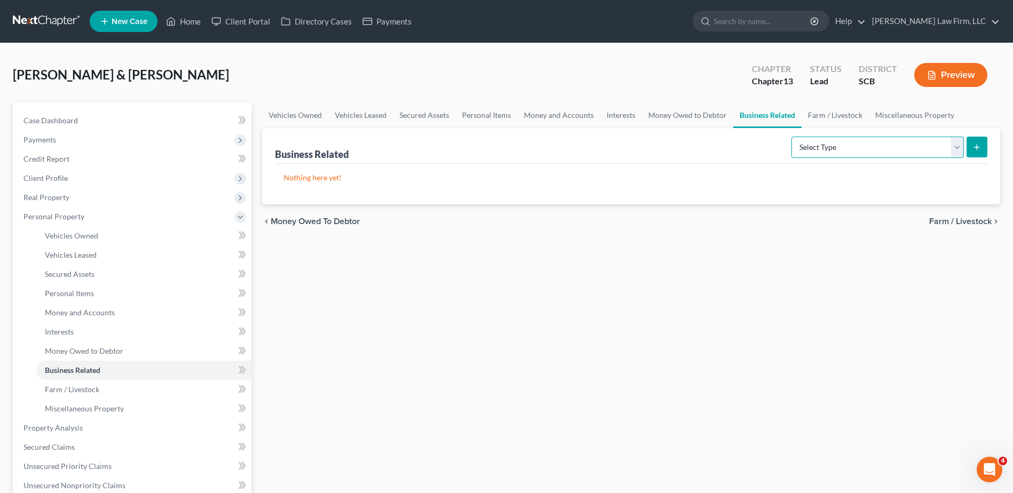
click at [846, 143] on select "Select Type Customer Lists Franchises Inventory Licenses Machinery Office Equip…" at bounding box center [877, 147] width 172 height 21
select select "other_business_related_property_not_listed"
click at [792, 137] on select "Select Type Customer Lists Franchises Inventory Licenses Machinery Office Equip…" at bounding box center [877, 147] width 172 height 21
click at [972, 147] on button "submit" at bounding box center [976, 147] width 21 height 21
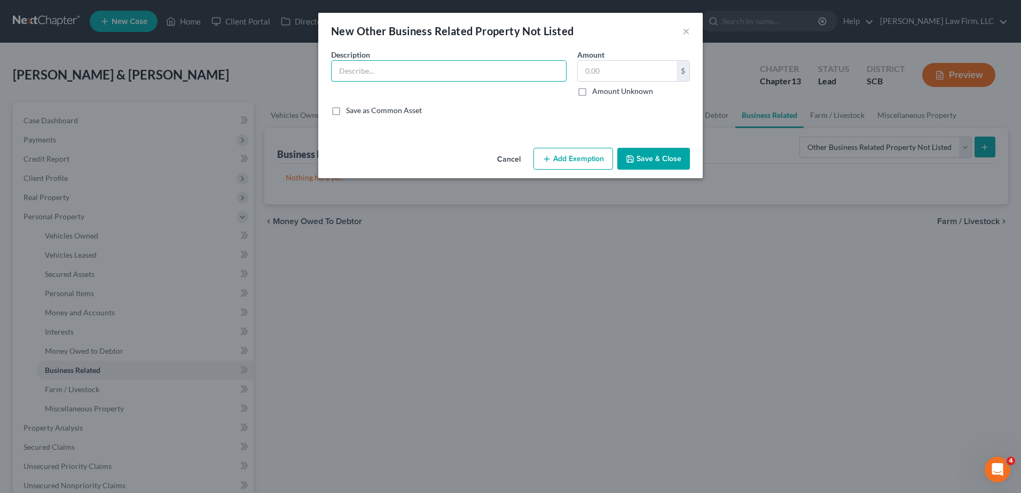
click at [396, 70] on input "text" at bounding box center [449, 71] width 234 height 20
click at [483, 70] on input "[PERSON_NAME], Garage and Grilling, LLC" at bounding box center [449, 71] width 234 height 20
type input "[PERSON_NAME], Garage and Grilling, LLC ([PERSON_NAME] has not operated this bu…"
click at [510, 155] on button "Cancel" at bounding box center [509, 159] width 41 height 21
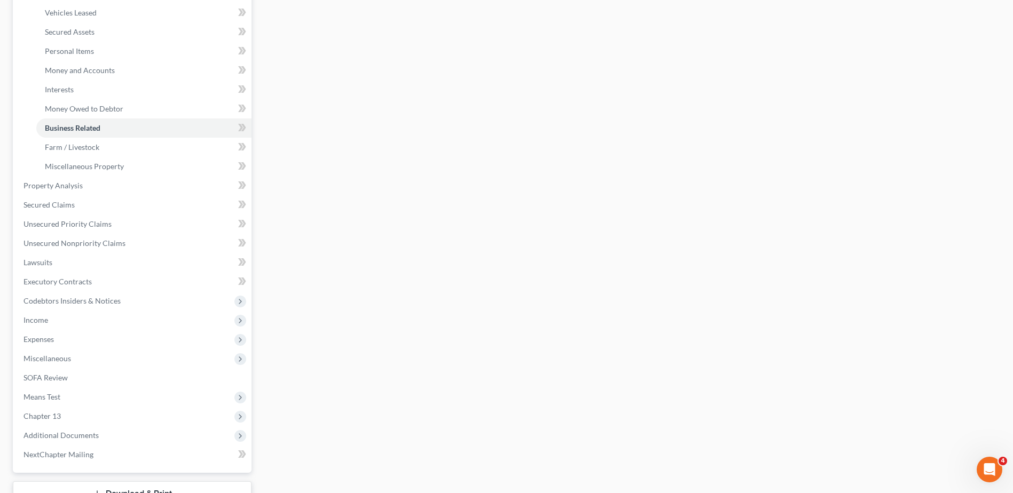
scroll to position [160, 0]
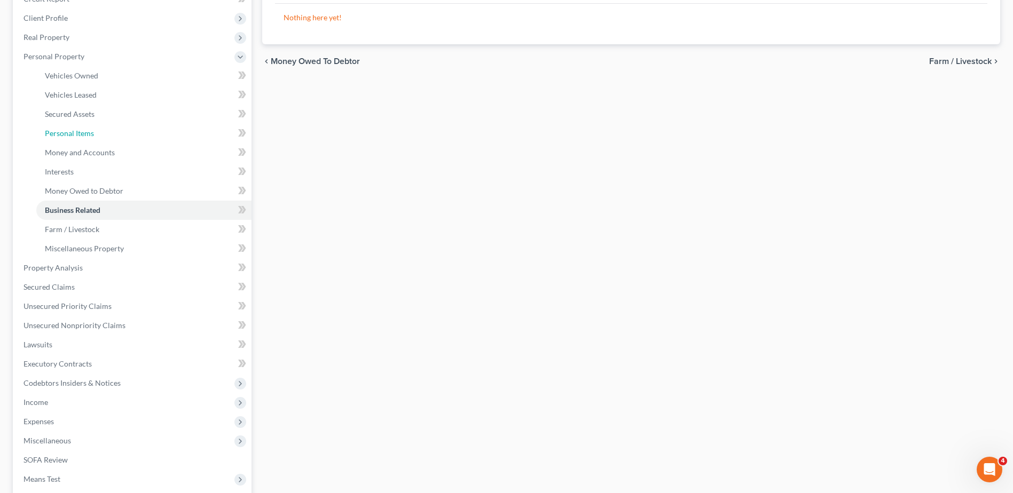
click at [73, 133] on span "Personal Items" at bounding box center [69, 133] width 49 height 9
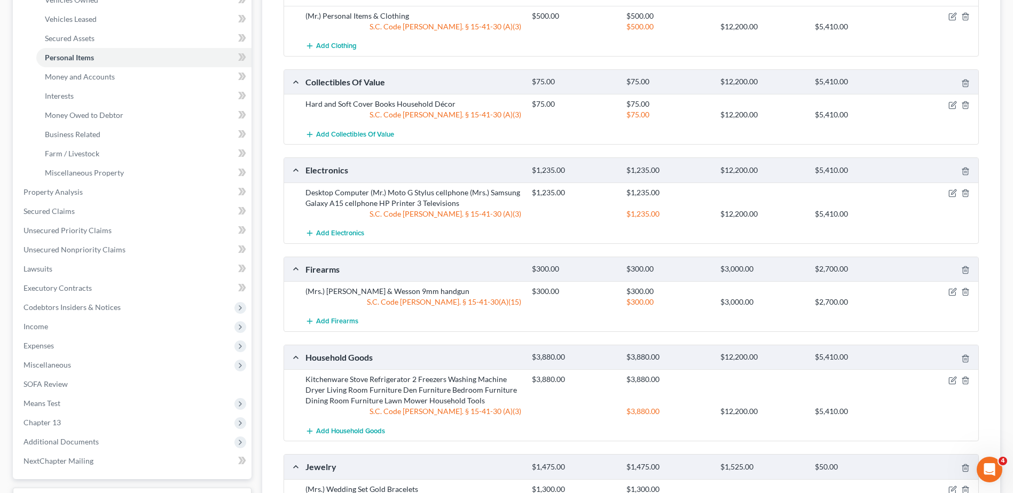
scroll to position [267, 0]
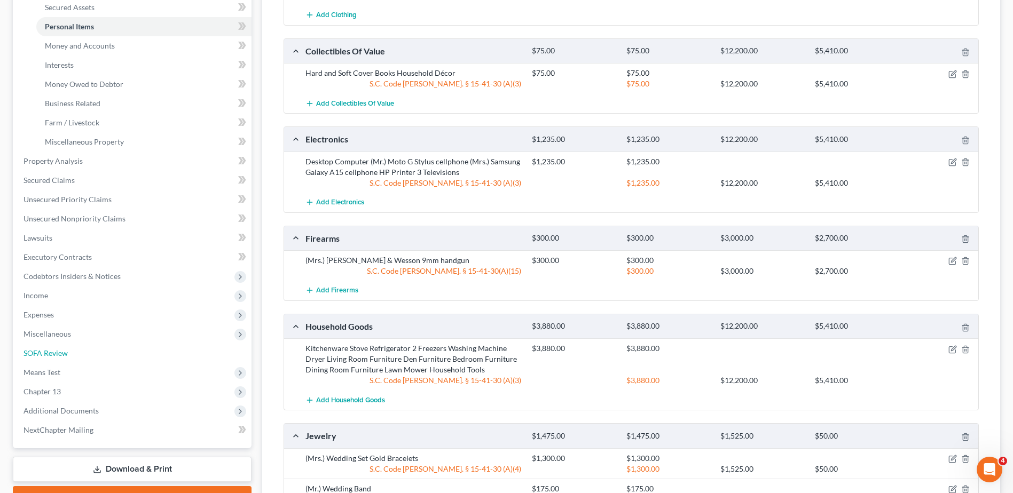
click at [53, 357] on span "SOFA Review" at bounding box center [45, 353] width 44 height 9
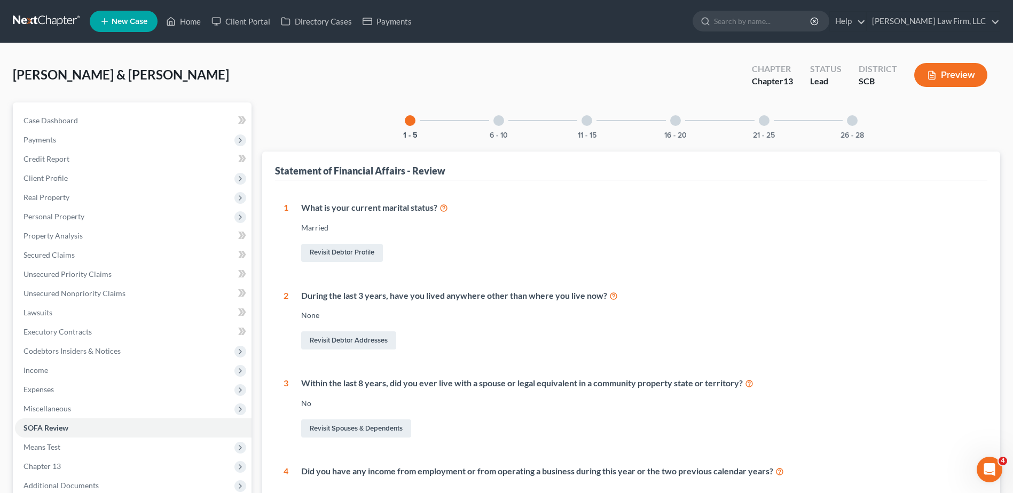
click at [758, 127] on div "21 - 25" at bounding box center [764, 121] width 36 height 36
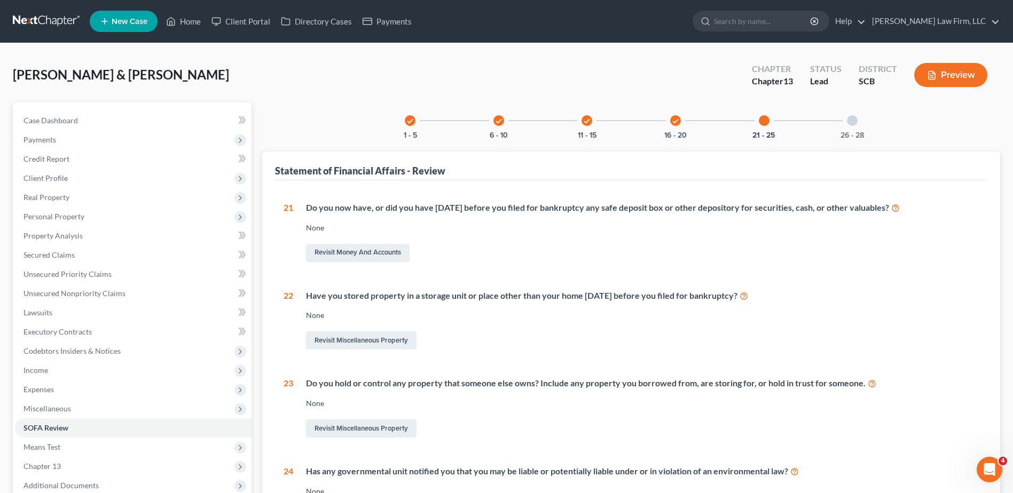
click at [852, 123] on div at bounding box center [852, 120] width 11 height 11
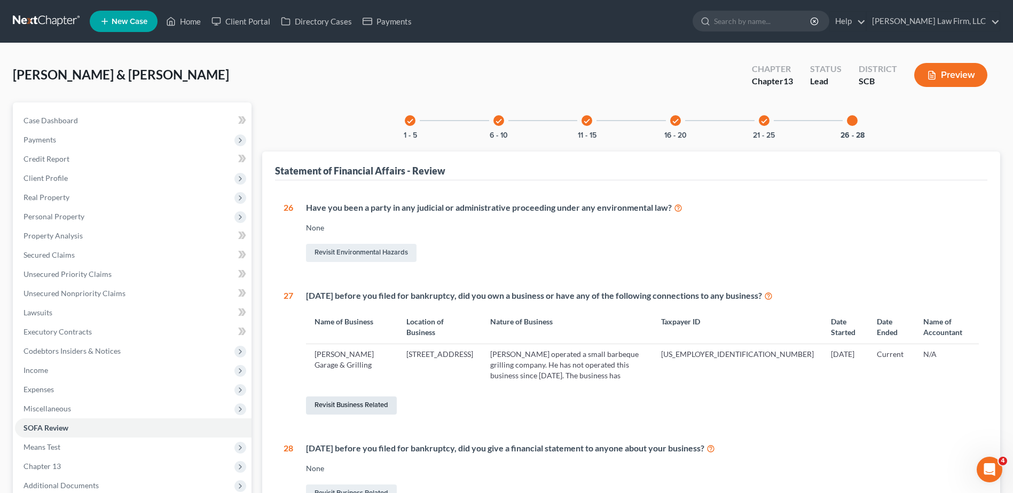
click at [354, 397] on link "Revisit Business Related" at bounding box center [351, 406] width 91 height 18
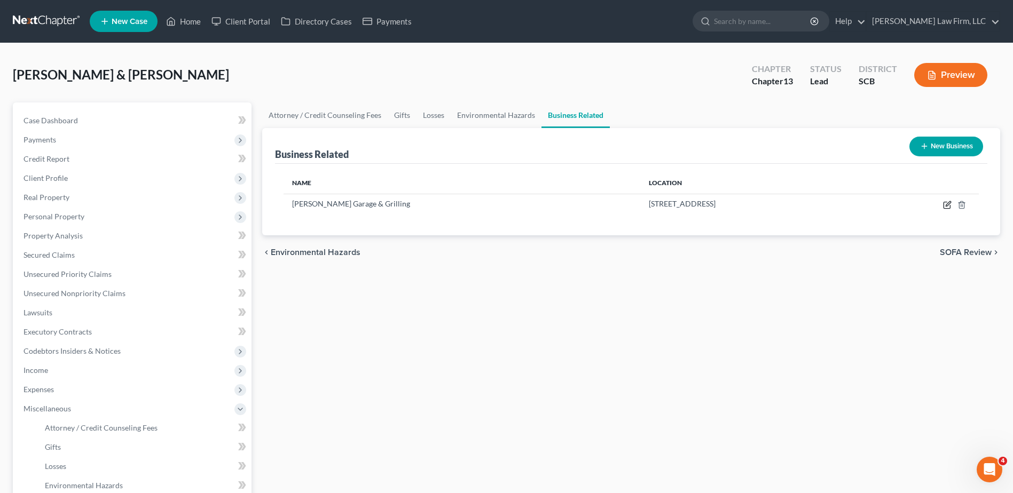
click at [947, 205] on icon "button" at bounding box center [947, 205] width 9 height 9
select select "member"
select select "42"
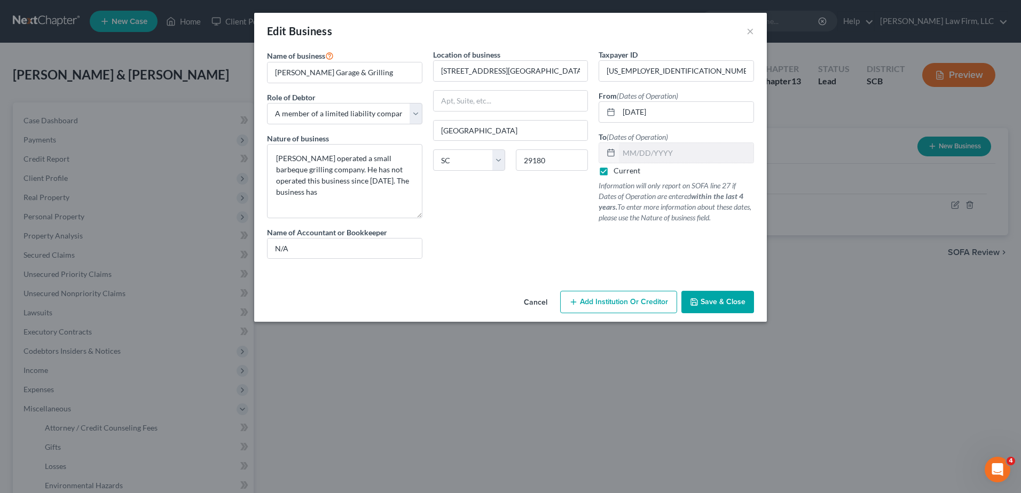
drag, startPoint x: 419, startPoint y: 180, endPoint x: 397, endPoint y: 207, distance: 34.5
click at [431, 216] on div "Name of business * [PERSON_NAME] Garage & Grilling Role of Debtor * Select A me…" at bounding box center [511, 162] width 498 height 227
click at [403, 183] on textarea "[PERSON_NAME] operated a small barbeque grilling company. He has not operated t…" at bounding box center [344, 181] width 155 height 75
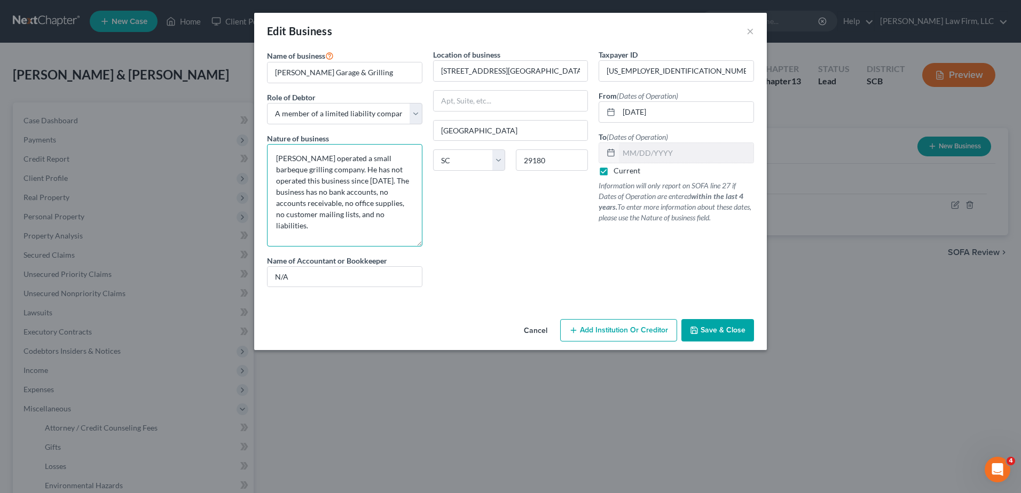
drag, startPoint x: 421, startPoint y: 218, endPoint x: 436, endPoint y: 245, distance: 30.8
click at [436, 245] on div "Name of business * [PERSON_NAME] Garage & Grilling Role of Debtor * Select A me…" at bounding box center [511, 176] width 498 height 255
drag, startPoint x: 396, startPoint y: 243, endPoint x: 273, endPoint y: 211, distance: 126.4
click at [273, 211] on textarea "[PERSON_NAME] operated a small barbeque grilling company. He has not operated t…" at bounding box center [344, 195] width 155 height 103
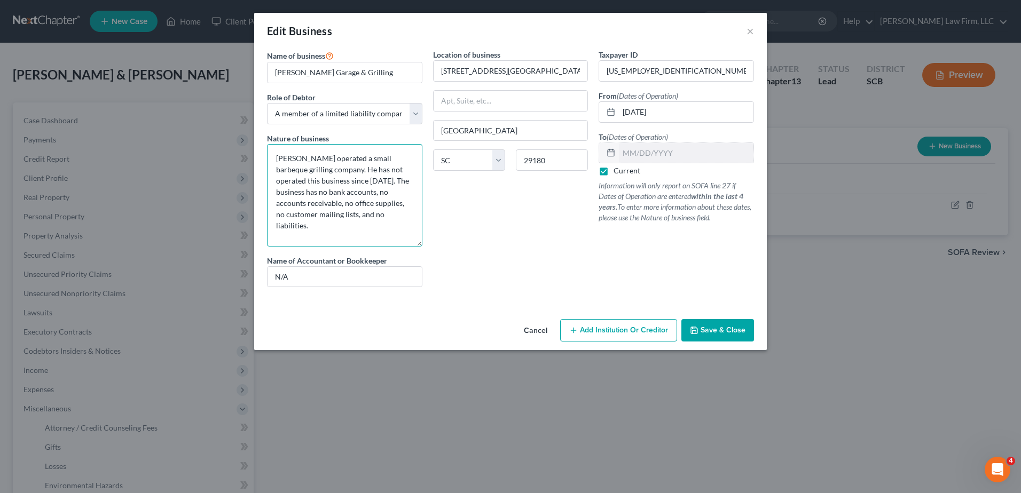
scroll to position [0, 0]
type textarea "[PERSON_NAME] operated a small barbeque grilling company. He has not operated t…"
click at [741, 331] on span "Save & Close" at bounding box center [722, 330] width 45 height 9
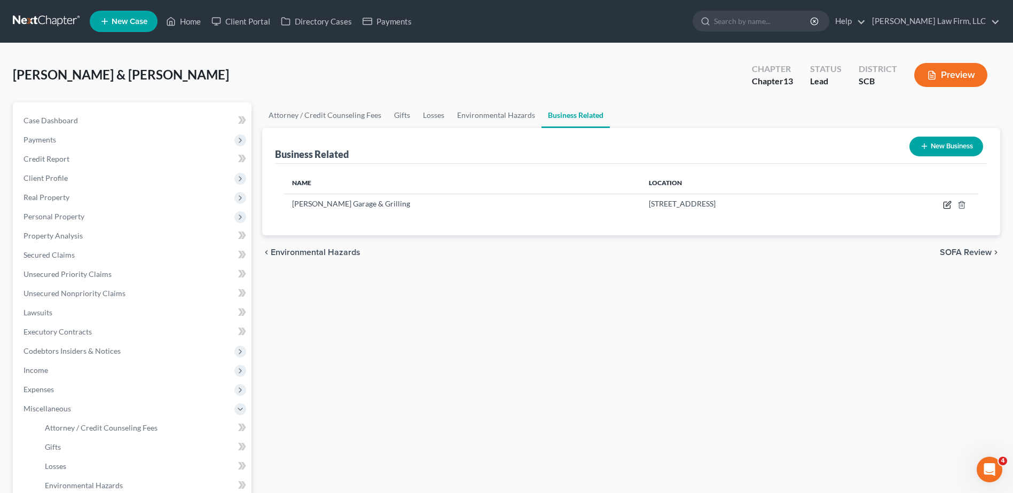
click at [946, 201] on icon "button" at bounding box center [947, 205] width 9 height 9
select select "member"
select select "42"
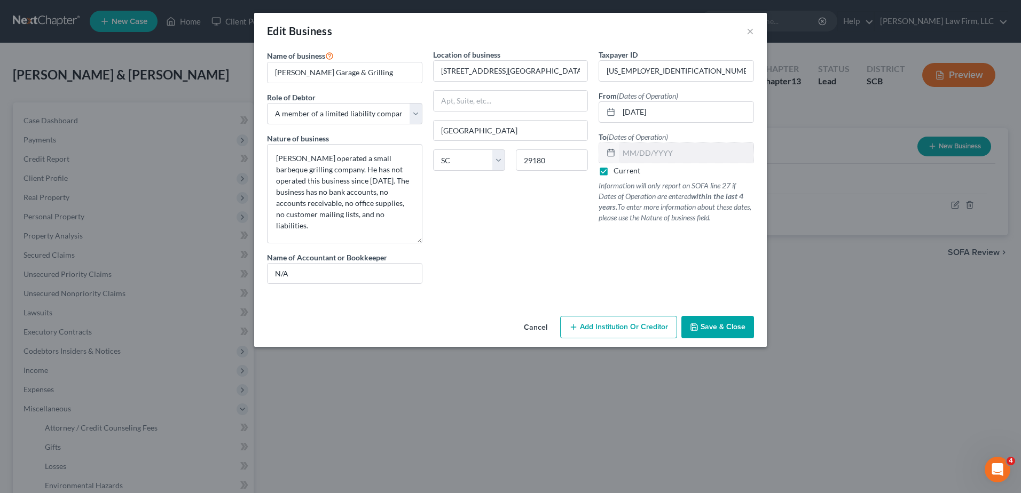
drag, startPoint x: 420, startPoint y: 180, endPoint x: 423, endPoint y: 240, distance: 59.9
click at [423, 240] on div "Name of business * [PERSON_NAME] Garage & Grilling Role of Debtor * Select A me…" at bounding box center [345, 170] width 166 height 243
click at [709, 327] on span "Save & Close" at bounding box center [722, 326] width 45 height 9
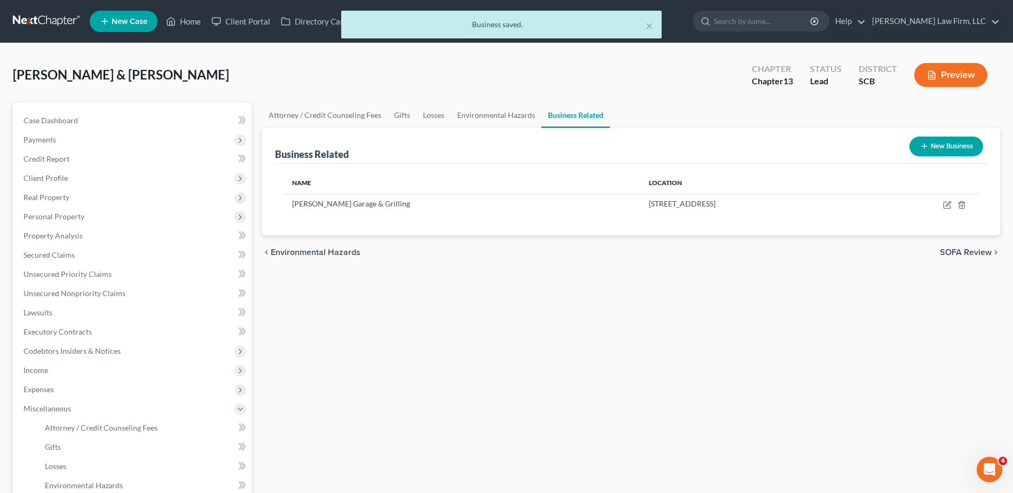
click at [80, 217] on span "Personal Property" at bounding box center [53, 216] width 61 height 9
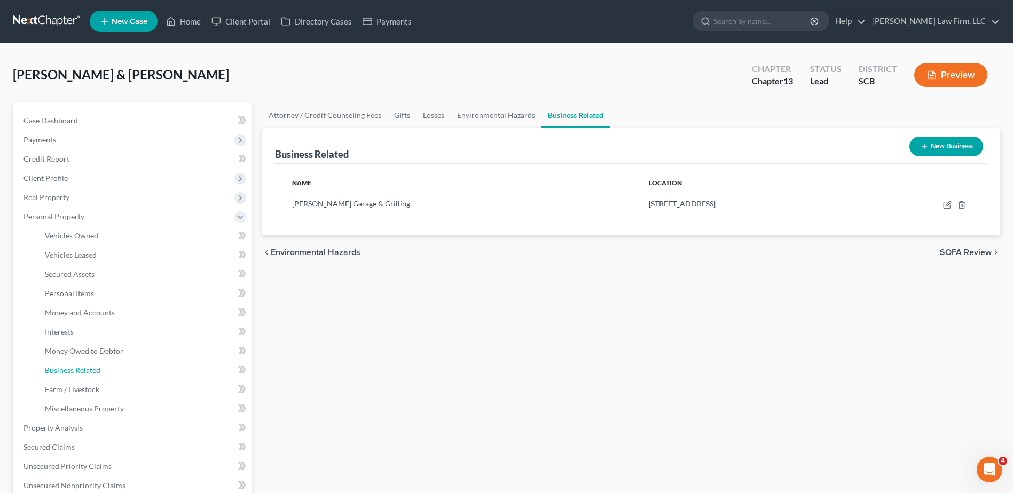
click at [88, 371] on span "Business Related" at bounding box center [73, 370] width 56 height 9
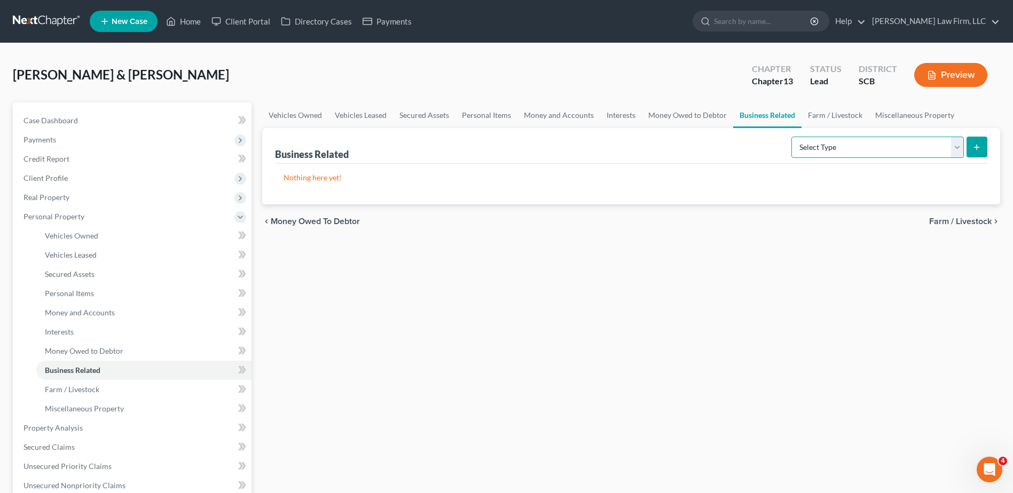
click at [863, 146] on select "Select Type Customer Lists Franchises Inventory Licenses Machinery Office Equip…" at bounding box center [877, 147] width 172 height 21
select select "other_business_related_property_not_listed"
click at [792, 137] on select "Select Type Customer Lists Franchises Inventory Licenses Machinery Office Equip…" at bounding box center [877, 147] width 172 height 21
click at [978, 150] on icon "submit" at bounding box center [976, 147] width 9 height 9
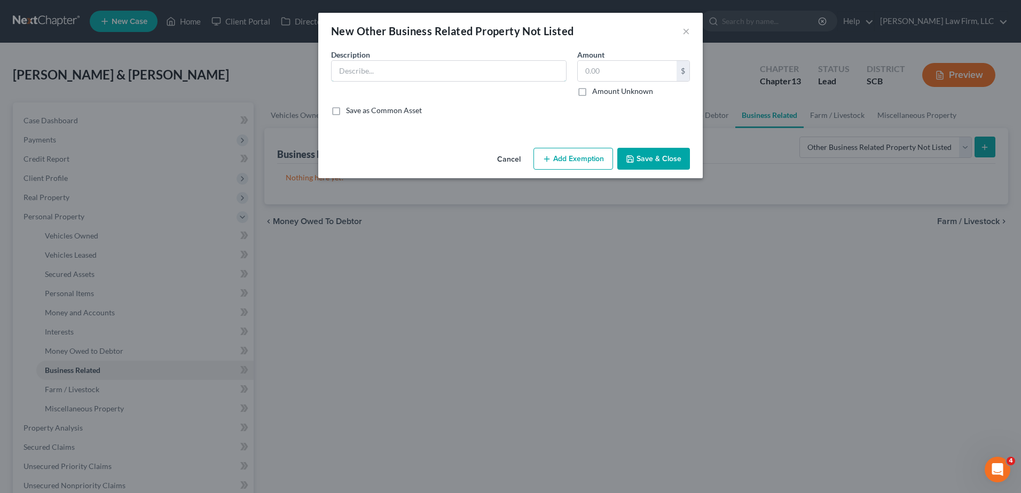
click at [405, 74] on input "text" at bounding box center [449, 71] width 234 height 20
type input "[PERSON_NAME] Garage and Grilling (Assets: 1 Smoker Pull-behind grill, All-Clad…"
type input "3,900.00"
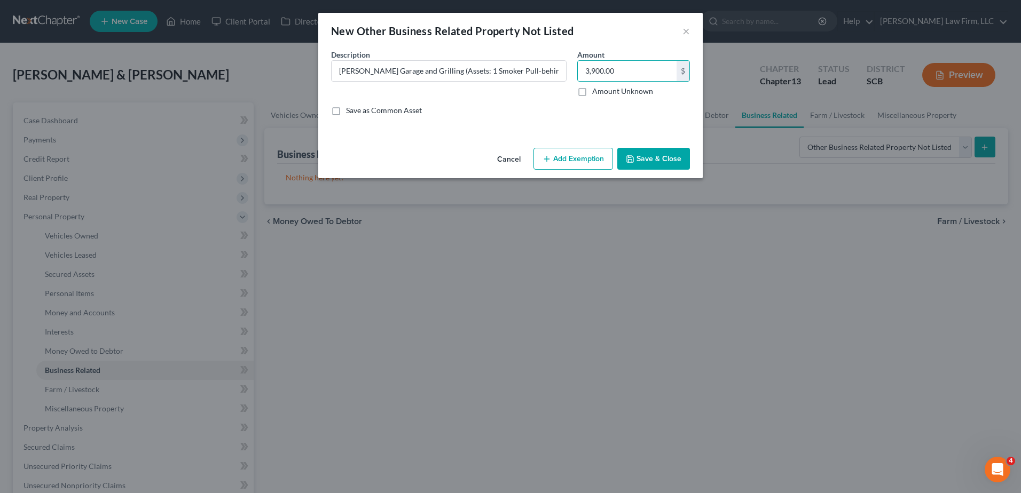
click at [564, 158] on button "Add Exemption" at bounding box center [573, 159] width 80 height 22
select select "2"
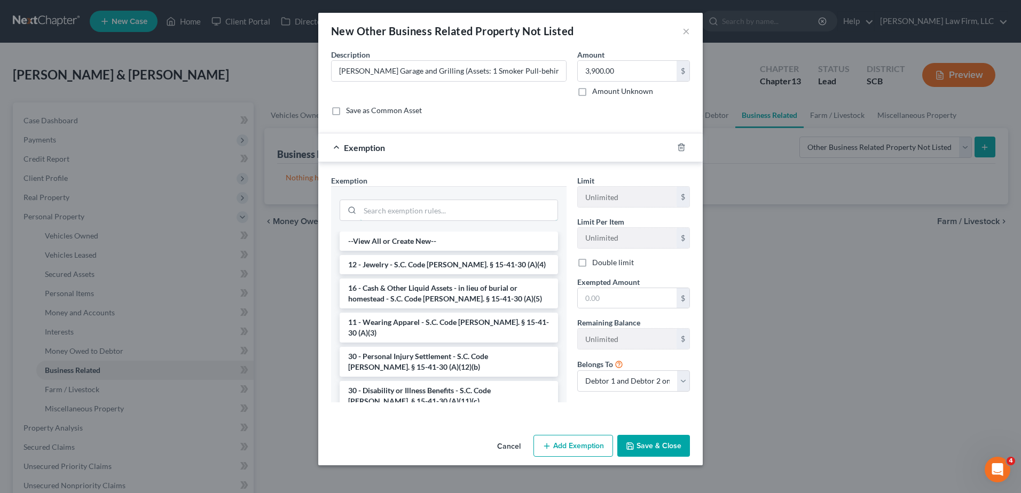
click at [471, 204] on input "search" at bounding box center [459, 210] width 198 height 20
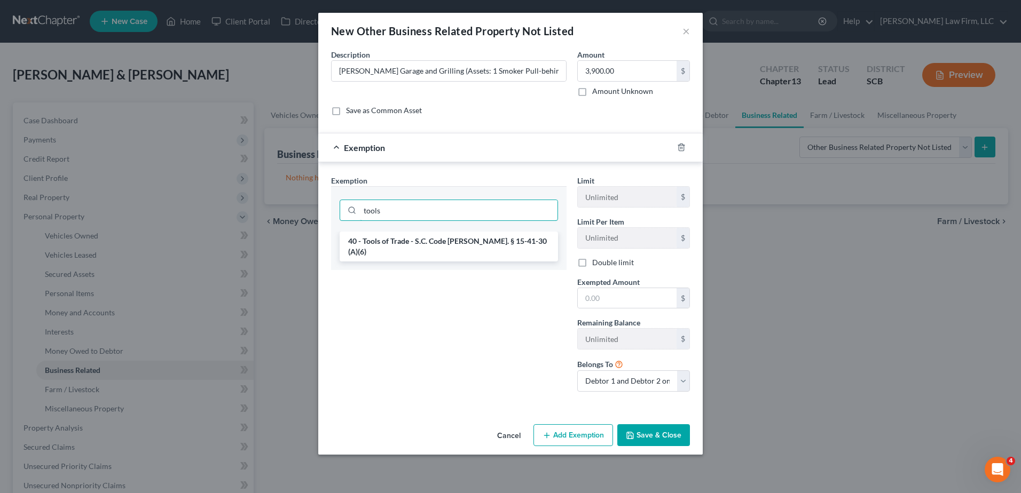
type input "tools"
click at [472, 243] on li "40 - Tools of Trade - S.C. Code [PERSON_NAME]. § 15-41-30 (A)(6)" at bounding box center [449, 247] width 218 height 30
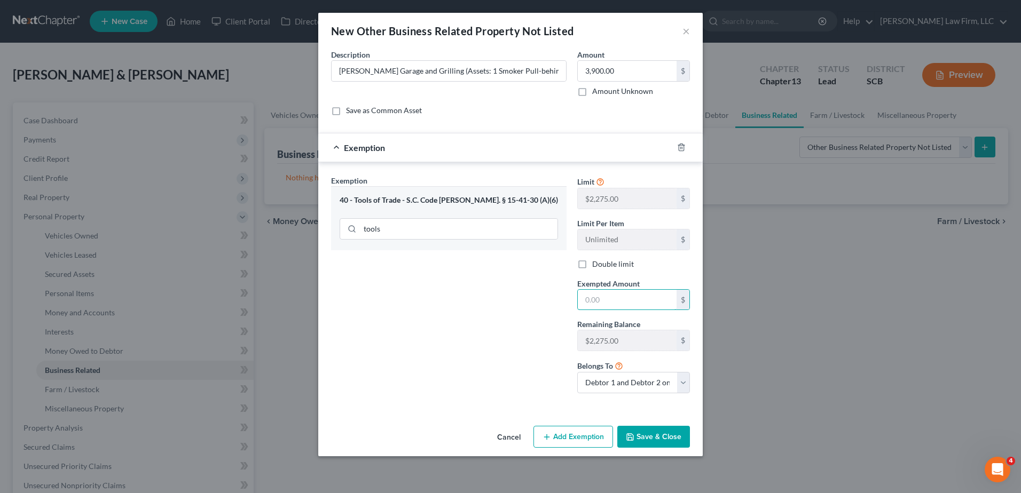
click at [611, 301] on input "text" at bounding box center [627, 300] width 99 height 20
type input "2,275.00"
click at [617, 69] on input "3,900.00" at bounding box center [627, 71] width 99 height 20
click at [617, 70] on input "3,900.00" at bounding box center [627, 71] width 99 height 20
type input "3,100.00"
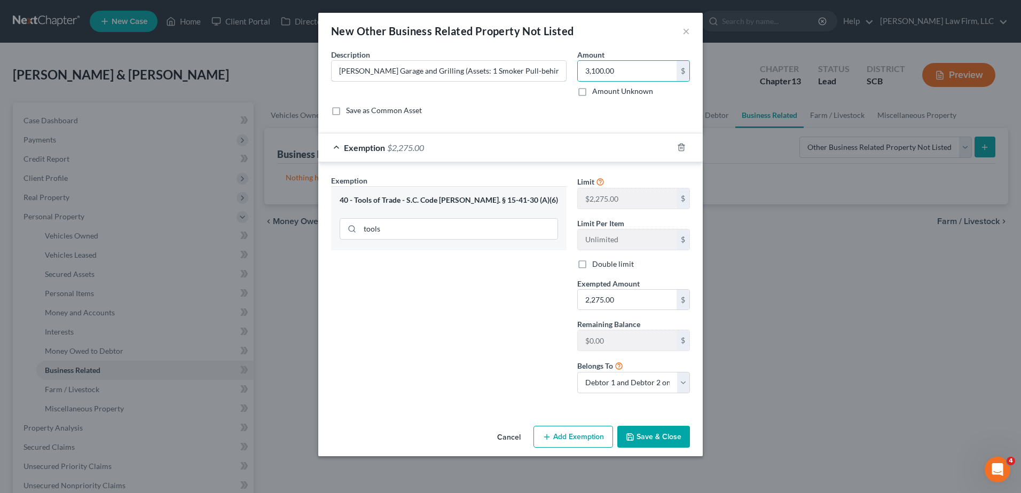
click at [453, 69] on input "[PERSON_NAME] Garage and Grilling (Assets: 1 Smoker Pull-behind grill, All-Clad…" at bounding box center [449, 71] width 234 height 20
click at [657, 439] on button "Save & Close" at bounding box center [653, 437] width 73 height 22
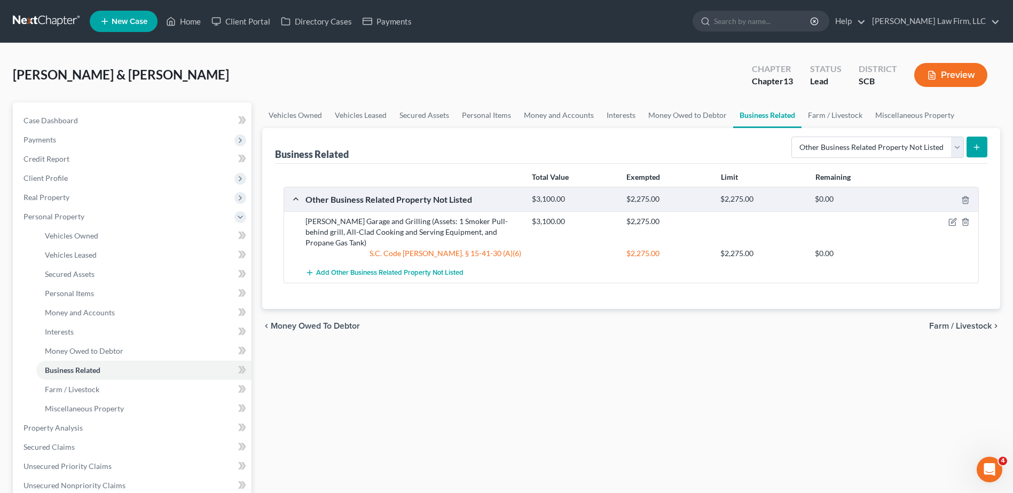
click at [965, 81] on button "Preview" at bounding box center [950, 75] width 73 height 24
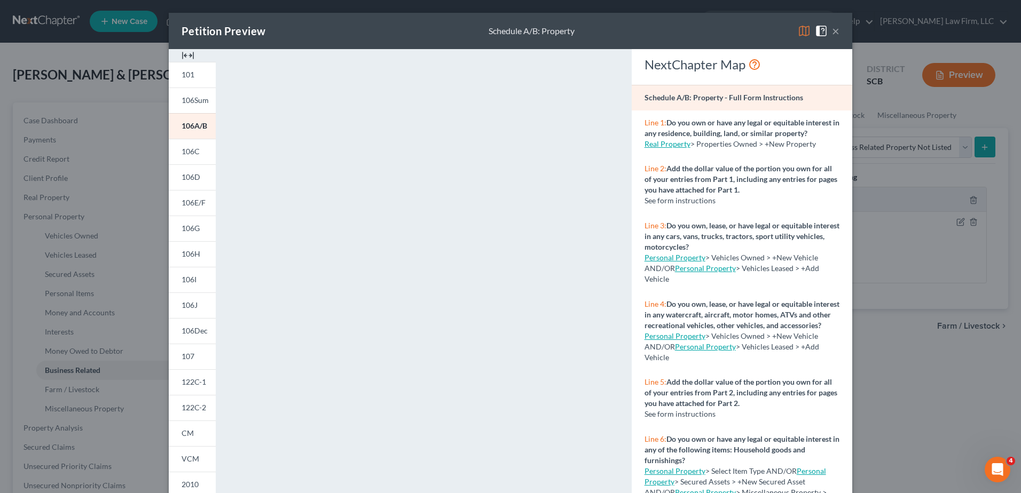
click at [832, 30] on button "×" at bounding box center [835, 31] width 7 height 13
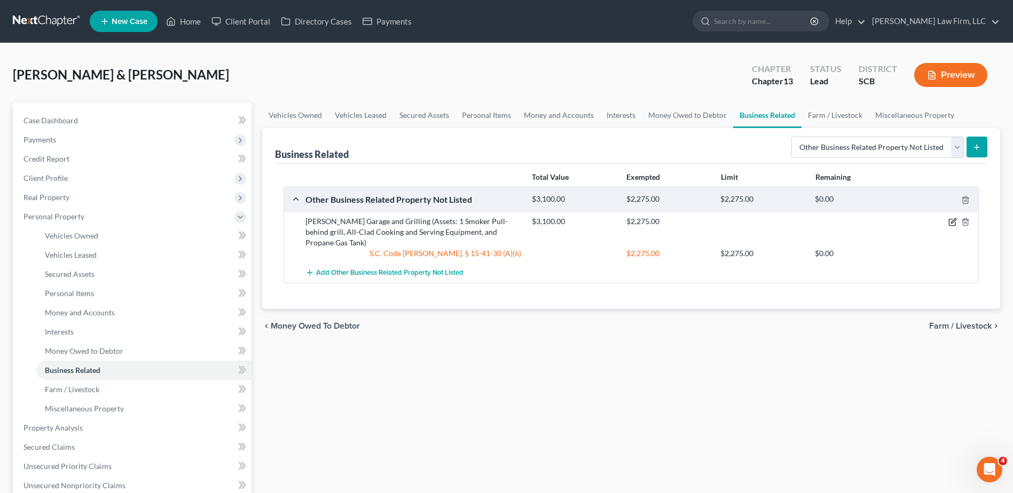
click at [951, 223] on icon "button" at bounding box center [953, 221] width 5 height 5
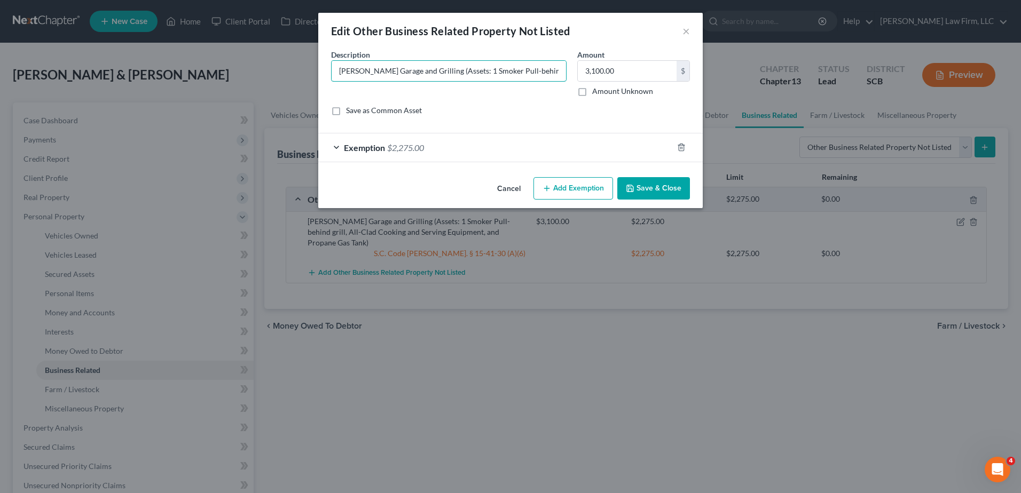
click at [460, 70] on input "[PERSON_NAME] Garage and Grilling (Assets: 1 Smoker Pull-behind grill, All-Clad…" at bounding box center [449, 71] width 234 height 20
drag, startPoint x: 406, startPoint y: 71, endPoint x: 381, endPoint y: 70, distance: 25.1
click at [381, 70] on input "[PERSON_NAME] Garage and Grilling (Assets: Smoker Pull-behind grill, All-Clad C…" at bounding box center [449, 71] width 234 height 20
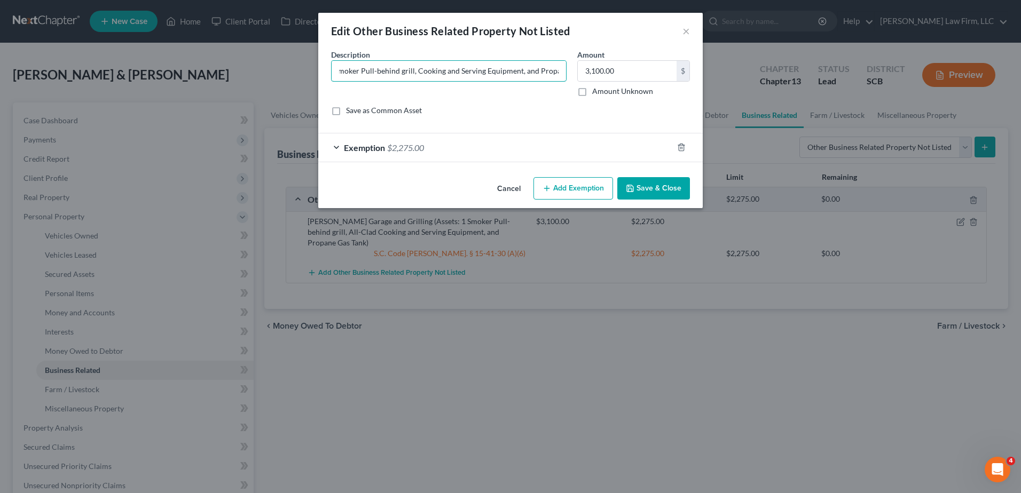
type input "[PERSON_NAME] Garage and Grilling (Assets: Smoker Pull-behind grill, Cooking an…"
click at [645, 190] on button "Save & Close" at bounding box center [653, 188] width 73 height 22
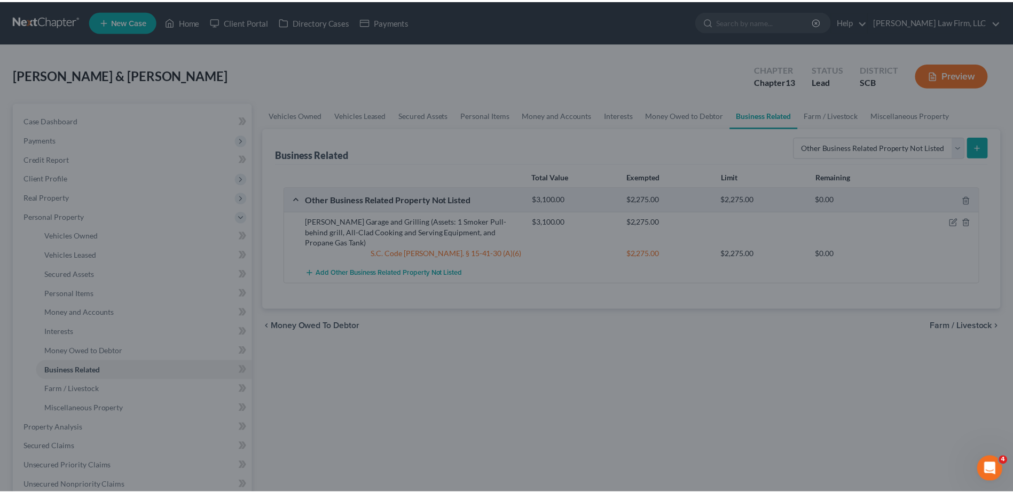
scroll to position [0, 0]
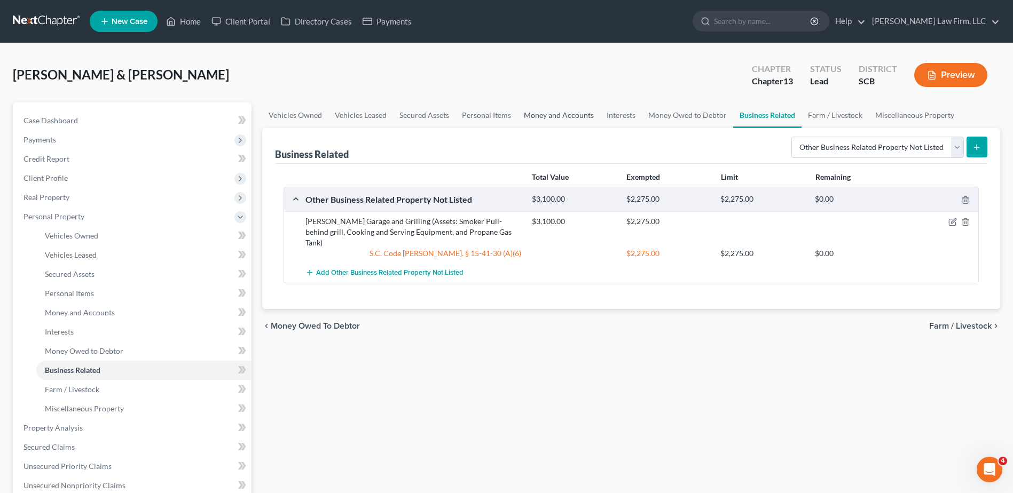
click at [581, 115] on link "Money and Accounts" at bounding box center [558, 116] width 83 height 26
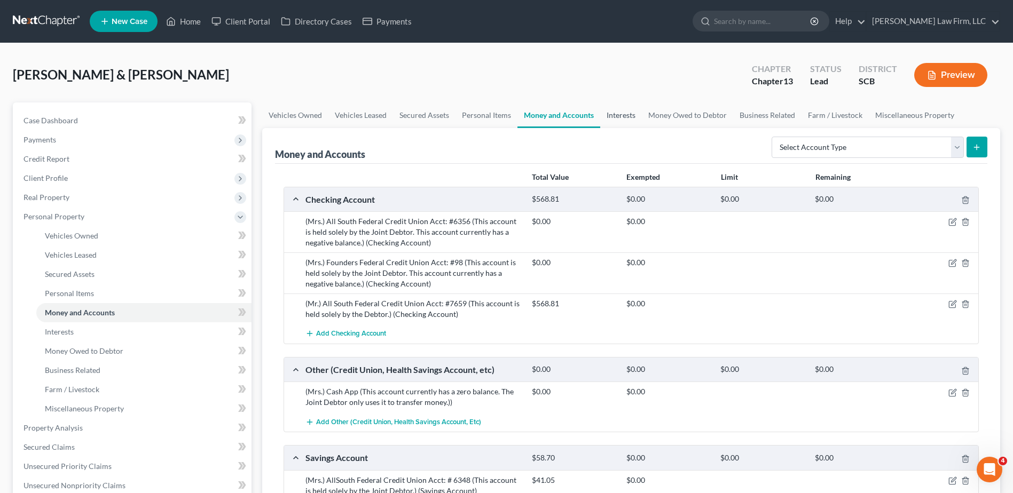
click at [621, 112] on link "Interests" at bounding box center [621, 116] width 42 height 26
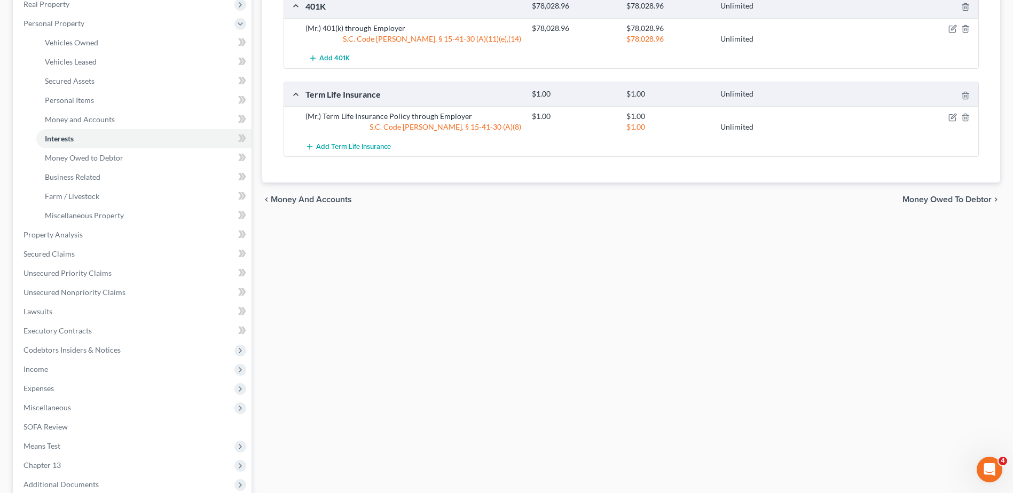
scroll to position [53, 0]
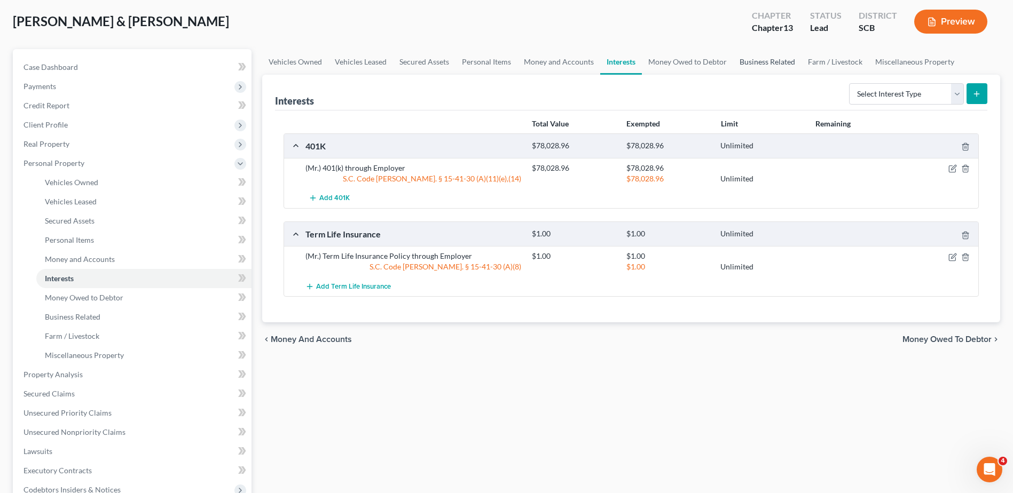
click at [745, 62] on link "Business Related" at bounding box center [767, 62] width 68 height 26
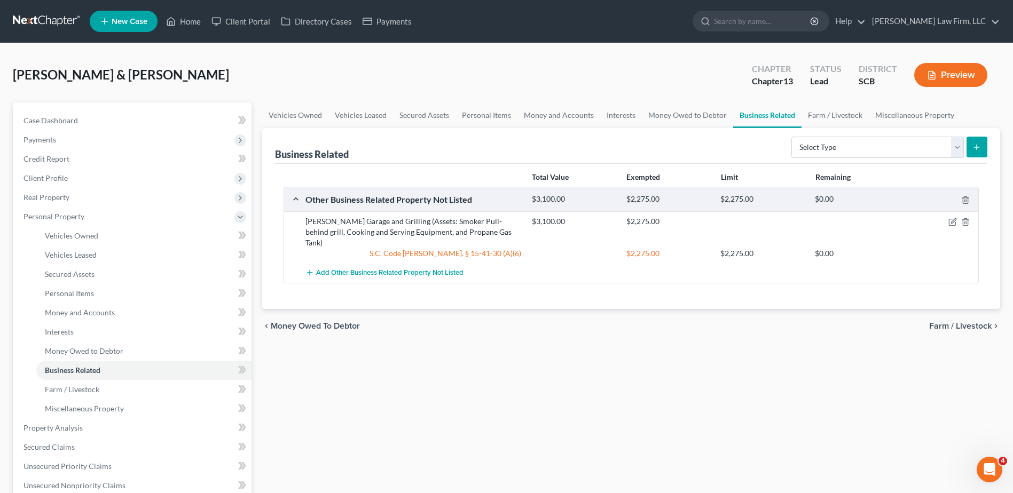
click at [936, 79] on button "Preview" at bounding box center [950, 75] width 73 height 24
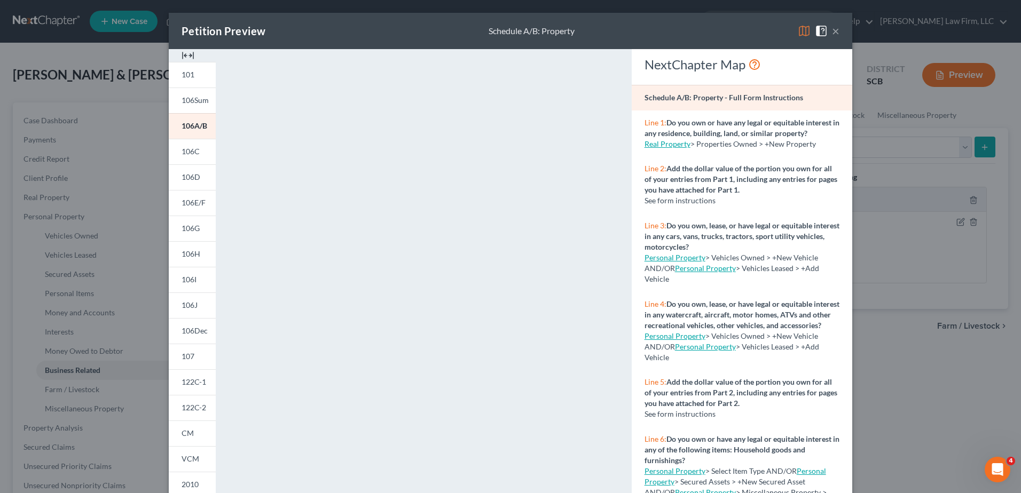
click at [832, 31] on button "×" at bounding box center [835, 31] width 7 height 13
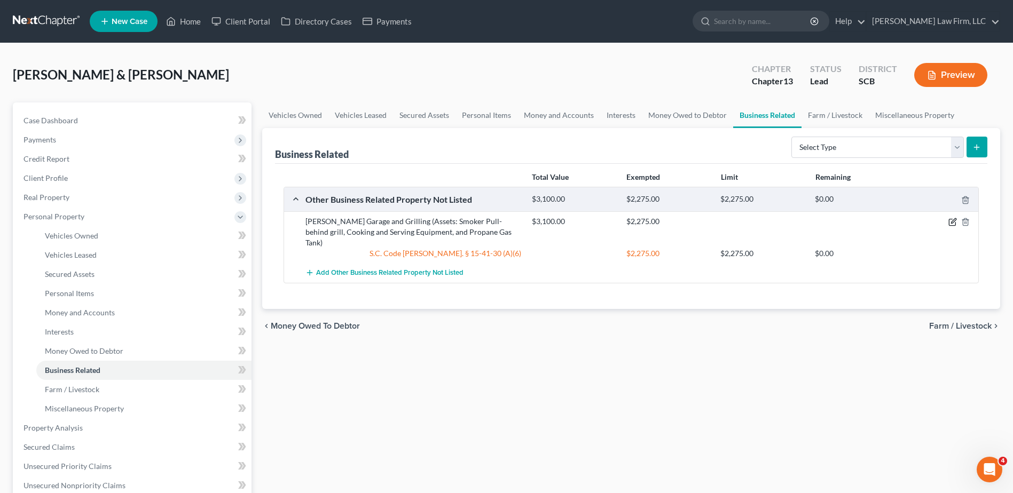
click at [953, 224] on icon "button" at bounding box center [952, 222] width 9 height 9
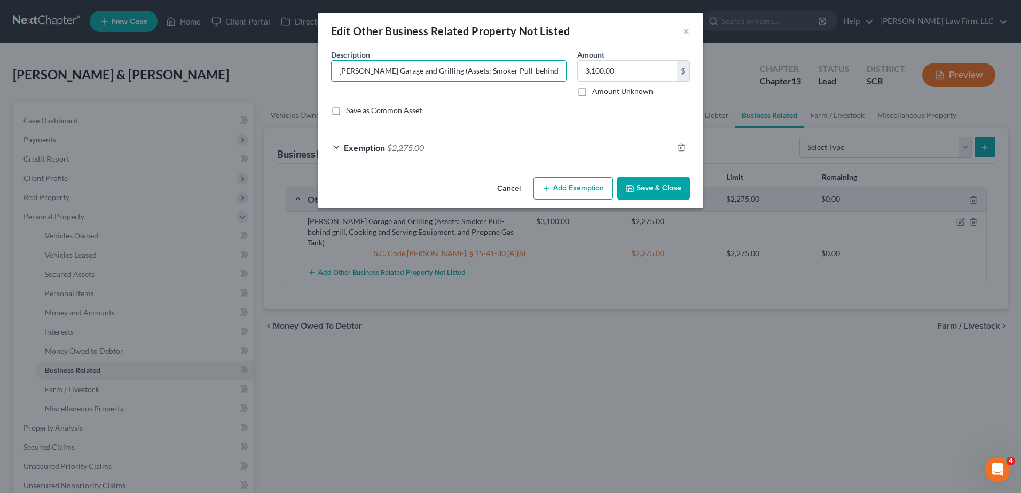
click at [544, 68] on input "[PERSON_NAME] Garage and Grilling (Assets: Smoker Pull-behind grill, Cooking an…" at bounding box center [449, 71] width 234 height 20
drag, startPoint x: 506, startPoint y: 73, endPoint x: 468, endPoint y: 71, distance: 37.9
click at [468, 71] on input "[PERSON_NAME] Garage and Grilling (Assets: Smoker Pull-behind grill, Cooking an…" at bounding box center [449, 71] width 234 height 20
type input "[PERSON_NAME] Garage and Grilling (Assets: Smoker Pull-behind grill, Cooking Eq…"
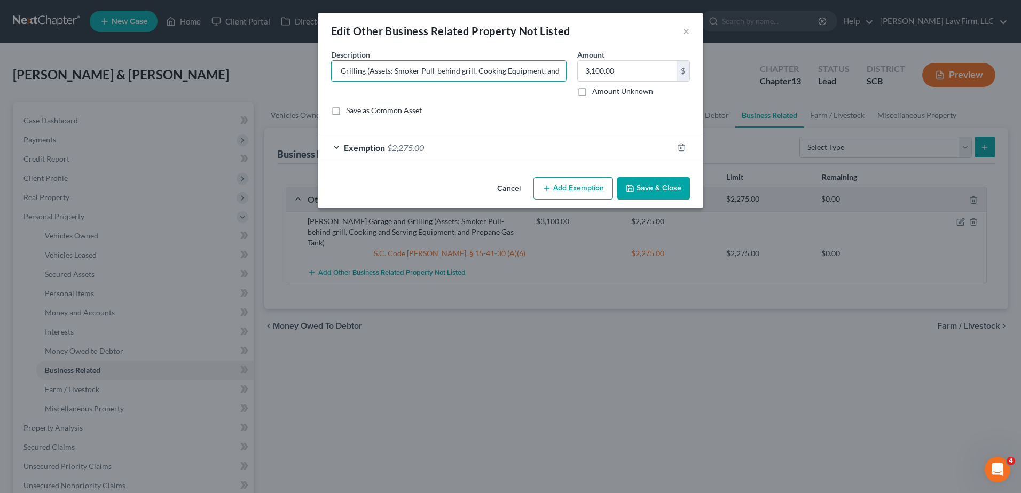
click at [656, 186] on button "Save & Close" at bounding box center [653, 188] width 73 height 22
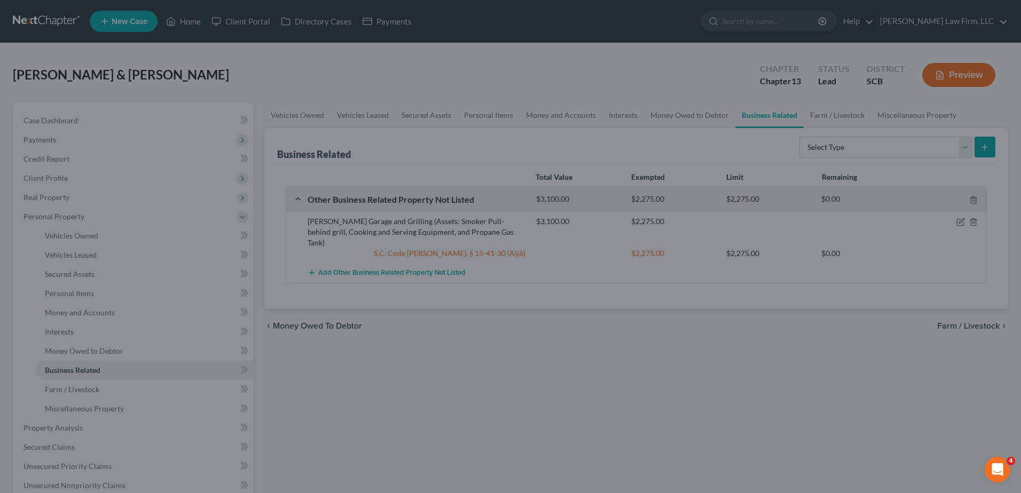
scroll to position [0, 0]
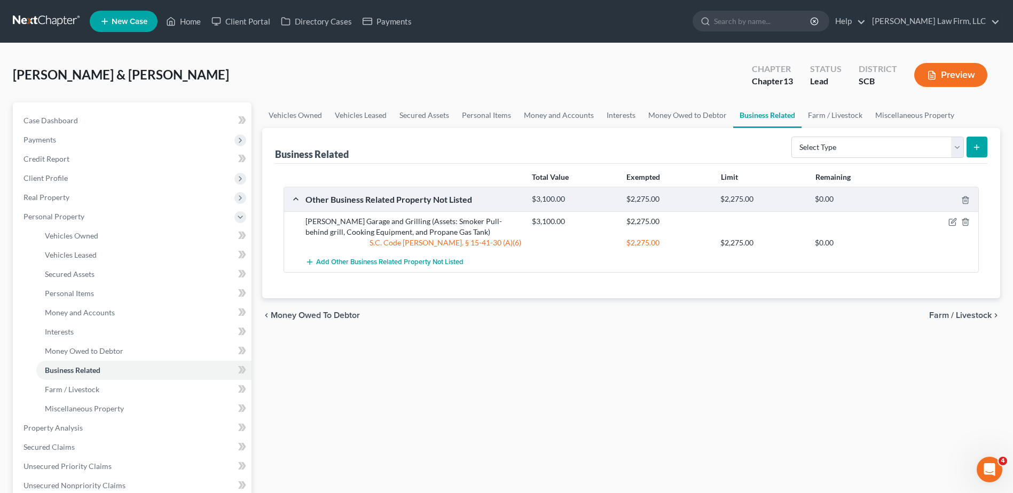
click at [936, 74] on button "Preview" at bounding box center [950, 75] width 73 height 24
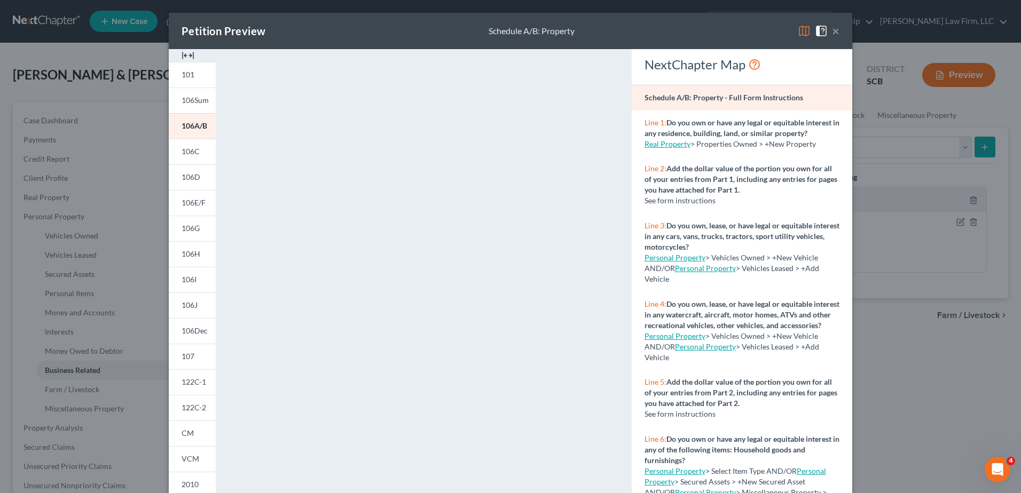
click at [832, 32] on button "×" at bounding box center [835, 31] width 7 height 13
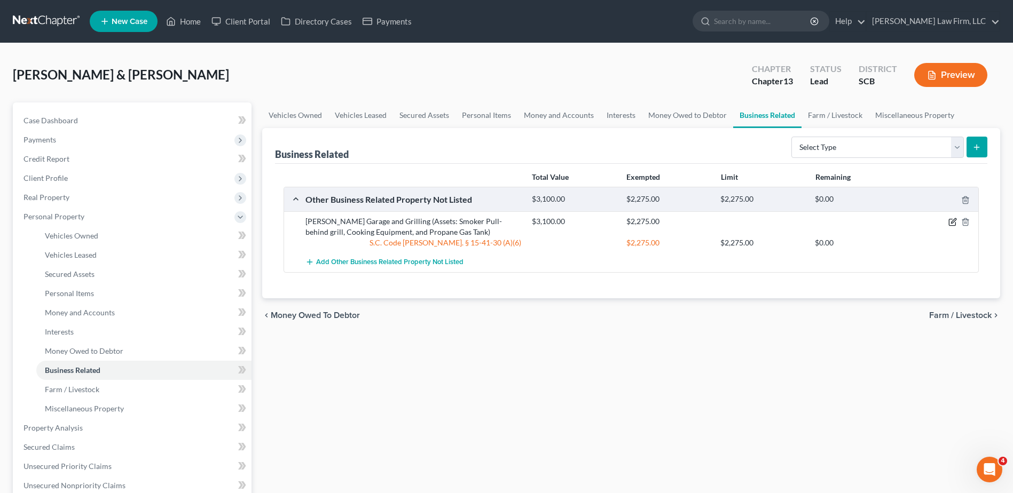
click at [953, 223] on icon "button" at bounding box center [953, 221] width 5 height 5
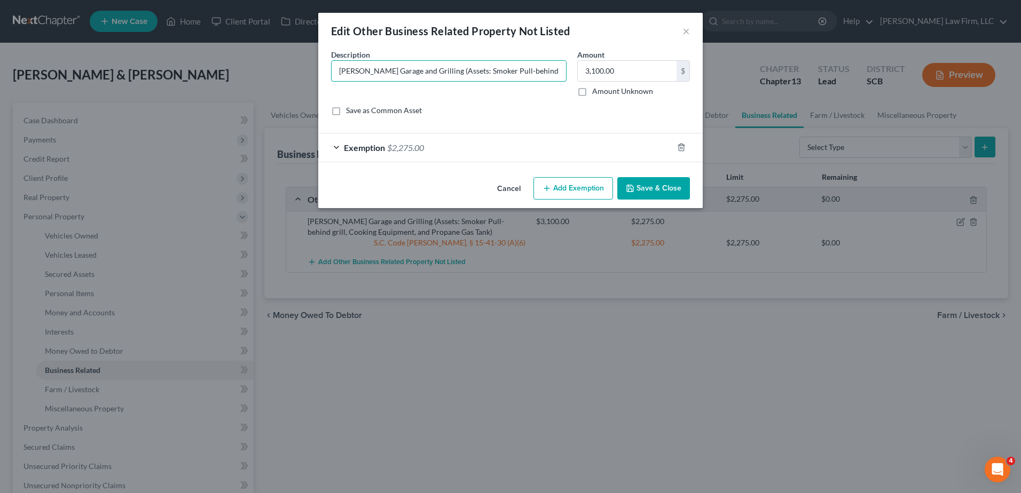
click at [537, 70] on input "[PERSON_NAME] Garage and Grilling (Assets: Smoker Pull-behind grill, Cooking Eq…" at bounding box center [449, 71] width 234 height 20
click at [498, 71] on input "[PERSON_NAME] Garage and Grilling (Assets: Smoker Pull-behind grill, Cooking Eq…" at bounding box center [449, 71] width 234 height 20
type input "[PERSON_NAME] Garage and Grilling (Assets: Smoker Pull-behind grill, Cooking Eq…"
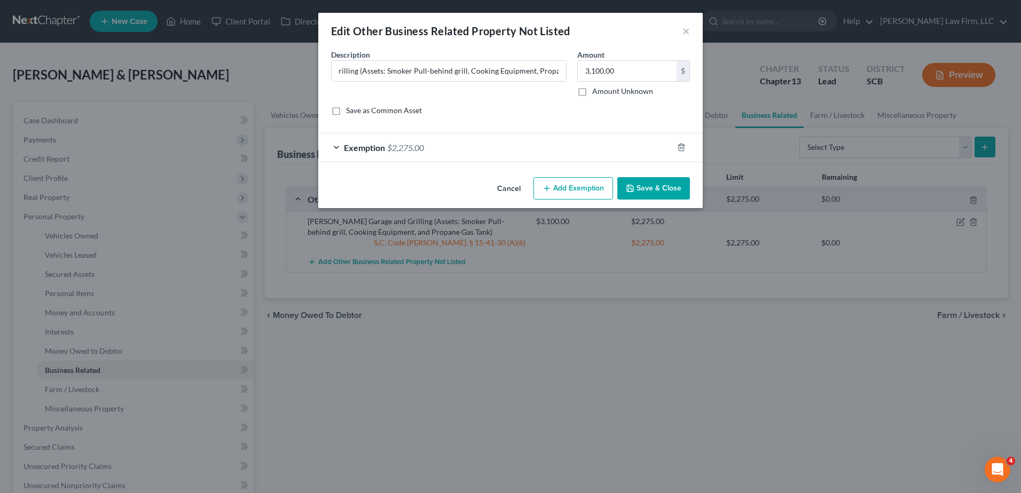
click at [640, 185] on button "Save & Close" at bounding box center [653, 188] width 73 height 22
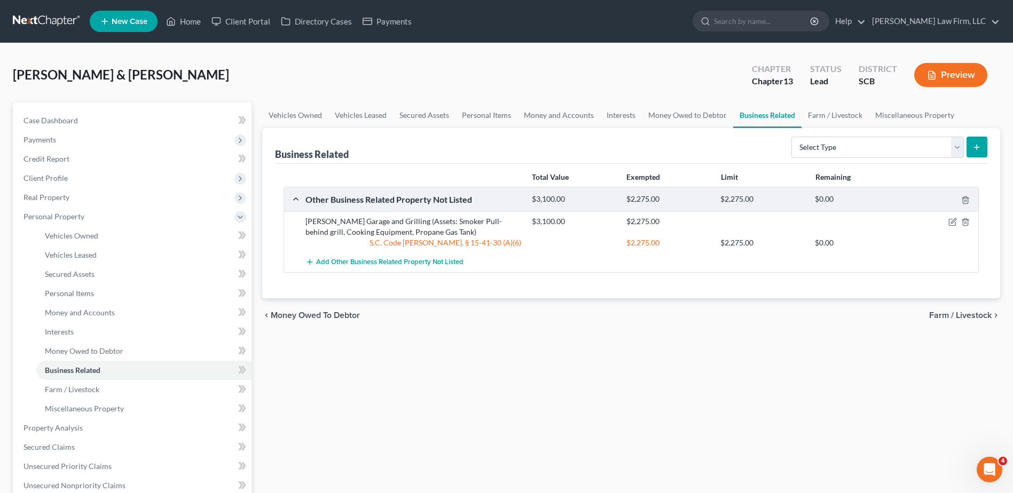
click at [934, 84] on button "Preview" at bounding box center [950, 75] width 73 height 24
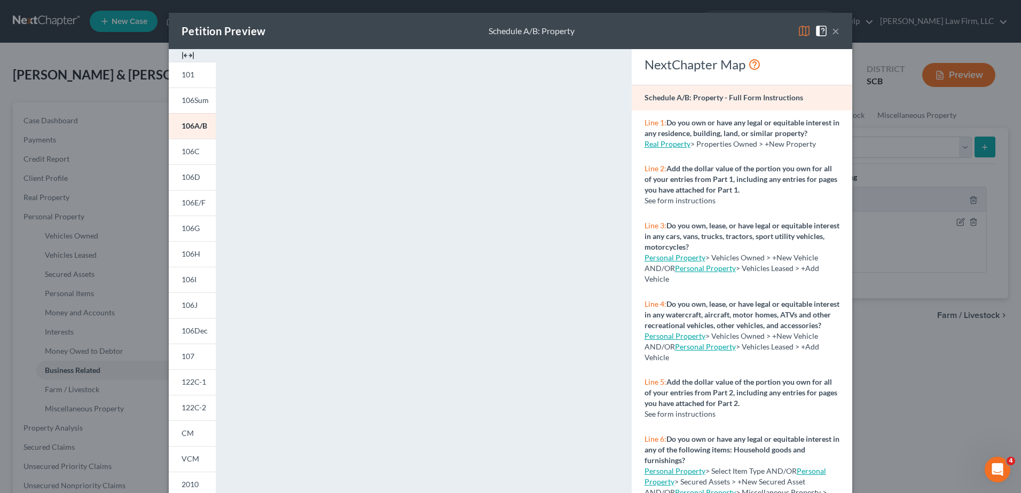
click at [832, 30] on button "×" at bounding box center [835, 31] width 7 height 13
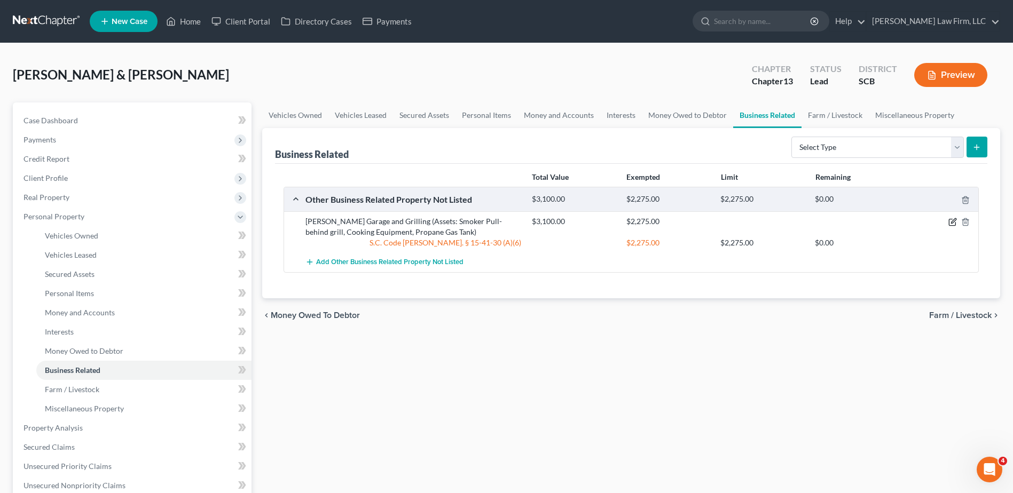
click at [952, 223] on icon "button" at bounding box center [953, 221] width 5 height 5
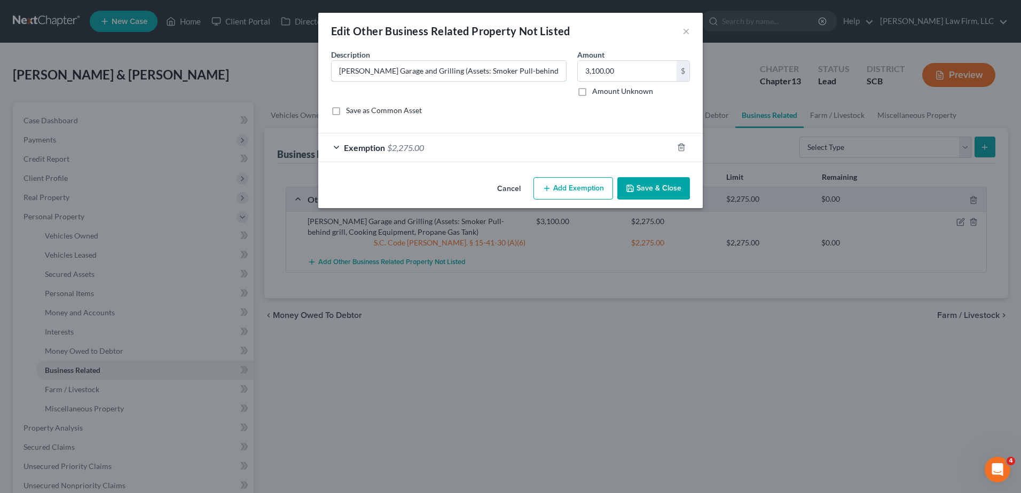
click at [493, 72] on input "[PERSON_NAME] Garage and Grilling (Assets: Smoker Pull-behind grill, Cooking Eq…" at bounding box center [449, 71] width 234 height 20
drag, startPoint x: 495, startPoint y: 73, endPoint x: 461, endPoint y: 73, distance: 33.6
click at [461, 73] on input "[PERSON_NAME] Garage and Grilling (Assets: Smoker tow-behind grill, Cooking Equ…" at bounding box center [449, 71] width 234 height 20
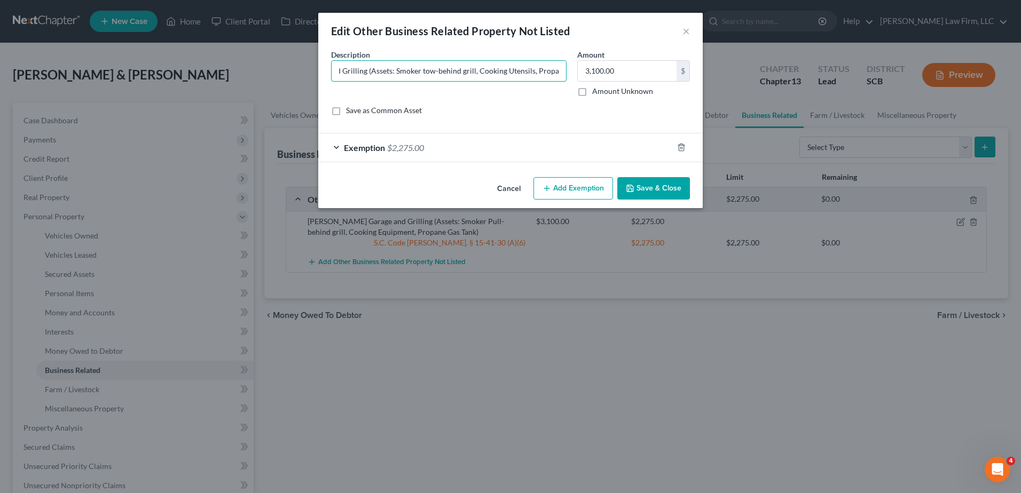
drag, startPoint x: 355, startPoint y: 72, endPoint x: 556, endPoint y: 80, distance: 200.9
click at [556, 80] on input "[PERSON_NAME] Garage and Grilling (Assets: Smoker tow-behind grill, Cooking Ute…" at bounding box center [449, 71] width 234 height 20
type input "[PERSON_NAME] Garage and Grilling (See attachment to A/B for business descripti…"
click at [638, 185] on button "Save & Close" at bounding box center [653, 188] width 73 height 22
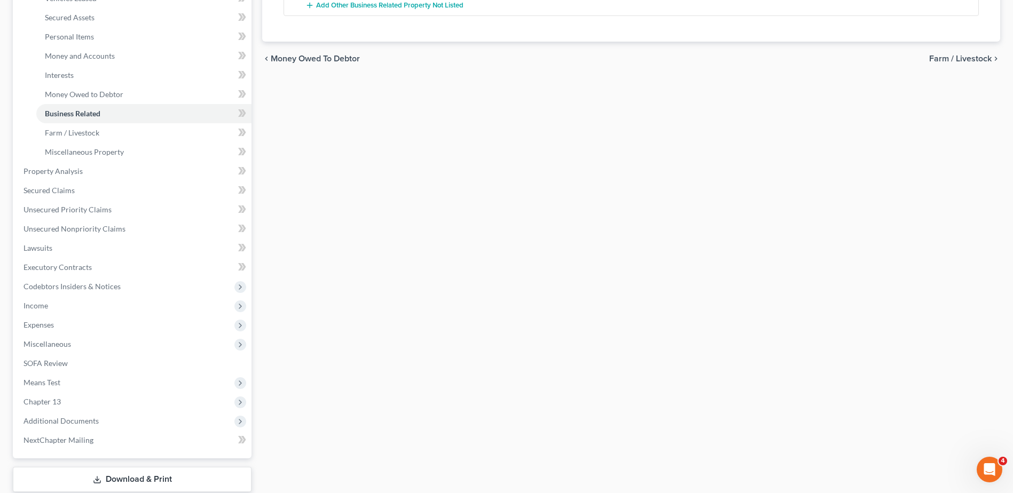
scroll to position [164, 0]
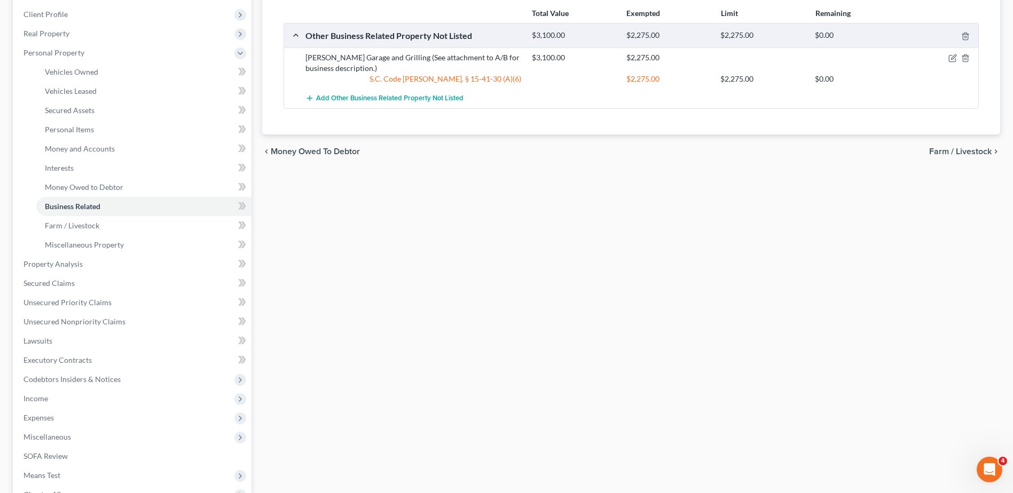
click at [80, 34] on span "Real Property" at bounding box center [133, 33] width 237 height 19
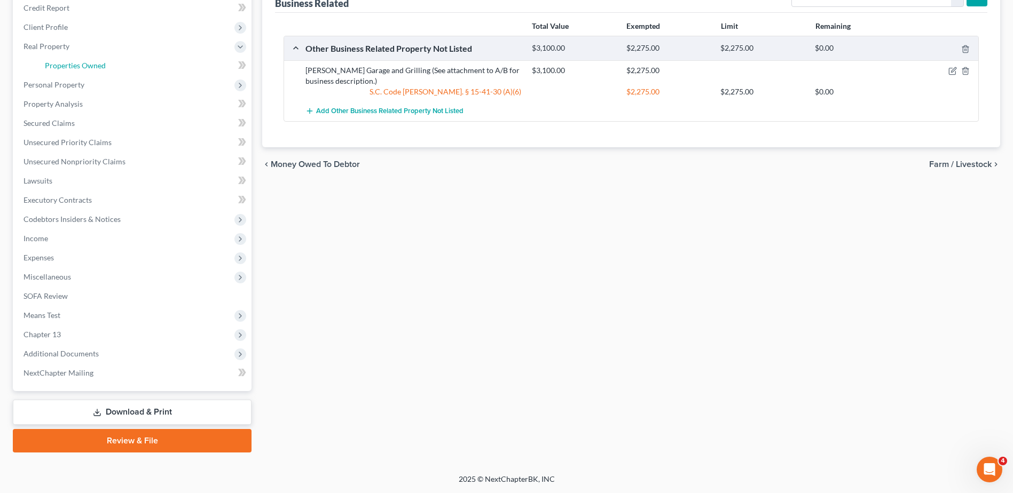
click at [92, 66] on span "Properties Owned" at bounding box center [75, 65] width 61 height 9
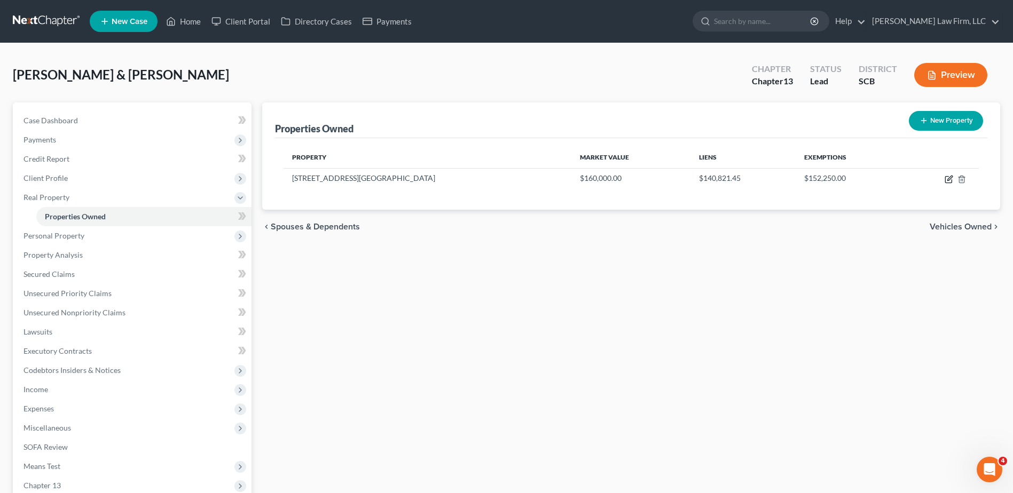
click at [949, 178] on icon "button" at bounding box center [948, 179] width 9 height 9
select select "42"
select select "19"
select select "2"
select select "1"
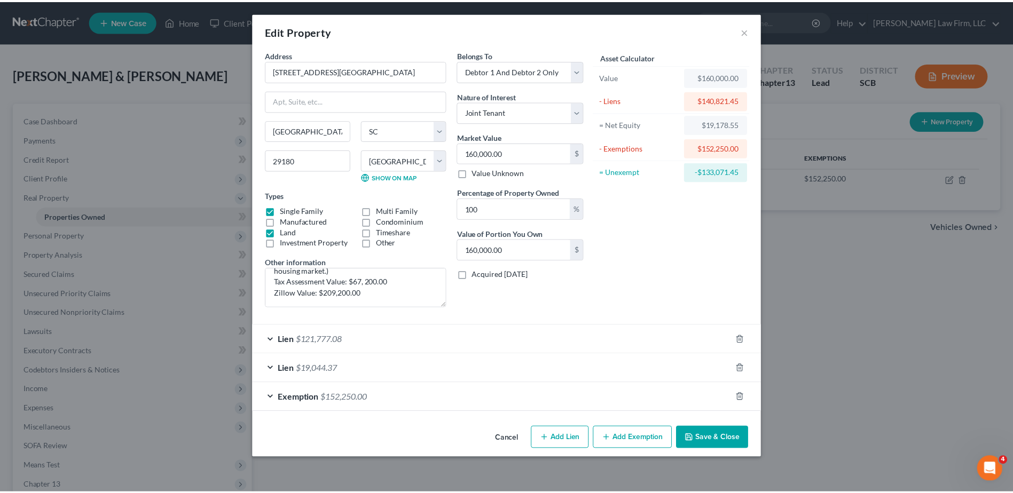
scroll to position [101, 0]
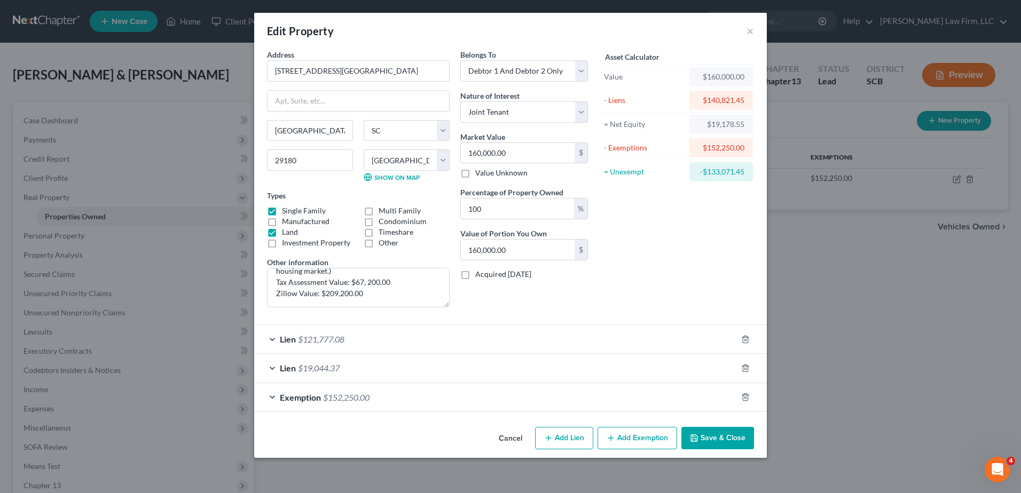
click at [713, 438] on button "Save & Close" at bounding box center [717, 438] width 73 height 22
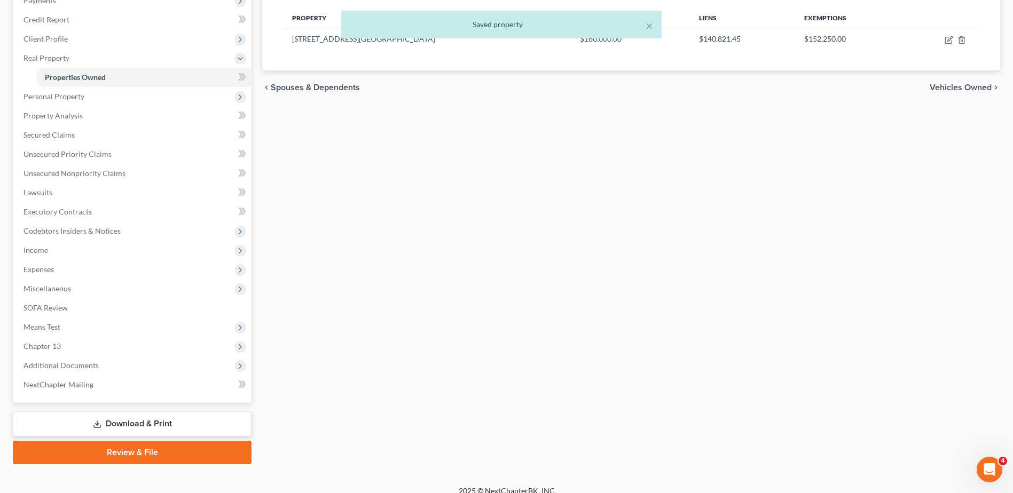
scroll to position [151, 0]
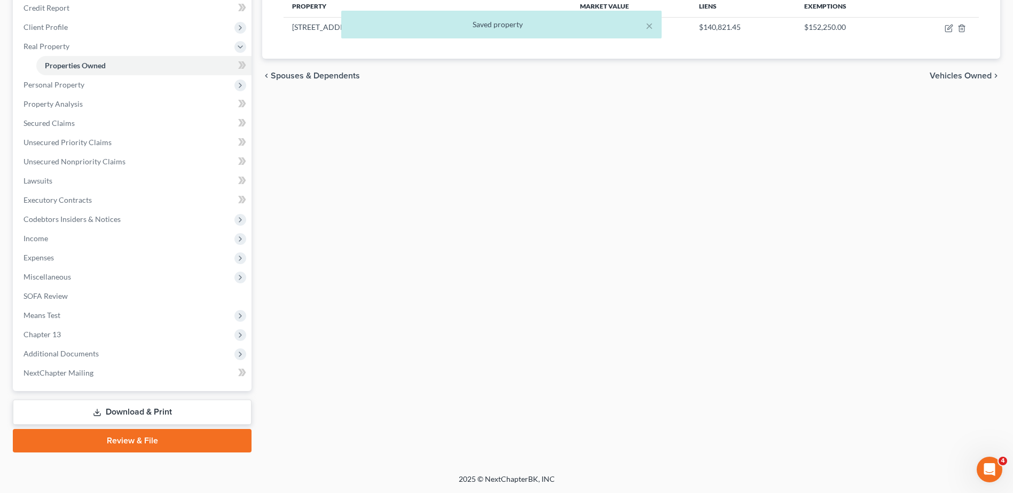
click at [160, 416] on link "Download & Print" at bounding box center [132, 412] width 239 height 25
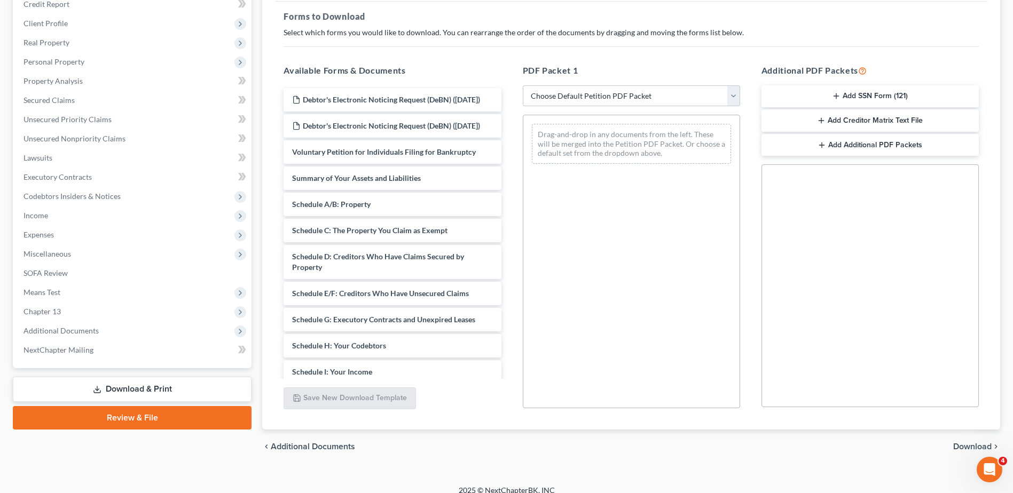
scroll to position [160, 0]
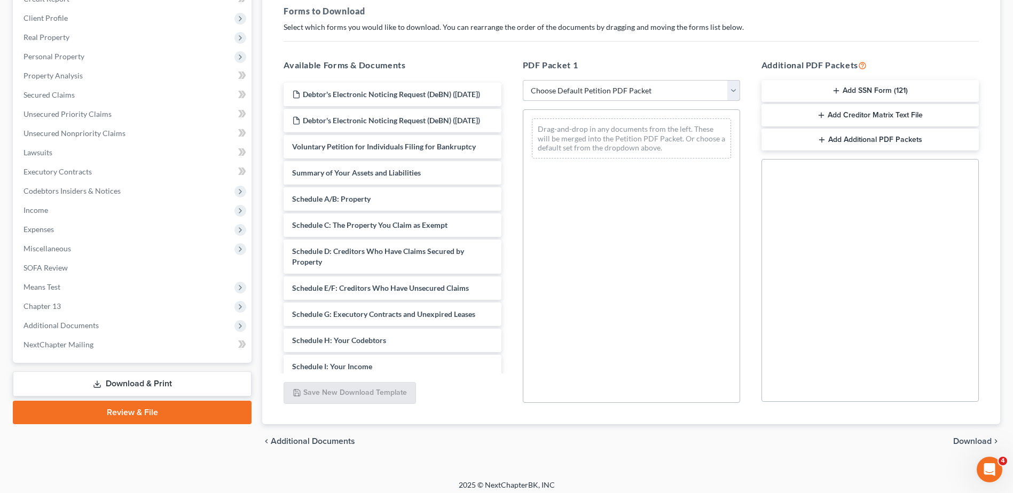
click at [576, 86] on select "Choose Default Petition PDF Packet Complete Bankruptcy Petition (all forms and …" at bounding box center [631, 90] width 217 height 21
select select "9"
click at [523, 80] on select "Choose Default Petition PDF Packet Complete Bankruptcy Petition (all forms and …" at bounding box center [631, 90] width 217 height 21
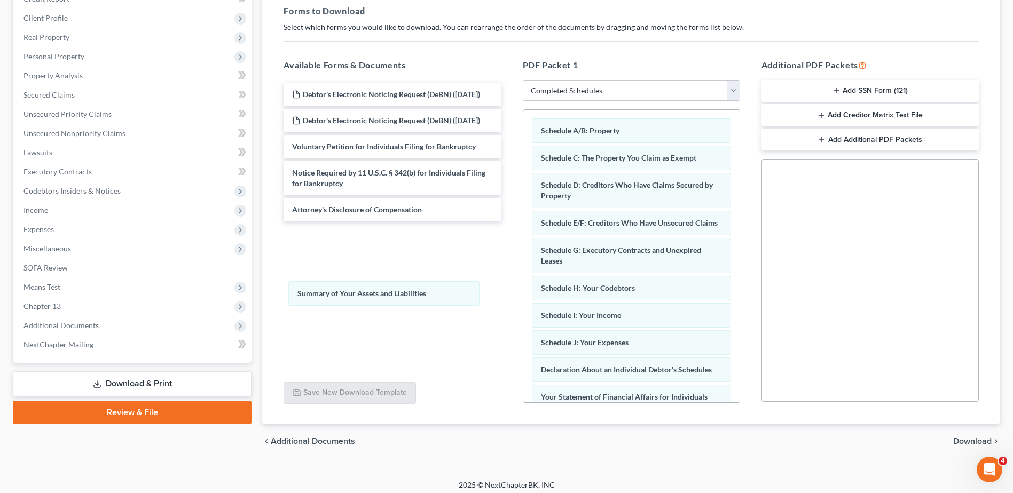
drag, startPoint x: 601, startPoint y: 130, endPoint x: 357, endPoint y: 294, distance: 293.9
click at [523, 294] on div "Summary of Your Assets and Liabilities Summary of Your Assets and Liabilities S…" at bounding box center [631, 350] width 216 height 481
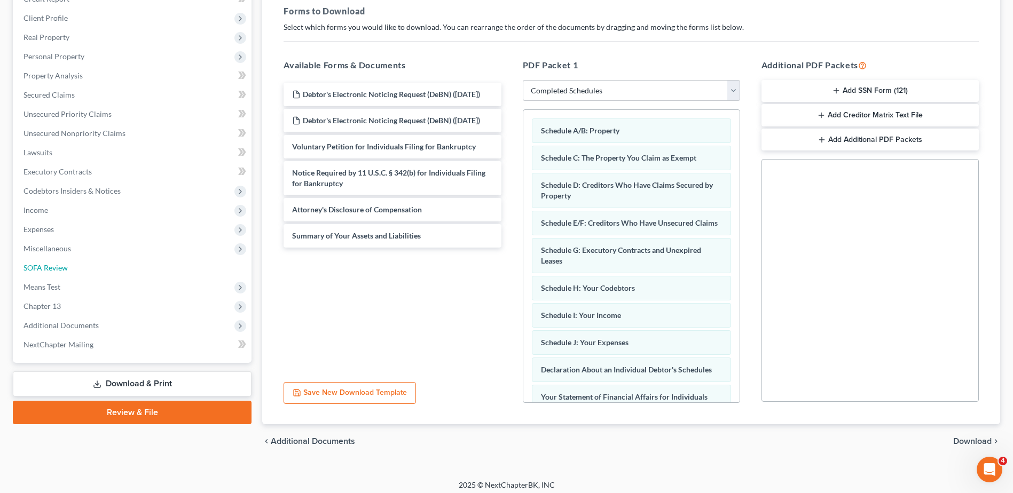
click at [35, 269] on span "SOFA Review" at bounding box center [45, 267] width 44 height 9
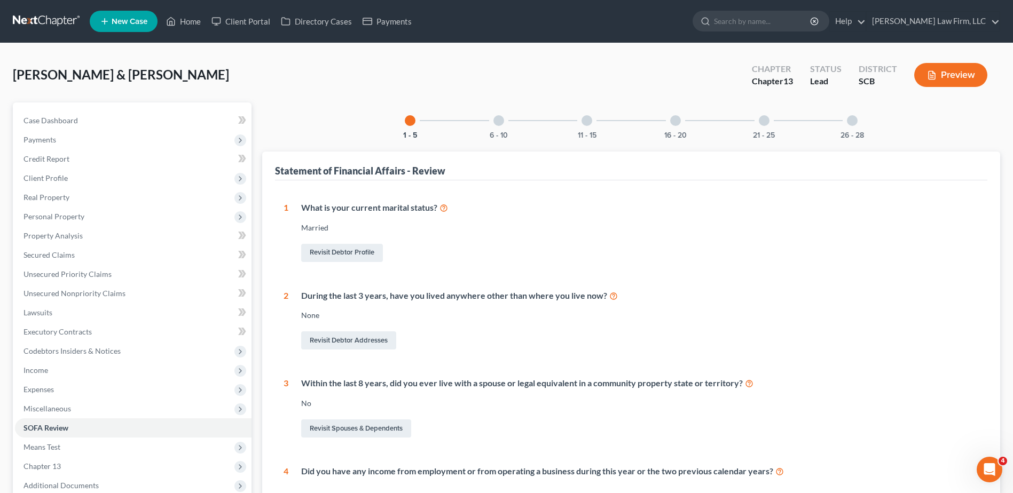
click at [860, 128] on div "26 - 28" at bounding box center [852, 121] width 36 height 36
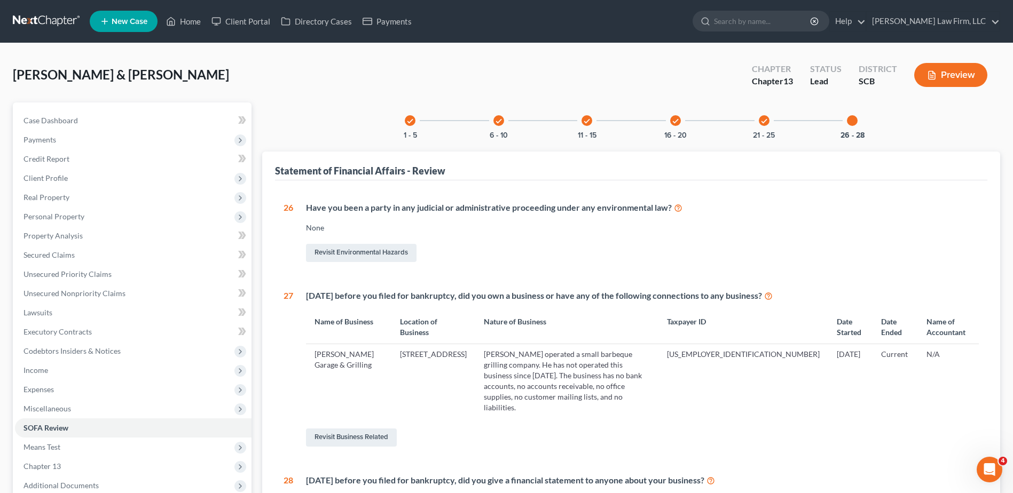
click at [936, 75] on button "Preview" at bounding box center [950, 75] width 73 height 24
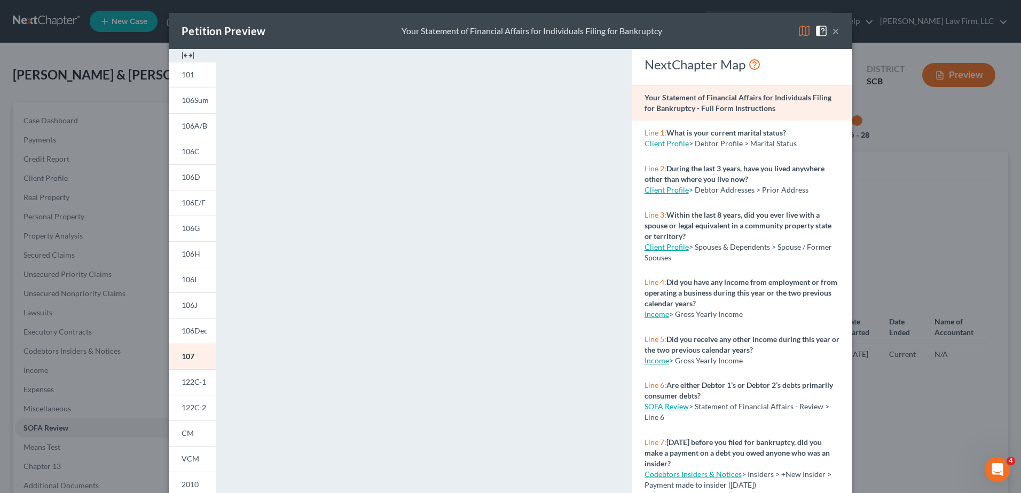
click at [832, 30] on button "×" at bounding box center [835, 31] width 7 height 13
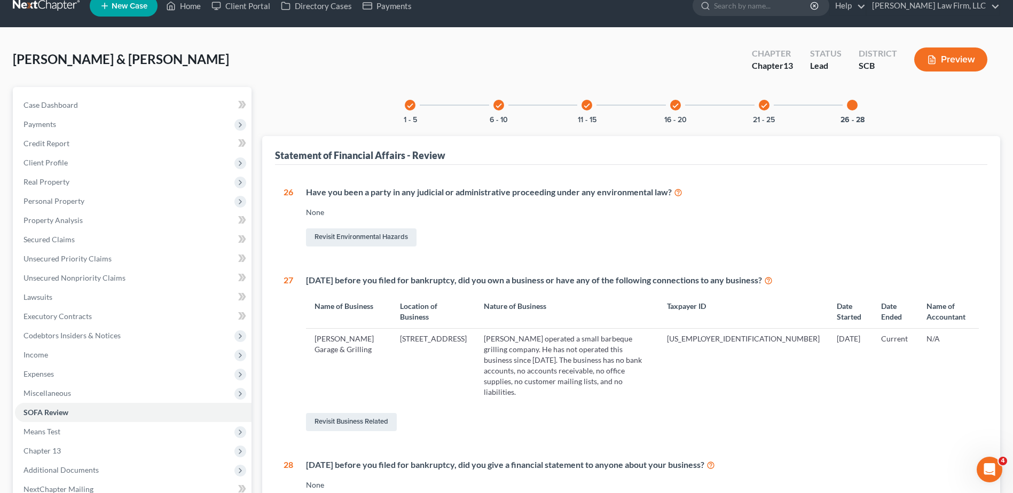
scroll to position [132, 0]
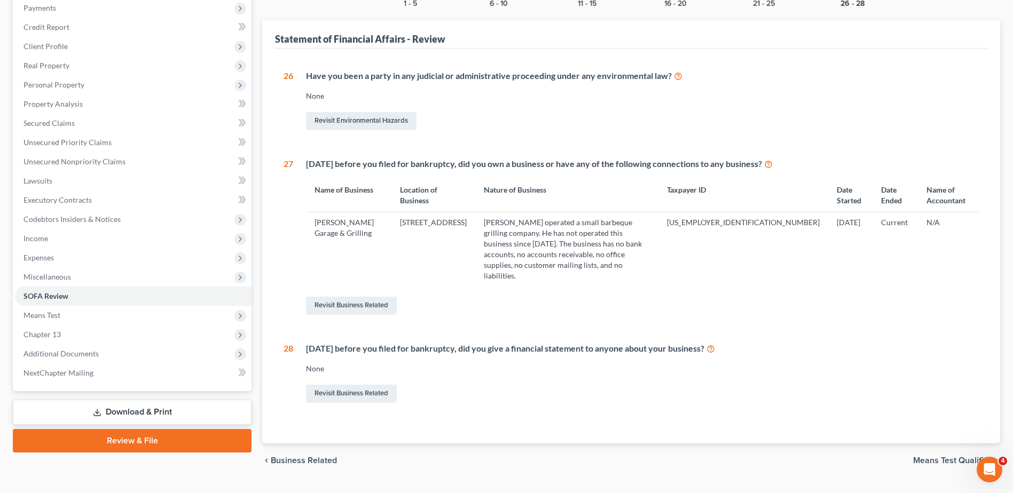
click at [126, 408] on link "Download & Print" at bounding box center [132, 412] width 239 height 25
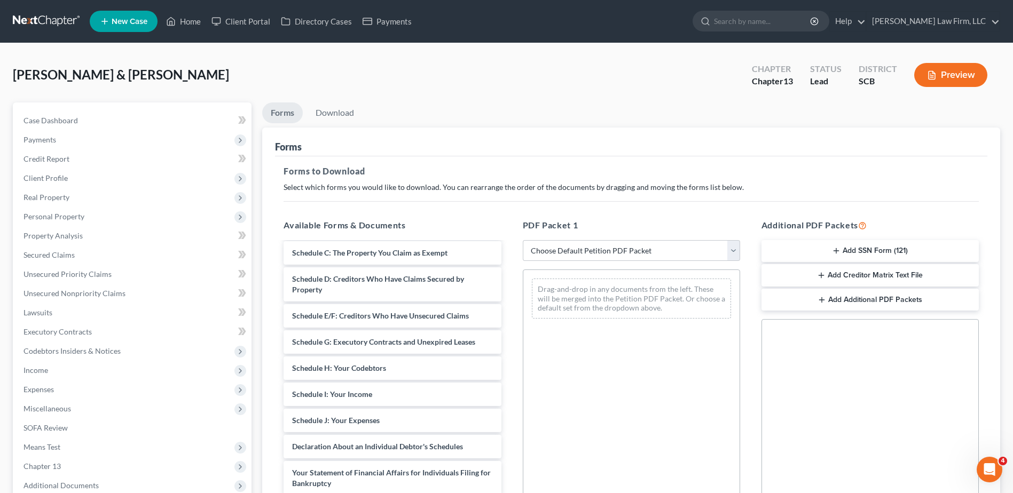
scroll to position [107, 0]
drag, startPoint x: 374, startPoint y: 271, endPoint x: 584, endPoint y: 292, distance: 210.8
click at [509, 281] on div "Schedule A/B: Property Debtor's Electronic Noticing Request (DeBN) ([DATE]) Deb…" at bounding box center [392, 399] width 234 height 526
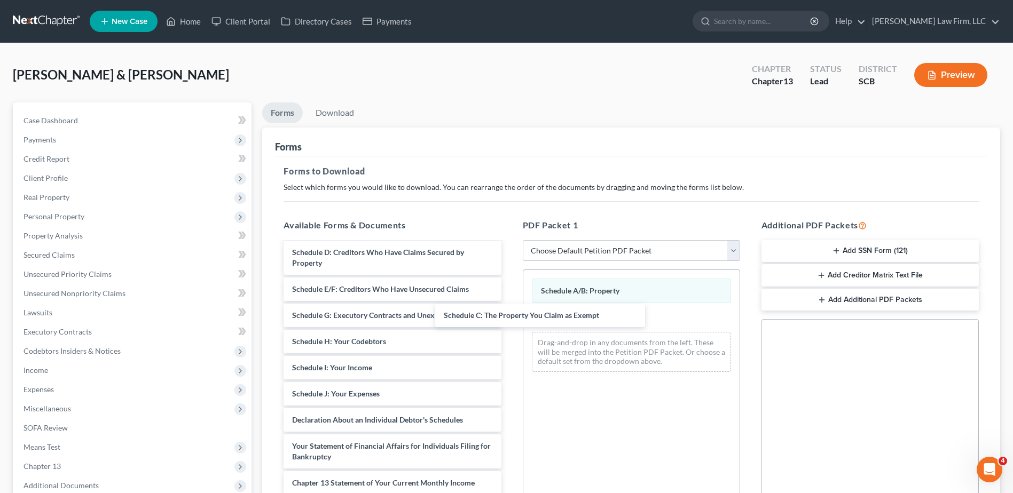
drag, startPoint x: 400, startPoint y: 276, endPoint x: 632, endPoint y: 322, distance: 236.3
click at [509, 322] on div "Schedule C: The Property You Claim as Exempt Debtor's Electronic Noticing Reque…" at bounding box center [392, 386] width 234 height 500
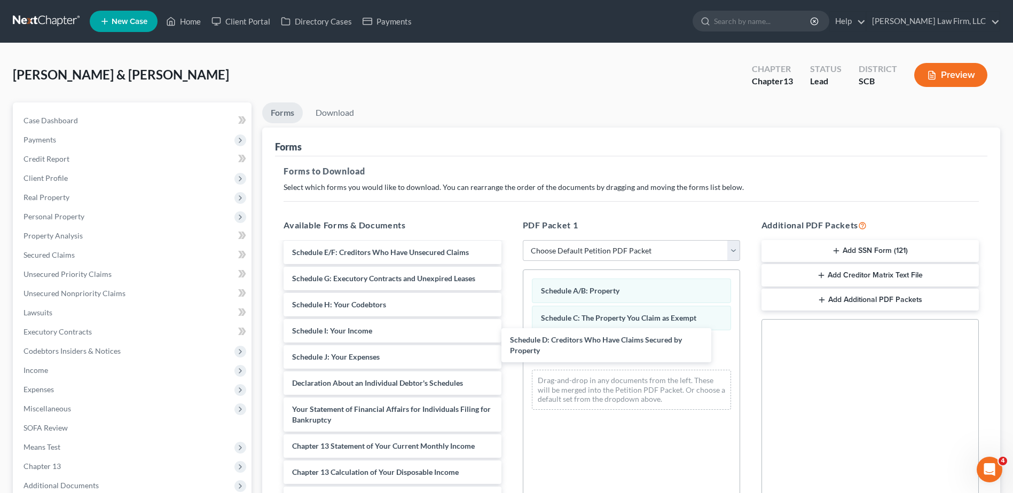
drag, startPoint x: 458, startPoint y: 304, endPoint x: 661, endPoint y: 344, distance: 206.7
click at [509, 344] on div "Schedule D: Creditors Who Have Claims Secured by Property Debtor's Electronic N…" at bounding box center [392, 367] width 234 height 463
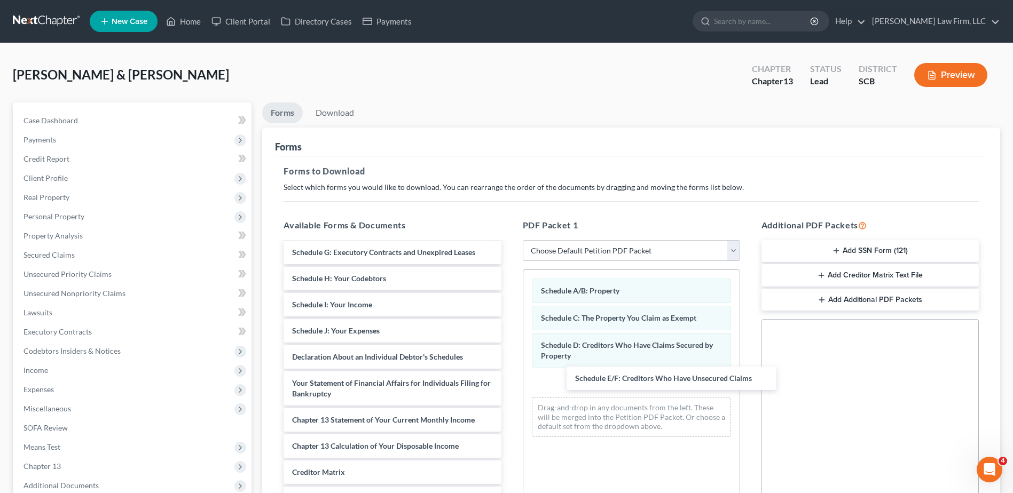
drag, startPoint x: 316, startPoint y: 274, endPoint x: 546, endPoint y: 359, distance: 244.8
click at [509, 378] on div "Schedule E/F: Creditors Who Have Unsecured Claims Debtor's Electronic Noticing …" at bounding box center [392, 354] width 234 height 437
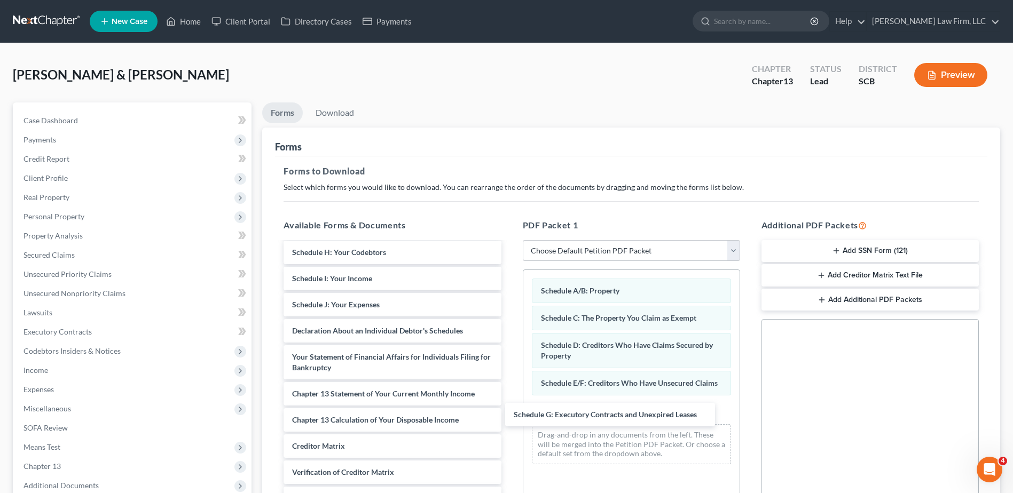
drag, startPoint x: 399, startPoint y: 278, endPoint x: 631, endPoint y: 407, distance: 265.8
click at [509, 407] on div "Schedule G: Executory Contracts and Unexpired Leases Debtor's Electronic Notici…" at bounding box center [392, 341] width 234 height 411
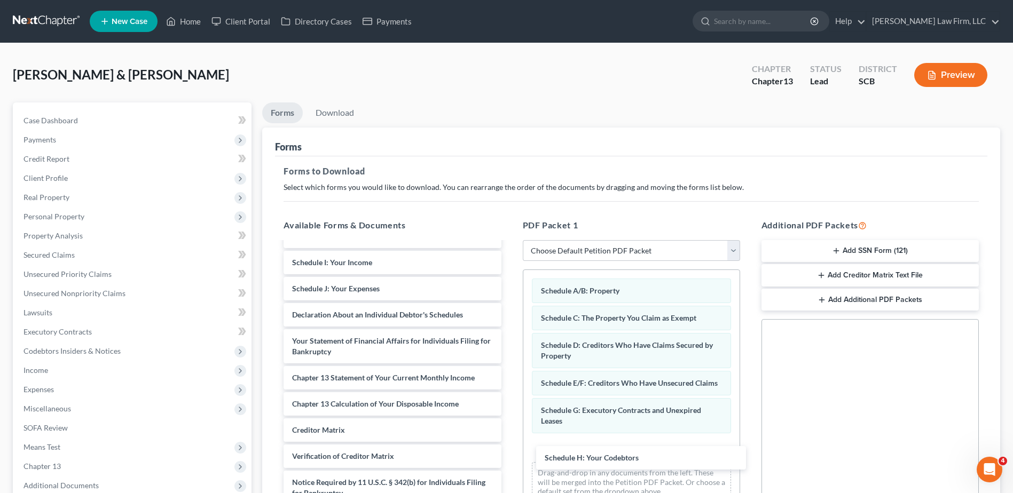
drag, startPoint x: 352, startPoint y: 270, endPoint x: 609, endPoint y: 437, distance: 306.7
click at [509, 438] on div "Schedule H: Your Codebtors Debtor's Electronic Noticing Request (DeBN) ([DATE])…" at bounding box center [392, 338] width 234 height 385
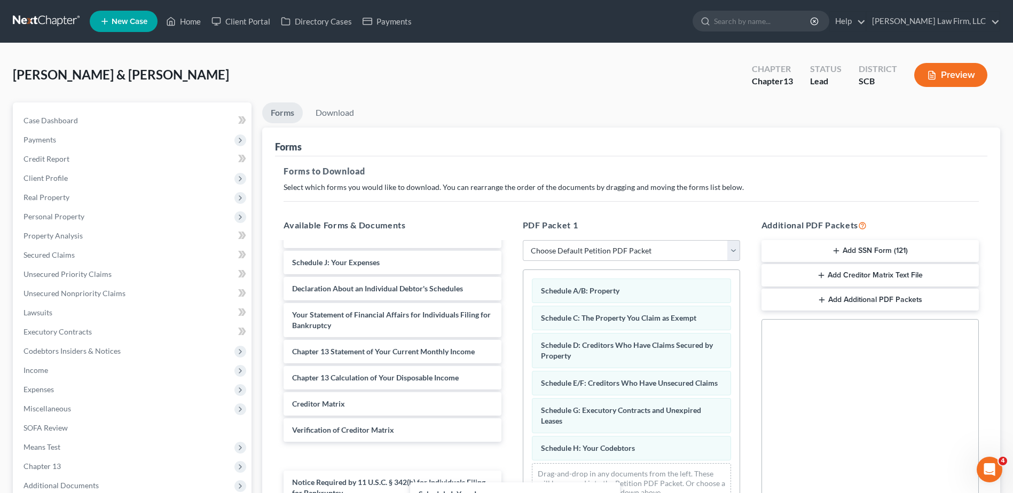
scroll to position [92, 0]
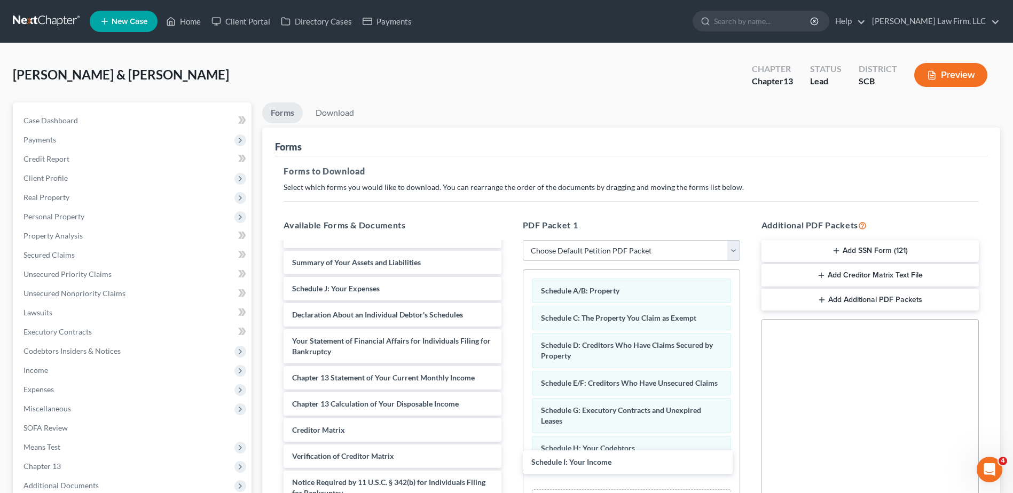
drag, startPoint x: 352, startPoint y: 270, endPoint x: 594, endPoint y: 464, distance: 309.5
click at [509, 464] on div "Schedule I: Your Income Debtor's Electronic Noticing Request (DeBN) ([DATE]) De…" at bounding box center [392, 351] width 234 height 359
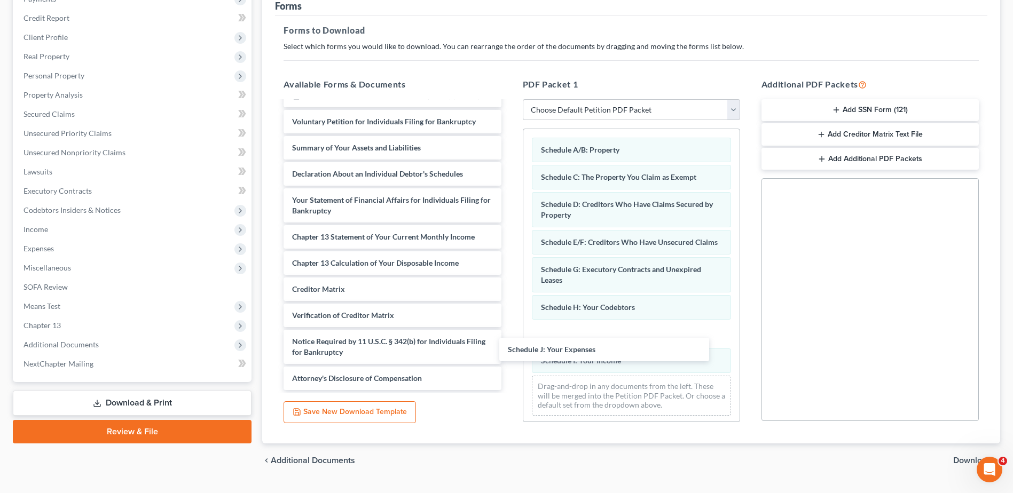
scroll to position [166, 0]
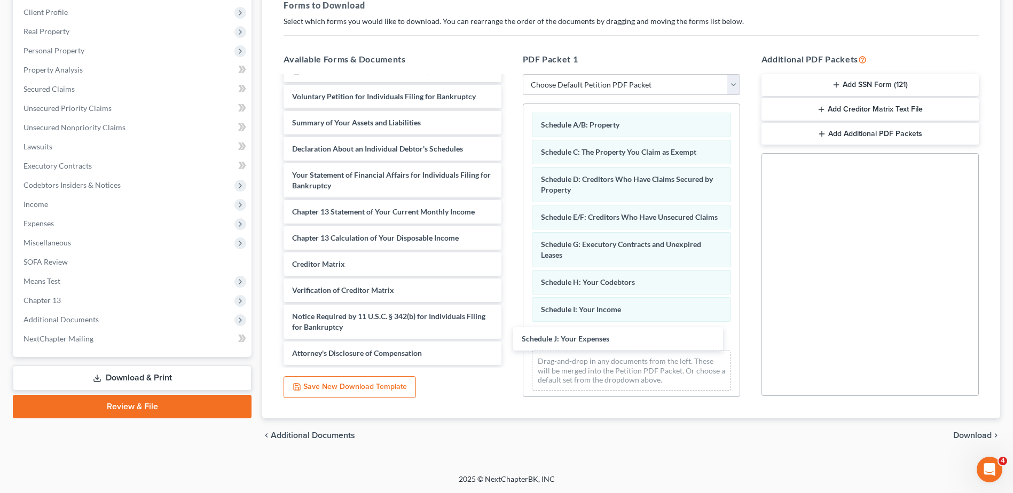
drag, startPoint x: 402, startPoint y: 291, endPoint x: 635, endPoint y: 343, distance: 238.6
click at [509, 343] on div "Schedule J: Your Expenses Debtor's Electronic Noticing Request (DeBN) ([DATE]) …" at bounding box center [392, 199] width 234 height 333
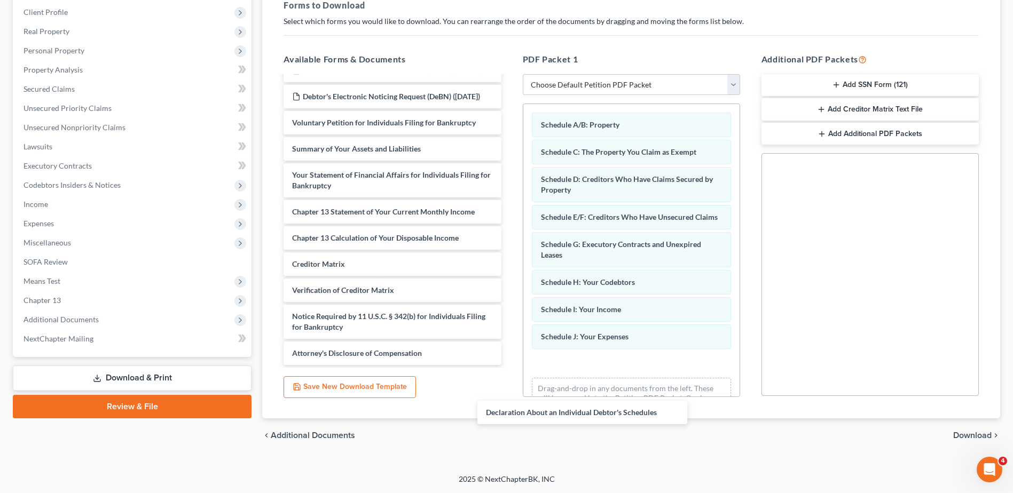
scroll to position [40, 0]
drag, startPoint x: 352, startPoint y: 146, endPoint x: 588, endPoint y: 358, distance: 317.2
click at [509, 358] on div "Declaration About an Individual Debtor's Schedules Debtor's Electronic Noticing…" at bounding box center [392, 212] width 234 height 306
click at [967, 437] on span "Download" at bounding box center [972, 435] width 38 height 9
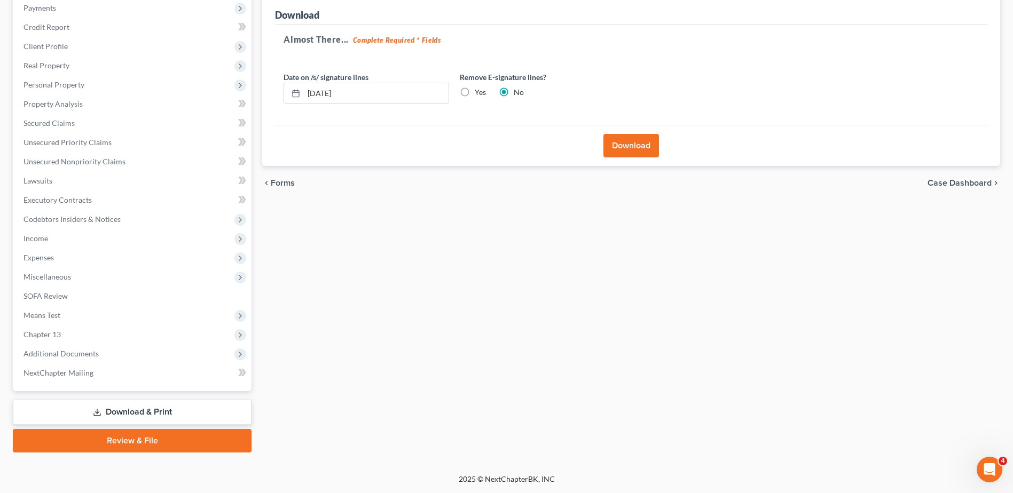
scroll to position [132, 0]
click at [390, 90] on input "[DATE]" at bounding box center [376, 93] width 145 height 20
click at [475, 92] on label "Yes" at bounding box center [480, 92] width 11 height 11
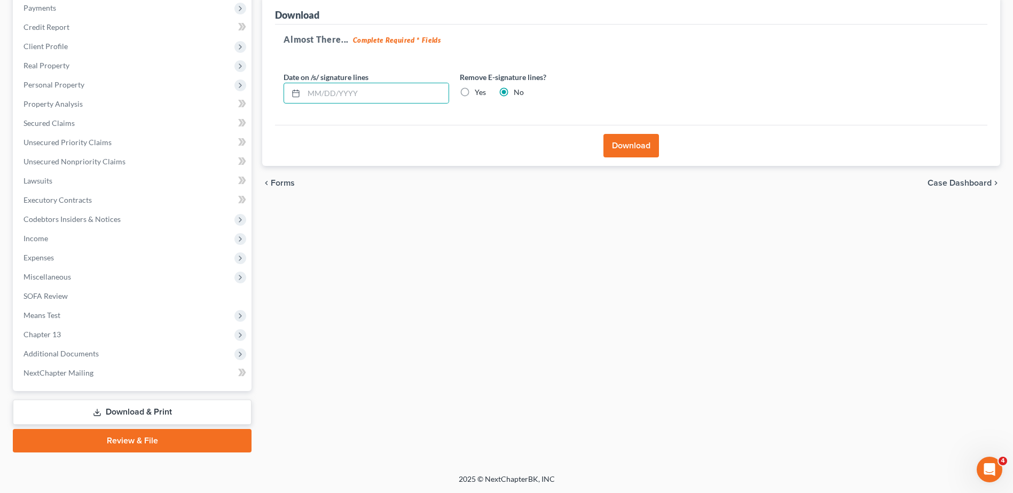
click at [479, 92] on input "Yes" at bounding box center [482, 90] width 7 height 7
radio input "true"
radio input "false"
click at [619, 144] on button "Download" at bounding box center [631, 145] width 56 height 23
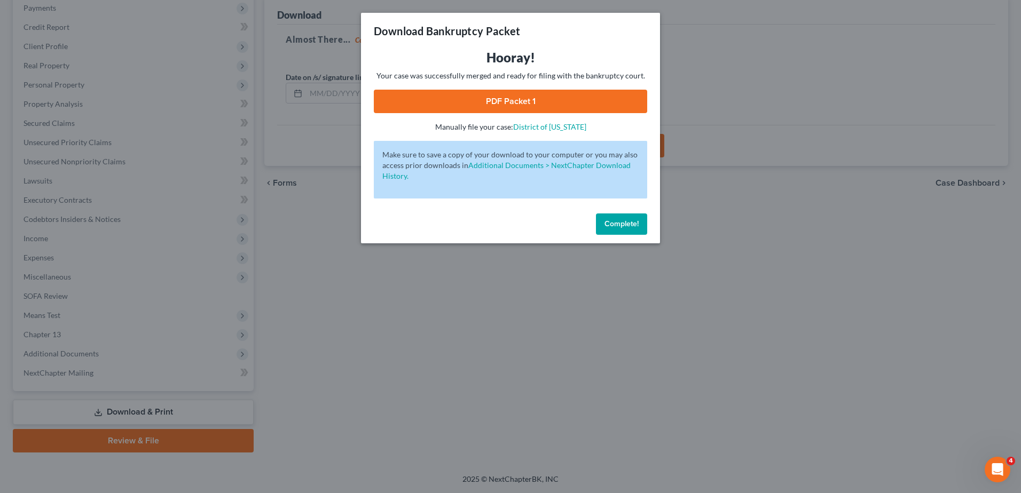
drag, startPoint x: 538, startPoint y: 100, endPoint x: 528, endPoint y: 95, distance: 11.9
click at [538, 100] on link "PDF Packet 1" at bounding box center [510, 101] width 273 height 23
click at [632, 225] on span "Complete!" at bounding box center [621, 223] width 34 height 9
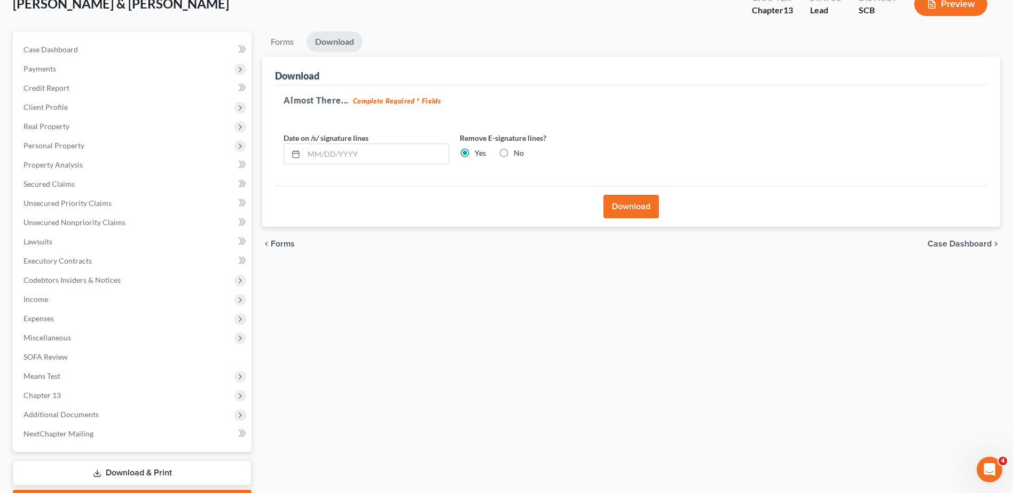
scroll to position [0, 0]
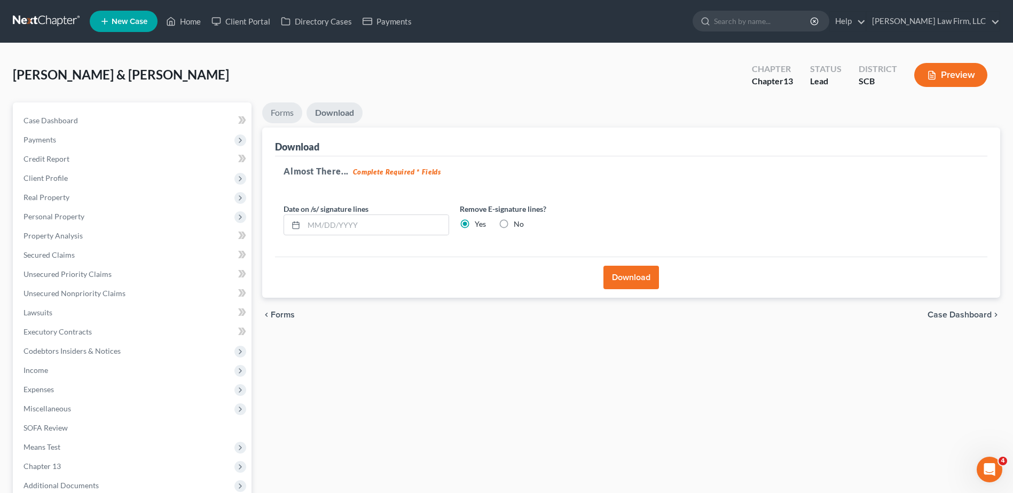
click at [288, 114] on link "Forms" at bounding box center [282, 113] width 40 height 21
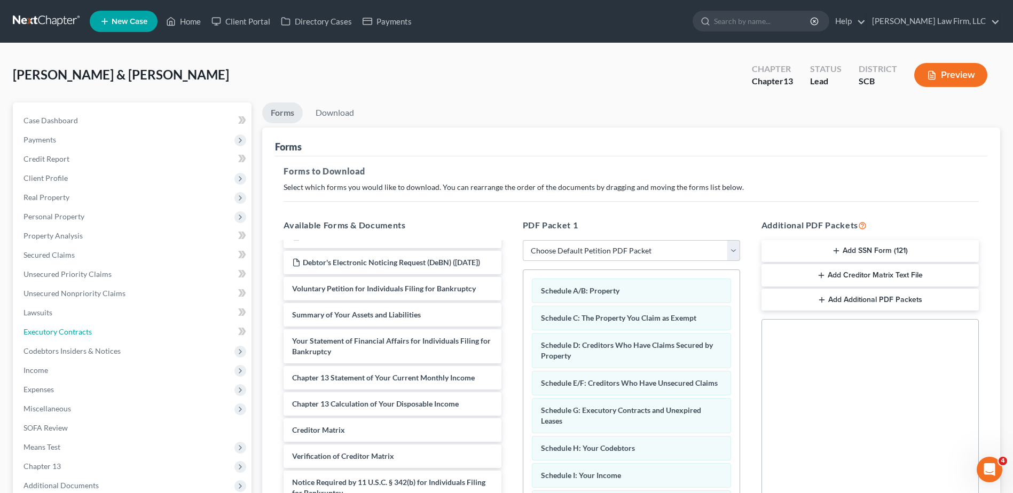
click at [84, 334] on span "Executory Contracts" at bounding box center [57, 331] width 68 height 9
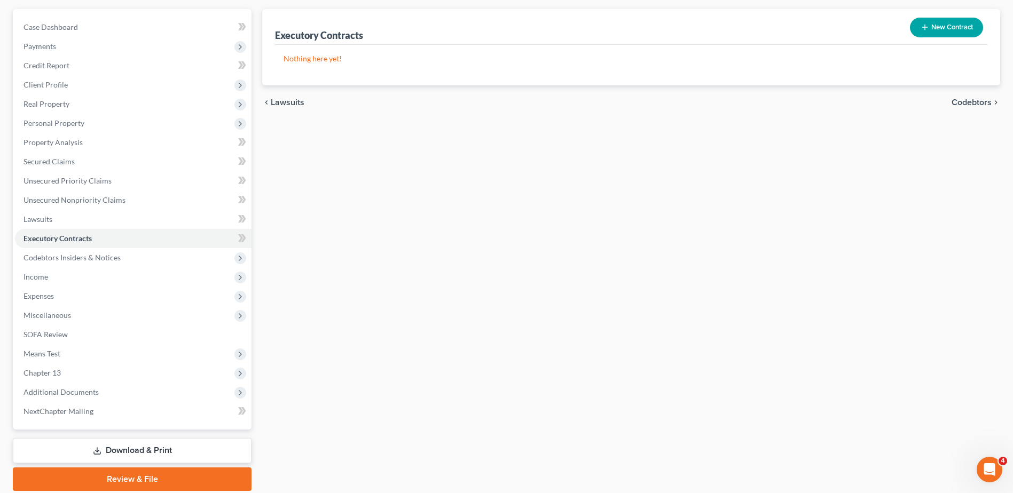
scroll to position [107, 0]
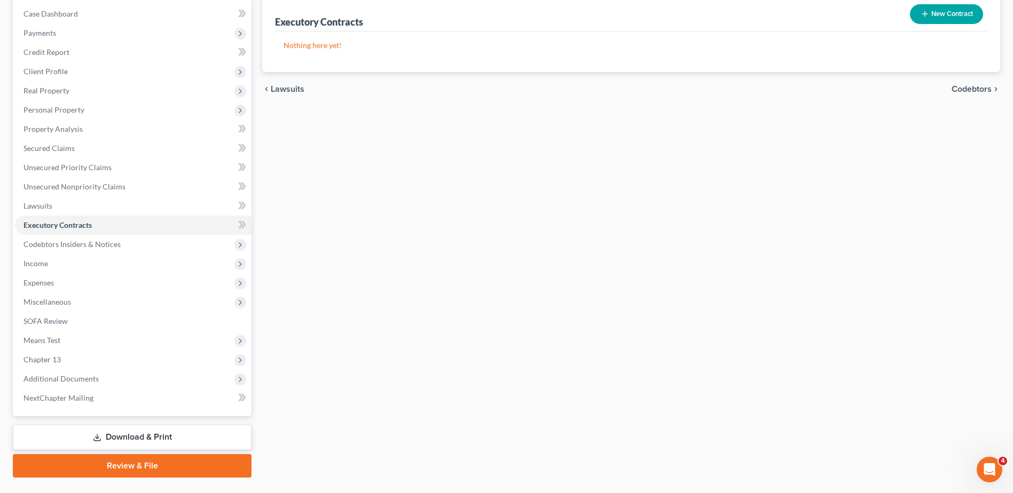
click at [71, 278] on span "Expenses" at bounding box center [133, 282] width 237 height 19
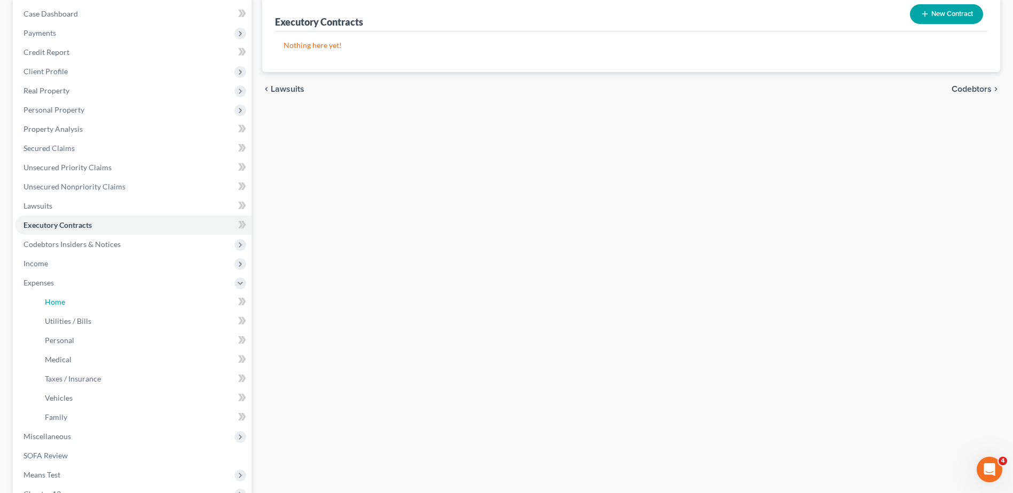
click at [66, 299] on link "Home" at bounding box center [143, 302] width 215 height 19
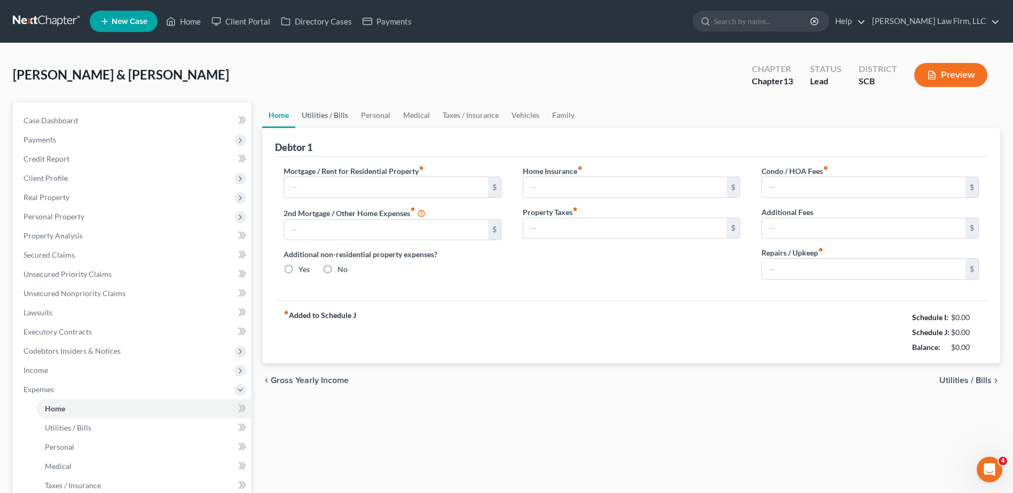
click at [326, 115] on link "Utilities / Bills" at bounding box center [324, 116] width 59 height 26
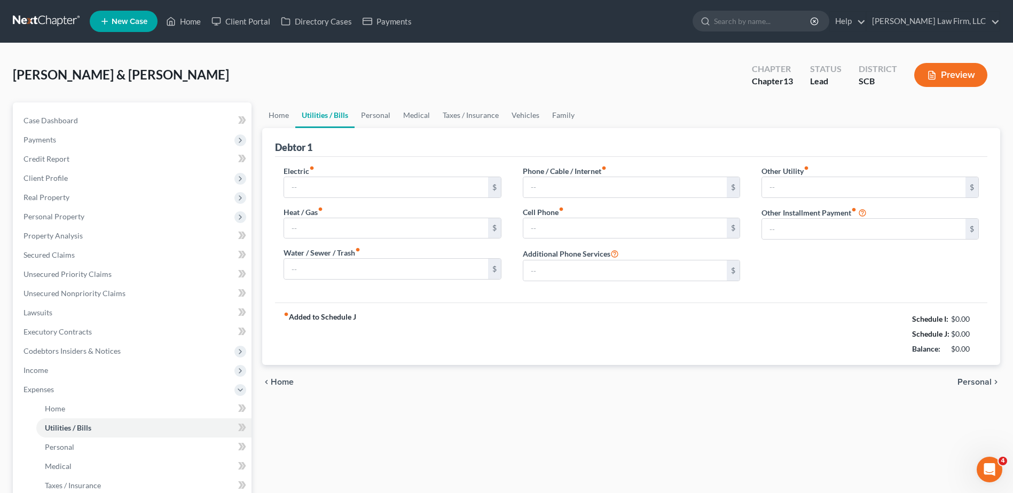
type input "298.00"
type input "0.00"
type input "115.00"
type input "262.00"
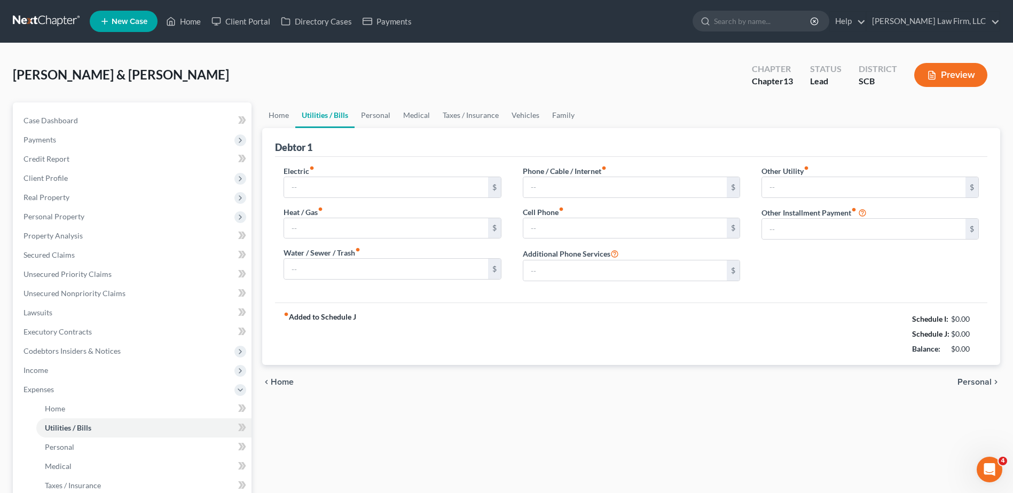
type input "0.00"
click at [273, 114] on link "Home" at bounding box center [278, 116] width 33 height 26
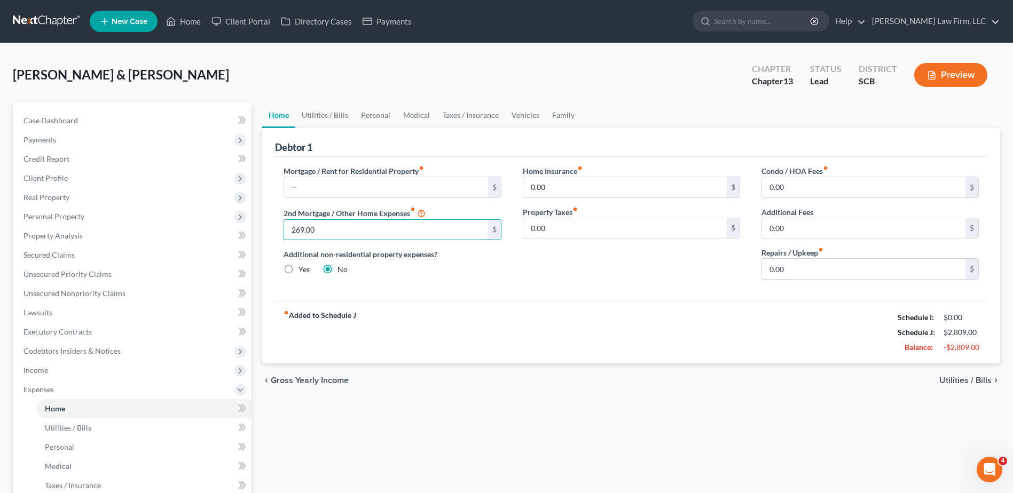
click at [326, 223] on input "269.00" at bounding box center [385, 230] width 203 height 20
click at [334, 119] on link "Utilities / Bills" at bounding box center [324, 116] width 59 height 26
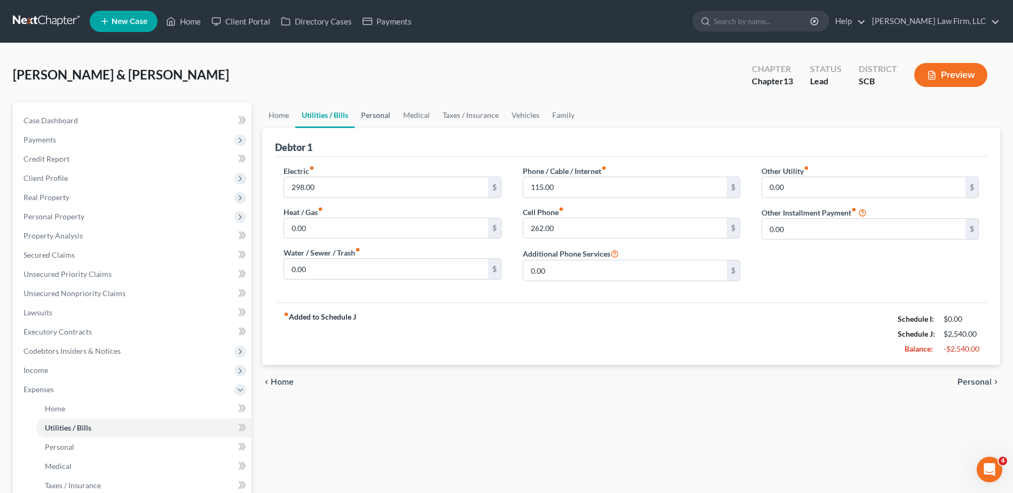
click at [375, 116] on link "Personal" at bounding box center [376, 116] width 42 height 26
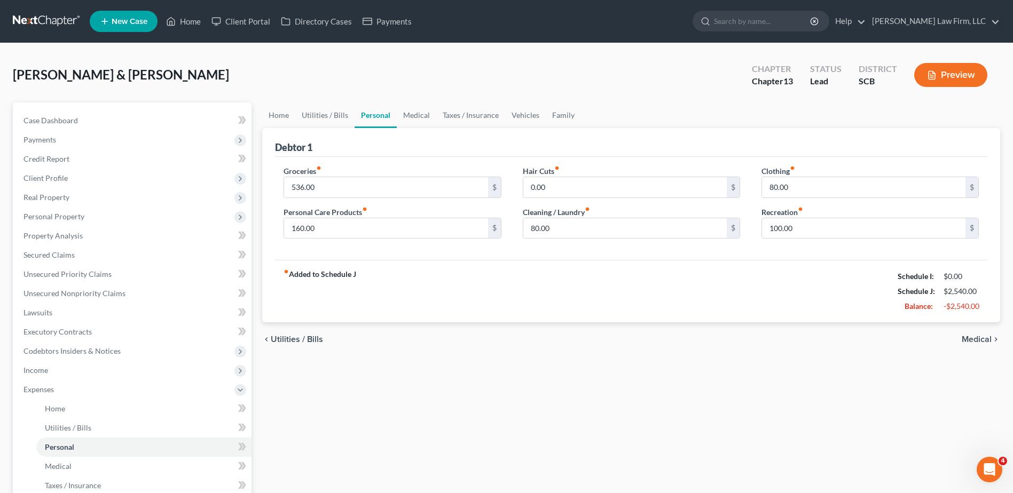
click at [107, 373] on span "Income" at bounding box center [133, 370] width 237 height 19
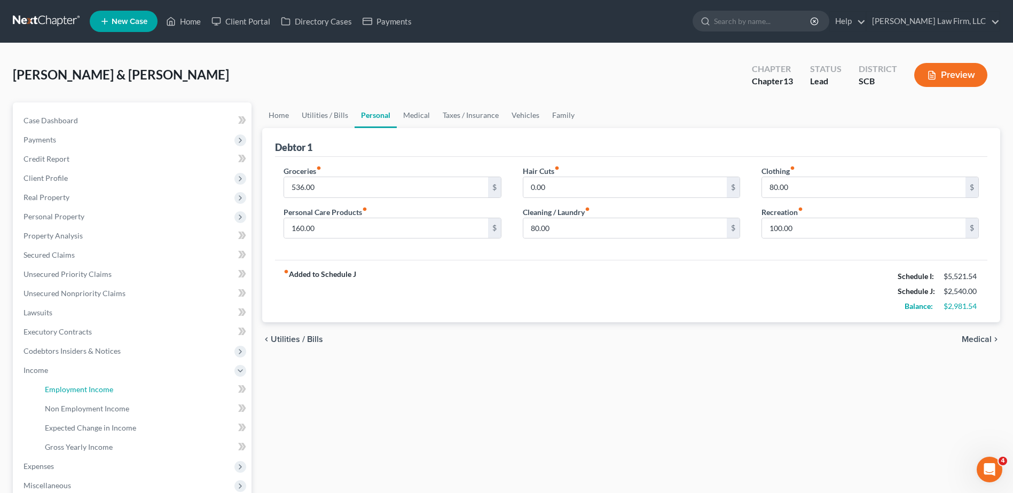
click at [107, 390] on span "Employment Income" at bounding box center [79, 389] width 68 height 9
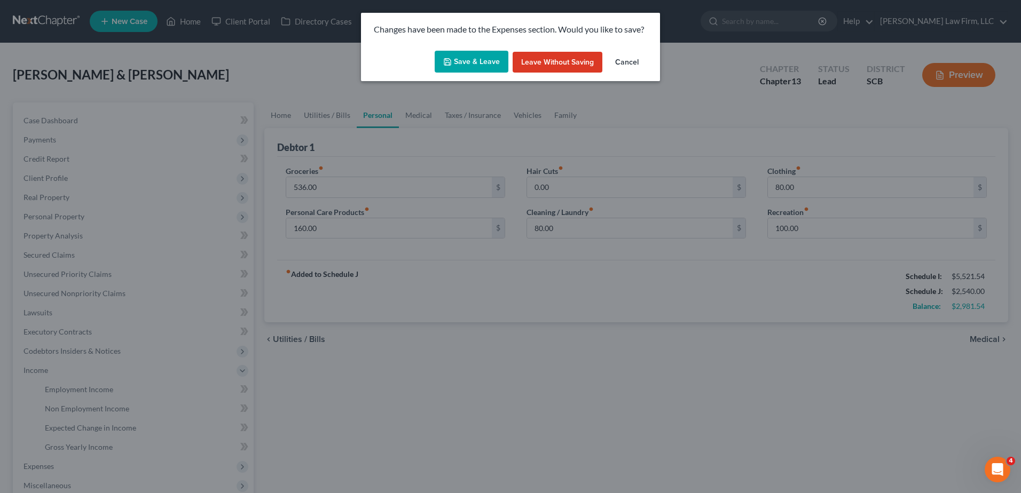
click at [635, 58] on button "Cancel" at bounding box center [627, 62] width 41 height 21
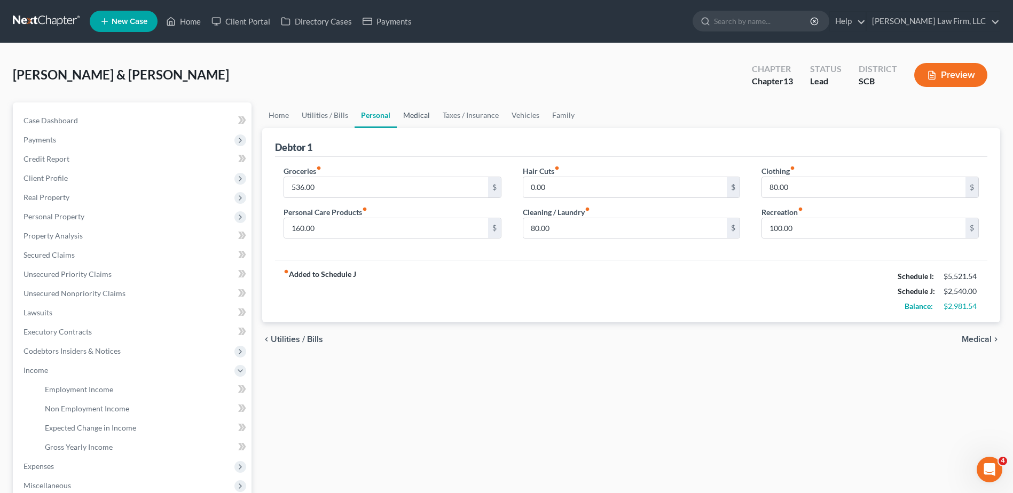
click at [420, 118] on link "Medical" at bounding box center [417, 116] width 40 height 26
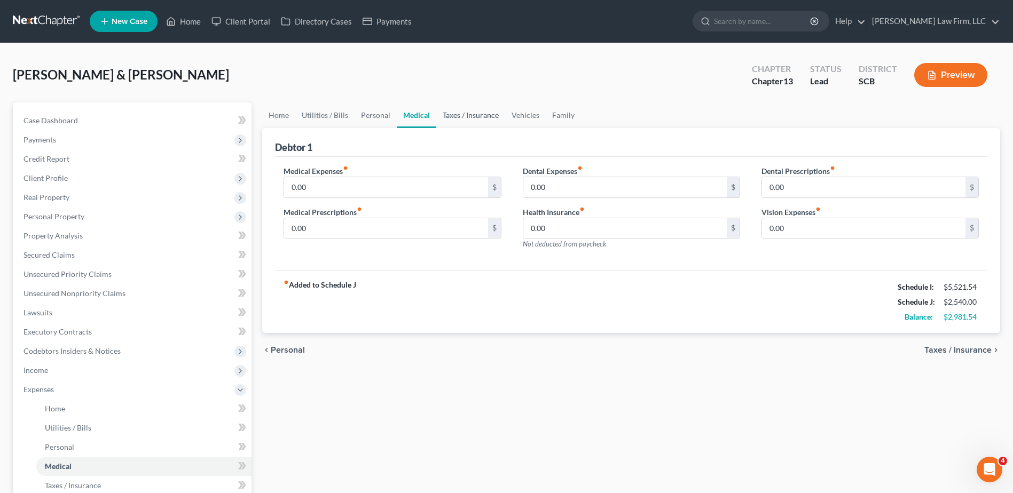
click at [468, 119] on link "Taxes / Insurance" at bounding box center [470, 116] width 69 height 26
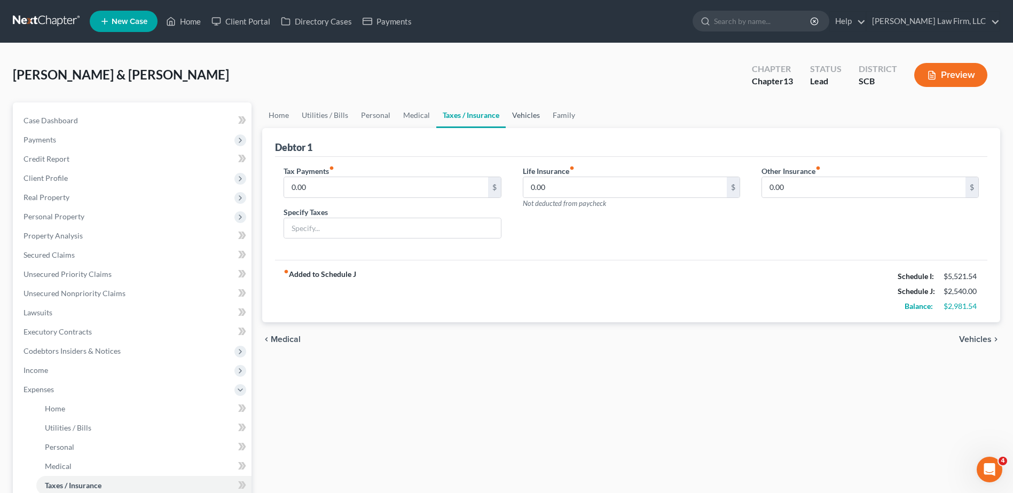
click at [531, 115] on link "Vehicles" at bounding box center [526, 116] width 41 height 26
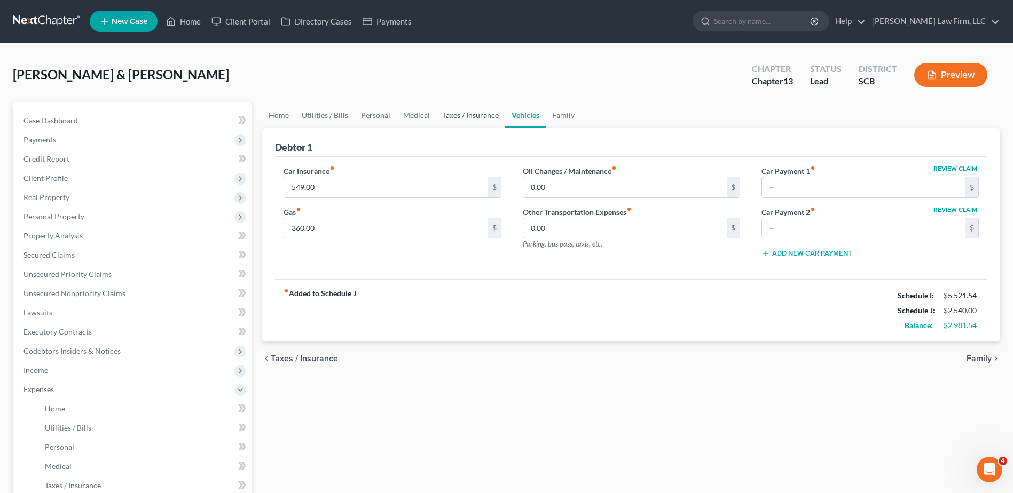
click at [490, 117] on link "Taxes / Insurance" at bounding box center [470, 116] width 69 height 26
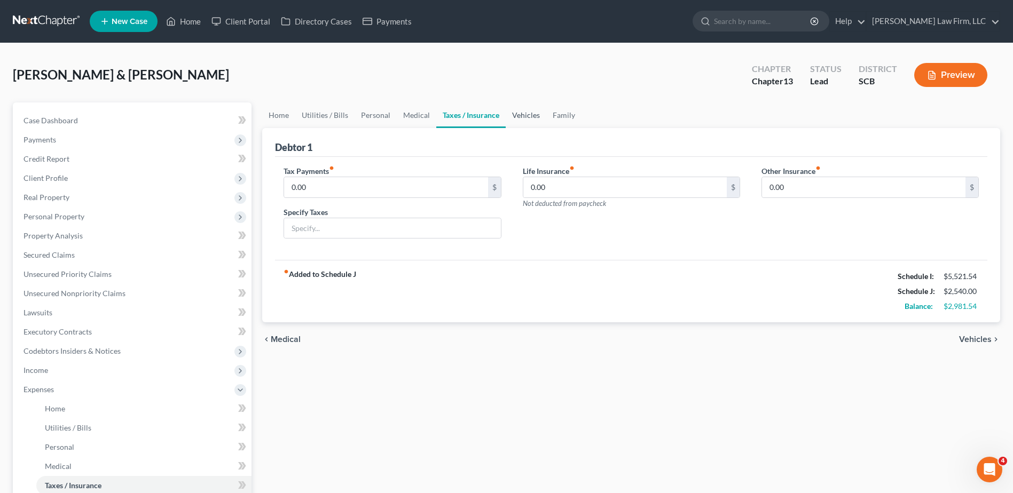
click at [514, 115] on link "Vehicles" at bounding box center [526, 116] width 41 height 26
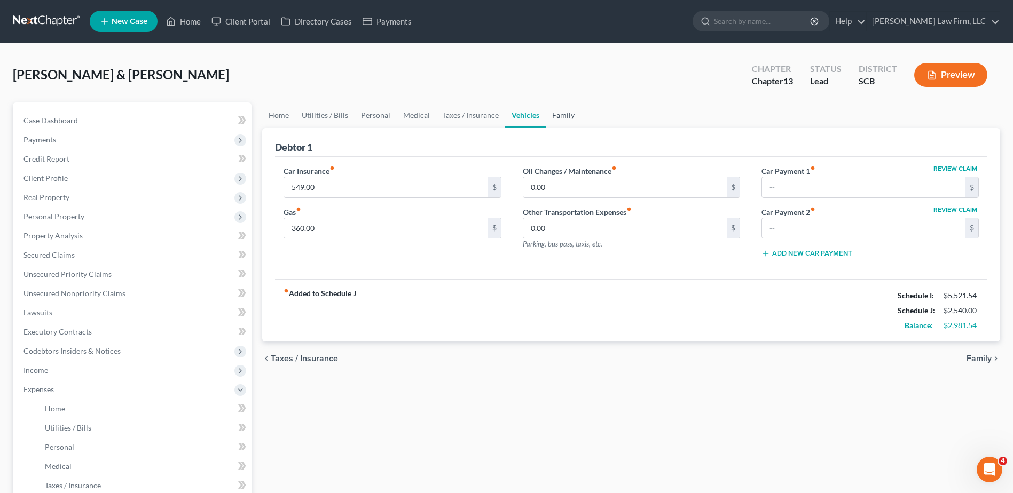
click at [554, 113] on link "Family" at bounding box center [563, 116] width 35 height 26
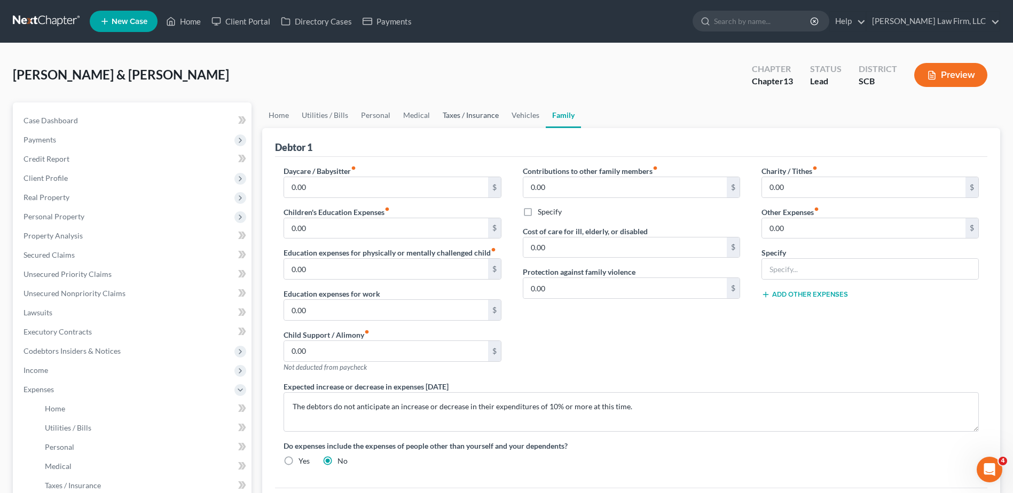
click at [478, 121] on link "Taxes / Insurance" at bounding box center [470, 116] width 69 height 26
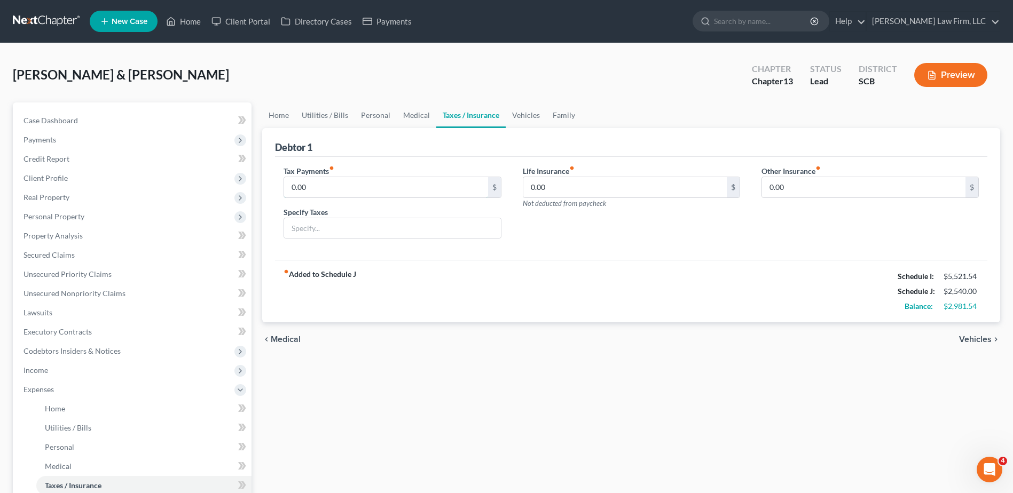
click at [320, 186] on input "0.00" at bounding box center [385, 187] width 203 height 20
type input "91.00"
click at [313, 227] on input "text" at bounding box center [392, 228] width 216 height 20
type input "Vehicle Property Taxes"
click at [526, 119] on link "Vehicles" at bounding box center [526, 116] width 41 height 26
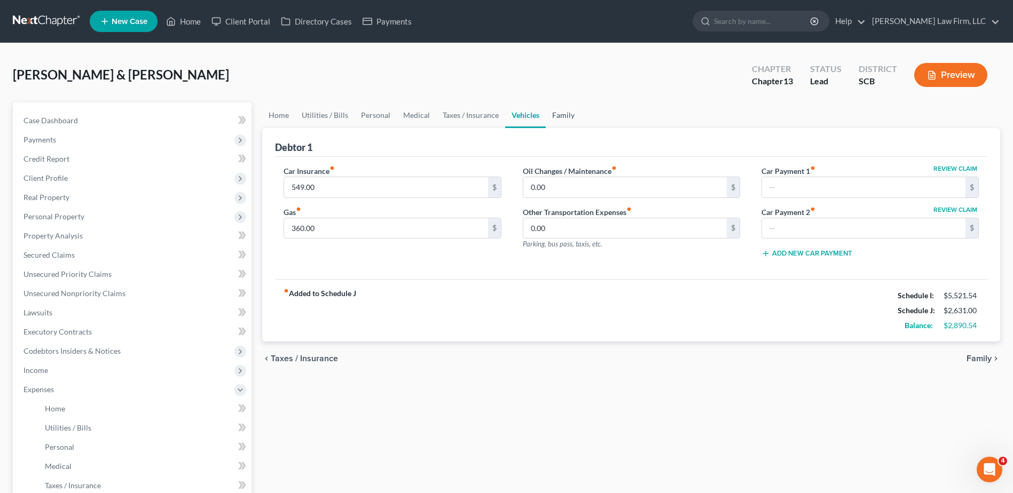
click at [558, 120] on link "Family" at bounding box center [563, 116] width 35 height 26
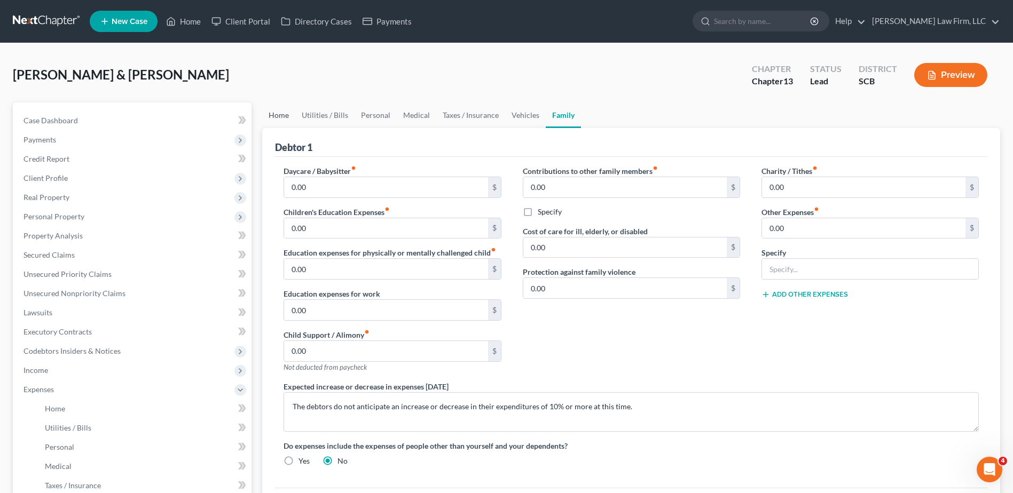
click at [280, 115] on link "Home" at bounding box center [278, 116] width 33 height 26
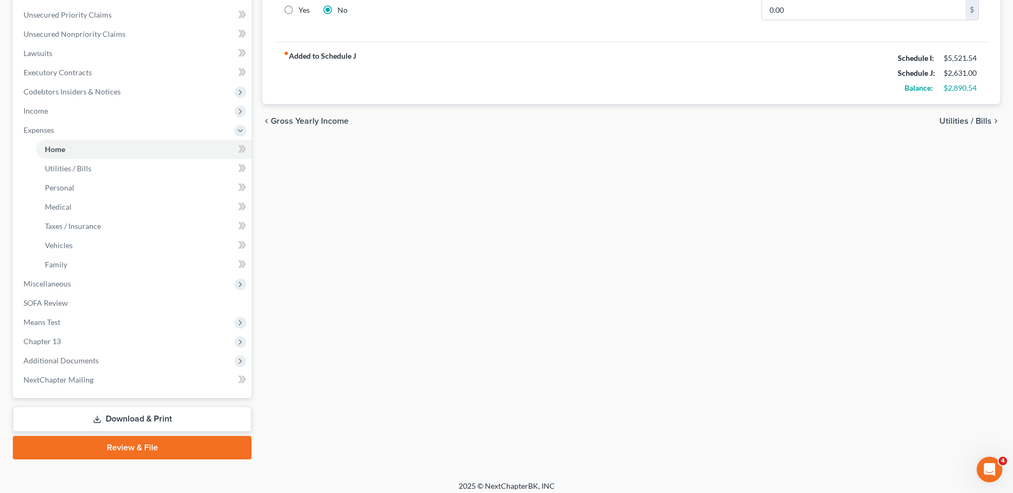
scroll to position [266, 0]
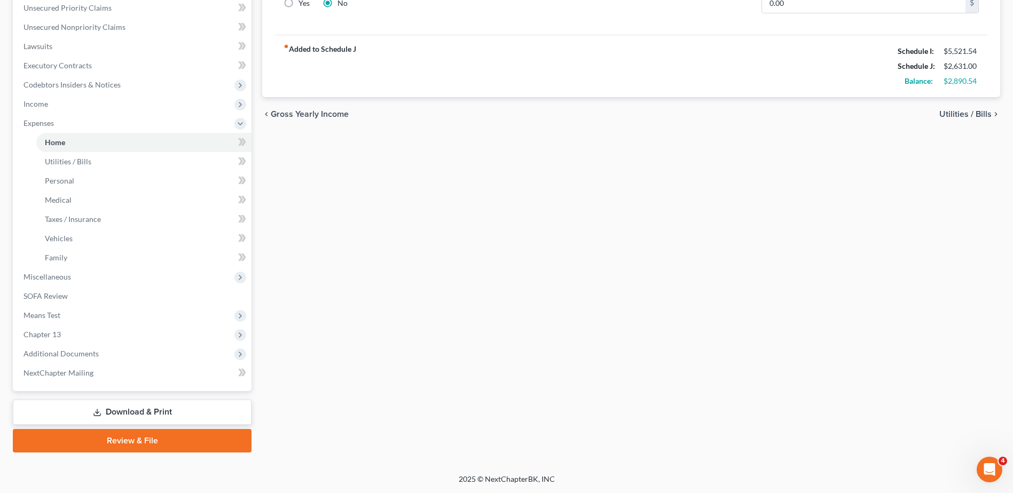
click at [92, 335] on span "Chapter 13" at bounding box center [133, 334] width 237 height 19
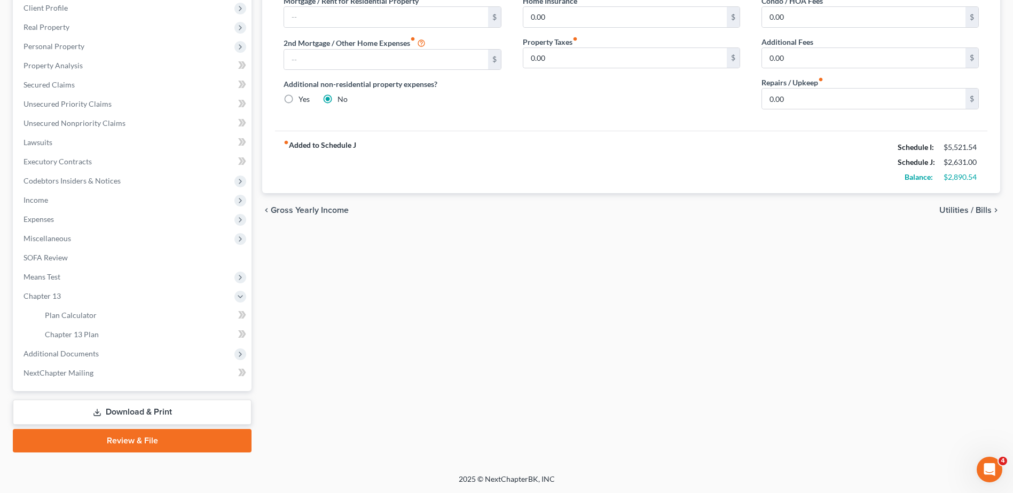
scroll to position [170, 0]
click at [83, 318] on span "Plan Calculator" at bounding box center [71, 315] width 52 height 9
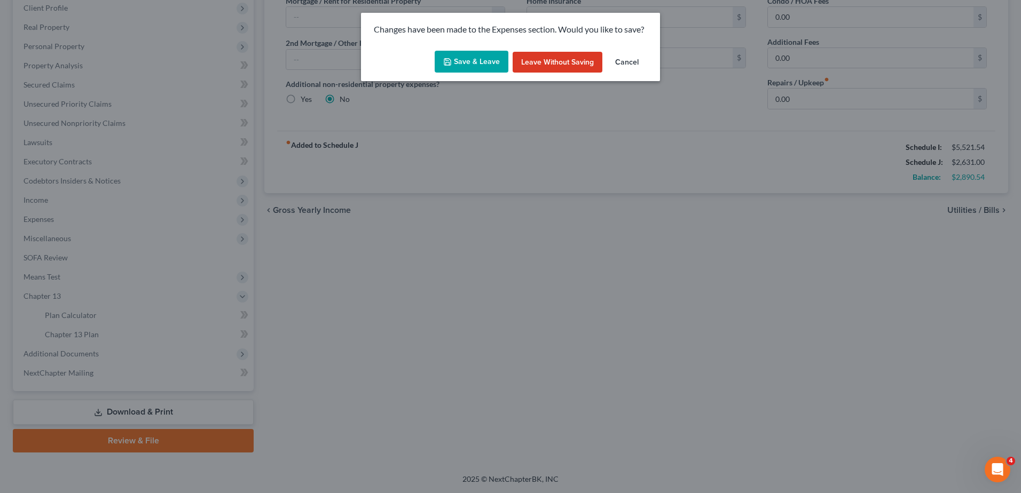
click at [476, 61] on button "Save & Leave" at bounding box center [472, 62] width 74 height 22
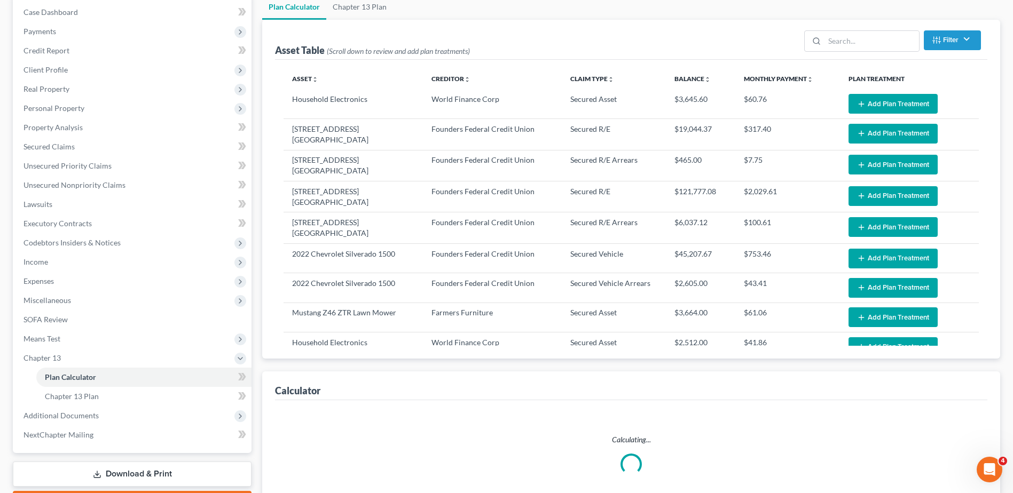
scroll to position [203, 0]
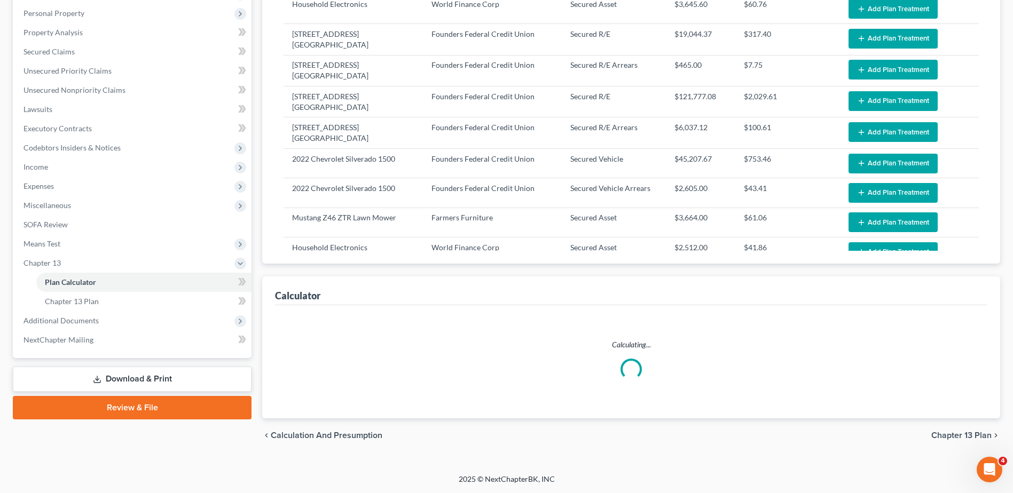
select select "59"
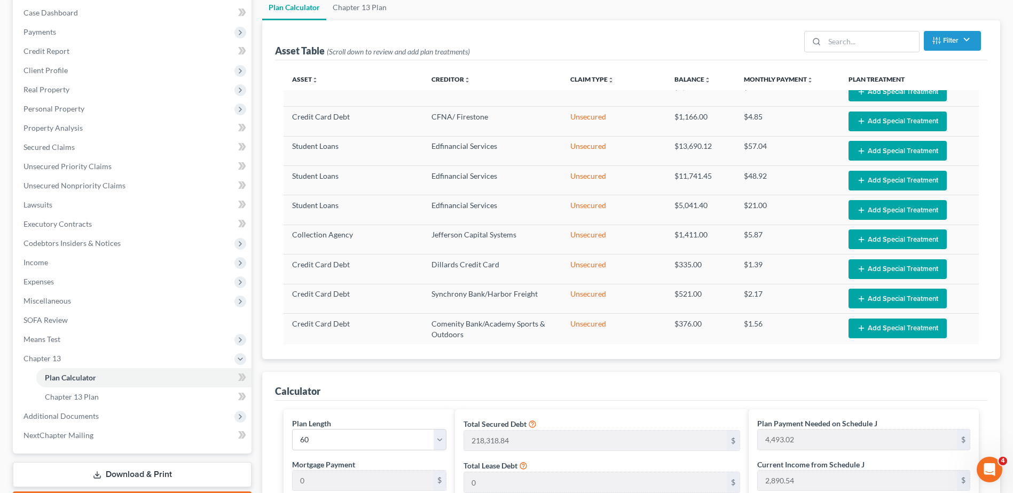
scroll to position [0, 0]
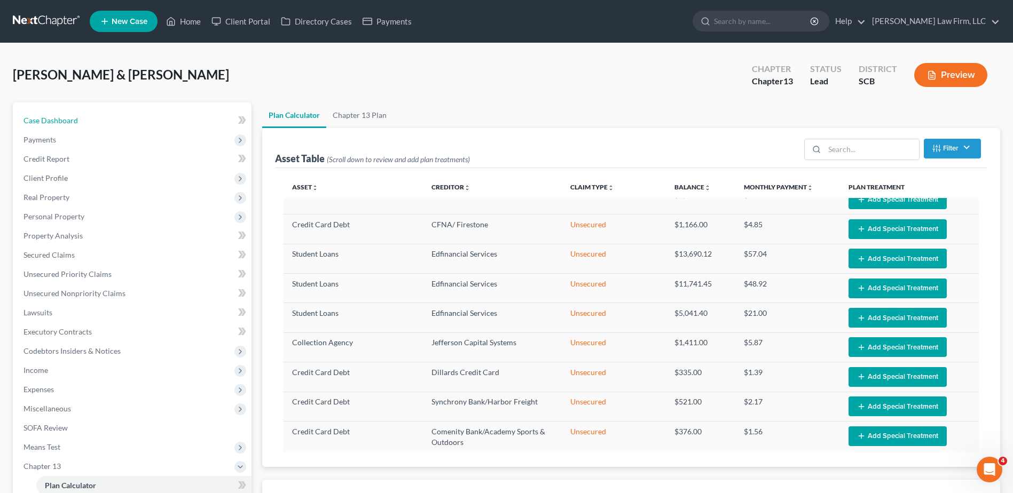
click at [105, 118] on link "Case Dashboard" at bounding box center [133, 120] width 237 height 19
select select "1"
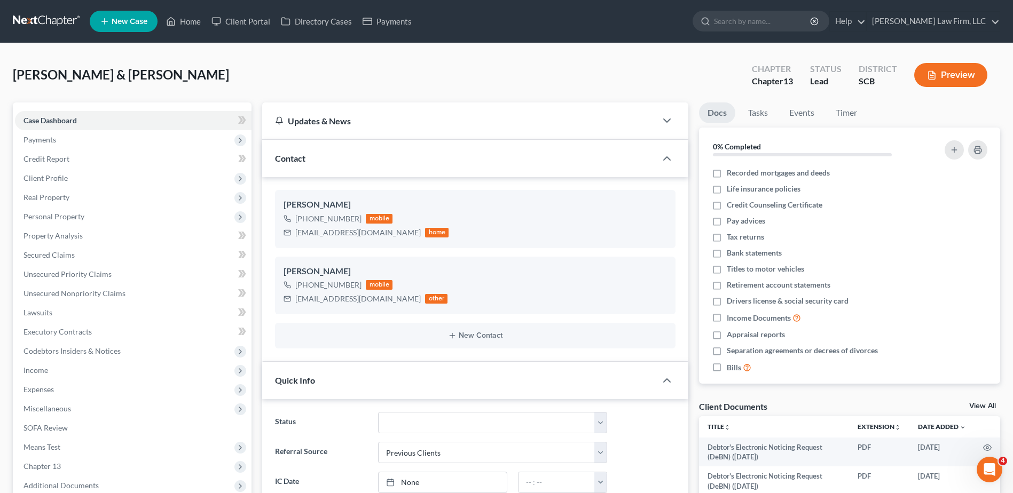
scroll to position [319, 0]
click at [70, 392] on span "Expenses" at bounding box center [133, 389] width 237 height 19
click at [74, 406] on link "Home" at bounding box center [143, 408] width 215 height 19
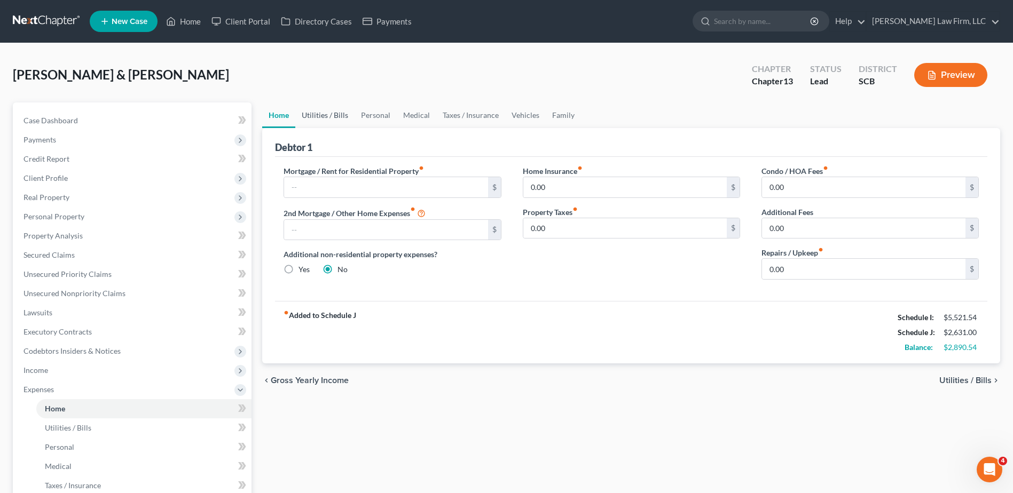
click at [347, 120] on link "Utilities / Bills" at bounding box center [324, 116] width 59 height 26
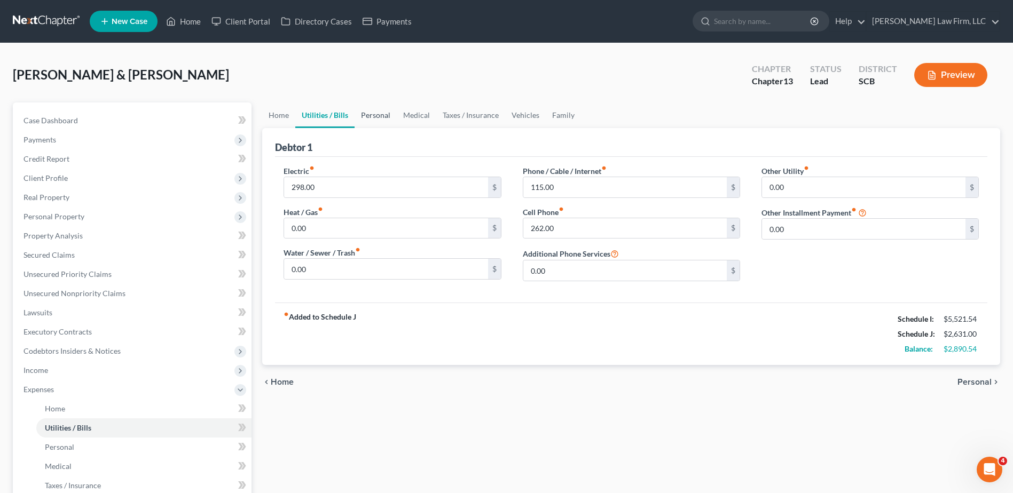
click at [377, 117] on link "Personal" at bounding box center [376, 116] width 42 height 26
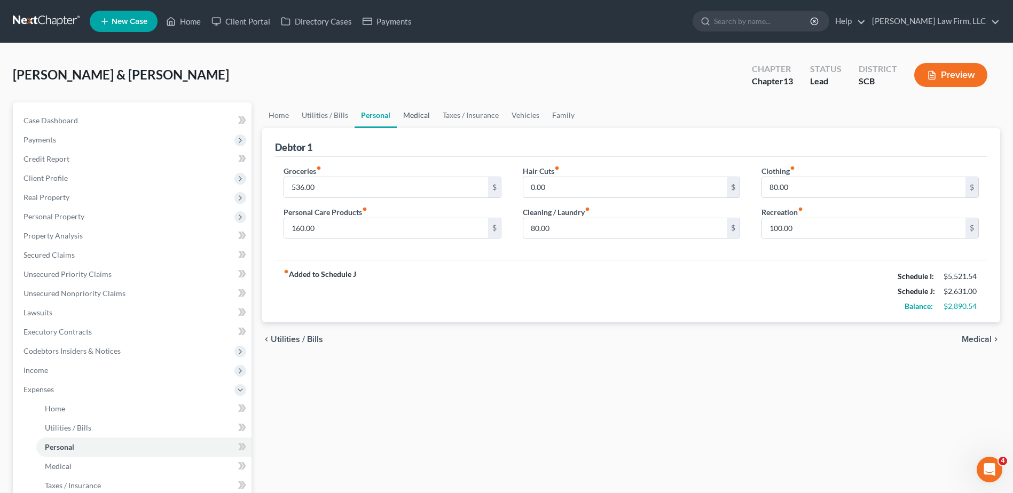
click at [427, 117] on link "Medical" at bounding box center [417, 116] width 40 height 26
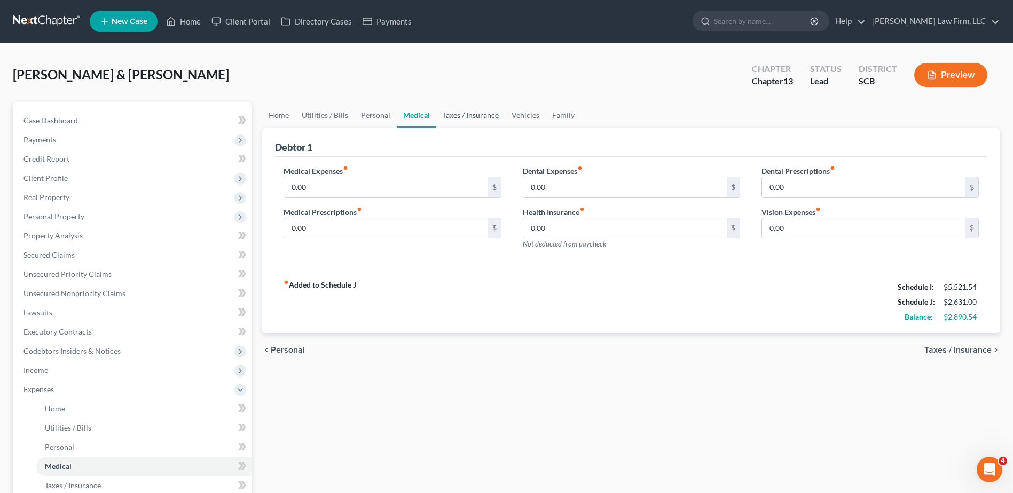
click at [479, 122] on link "Taxes / Insurance" at bounding box center [470, 116] width 69 height 26
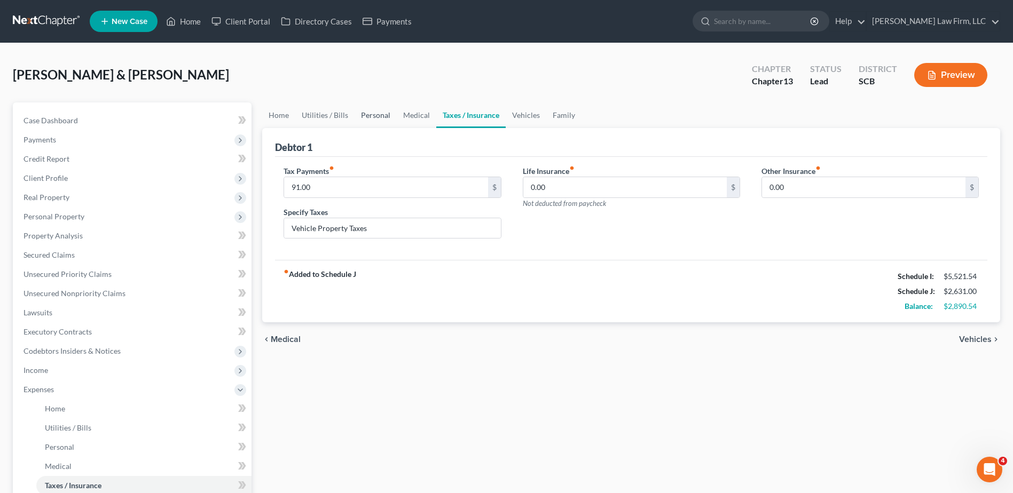
click at [375, 113] on link "Personal" at bounding box center [376, 116] width 42 height 26
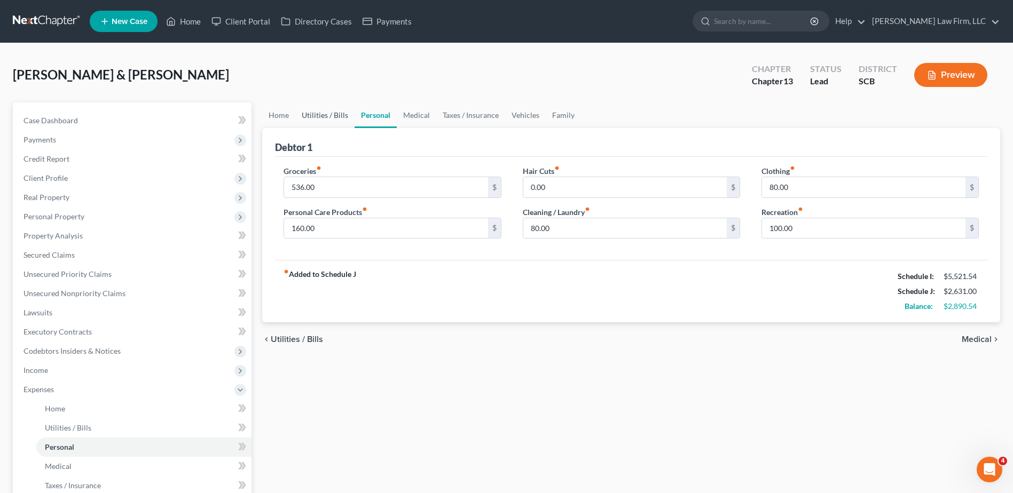
click at [328, 114] on link "Utilities / Bills" at bounding box center [324, 116] width 59 height 26
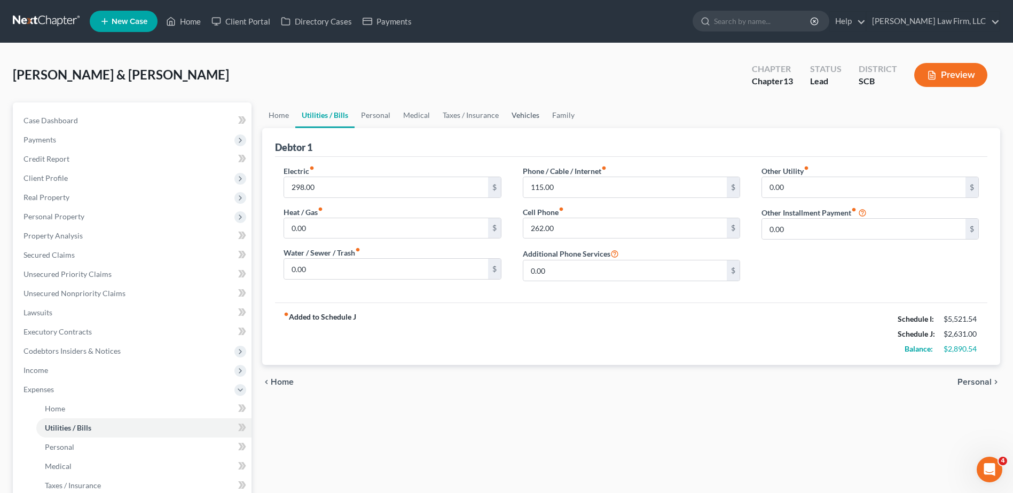
click at [533, 121] on link "Vehicles" at bounding box center [525, 116] width 41 height 26
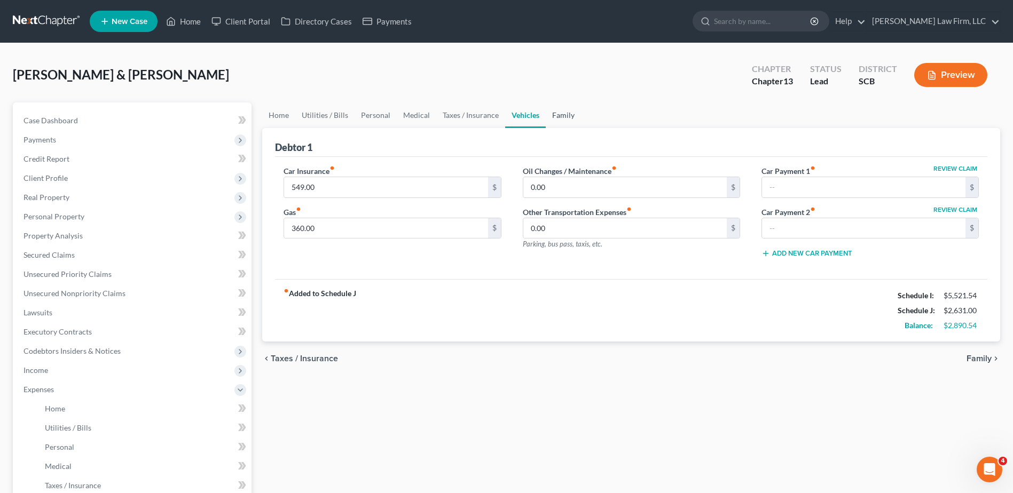
click at [554, 115] on link "Family" at bounding box center [563, 116] width 35 height 26
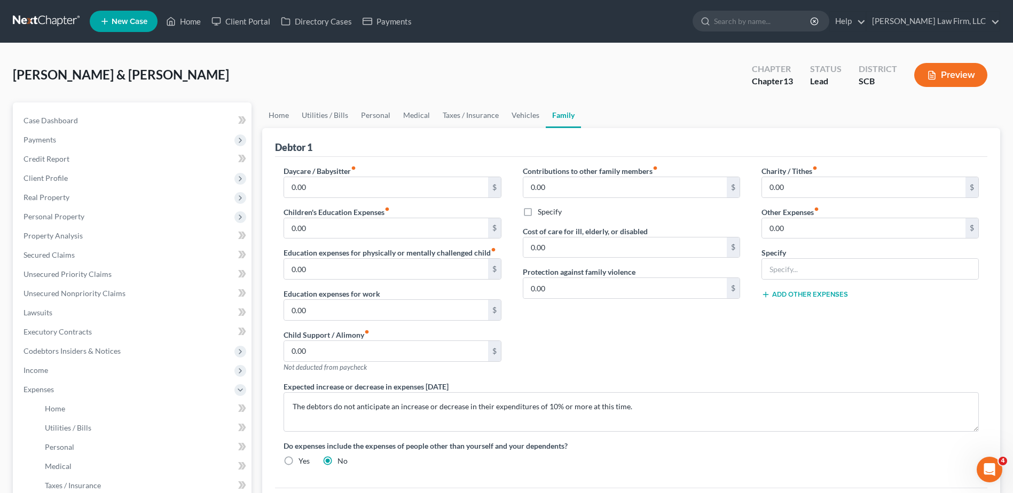
scroll to position [214, 0]
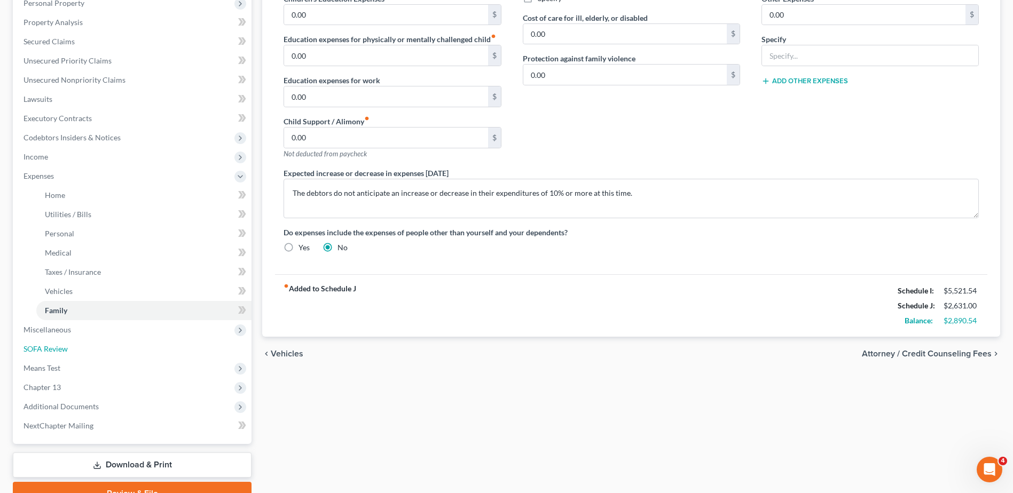
click at [77, 353] on link "SOFA Review" at bounding box center [133, 349] width 237 height 19
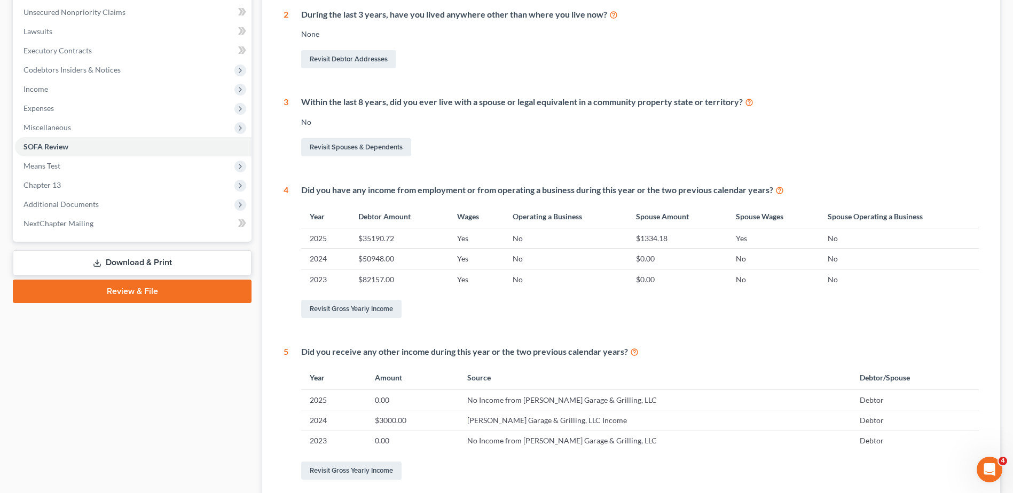
scroll to position [53, 0]
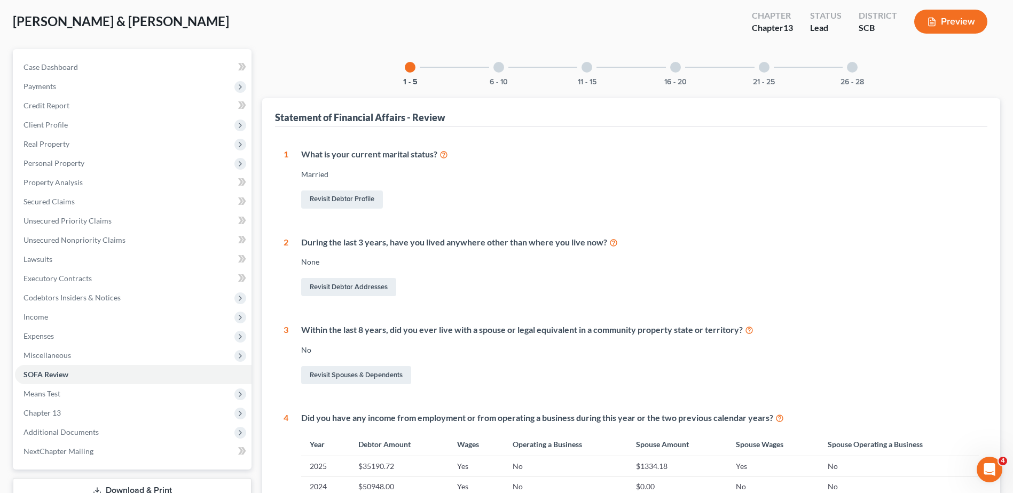
click at [499, 72] on div at bounding box center [498, 67] width 11 height 11
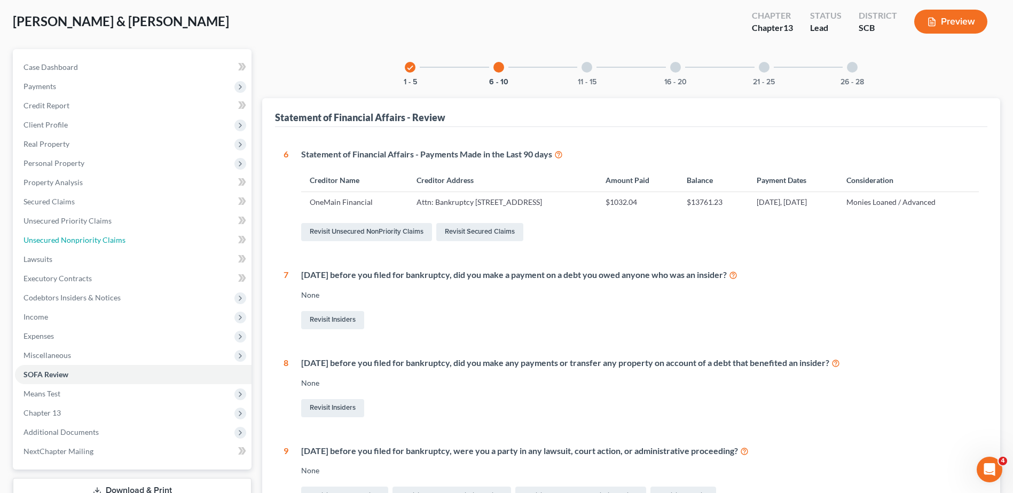
click at [132, 237] on link "Unsecured Nonpriority Claims" at bounding box center [133, 240] width 237 height 19
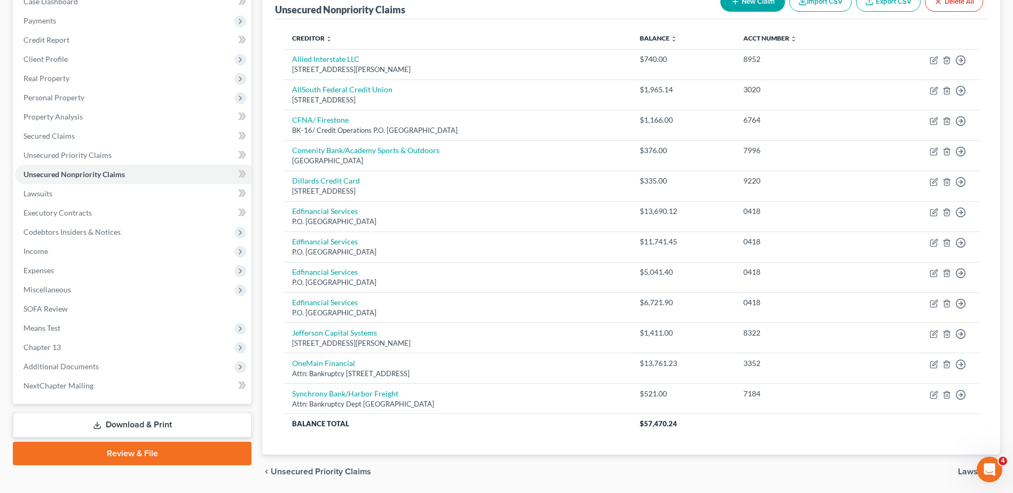
scroll to position [155, 0]
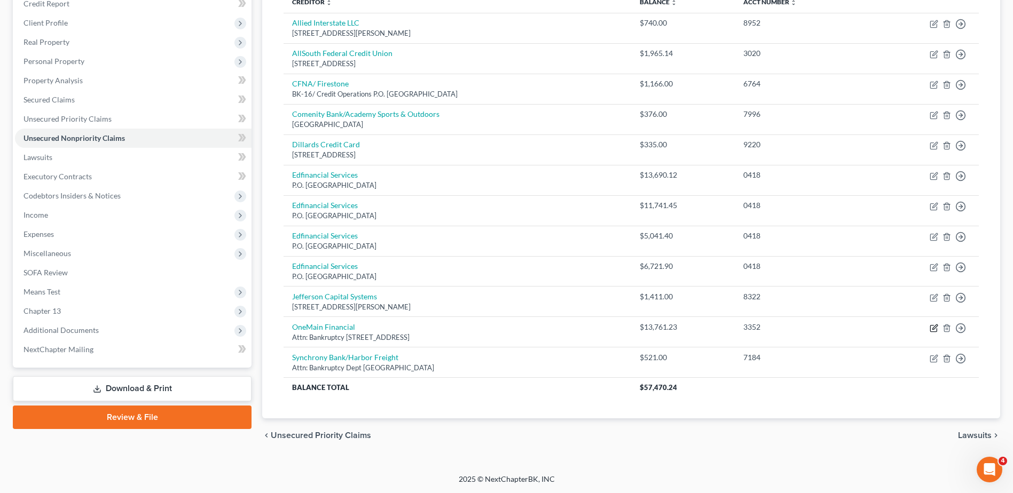
click at [933, 327] on icon "button" at bounding box center [934, 328] width 9 height 9
select select "15"
select select "10"
select select "0"
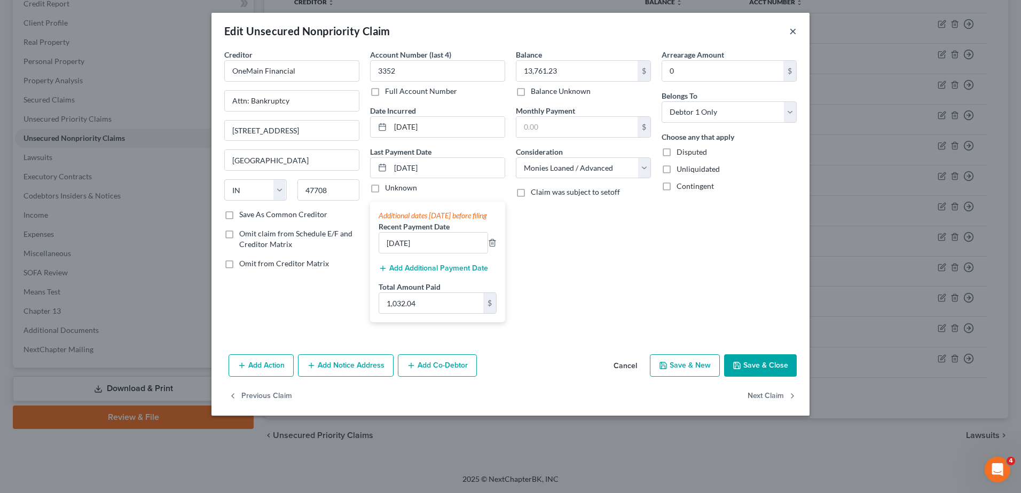
click at [790, 28] on button "×" at bounding box center [792, 31] width 7 height 13
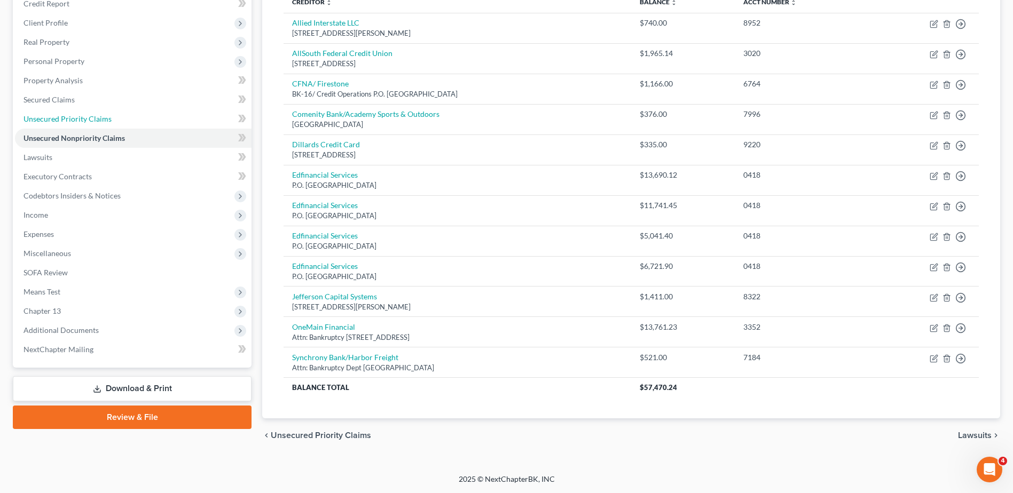
click at [92, 122] on span "Unsecured Priority Claims" at bounding box center [67, 118] width 88 height 9
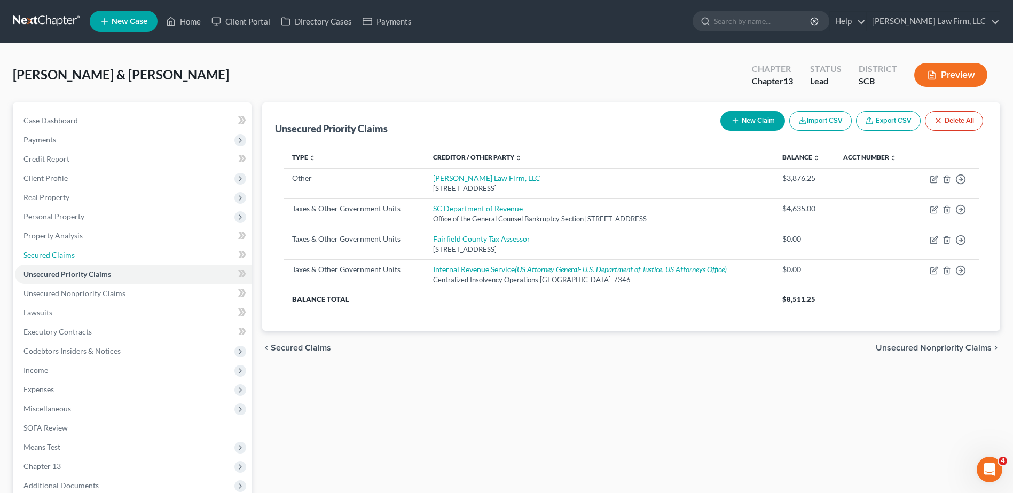
click at [70, 257] on span "Secured Claims" at bounding box center [48, 254] width 51 height 9
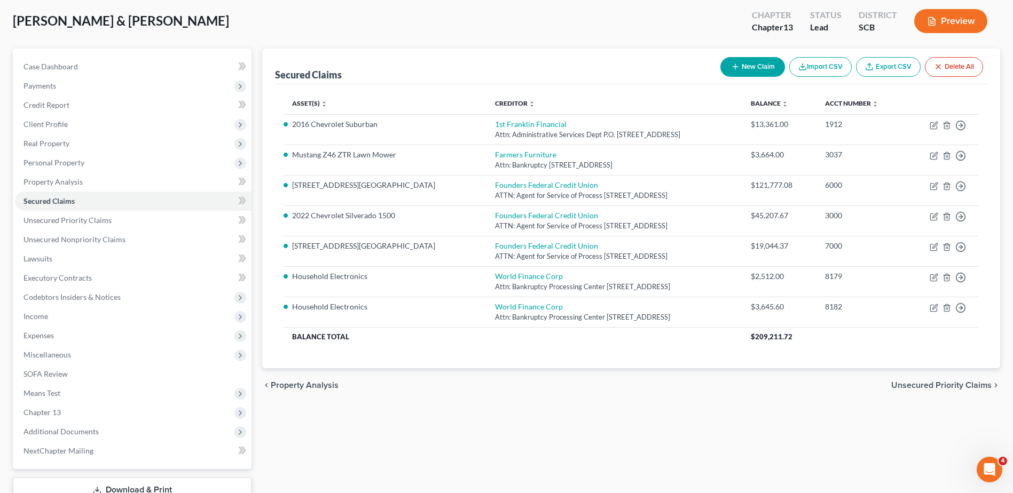
scroll to position [132, 0]
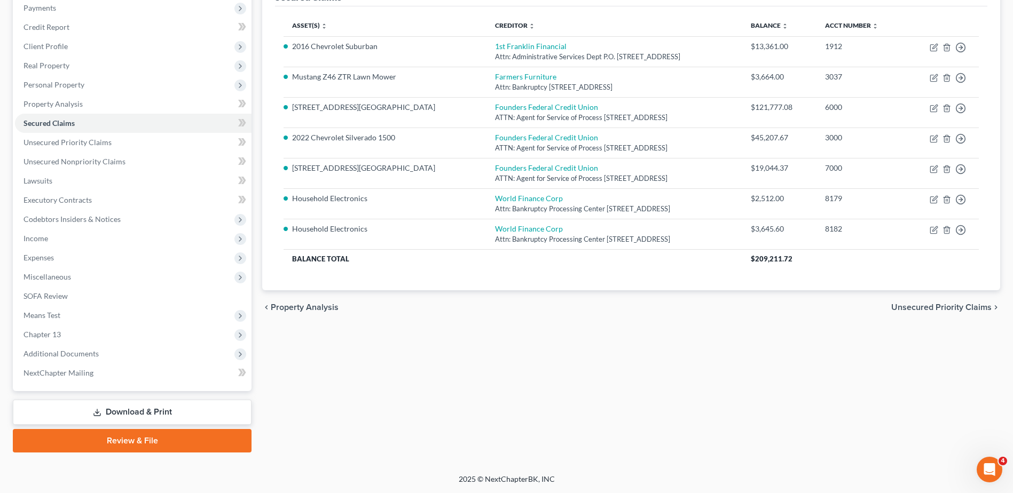
click at [95, 318] on span "Means Test" at bounding box center [133, 315] width 237 height 19
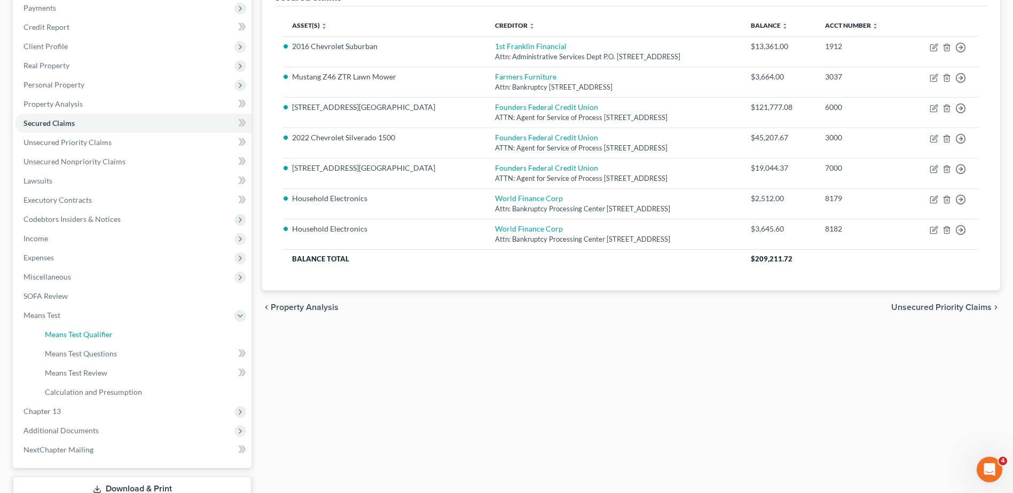
click at [89, 333] on span "Means Test Qualifier" at bounding box center [79, 334] width 68 height 9
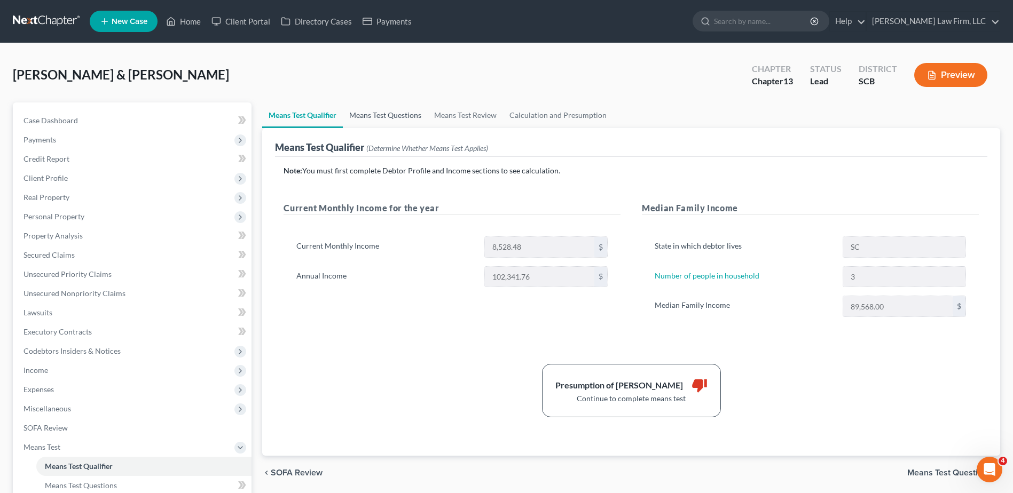
click at [406, 116] on link "Means Test Questions" at bounding box center [385, 116] width 85 height 26
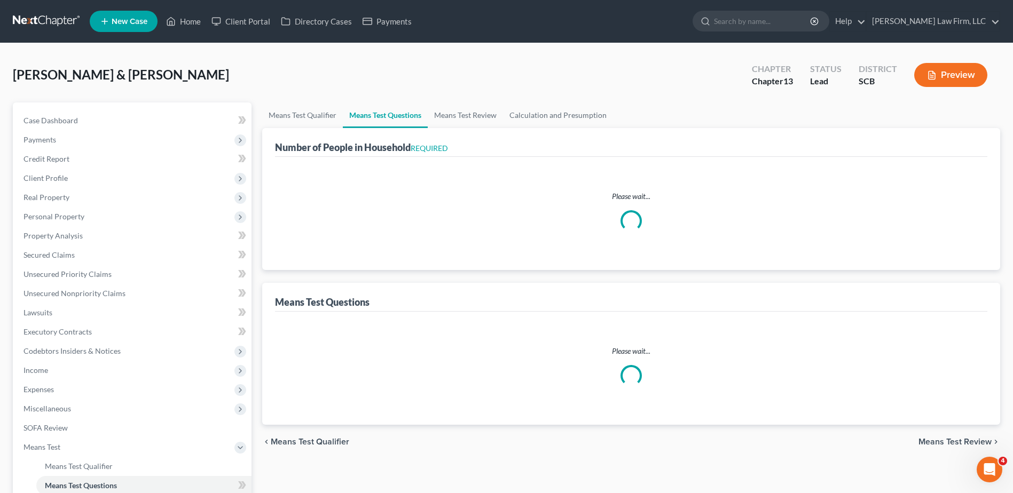
select select "0"
select select "60"
select select "1"
select select "60"
select select "0"
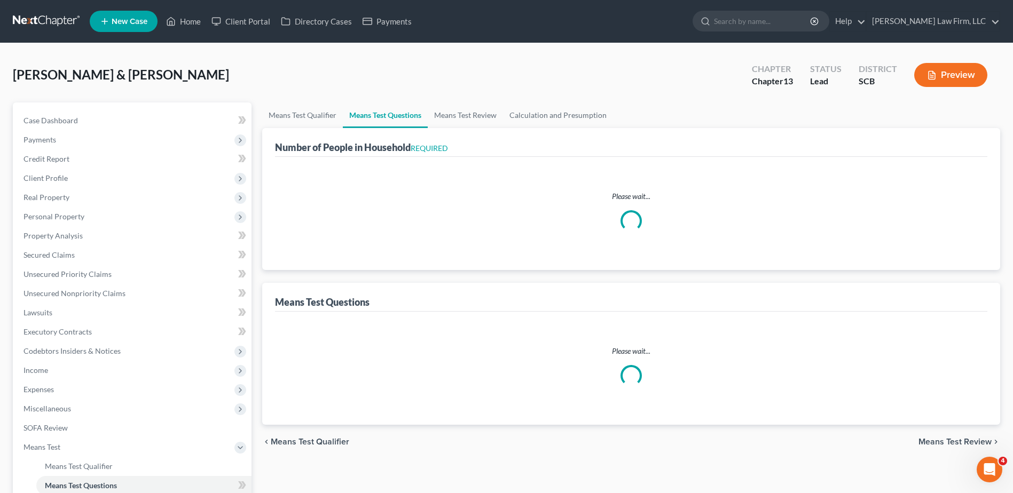
select select "60"
select select "1"
select select "60"
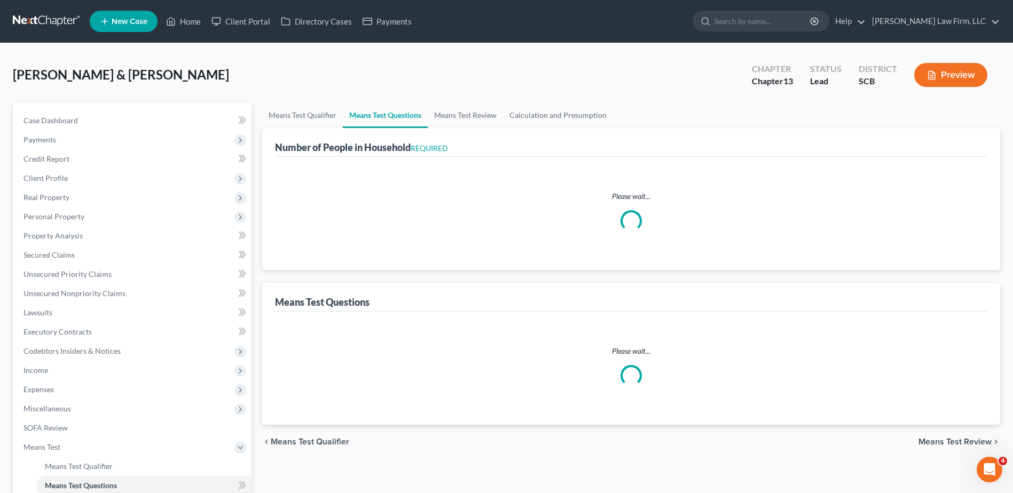
select select "60"
select select "3"
select select "2"
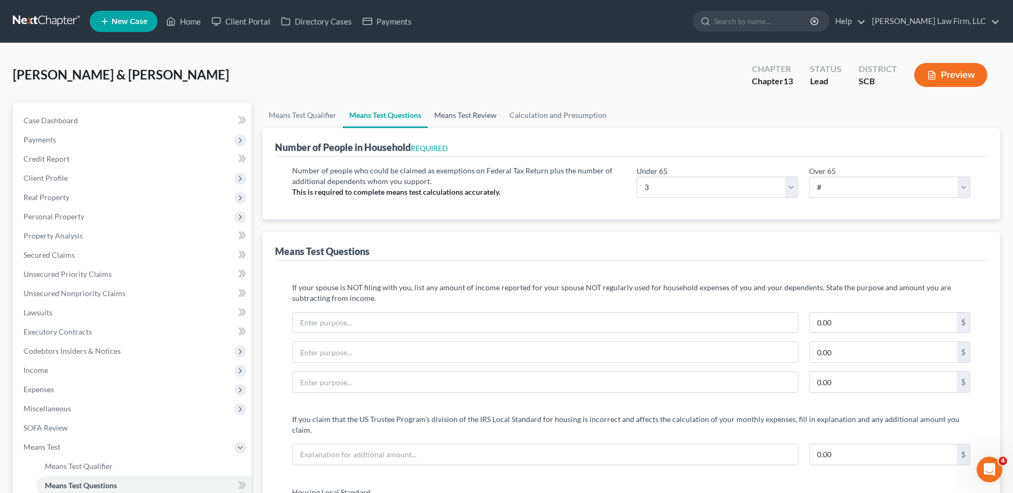
click at [452, 115] on link "Means Test Review" at bounding box center [465, 116] width 75 height 26
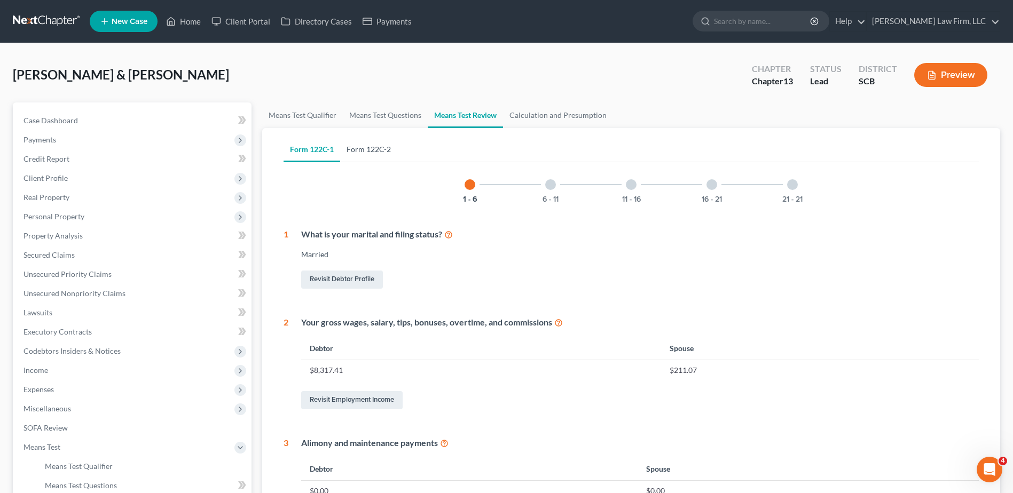
click at [369, 155] on link "Form 122C-2" at bounding box center [368, 150] width 57 height 26
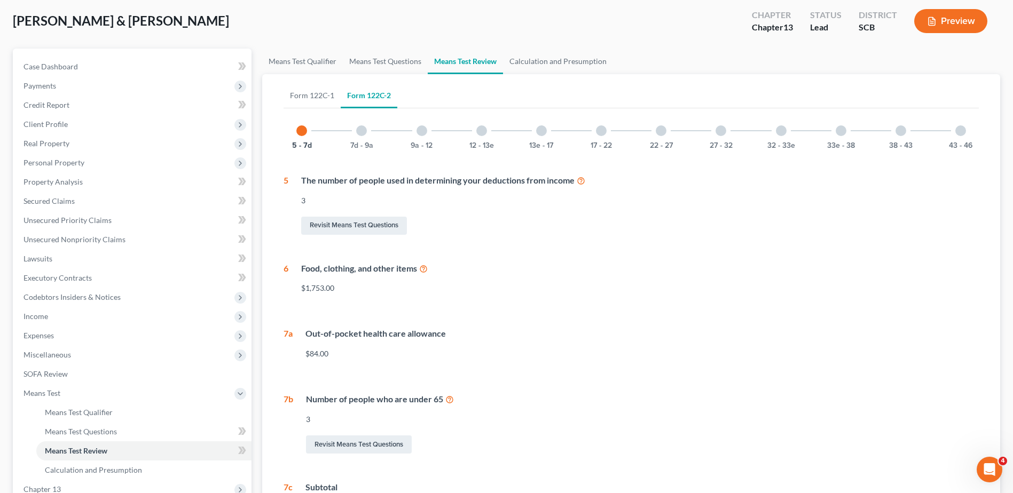
scroll to position [53, 0]
click at [362, 132] on div at bounding box center [361, 131] width 11 height 11
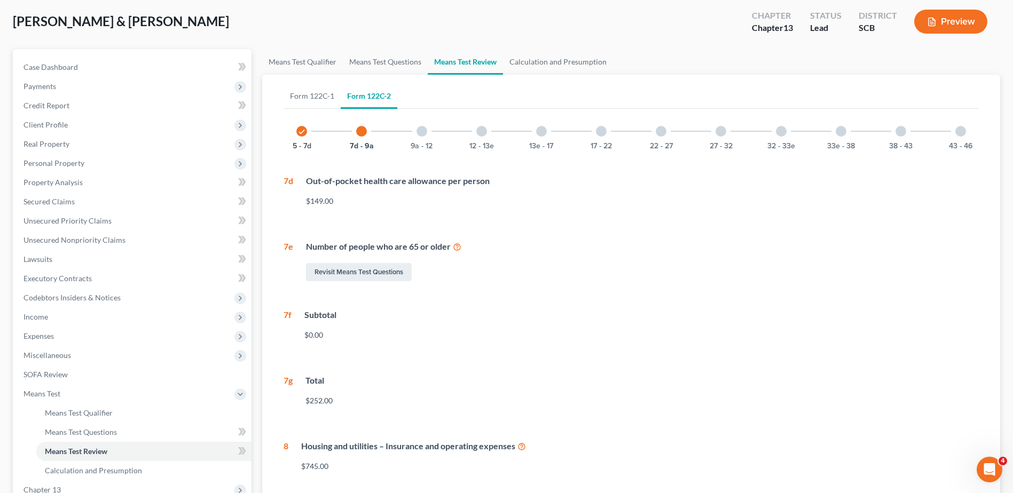
click at [422, 138] on div "9a - 12" at bounding box center [422, 131] width 36 height 36
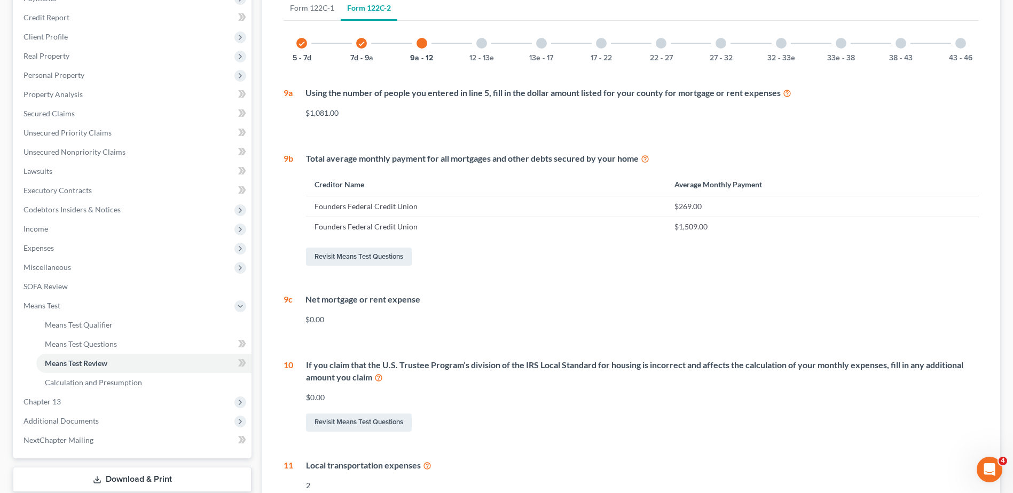
scroll to position [160, 0]
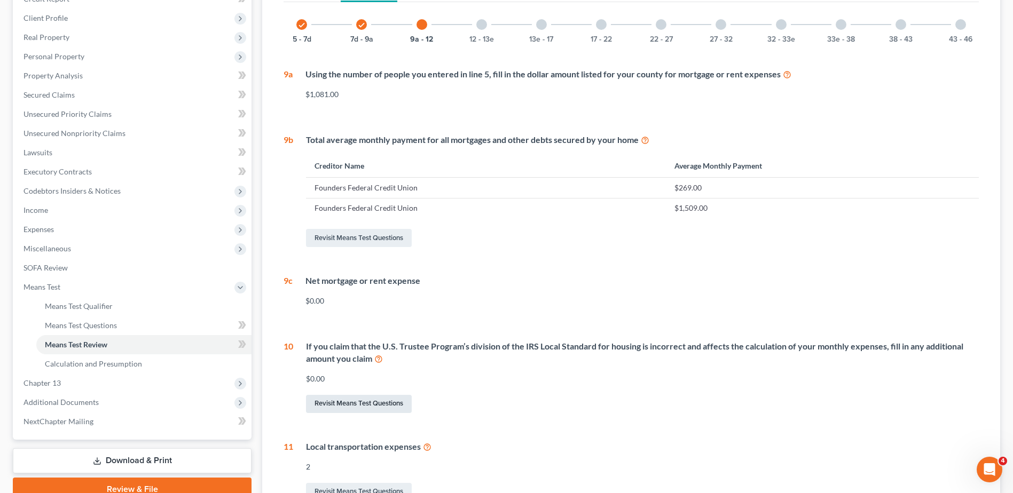
click at [353, 400] on link "Revisit Means Test Questions" at bounding box center [359, 404] width 106 height 18
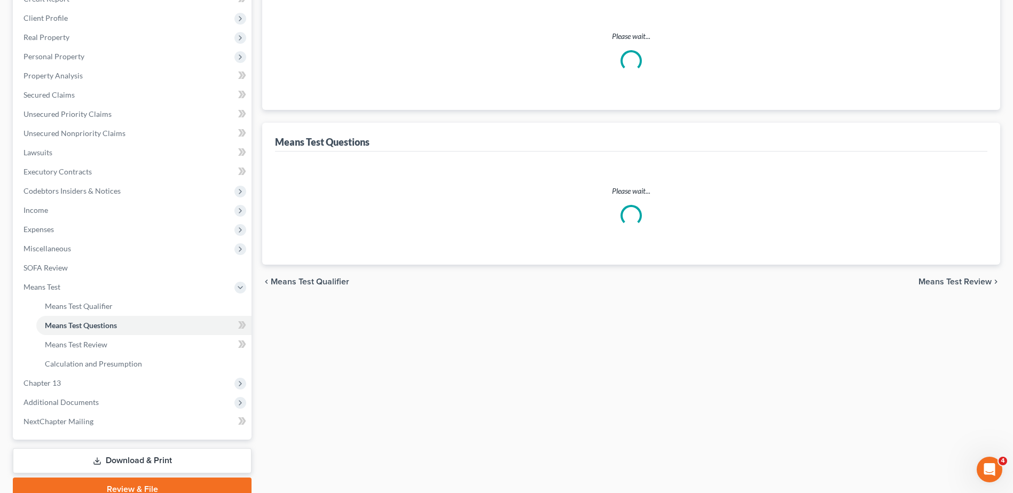
scroll to position [107, 0]
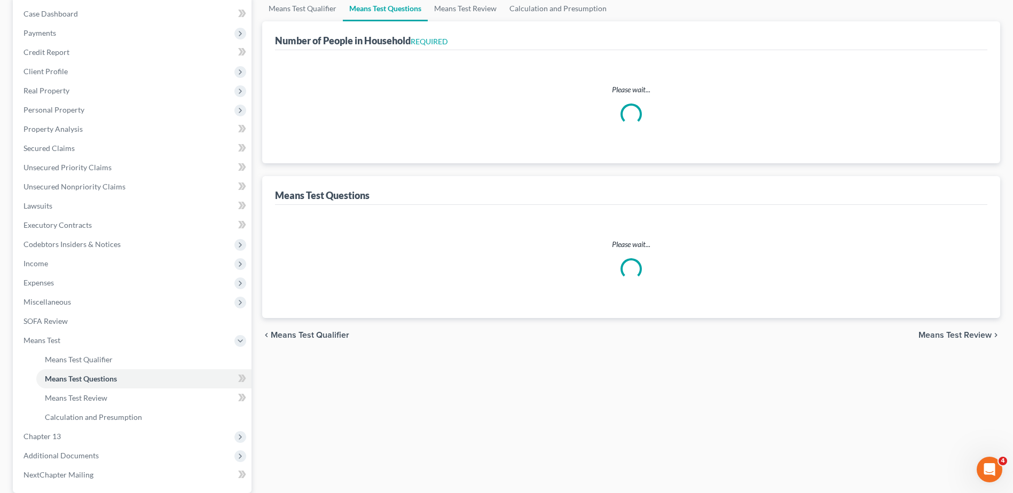
select select "0"
select select "60"
select select "1"
select select "60"
select select "0"
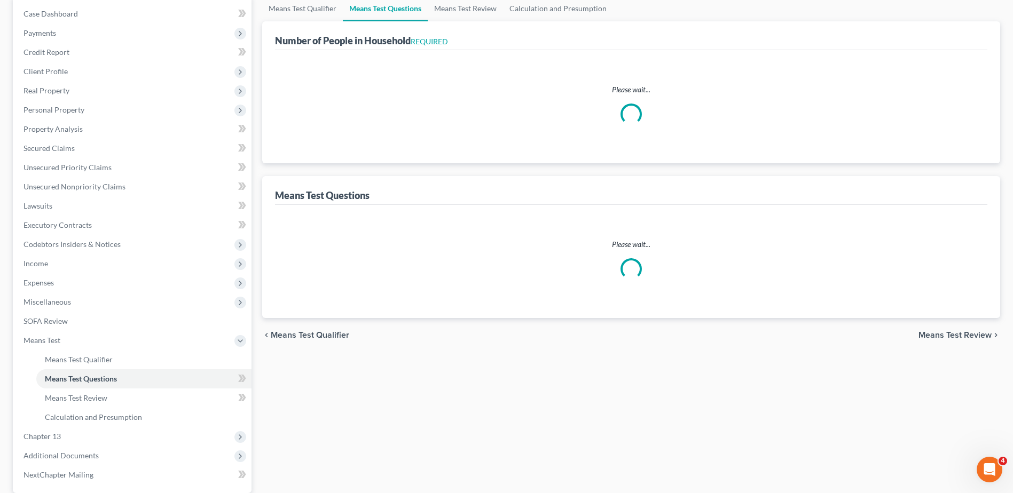
select select "60"
select select "1"
select select "60"
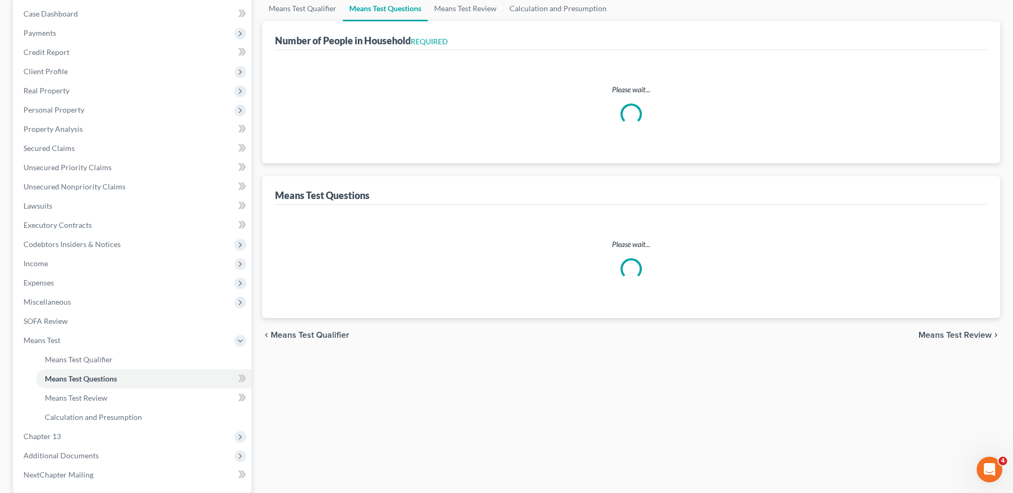
select select "60"
select select "3"
select select "2"
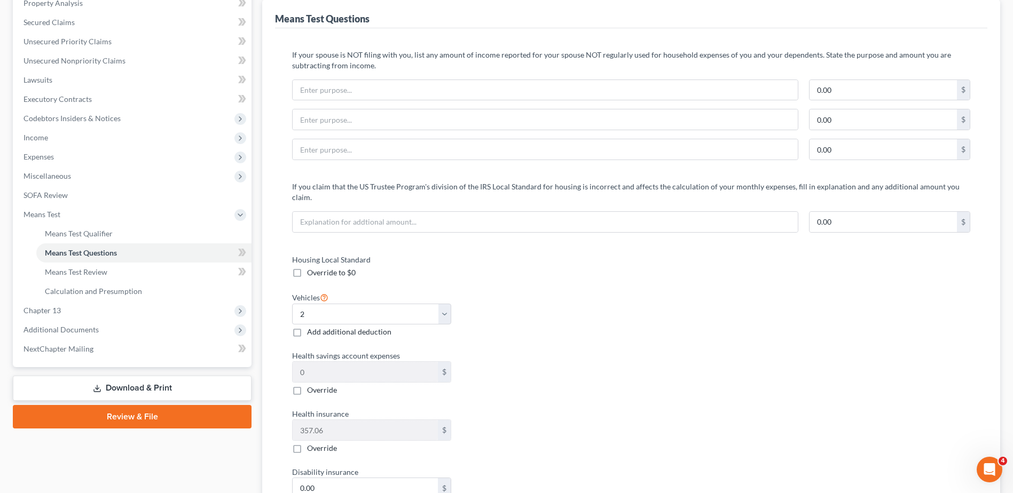
scroll to position [267, 0]
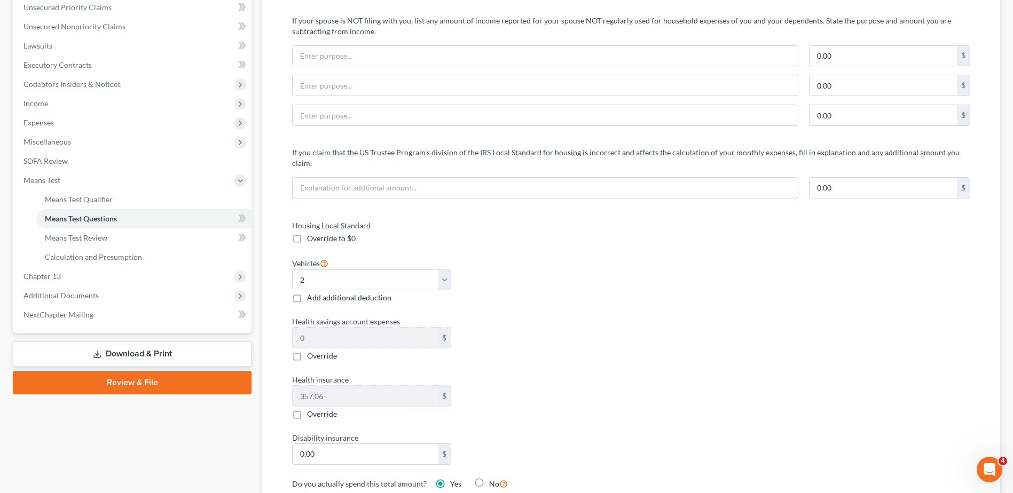
click at [474, 180] on input "text" at bounding box center [545, 188] width 505 height 20
type input "A"
click at [453, 179] on input "The debtor's actual mortgage payment amount is $1,509.00" at bounding box center [545, 188] width 505 height 20
click at [583, 180] on input "The debtor's actual mortgage payment amount on the first mortgage is $1,509.00" at bounding box center [545, 188] width 505 height 20
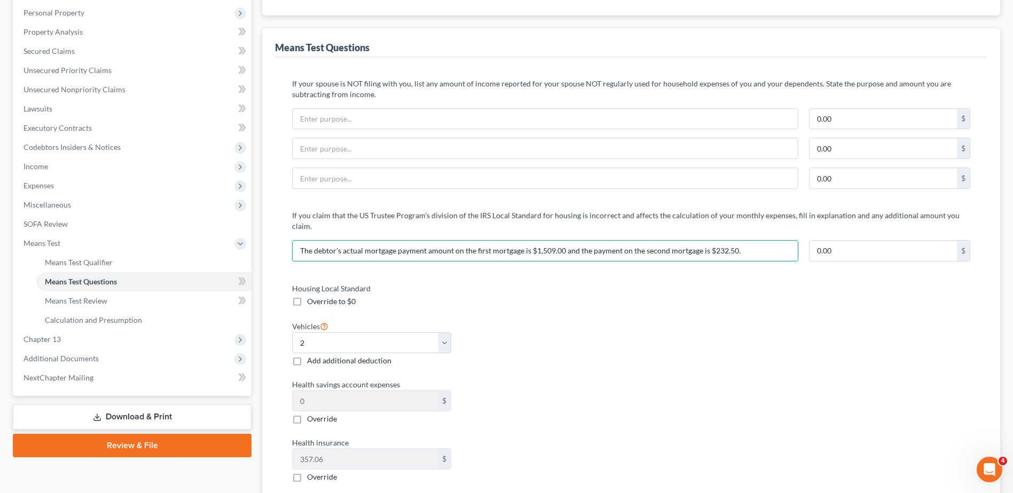
scroll to position [107, 0]
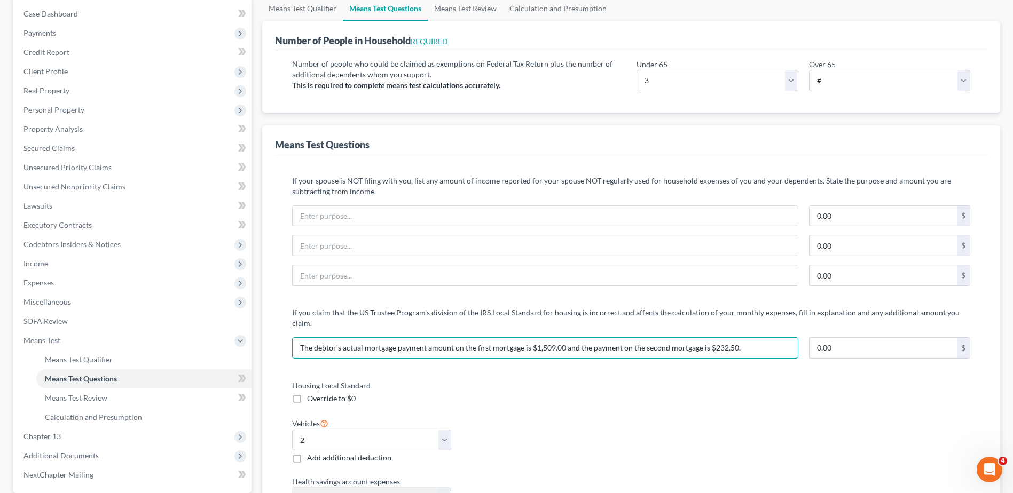
type input "The debtor's actual mortgage payment amount on the first mortgage is $1,509.00 …"
click at [849, 339] on input "0.00" at bounding box center [882, 348] width 147 height 20
type input "660.50"
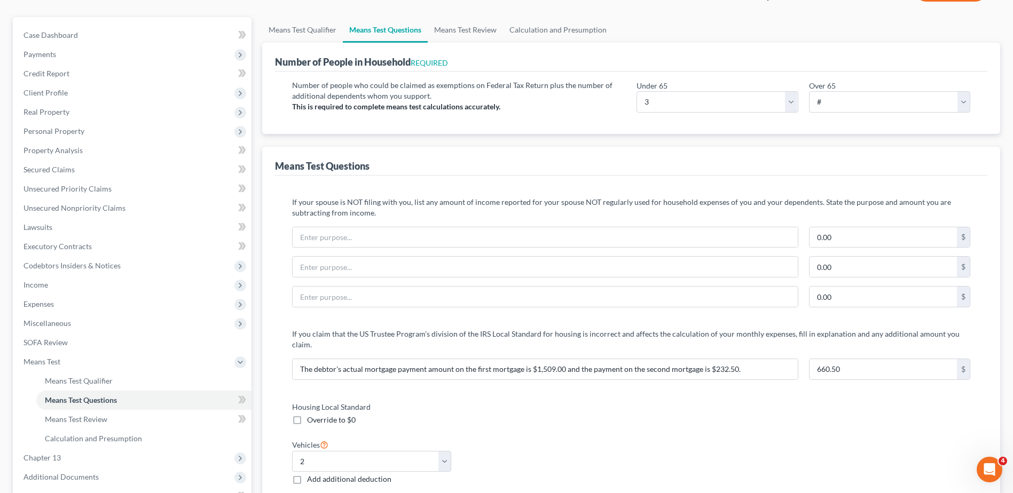
scroll to position [0, 0]
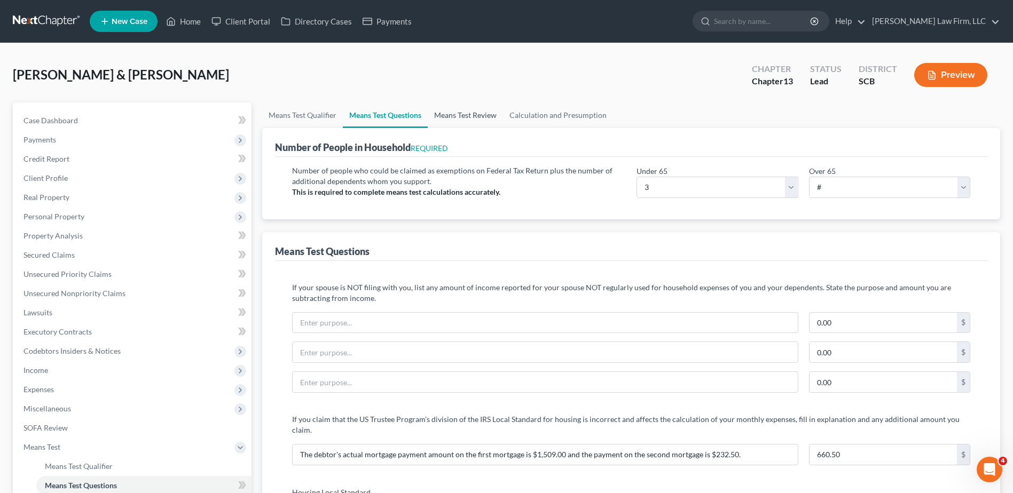
click at [483, 119] on link "Means Test Review" at bounding box center [465, 116] width 75 height 26
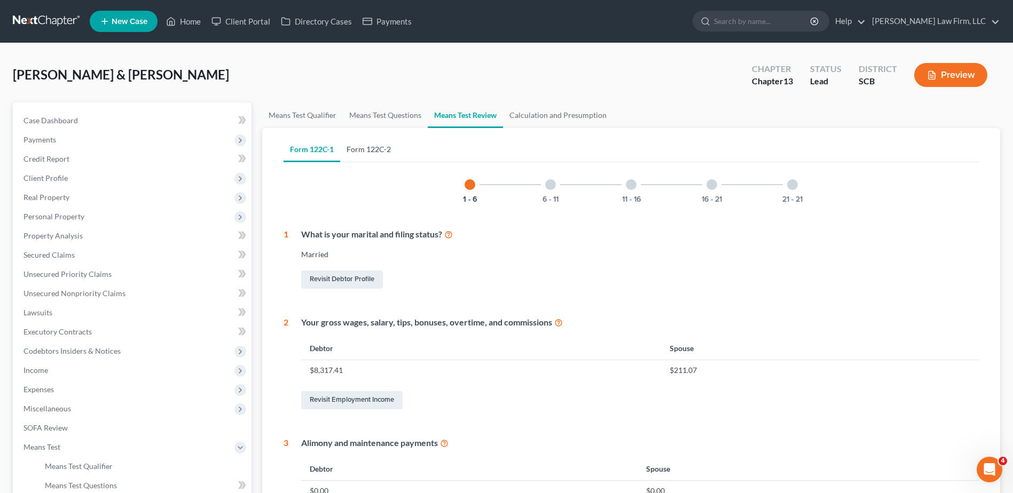
click at [379, 155] on link "Form 122C-2" at bounding box center [368, 150] width 57 height 26
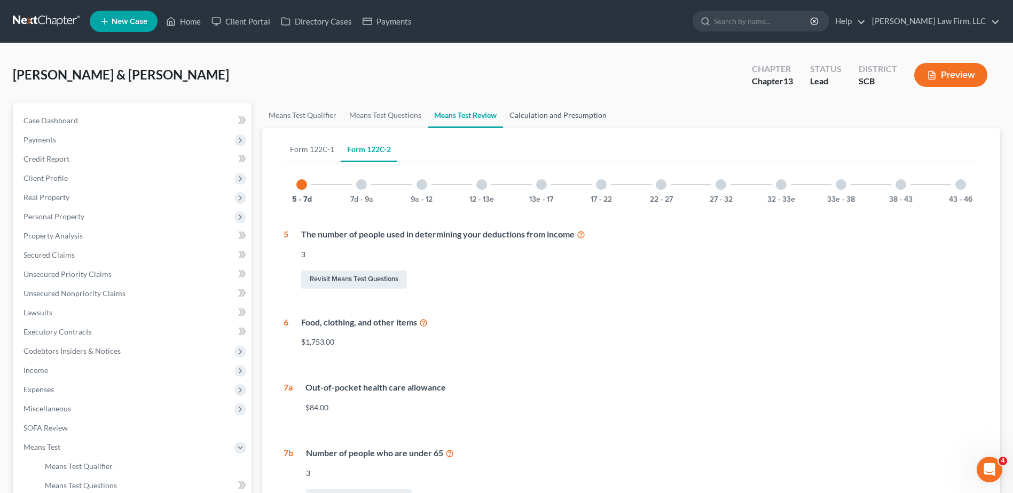
click at [518, 111] on link "Calculation and Presumption" at bounding box center [558, 116] width 110 height 26
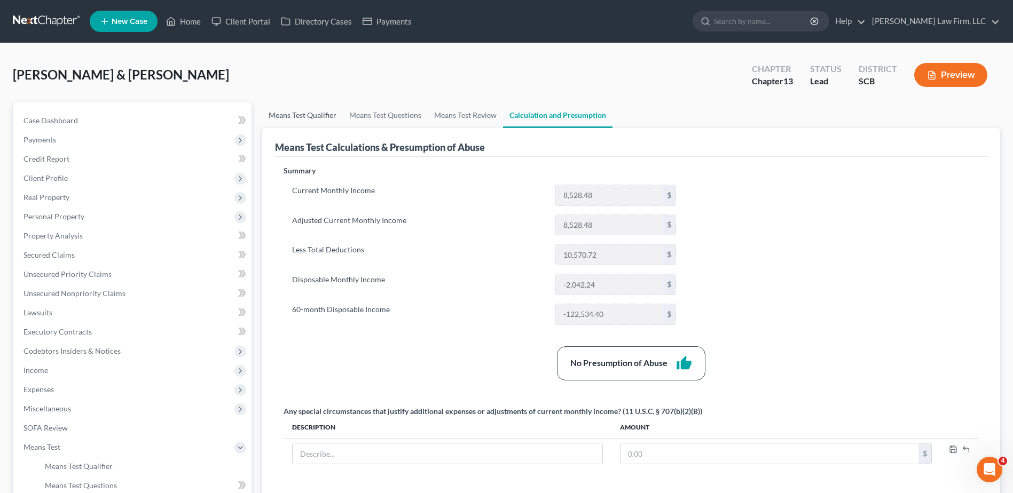
click at [300, 114] on link "Means Test Qualifier" at bounding box center [302, 116] width 81 height 26
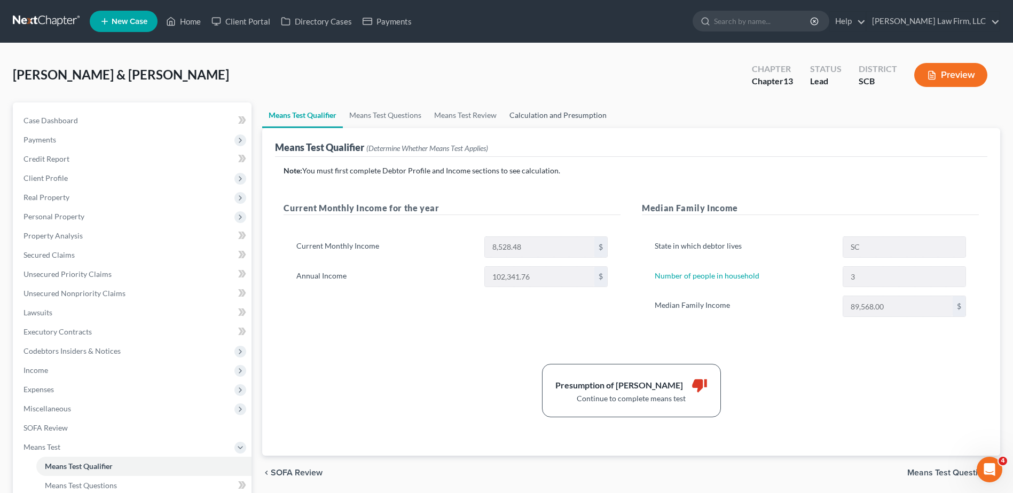
click at [544, 113] on link "Calculation and Presumption" at bounding box center [558, 116] width 110 height 26
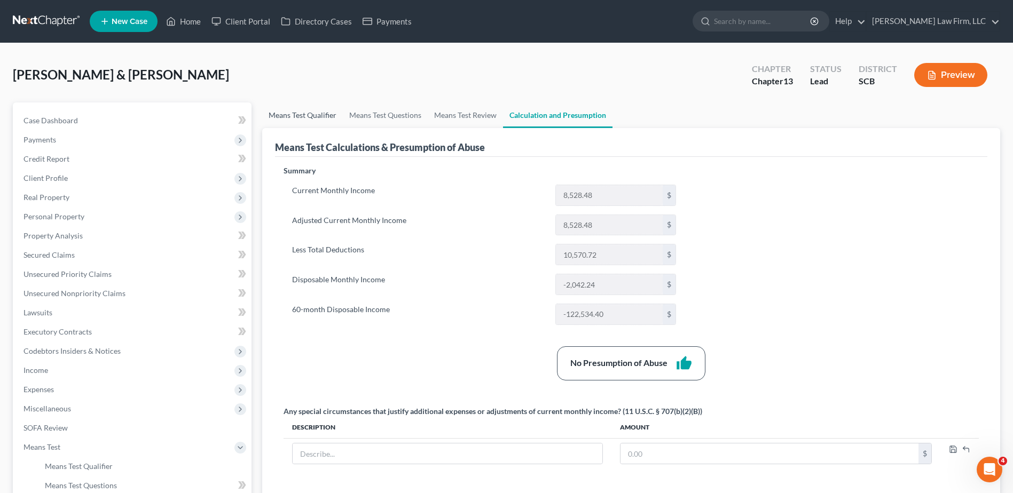
click at [302, 119] on link "Means Test Qualifier" at bounding box center [302, 116] width 81 height 26
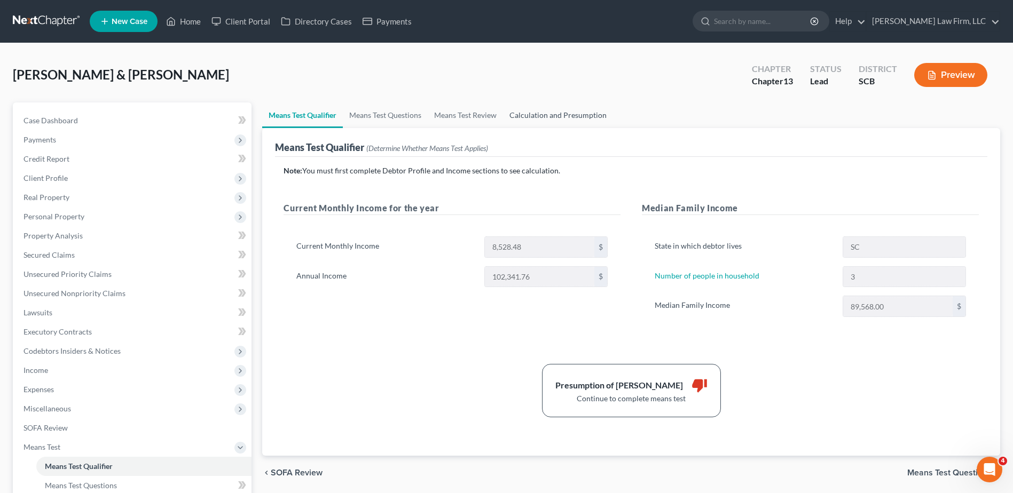
click at [543, 112] on link "Calculation and Presumption" at bounding box center [558, 116] width 110 height 26
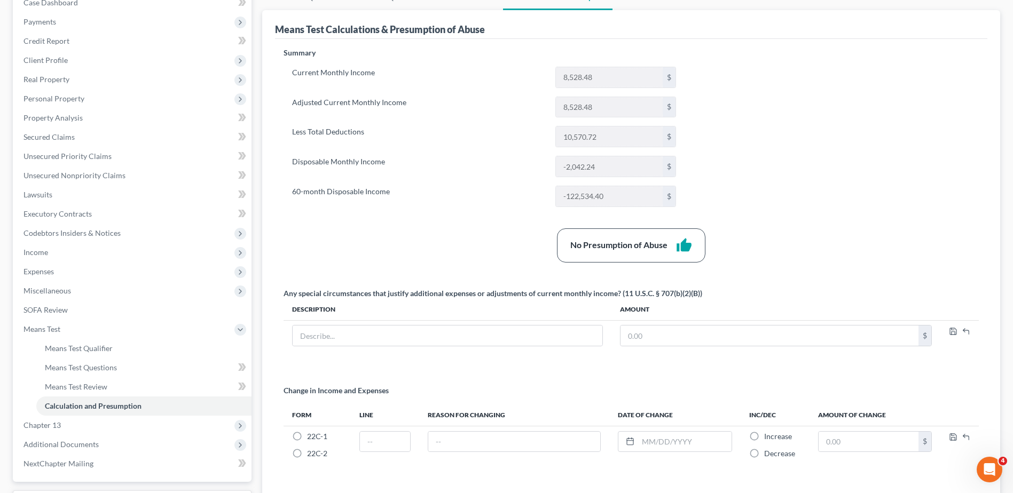
scroll to position [102, 0]
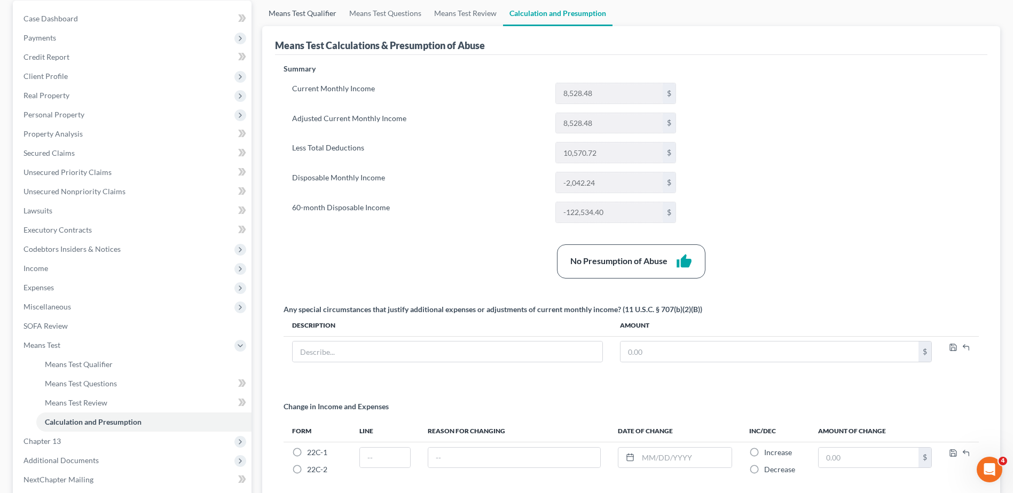
click at [320, 15] on link "Means Test Qualifier" at bounding box center [302, 14] width 81 height 26
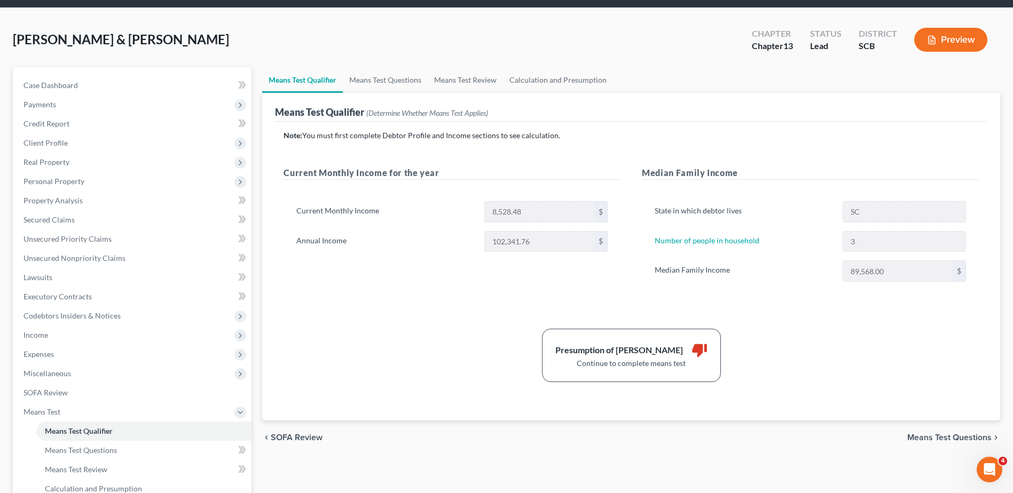
scroll to position [53, 0]
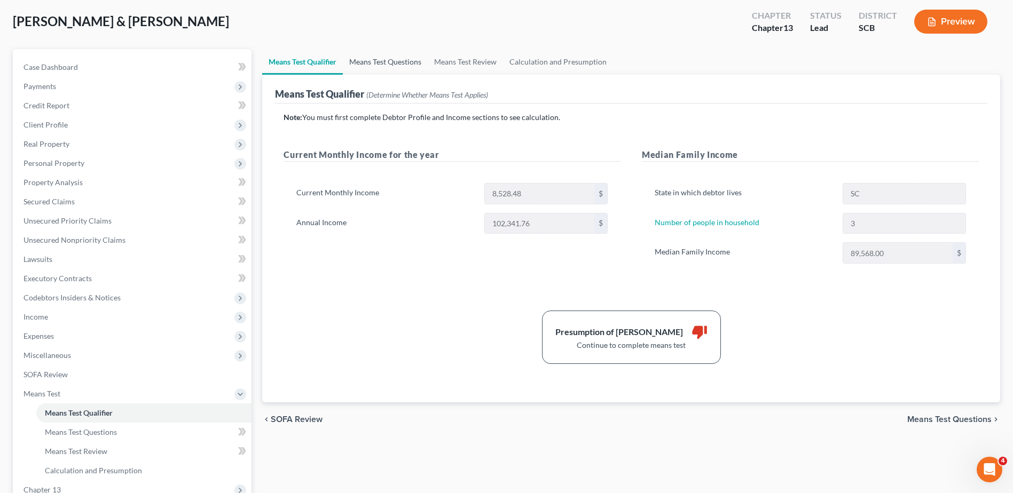
click at [397, 60] on link "Means Test Questions" at bounding box center [385, 62] width 85 height 26
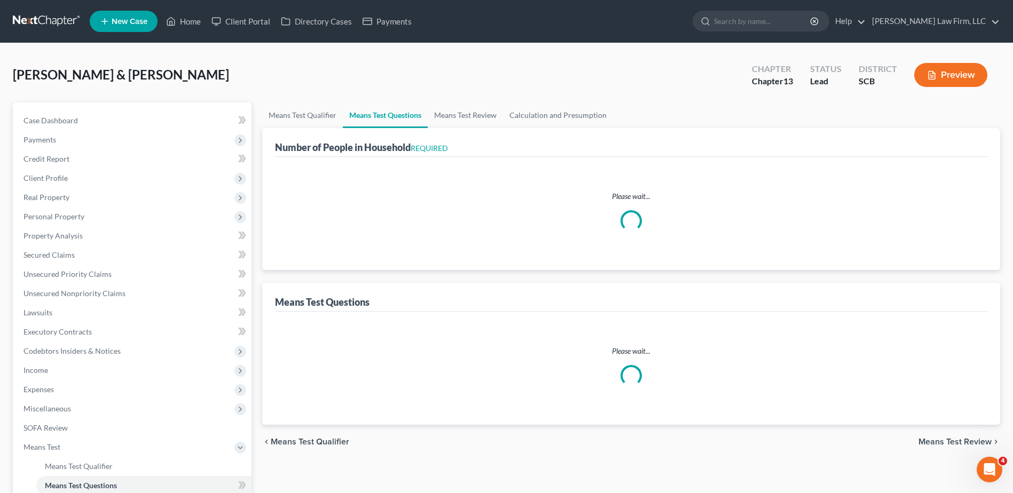
select select "0"
select select "60"
select select "1"
select select "60"
select select "0"
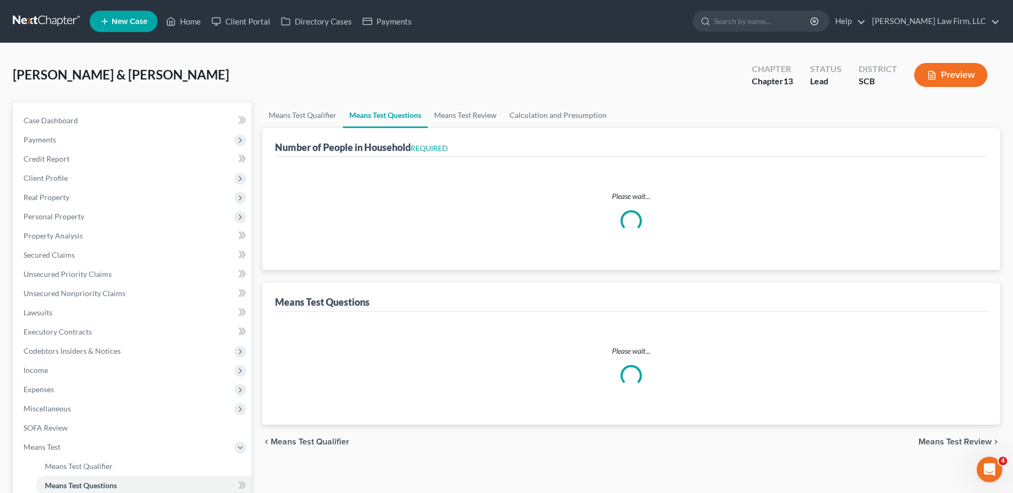
select select "60"
select select "1"
select select "60"
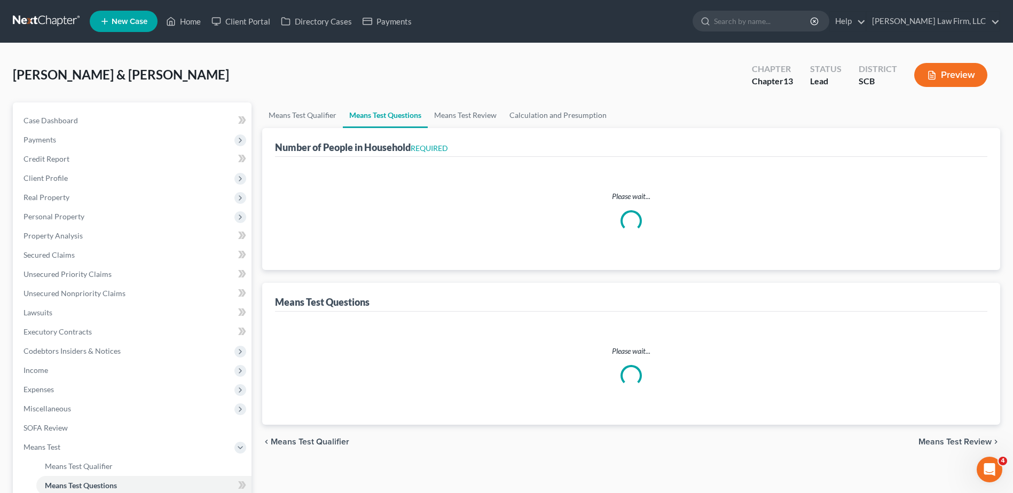
select select "60"
select select "3"
select select "2"
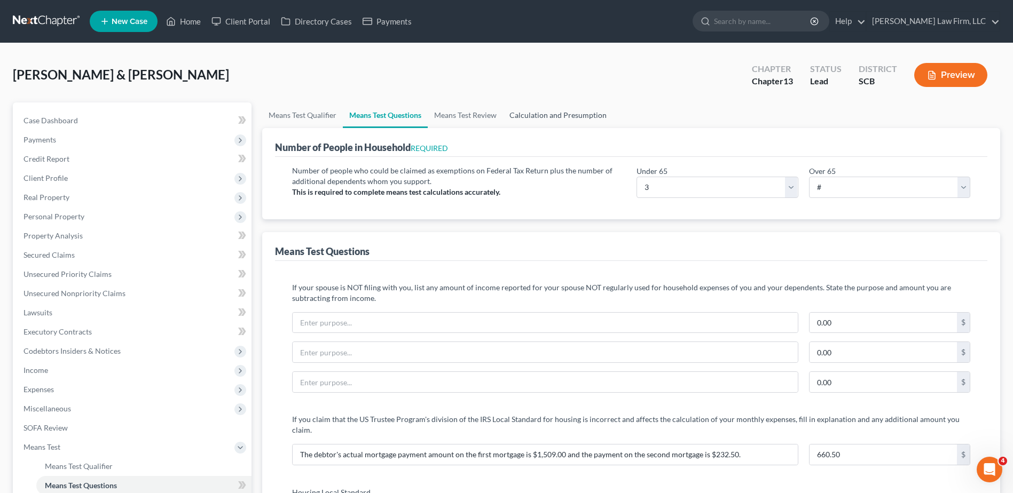
click at [544, 121] on link "Calculation and Presumption" at bounding box center [558, 116] width 110 height 26
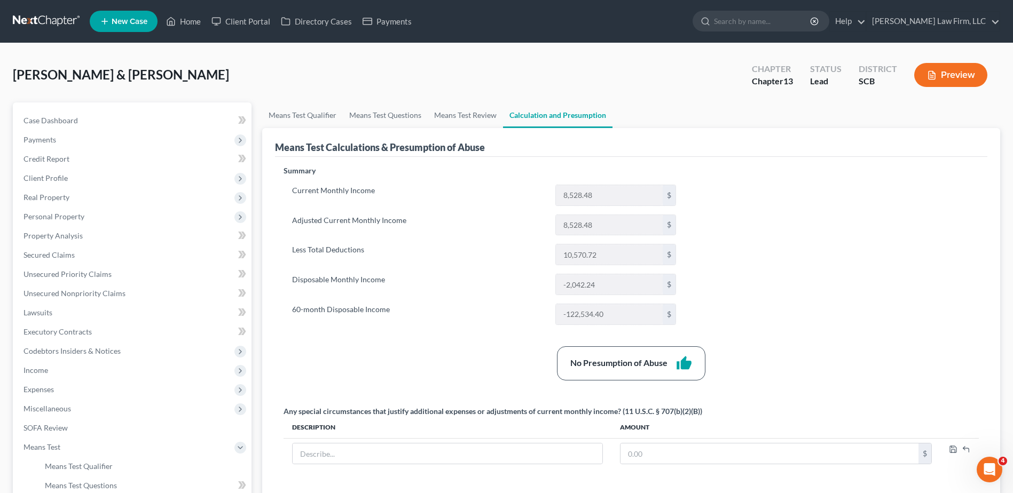
click at [940, 76] on button "Preview" at bounding box center [950, 75] width 73 height 24
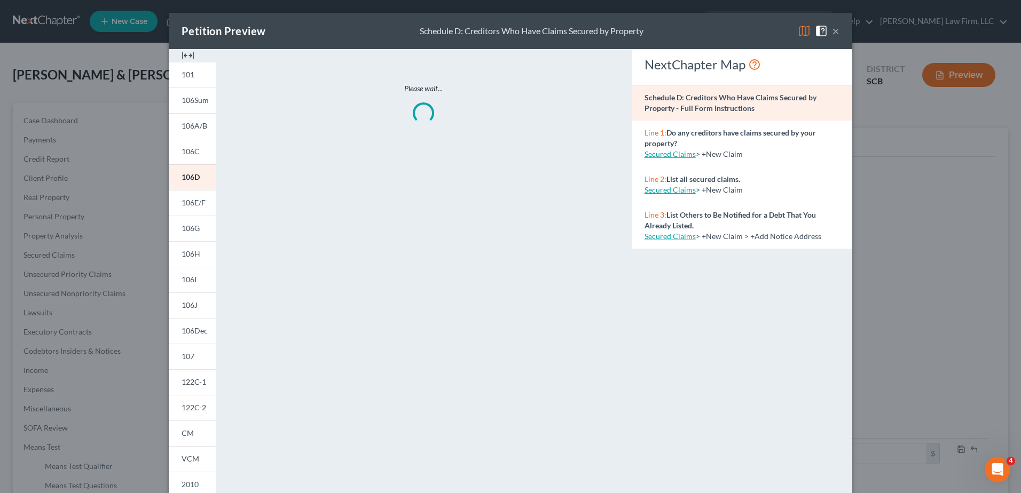
click at [186, 380] on span "122C-1" at bounding box center [194, 381] width 25 height 9
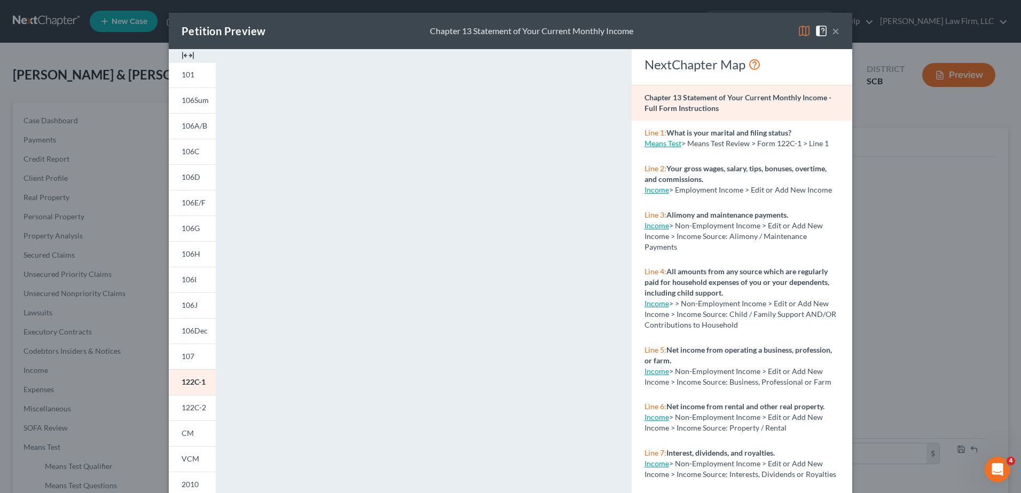
click at [833, 32] on button "×" at bounding box center [835, 31] width 7 height 13
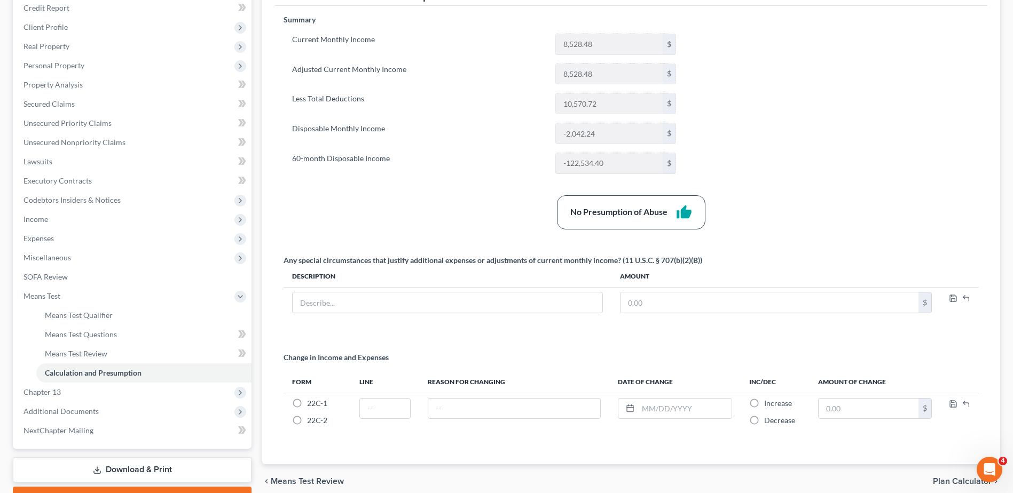
scroll to position [160, 0]
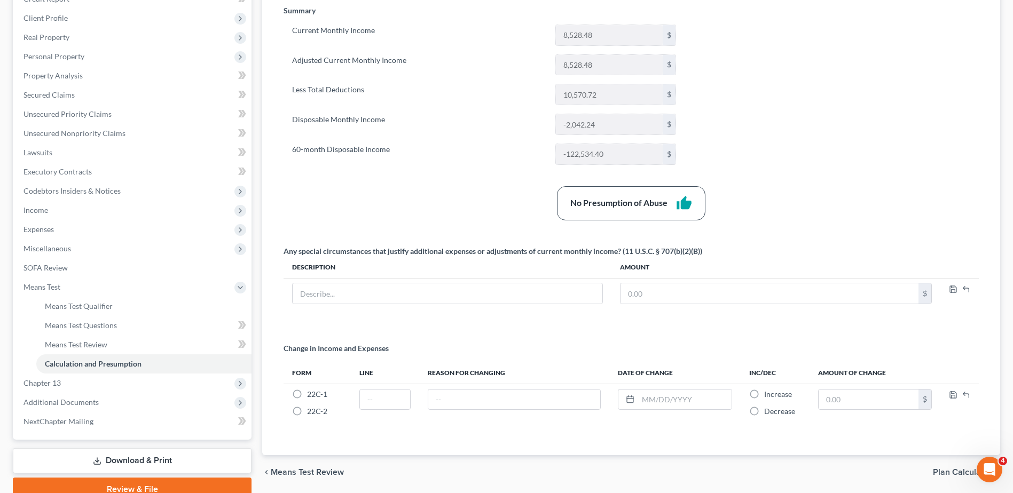
click at [153, 457] on link "Download & Print" at bounding box center [132, 460] width 239 height 25
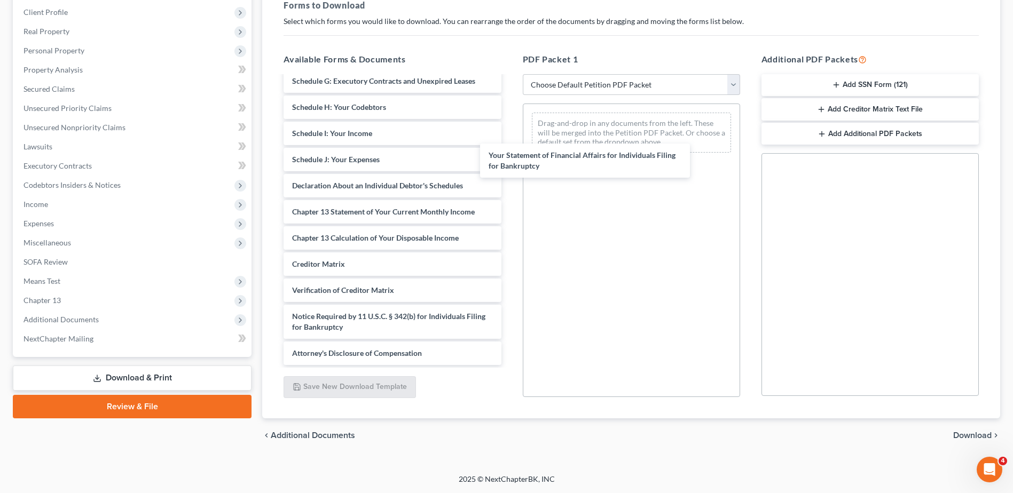
scroll to position [249, 0]
drag, startPoint x: 368, startPoint y: 183, endPoint x: 652, endPoint y: 149, distance: 286.1
click at [509, 149] on div "Your Statement of Financial Affairs for Individuals Filing for Bankruptcy Debto…" at bounding box center [392, 107] width 234 height 516
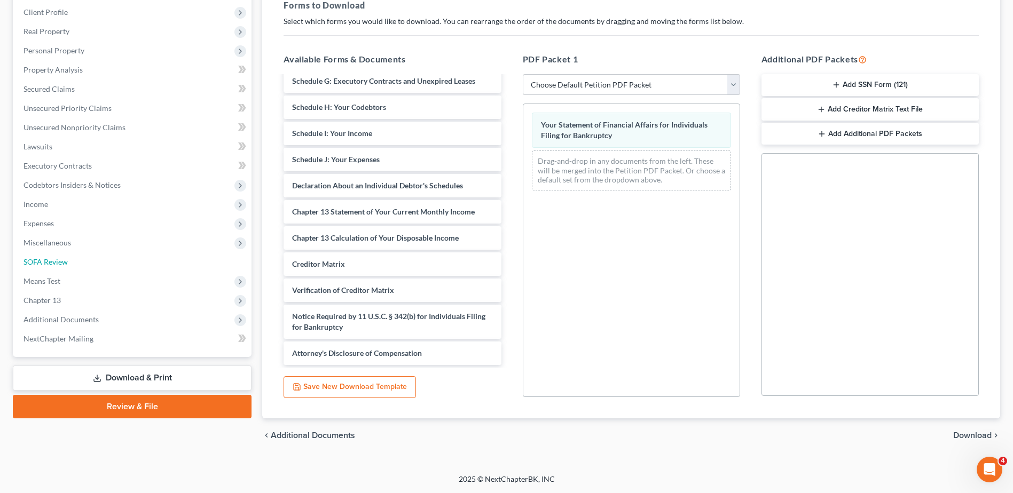
click at [51, 256] on link "SOFA Review" at bounding box center [133, 262] width 237 height 19
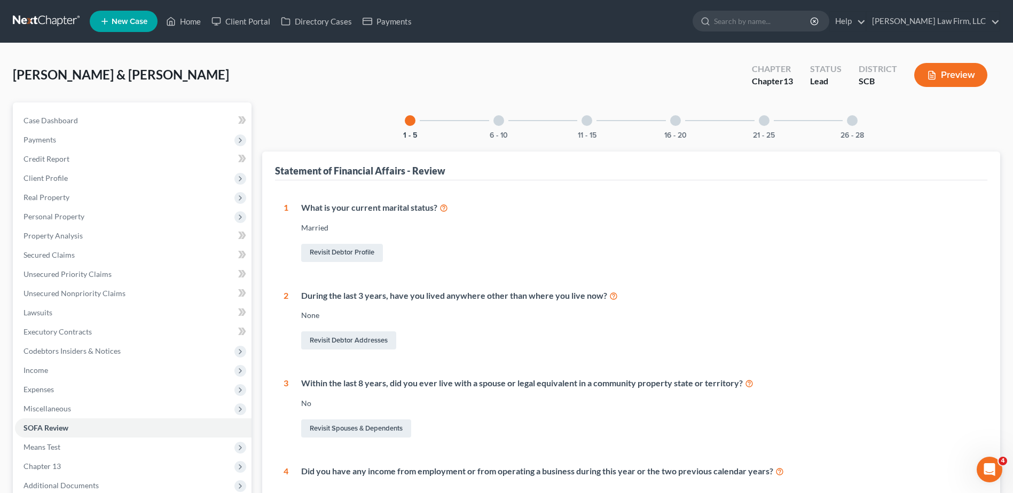
click at [852, 124] on div at bounding box center [852, 120] width 11 height 11
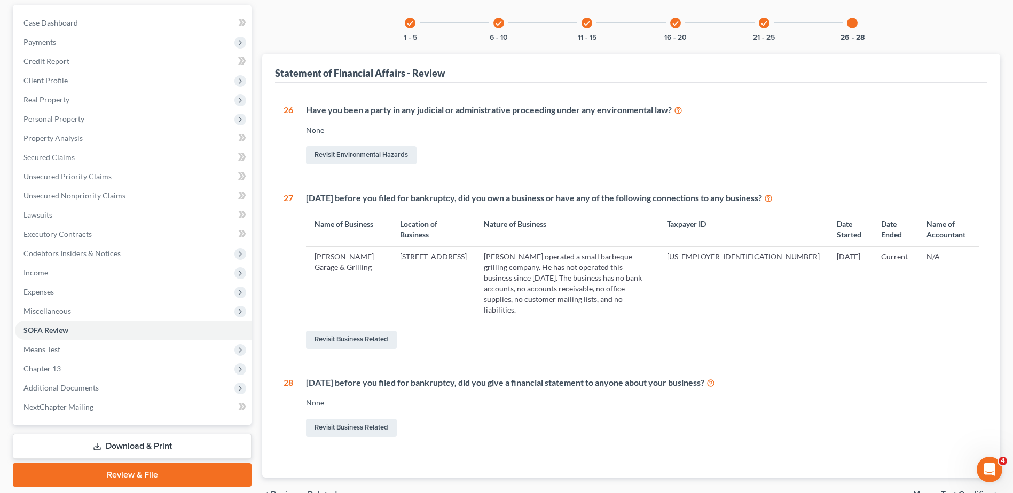
scroll to position [107, 0]
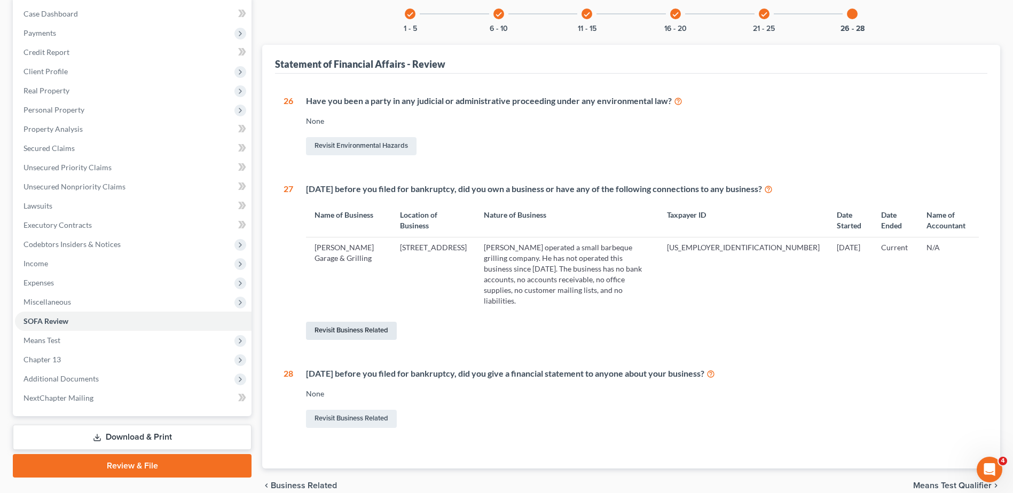
click at [355, 322] on link "Revisit Business Related" at bounding box center [351, 331] width 91 height 18
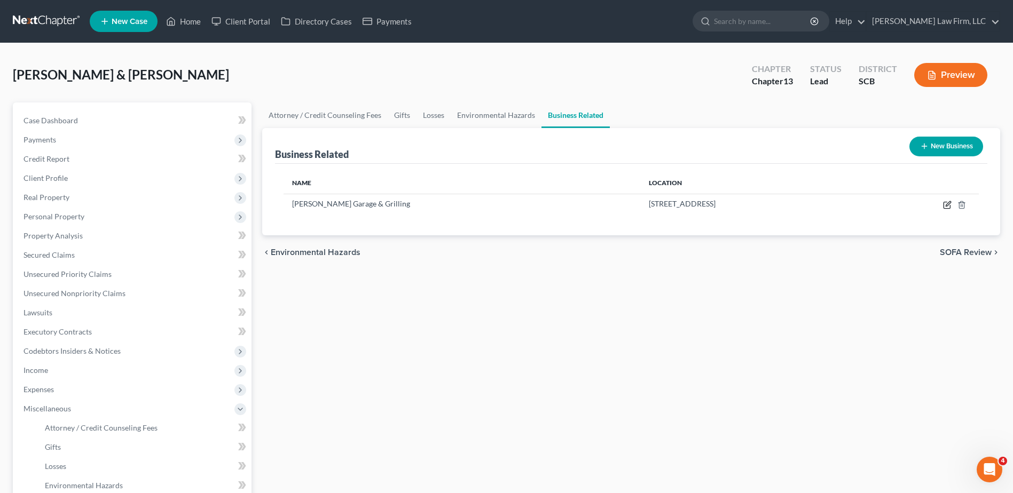
click at [949, 204] on icon "button" at bounding box center [947, 205] width 9 height 9
select select "member"
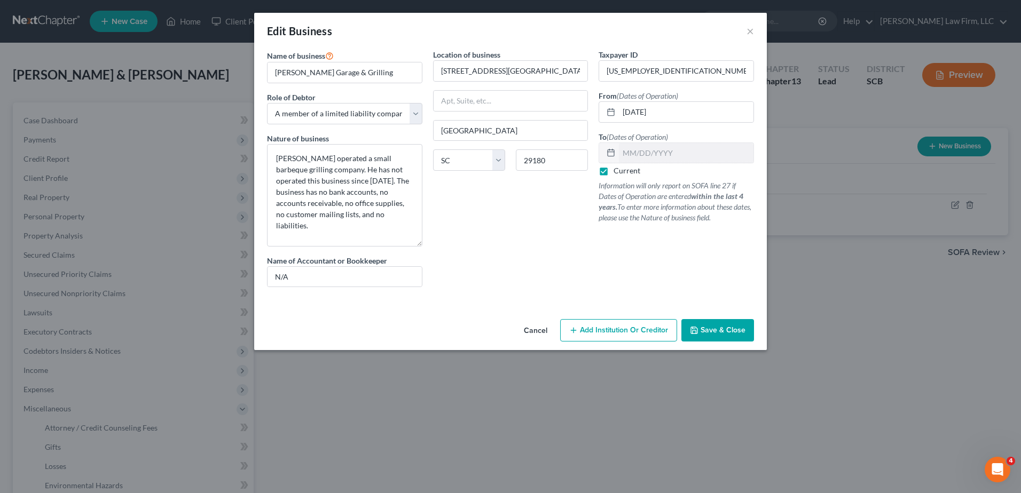
drag, startPoint x: 419, startPoint y: 180, endPoint x: 369, endPoint y: 234, distance: 72.9
click at [438, 248] on div "Name of business * [PERSON_NAME] Garage & Grilling Role of Debtor * Select A me…" at bounding box center [511, 176] width 498 height 255
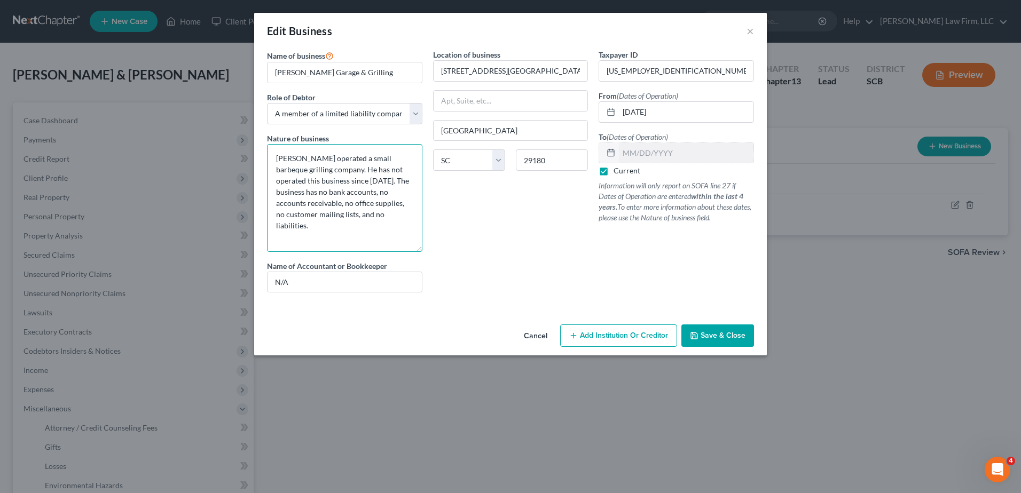
click at [355, 213] on textarea "[PERSON_NAME] operated a small barbeque grilling company. He has not operated t…" at bounding box center [344, 198] width 155 height 108
click at [322, 204] on textarea "[PERSON_NAME] operated a small barbeque grilling company. He has not operated t…" at bounding box center [344, 198] width 155 height 108
click at [317, 216] on textarea "[PERSON_NAME] operated a small barbeque grilling company. He has not operated t…" at bounding box center [344, 198] width 155 height 108
drag, startPoint x: 367, startPoint y: 202, endPoint x: 380, endPoint y: 199, distance: 13.7
click at [367, 202] on textarea "[PERSON_NAME] operated a small barbeque grilling company. He has not operated t…" at bounding box center [344, 198] width 155 height 108
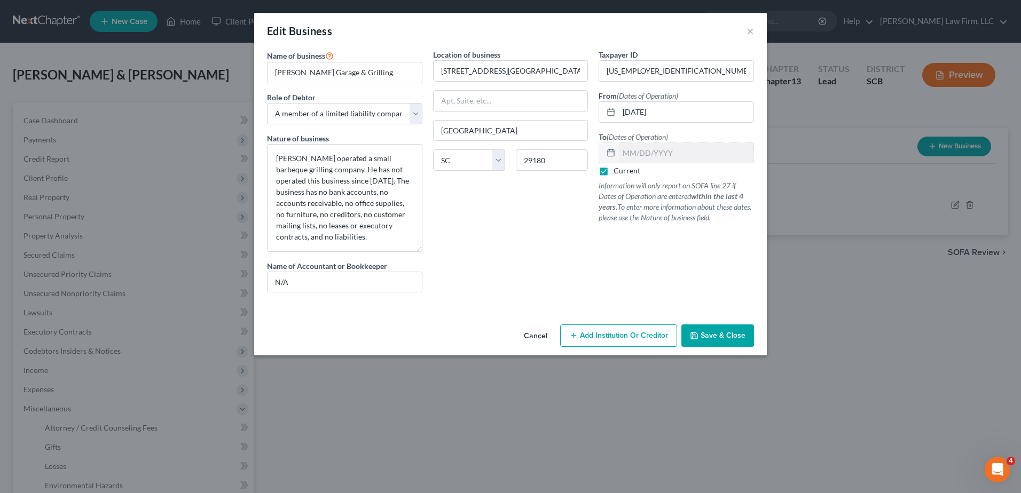
click at [734, 333] on span "Save & Close" at bounding box center [722, 335] width 45 height 9
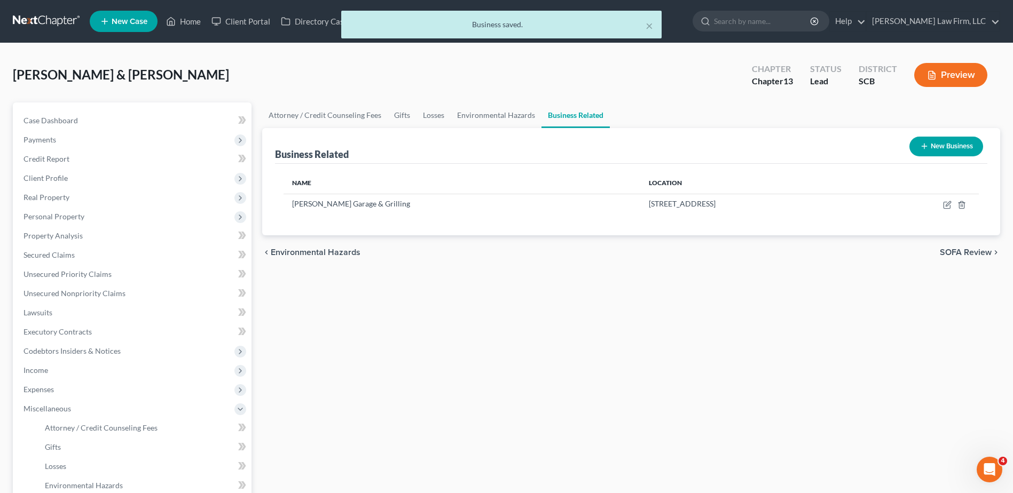
click at [942, 77] on button "Preview" at bounding box center [950, 75] width 73 height 24
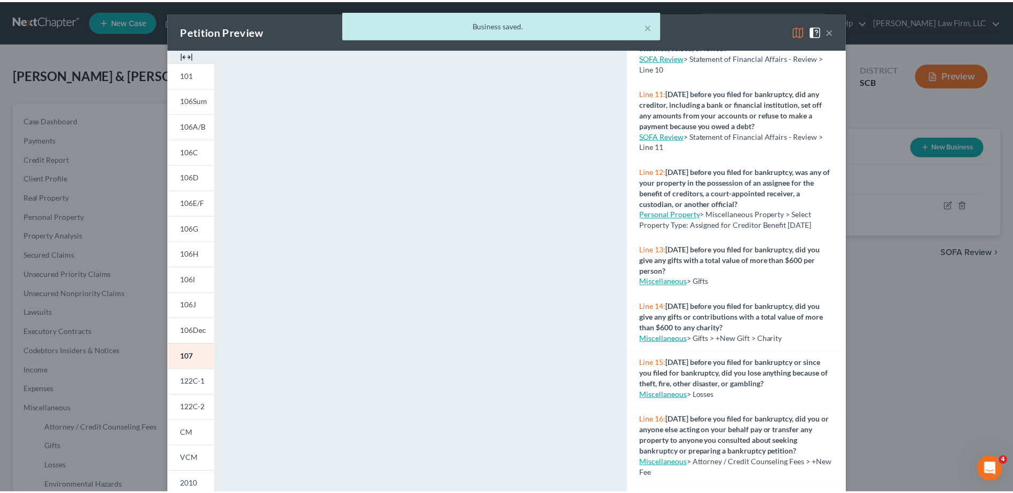
scroll to position [908, 0]
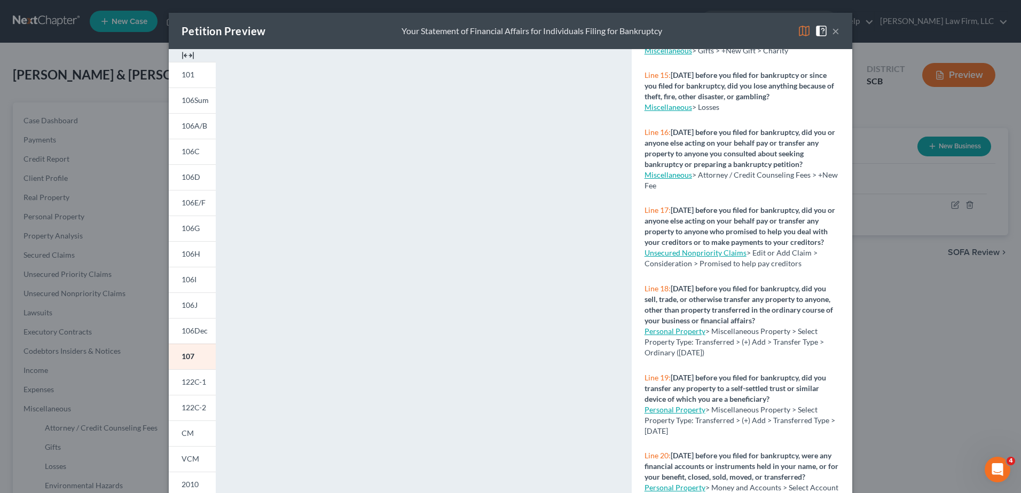
drag, startPoint x: 833, startPoint y: 30, endPoint x: 579, endPoint y: 162, distance: 286.6
click at [833, 30] on button "×" at bounding box center [835, 31] width 7 height 13
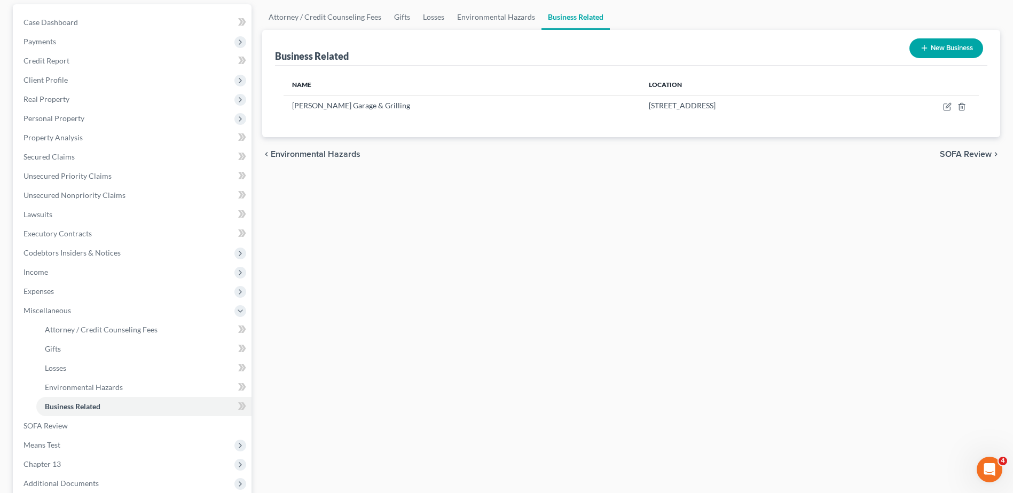
scroll to position [228, 0]
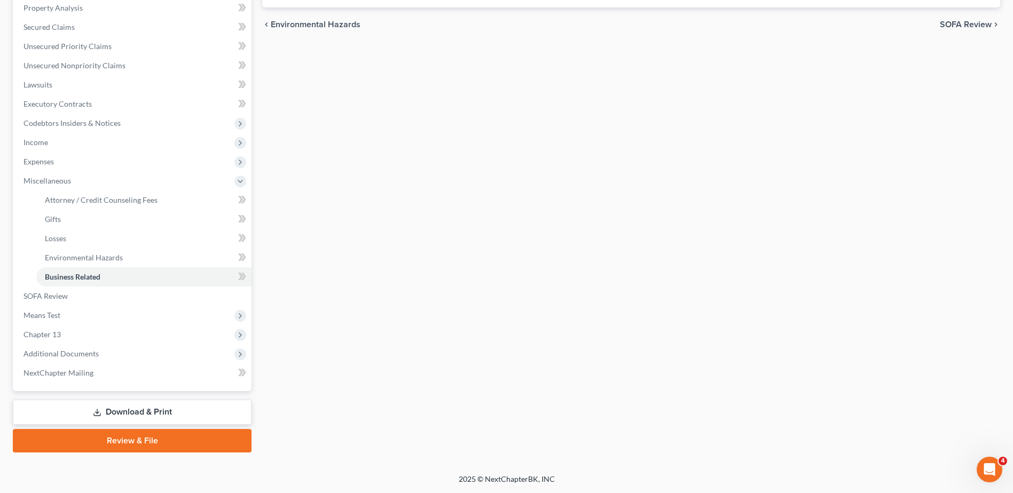
click at [109, 415] on link "Download & Print" at bounding box center [132, 412] width 239 height 25
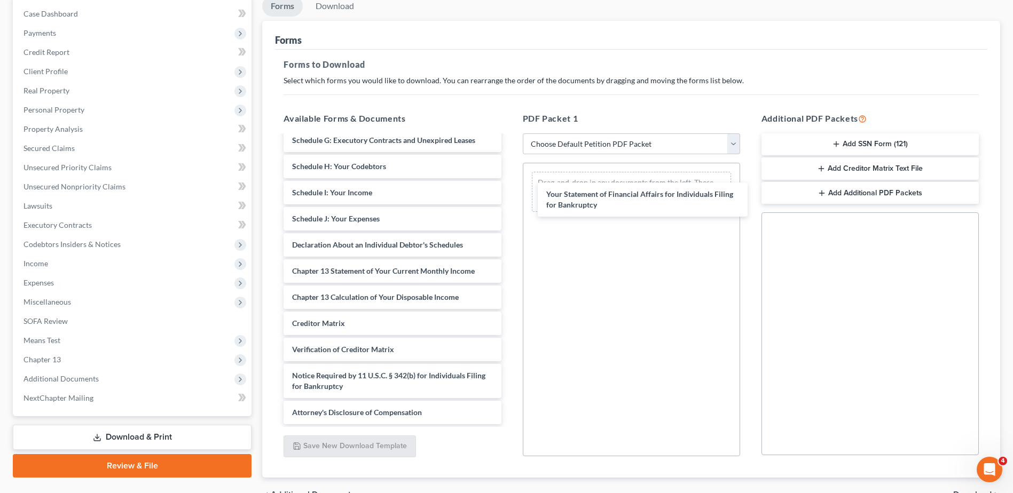
scroll to position [249, 0]
drag, startPoint x: 372, startPoint y: 241, endPoint x: 639, endPoint y: 178, distance: 273.6
click at [509, 178] on div "Your Statement of Financial Affairs for Individuals Filing for Bankruptcy Debto…" at bounding box center [392, 167] width 234 height 516
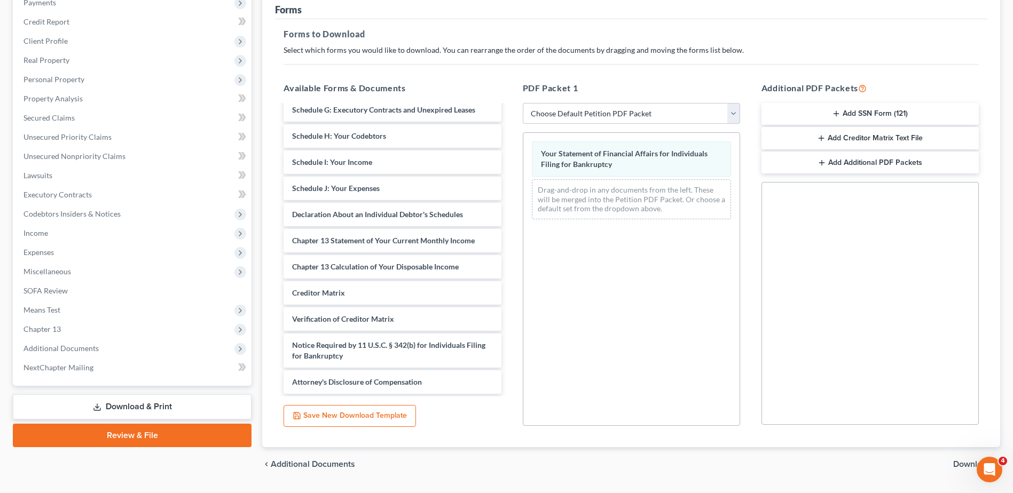
scroll to position [166, 0]
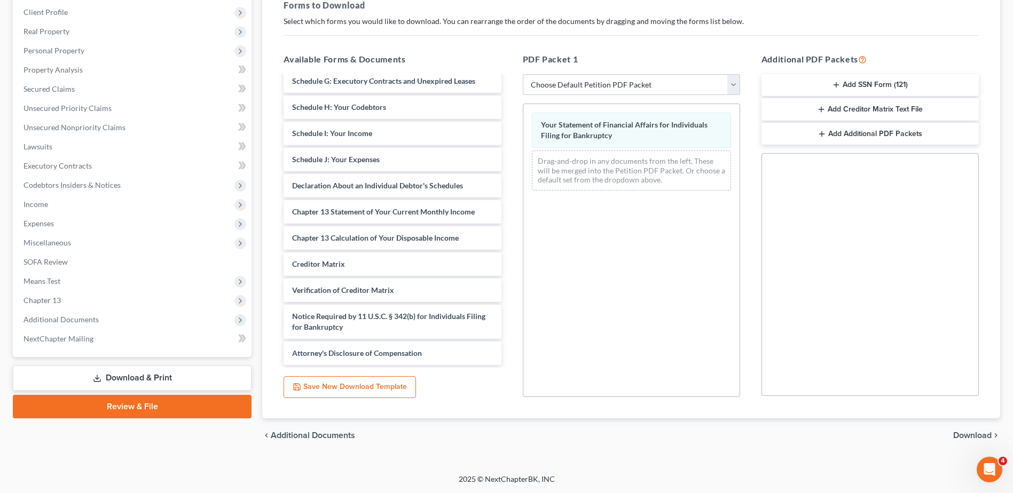
click at [982, 432] on span "Download" at bounding box center [972, 435] width 38 height 9
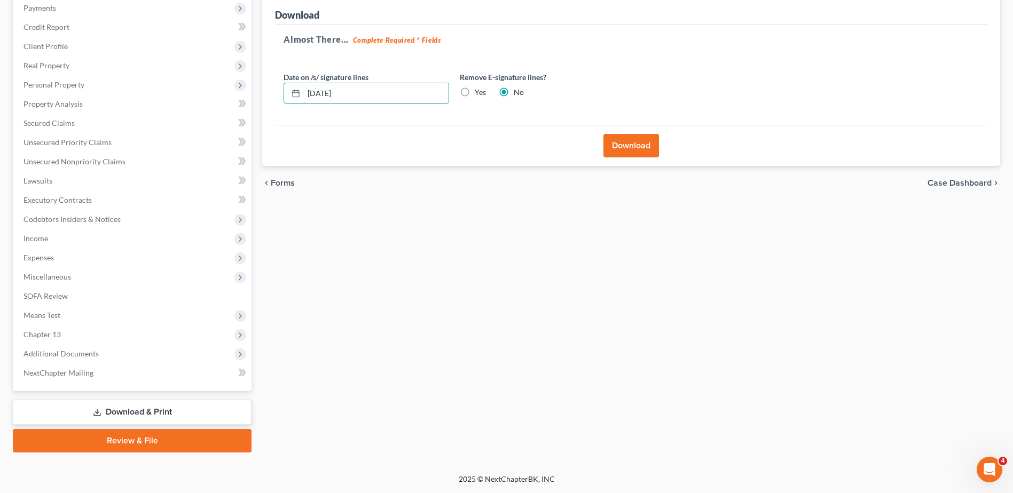
click at [368, 94] on input "[DATE]" at bounding box center [376, 93] width 145 height 20
click at [475, 92] on label "Yes" at bounding box center [480, 92] width 11 height 11
click at [479, 92] on input "Yes" at bounding box center [482, 90] width 7 height 7
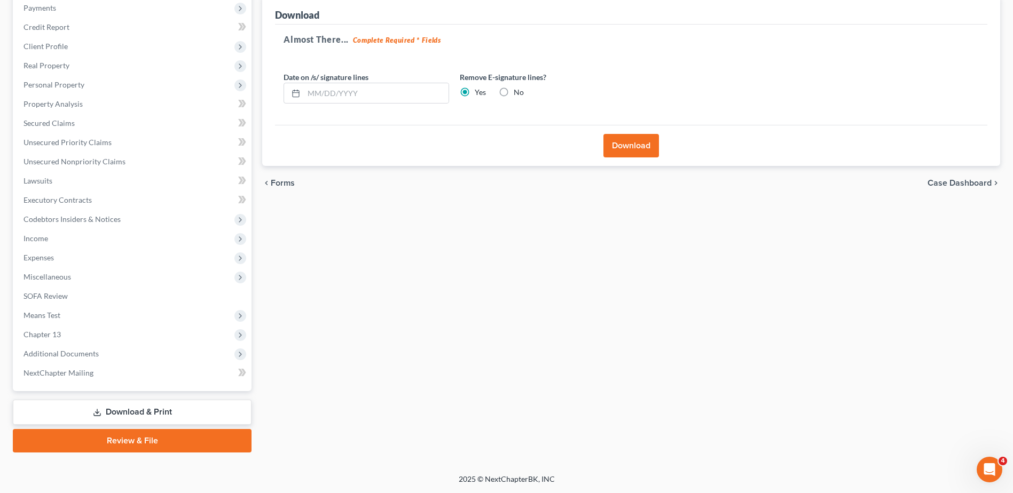
click at [642, 147] on button "Download" at bounding box center [631, 145] width 56 height 23
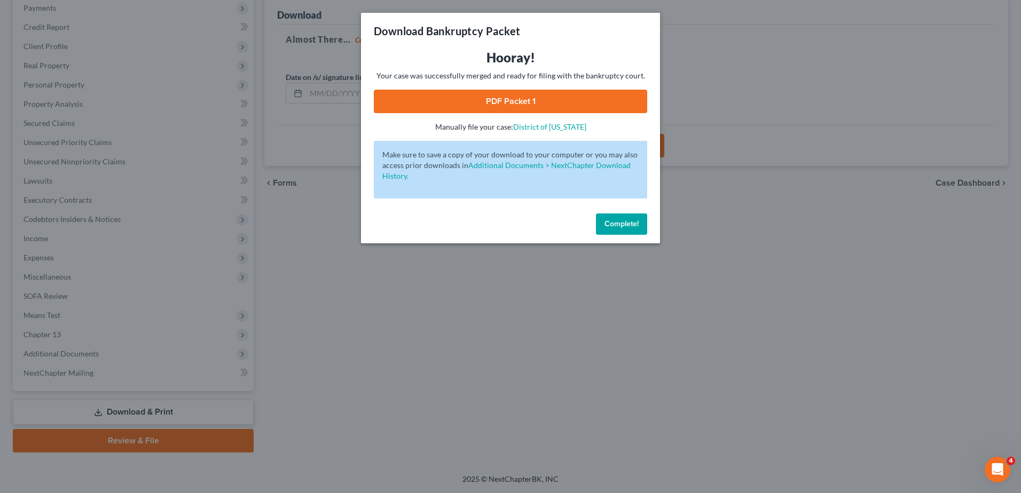
click at [528, 105] on link "PDF Packet 1" at bounding box center [510, 101] width 273 height 23
click at [608, 224] on span "Complete!" at bounding box center [621, 223] width 34 height 9
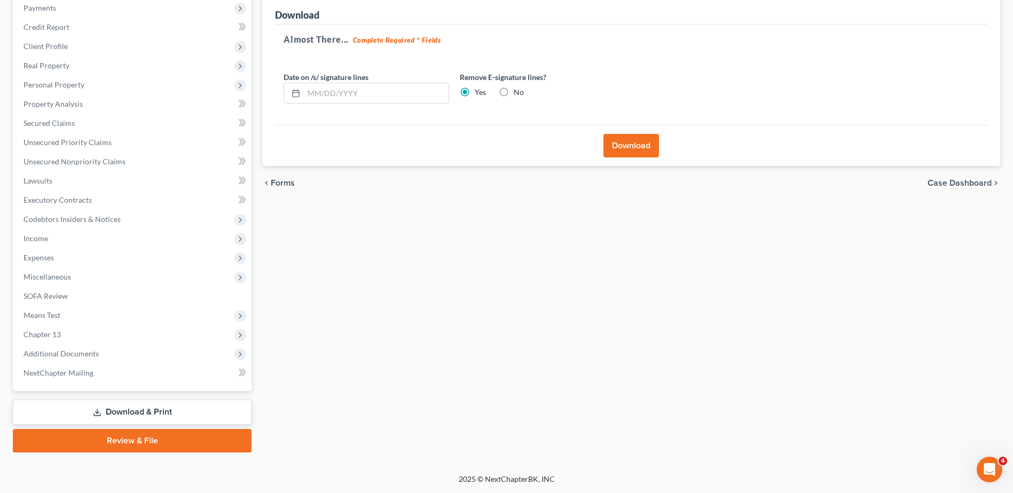
click at [94, 258] on span "Expenses" at bounding box center [133, 257] width 237 height 19
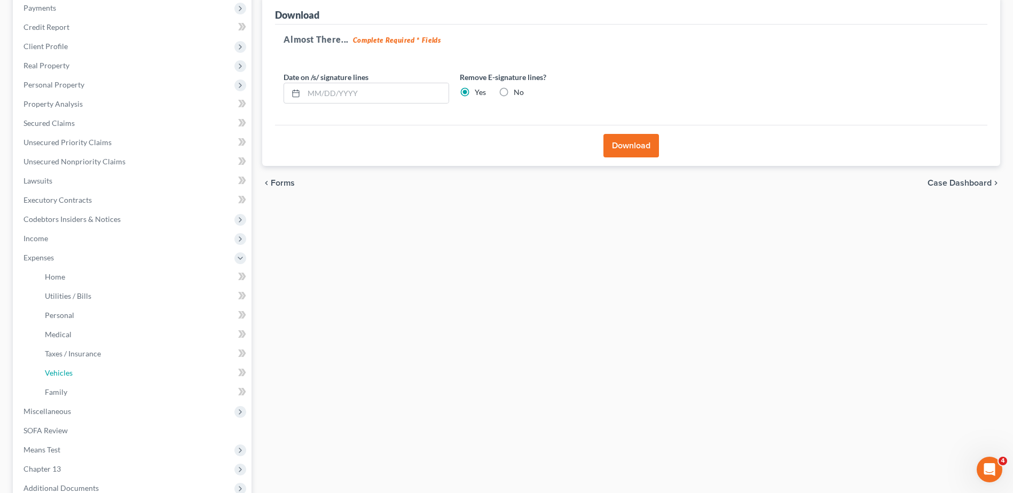
click at [68, 368] on span "Vehicles" at bounding box center [59, 372] width 28 height 9
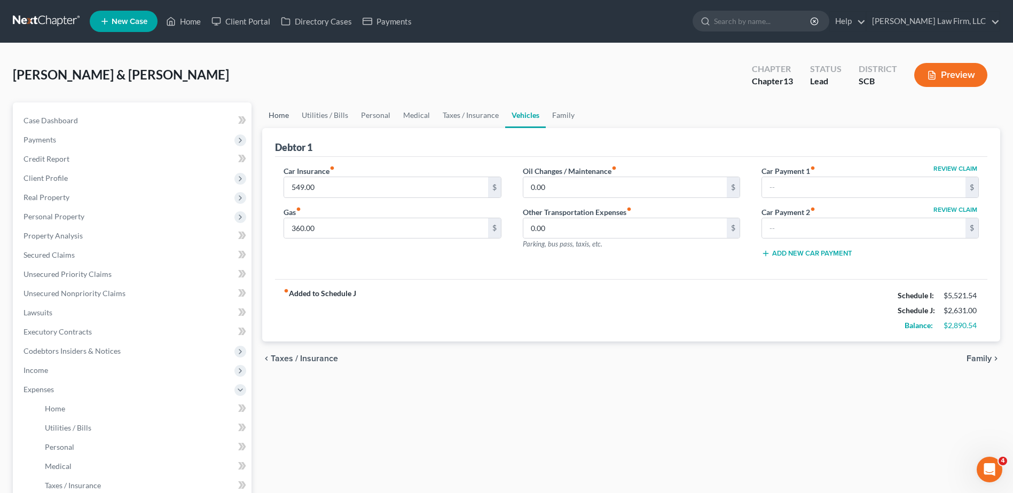
click at [288, 114] on link "Home" at bounding box center [278, 116] width 33 height 26
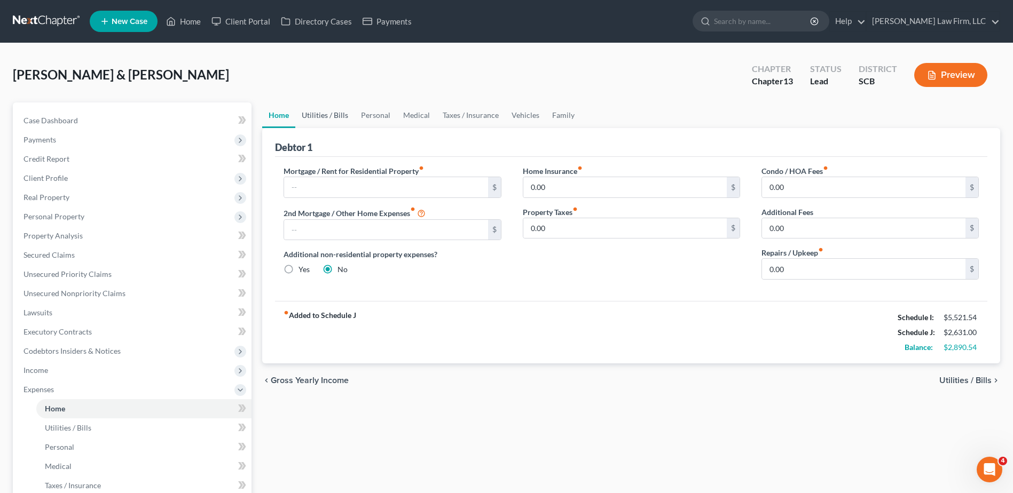
click at [326, 114] on link "Utilities / Bills" at bounding box center [324, 116] width 59 height 26
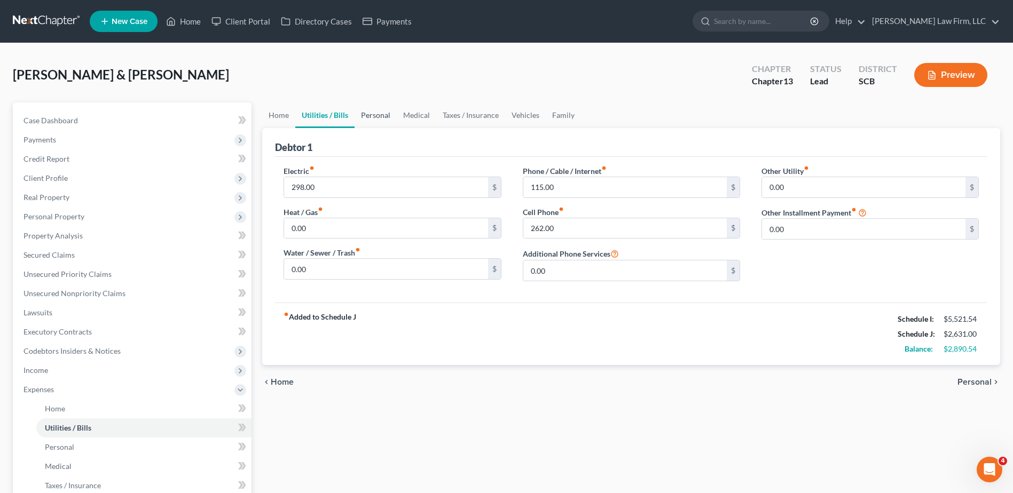
click at [368, 112] on link "Personal" at bounding box center [376, 116] width 42 height 26
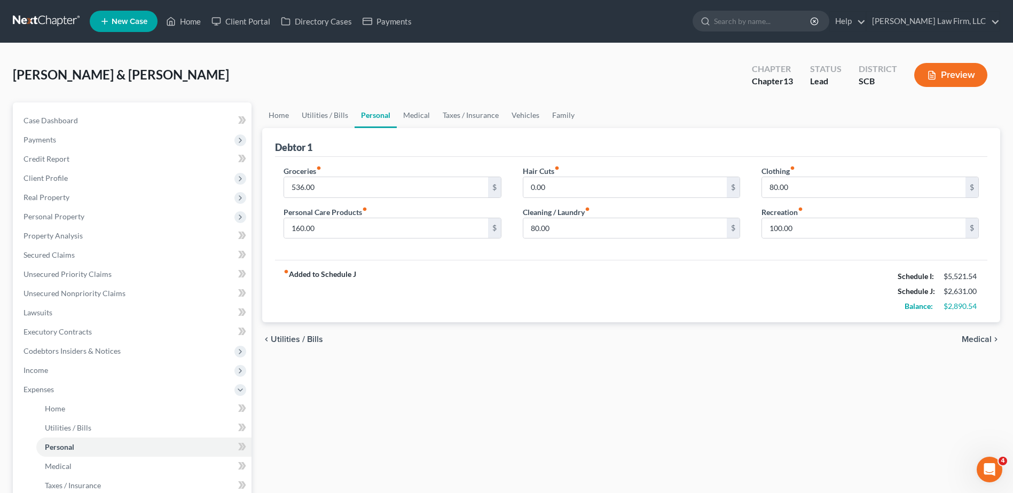
click at [61, 375] on span "Income" at bounding box center [133, 370] width 237 height 19
click at [92, 385] on span "Employment Income" at bounding box center [79, 389] width 68 height 9
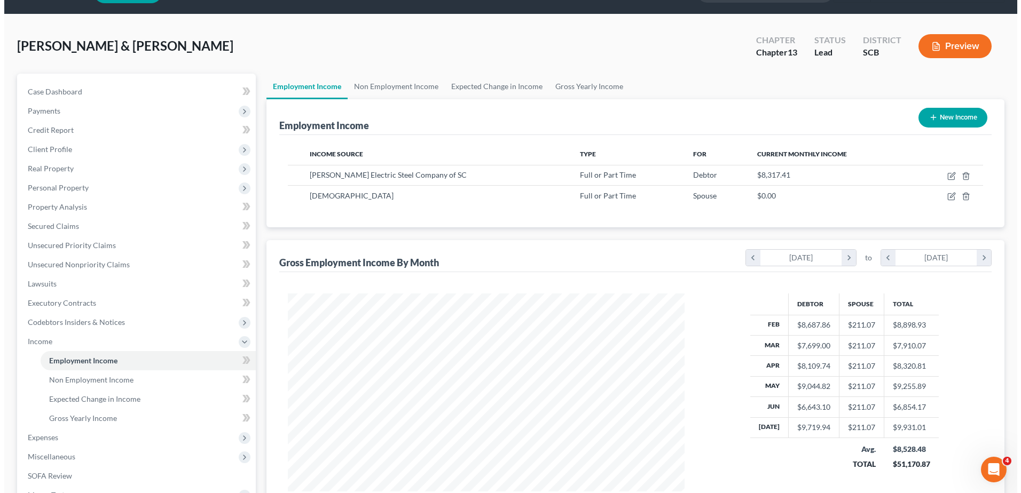
scroll to position [53, 0]
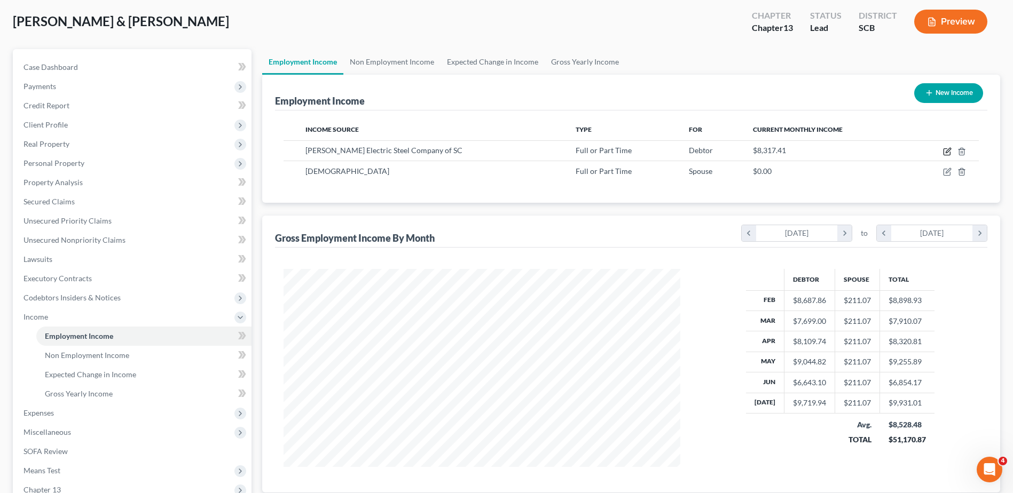
click at [947, 151] on icon "button" at bounding box center [948, 150] width 5 height 5
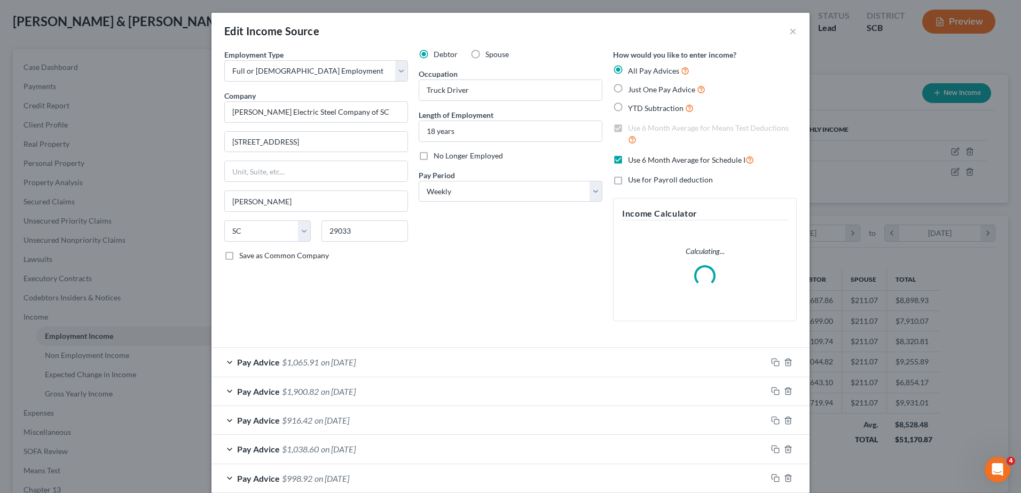
scroll to position [200, 422]
click at [252, 142] on input "[STREET_ADDRESS]" at bounding box center [316, 142] width 183 height 20
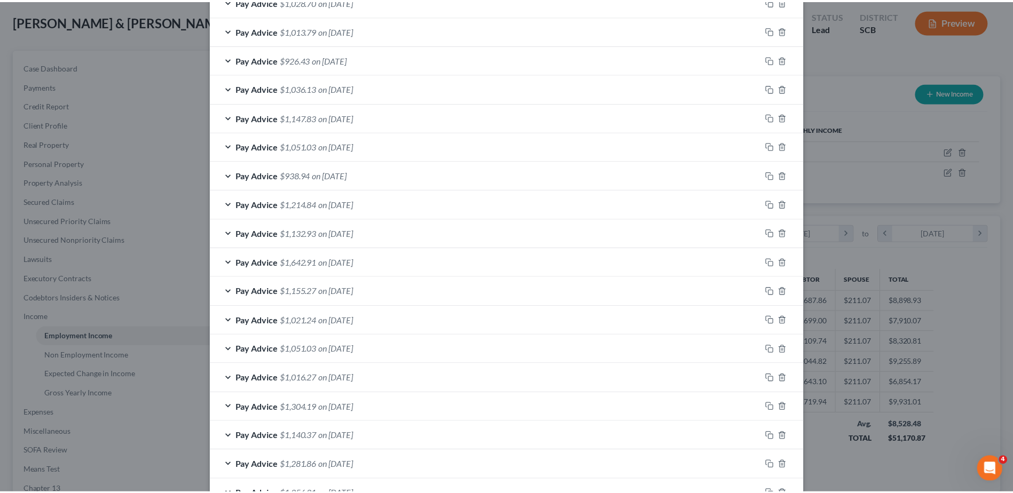
scroll to position [699, 0]
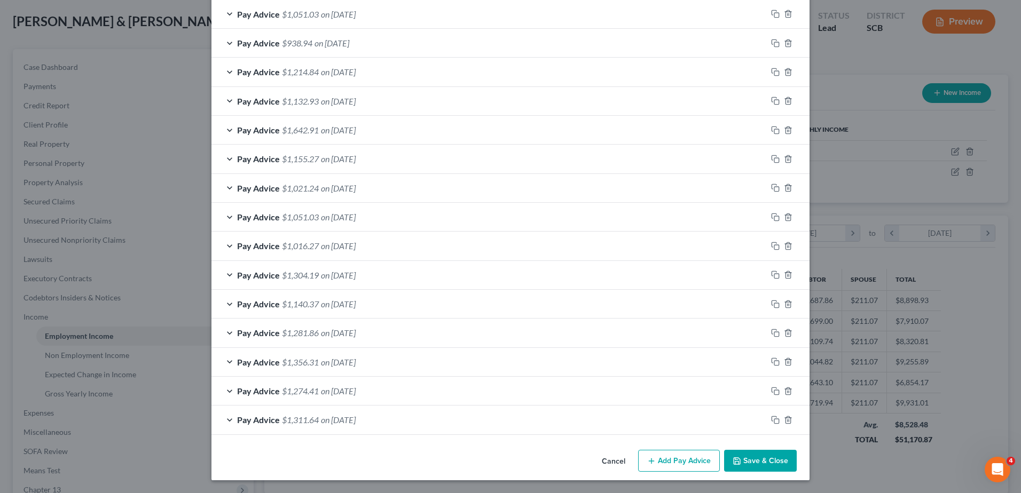
click at [755, 462] on button "Save & Close" at bounding box center [760, 461] width 73 height 22
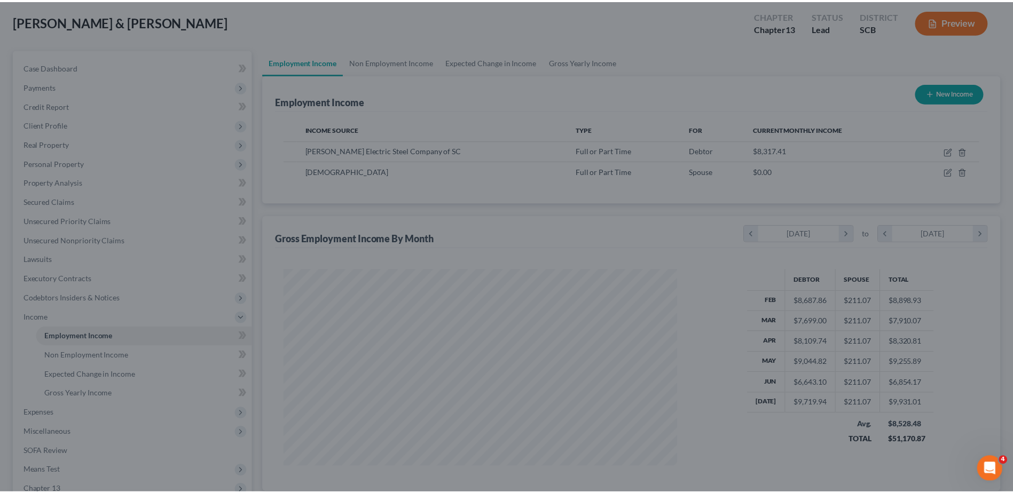
scroll to position [533714, 533494]
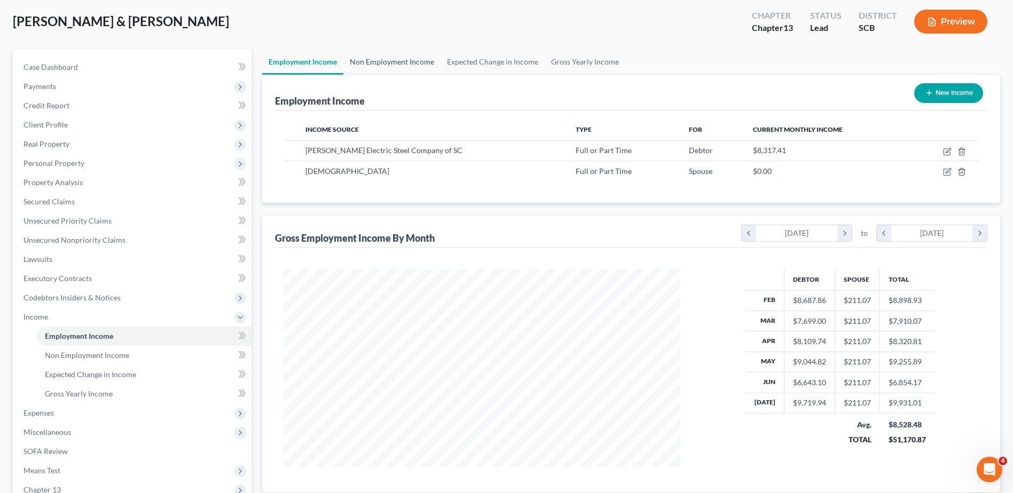
drag, startPoint x: 400, startPoint y: 54, endPoint x: 418, endPoint y: 52, distance: 17.7
click at [400, 54] on link "Non Employment Income" at bounding box center [391, 62] width 97 height 26
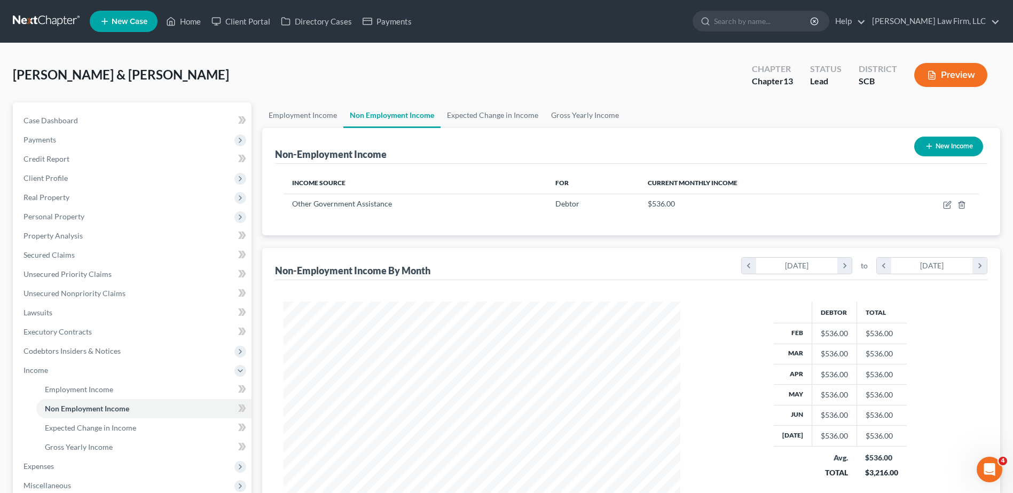
scroll to position [198, 418]
click at [485, 115] on link "Expected Change in Income" at bounding box center [492, 116] width 104 height 26
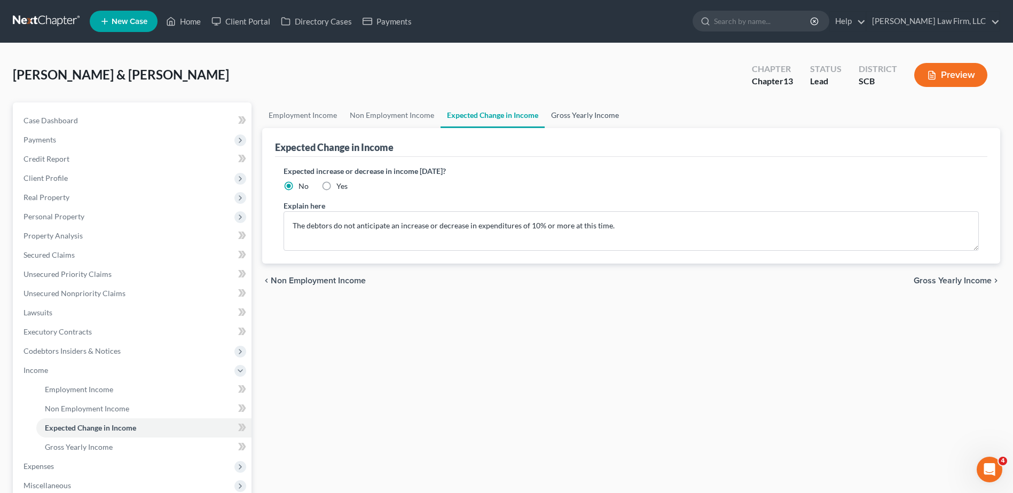
click at [588, 115] on link "Gross Yearly Income" at bounding box center [585, 116] width 81 height 26
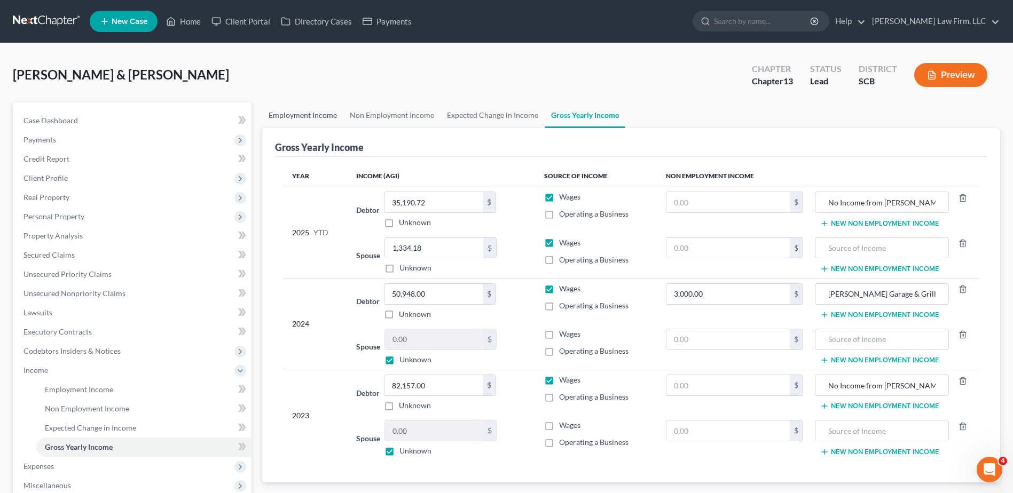
click at [296, 121] on link "Employment Income" at bounding box center [302, 116] width 81 height 26
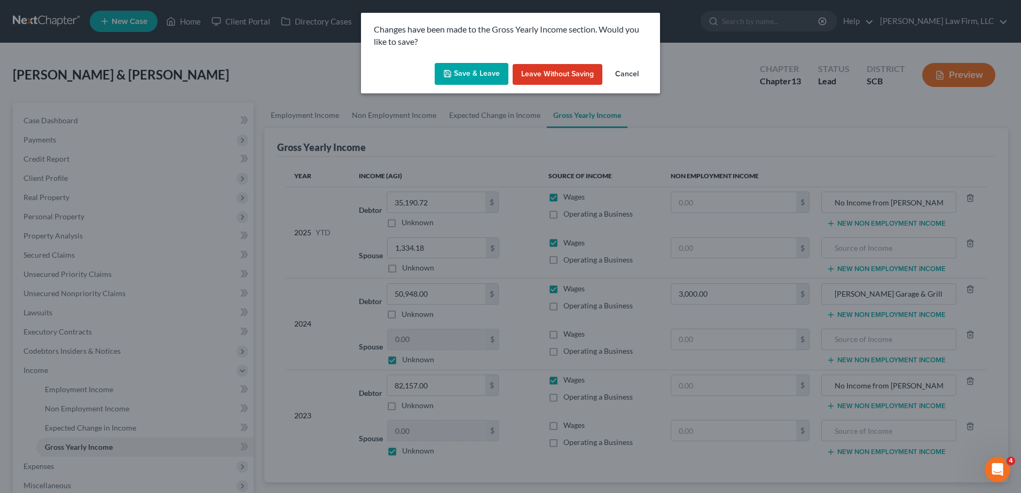
click at [446, 74] on icon "button" at bounding box center [447, 73] width 9 height 9
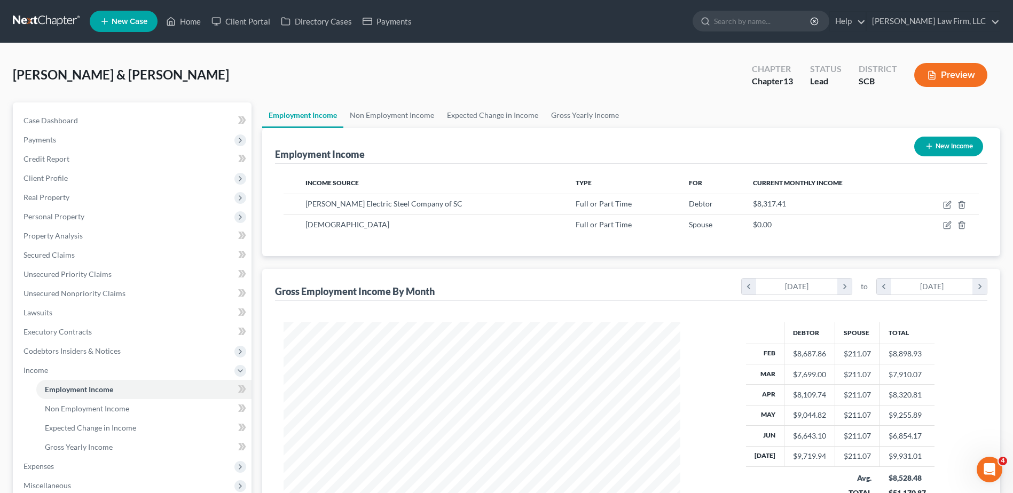
scroll to position [198, 418]
click at [45, 468] on span "Expenses" at bounding box center [38, 466] width 30 height 9
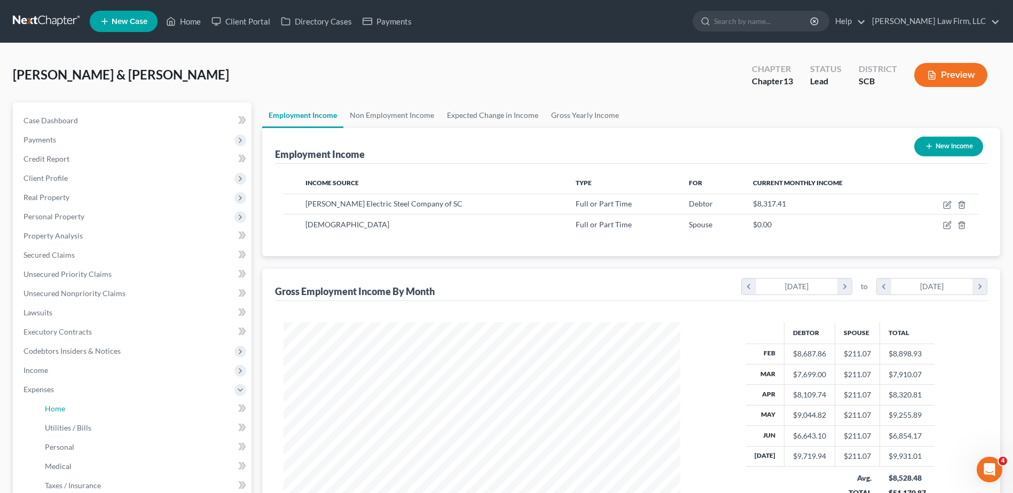
click at [78, 411] on link "Home" at bounding box center [143, 408] width 215 height 19
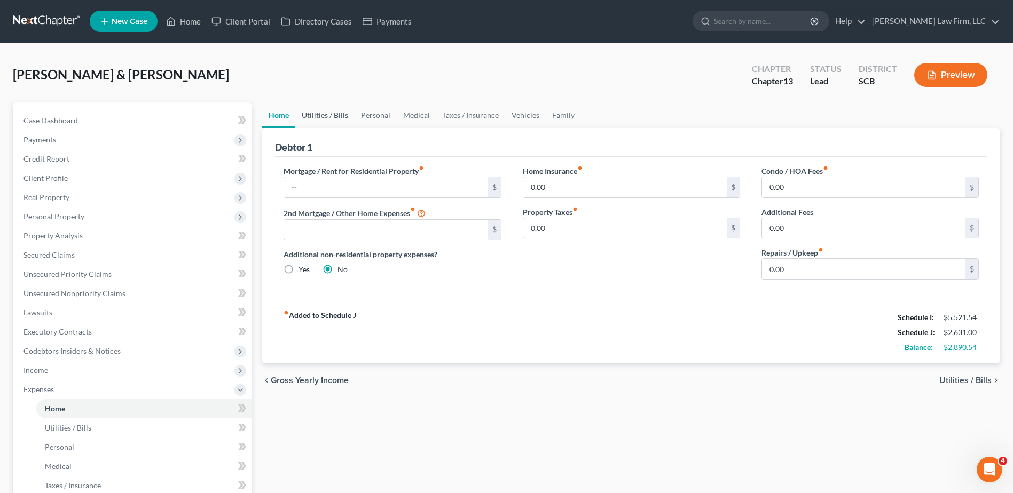
click at [321, 117] on link "Utilities / Bills" at bounding box center [324, 116] width 59 height 26
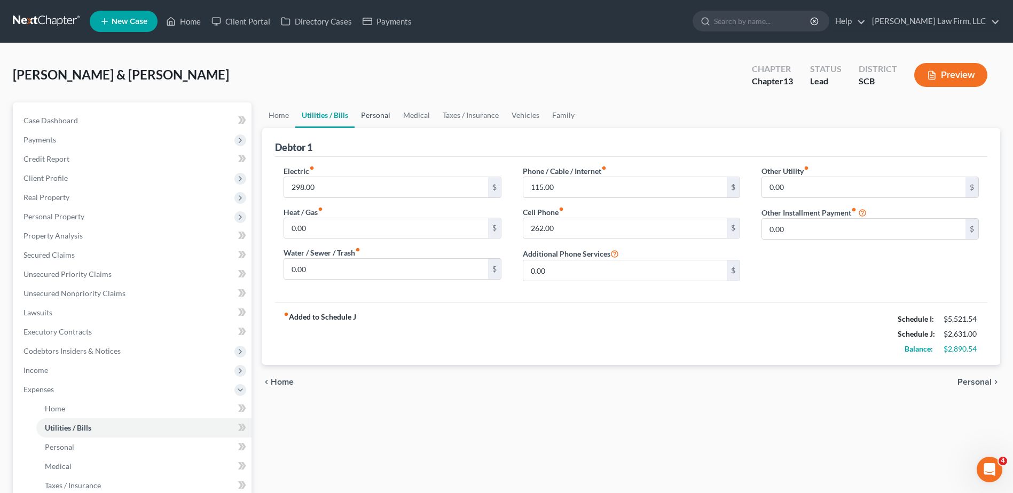
click at [358, 116] on link "Personal" at bounding box center [376, 116] width 42 height 26
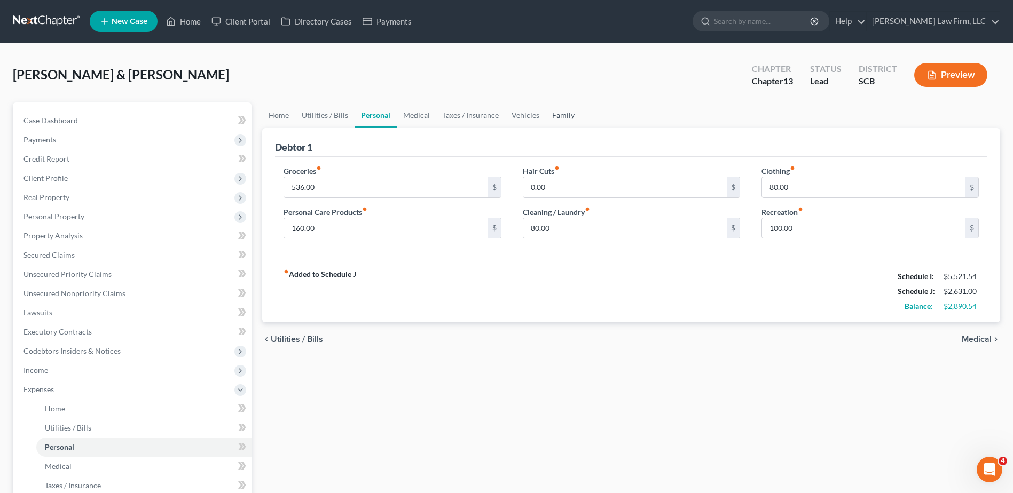
click at [556, 117] on link "Family" at bounding box center [563, 116] width 35 height 26
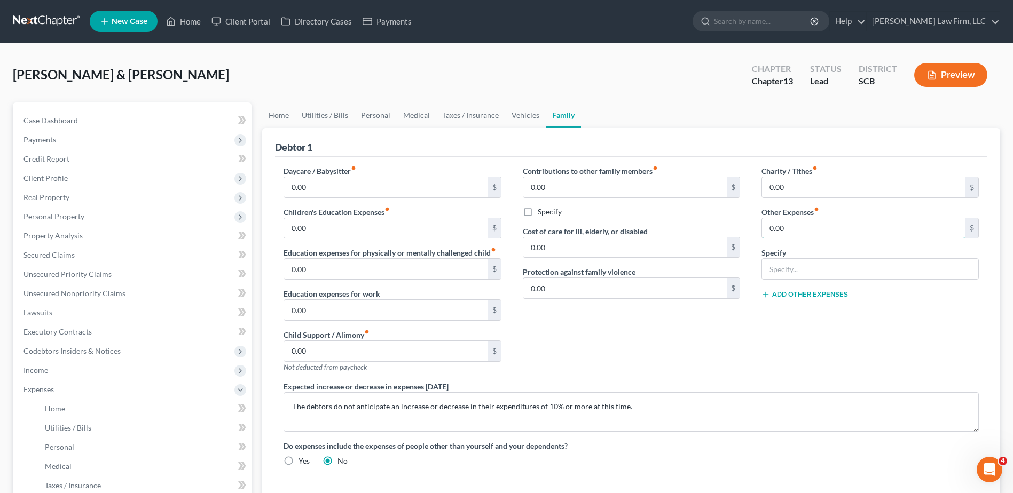
click at [796, 226] on input "0.00" at bounding box center [863, 228] width 203 height 20
click at [706, 146] on div "Debtor 1" at bounding box center [631, 142] width 712 height 29
click at [521, 111] on link "Vehicles" at bounding box center [525, 116] width 41 height 26
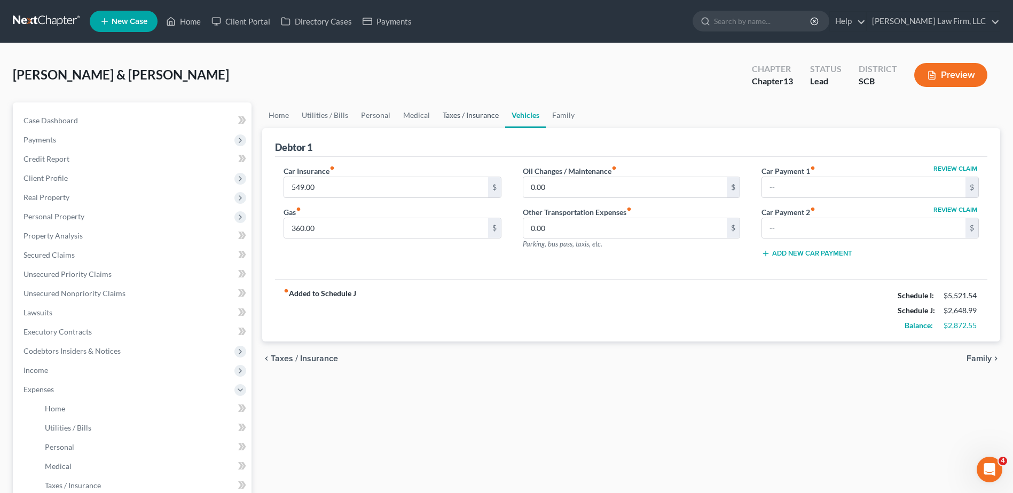
click at [487, 119] on link "Taxes / Insurance" at bounding box center [470, 116] width 69 height 26
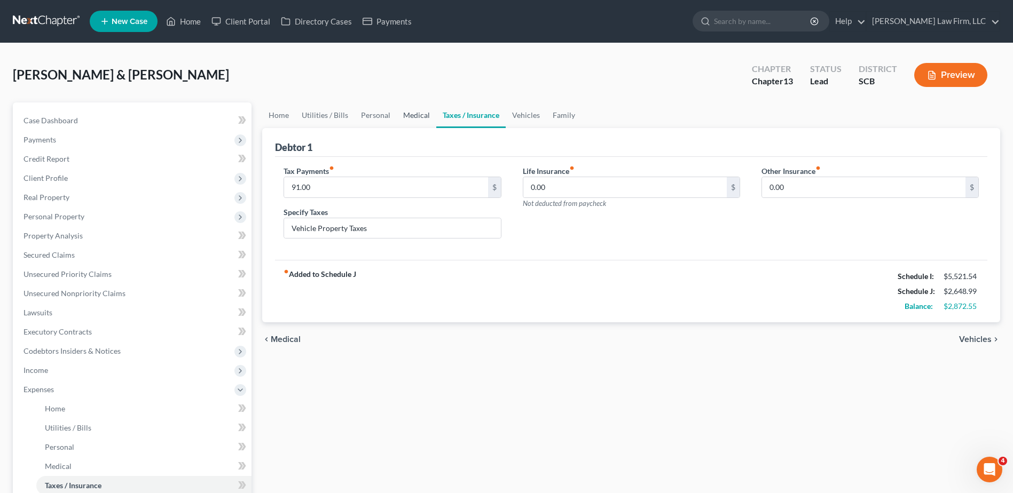
click at [422, 111] on link "Medical" at bounding box center [417, 116] width 40 height 26
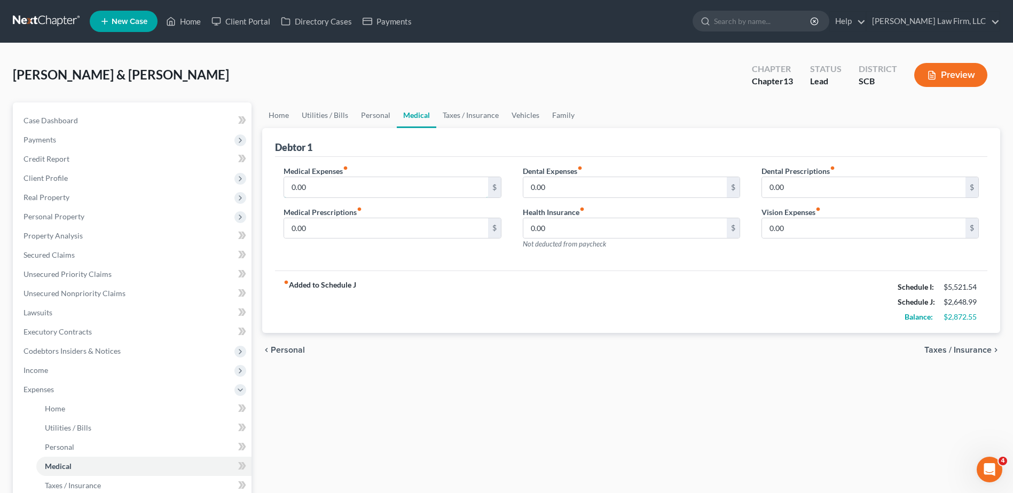
click at [399, 189] on input "0.00" at bounding box center [385, 187] width 203 height 20
click at [799, 230] on input "0.00" at bounding box center [863, 228] width 203 height 20
click at [420, 184] on input "28.48" at bounding box center [385, 187] width 203 height 20
click at [516, 113] on link "Vehicles" at bounding box center [525, 116] width 41 height 26
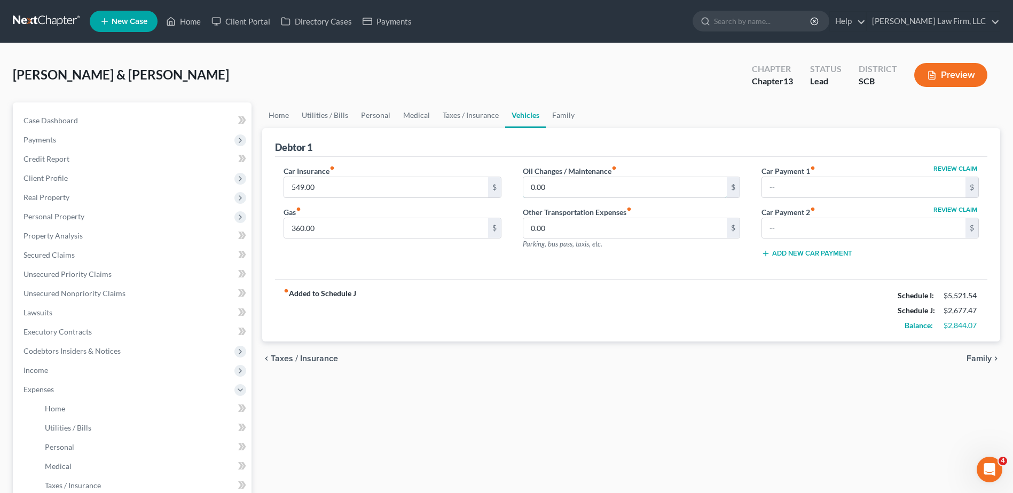
click at [579, 193] on input "0.00" at bounding box center [624, 187] width 203 height 20
click at [557, 116] on link "Family" at bounding box center [563, 116] width 35 height 26
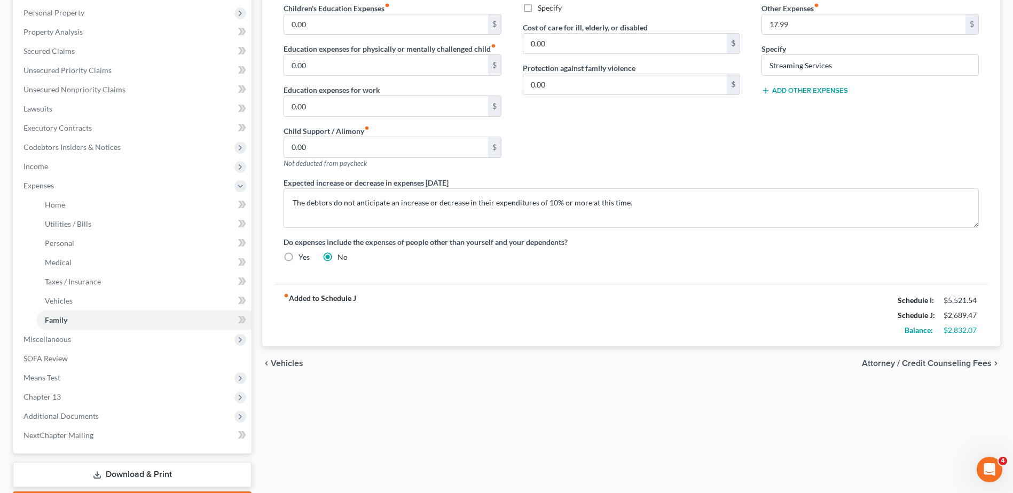
scroll to position [214, 0]
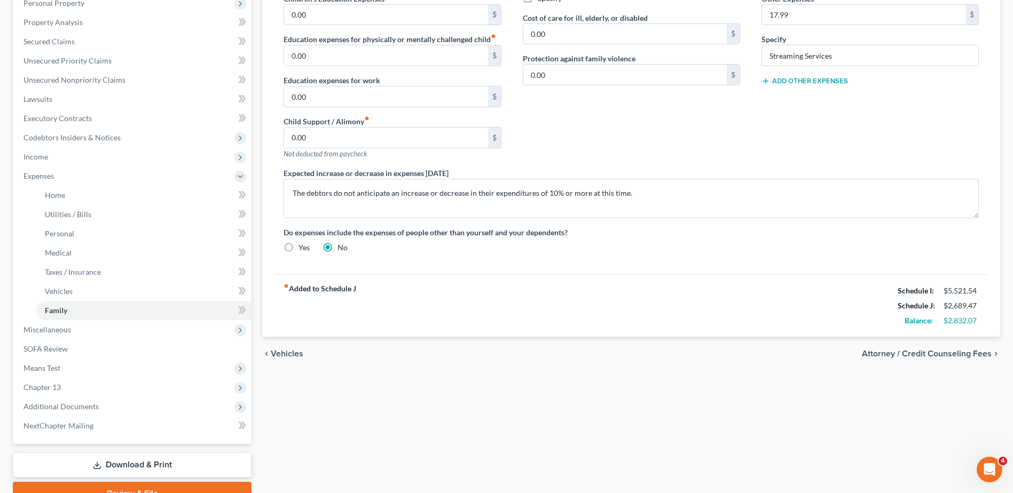
click at [133, 468] on link "Download & Print" at bounding box center [132, 465] width 239 height 25
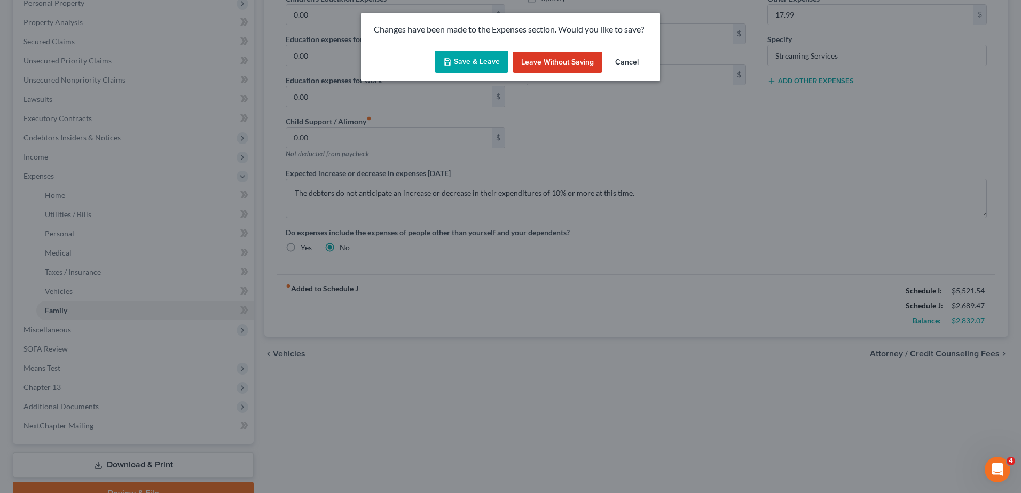
click at [479, 61] on button "Save & Leave" at bounding box center [472, 62] width 74 height 22
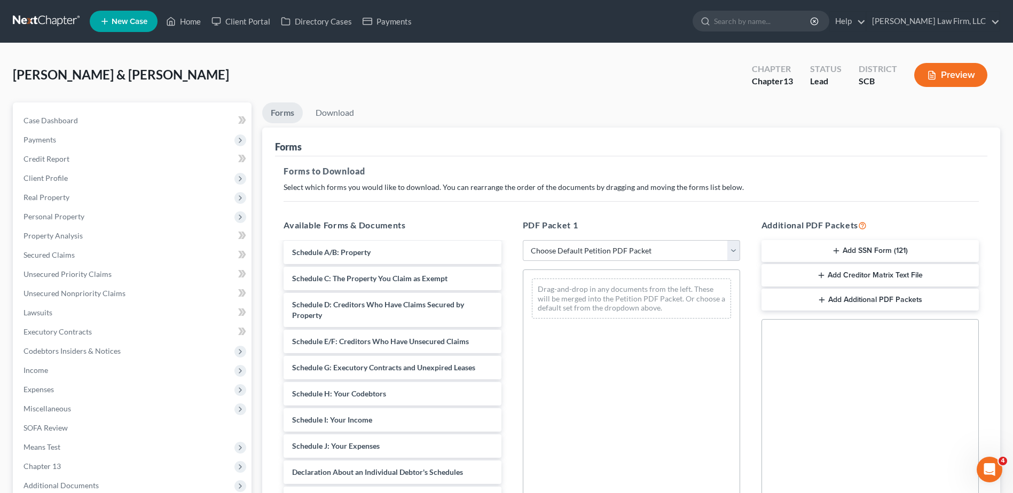
scroll to position [160, 0]
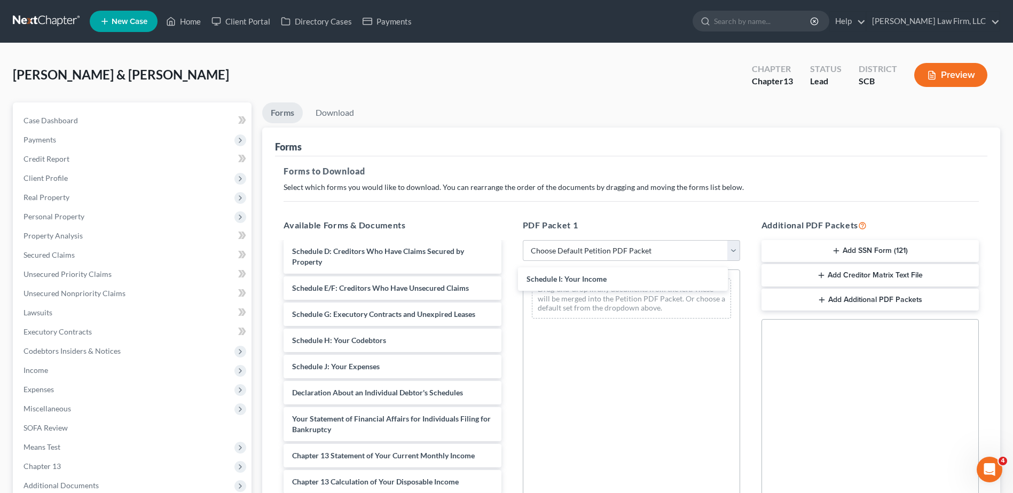
drag, startPoint x: 365, startPoint y: 387, endPoint x: 448, endPoint y: 348, distance: 92.4
click at [509, 279] on div "Schedule I: Your Income Debtor's Electronic Noticing Request (DeBN) ([DATE]) De…" at bounding box center [392, 346] width 234 height 526
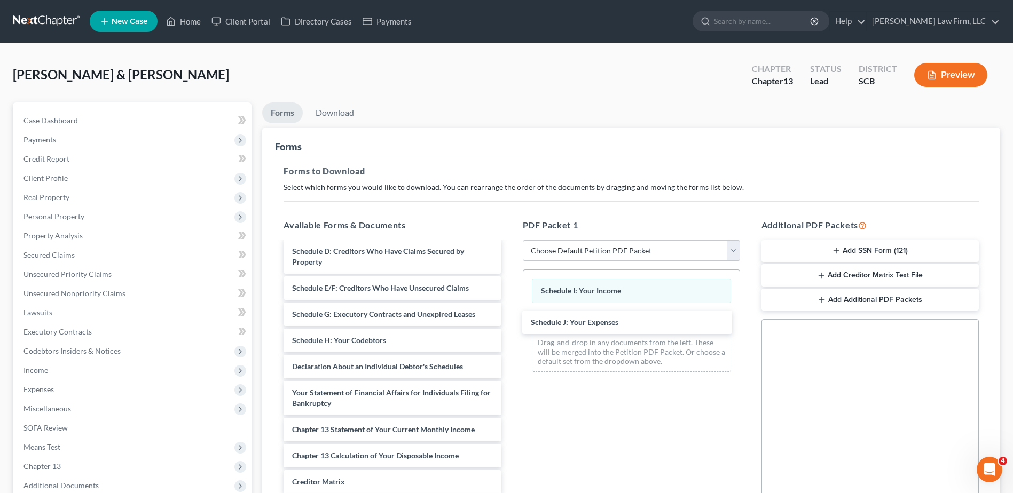
drag, startPoint x: 369, startPoint y: 389, endPoint x: 742, endPoint y: 251, distance: 397.3
click at [509, 317] on div "Schedule J: Your Expenses Debtor's Electronic Noticing Request (DeBN) ([DATE]) …" at bounding box center [392, 333] width 234 height 500
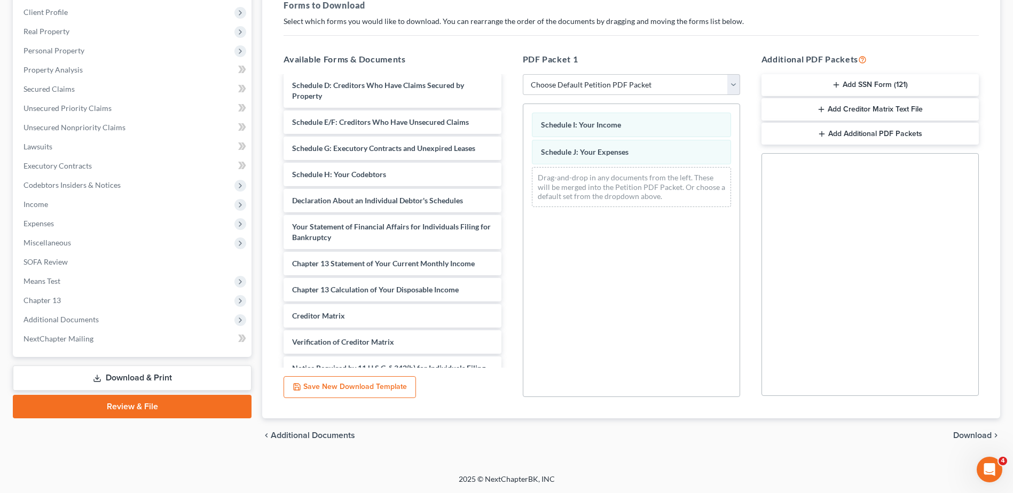
click at [974, 439] on span "Download" at bounding box center [972, 435] width 38 height 9
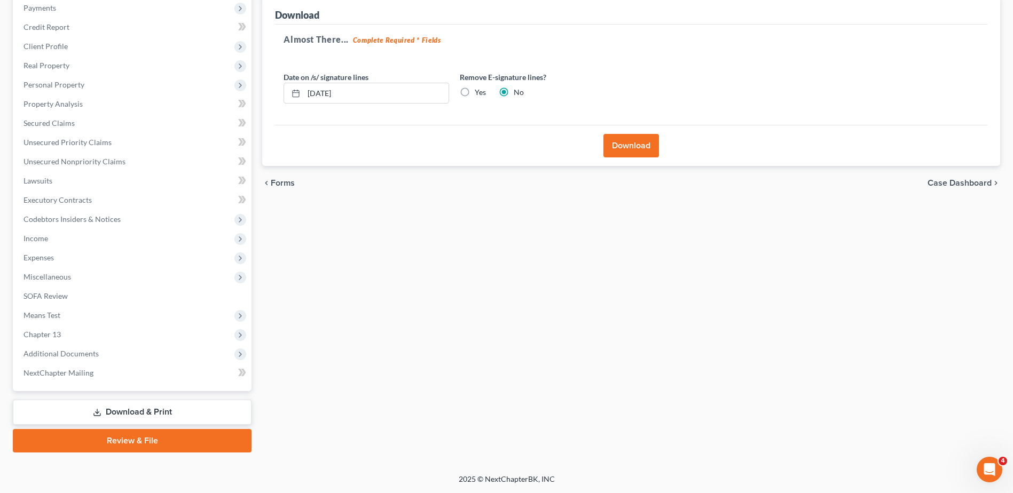
scroll to position [132, 0]
click at [369, 87] on input "[DATE]" at bounding box center [376, 93] width 145 height 20
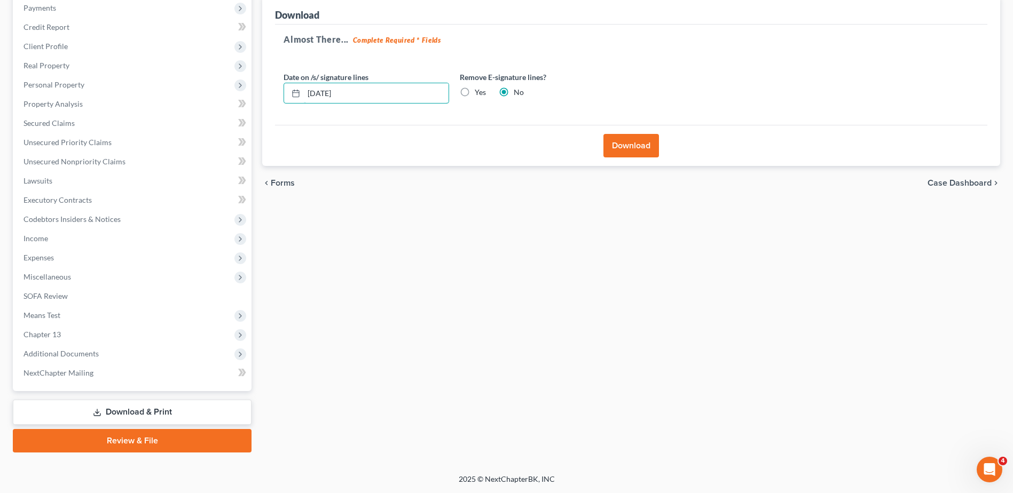
click at [369, 86] on input "[DATE]" at bounding box center [376, 93] width 145 height 20
click at [475, 93] on label "Yes" at bounding box center [480, 92] width 11 height 11
click at [479, 93] on input "Yes" at bounding box center [482, 90] width 7 height 7
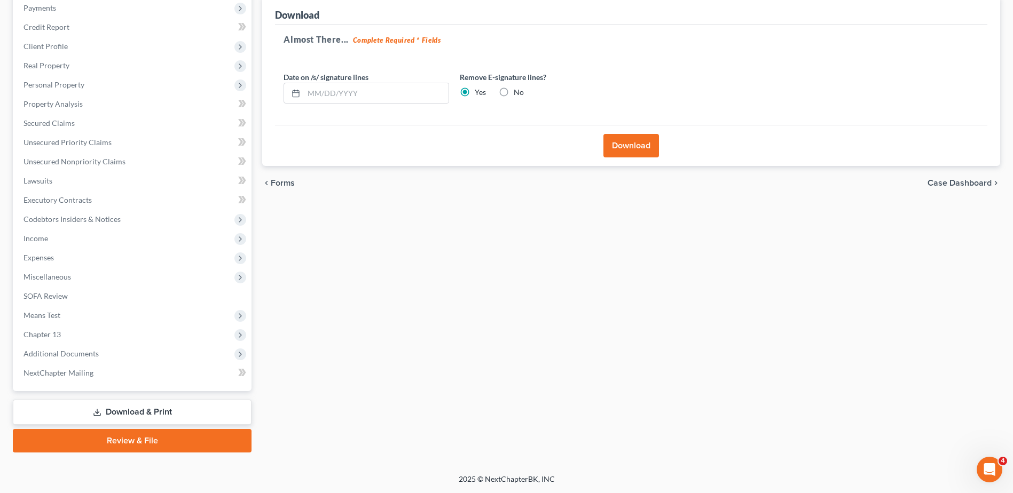
click at [629, 145] on button "Download" at bounding box center [631, 145] width 56 height 23
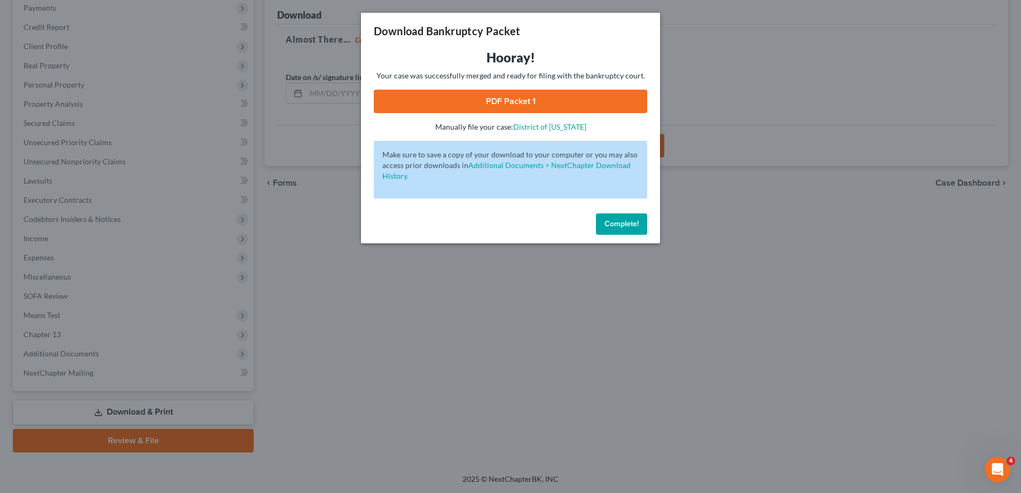
click at [549, 104] on link "PDF Packet 1" at bounding box center [510, 101] width 273 height 23
click at [618, 229] on button "Complete!" at bounding box center [621, 224] width 51 height 21
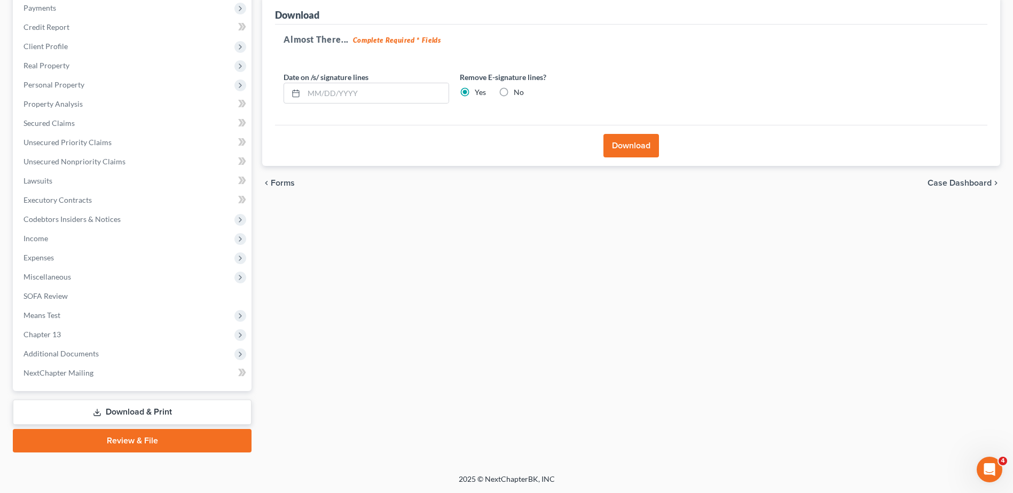
click at [69, 313] on span "Means Test" at bounding box center [133, 315] width 237 height 19
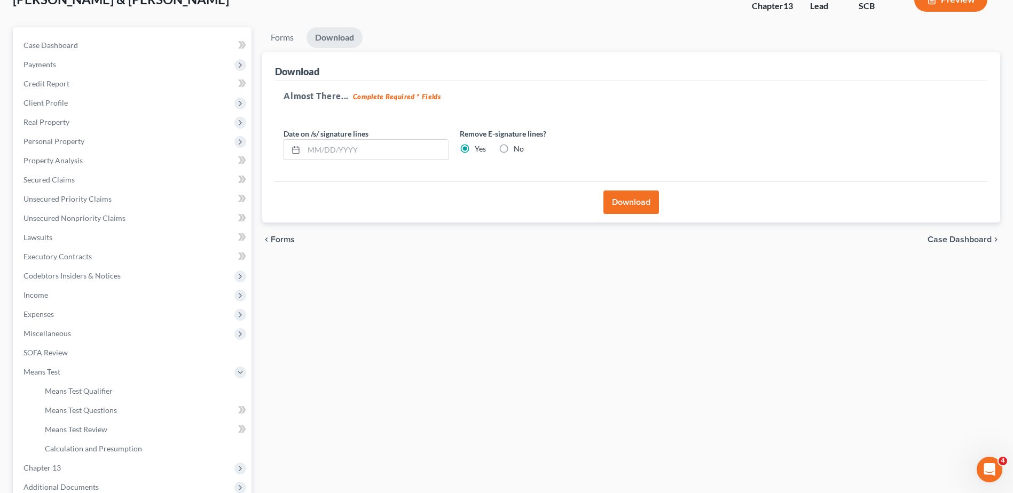
scroll to position [25, 0]
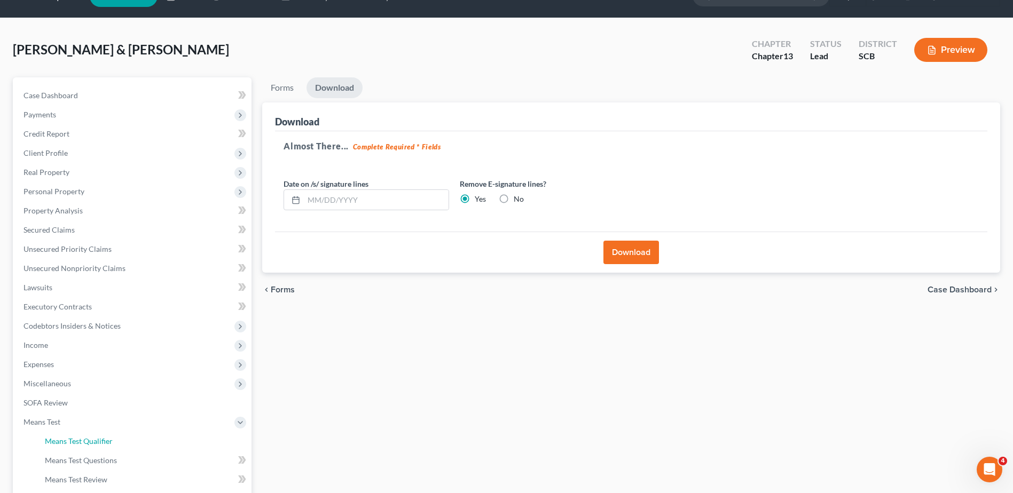
click at [103, 446] on link "Means Test Qualifier" at bounding box center [143, 441] width 215 height 19
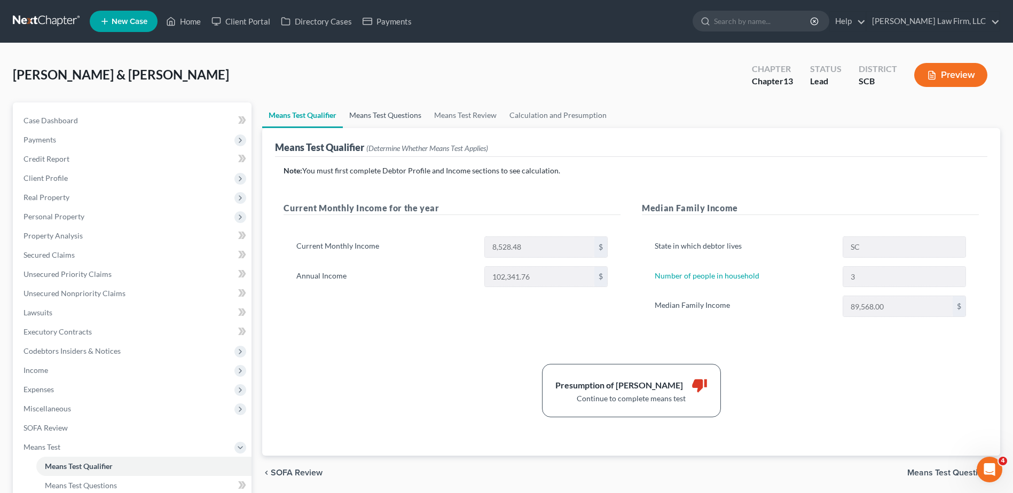
click at [382, 118] on link "Means Test Questions" at bounding box center [385, 116] width 85 height 26
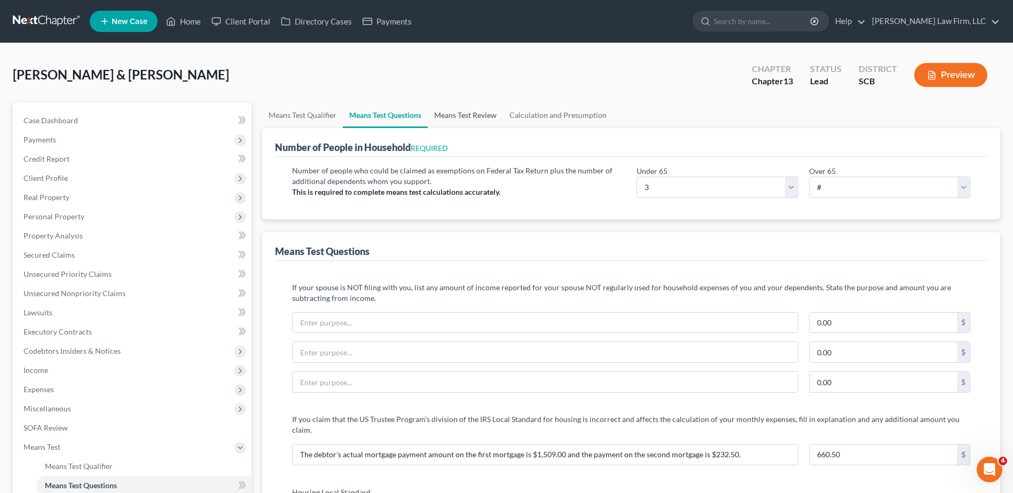
click at [460, 119] on link "Means Test Review" at bounding box center [465, 116] width 75 height 26
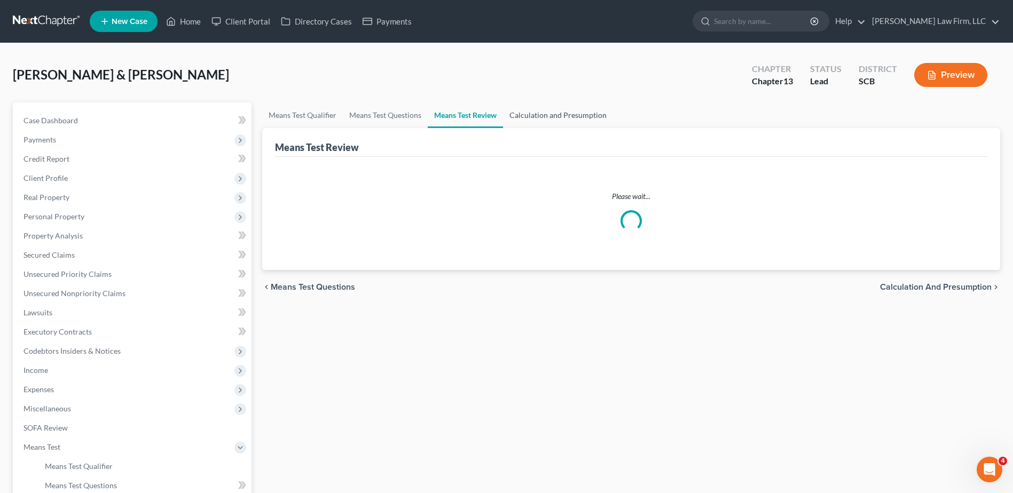
click at [552, 120] on link "Calculation and Presumption" at bounding box center [558, 116] width 110 height 26
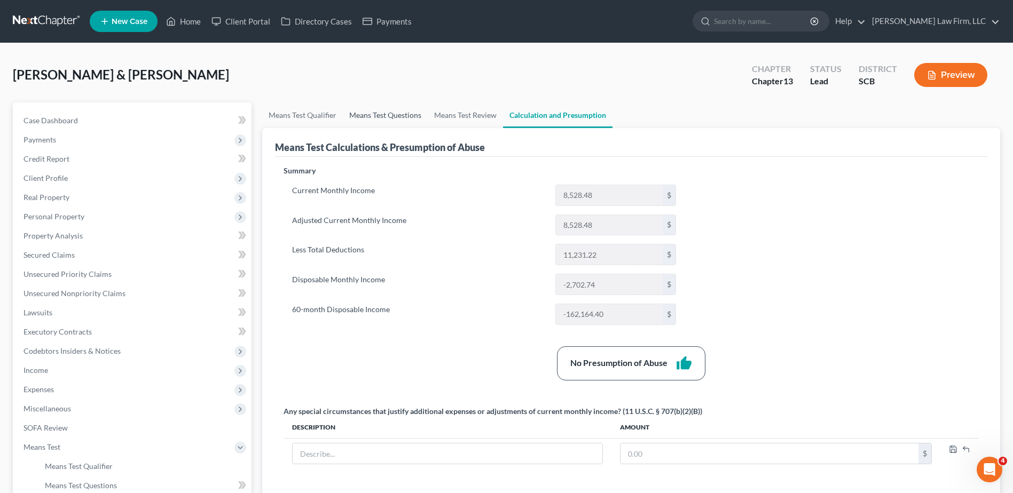
click at [361, 112] on link "Means Test Questions" at bounding box center [385, 116] width 85 height 26
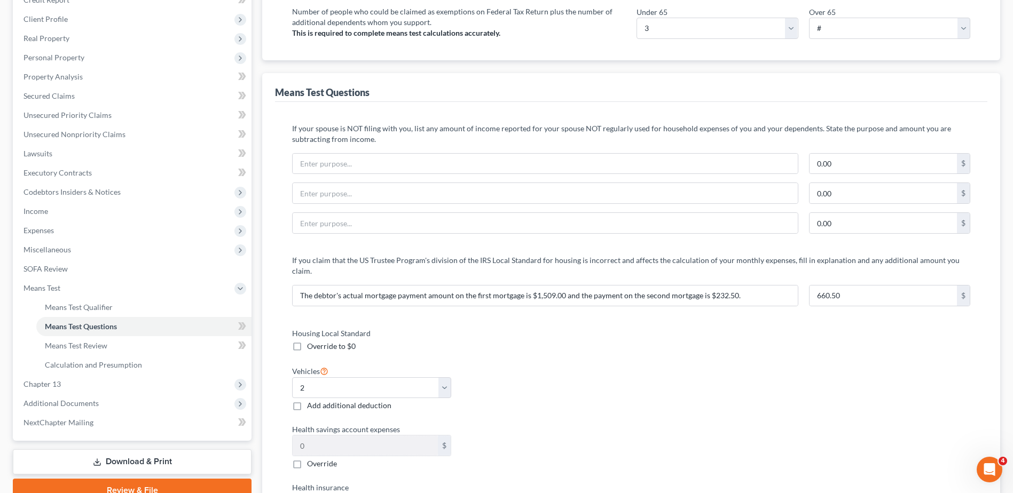
scroll to position [160, 0]
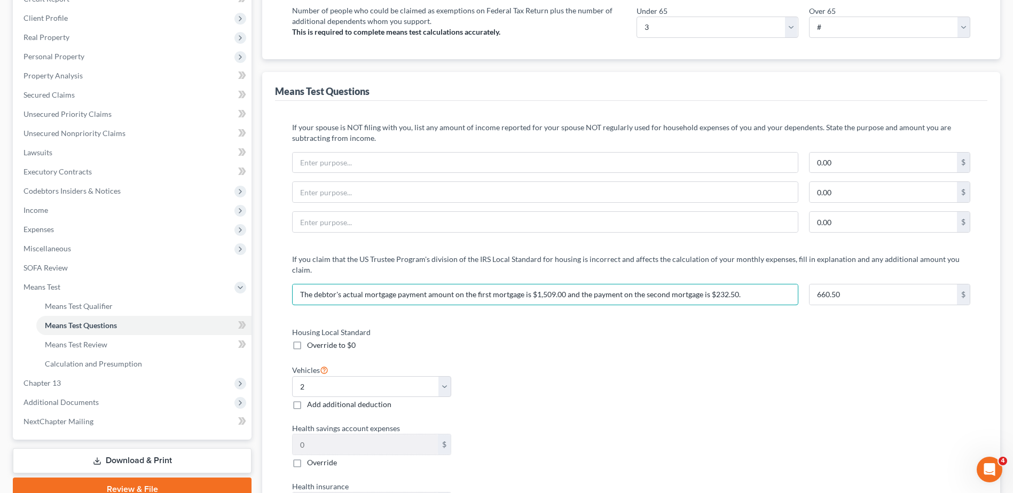
drag, startPoint x: 766, startPoint y: 289, endPoint x: 215, endPoint y: 239, distance: 553.8
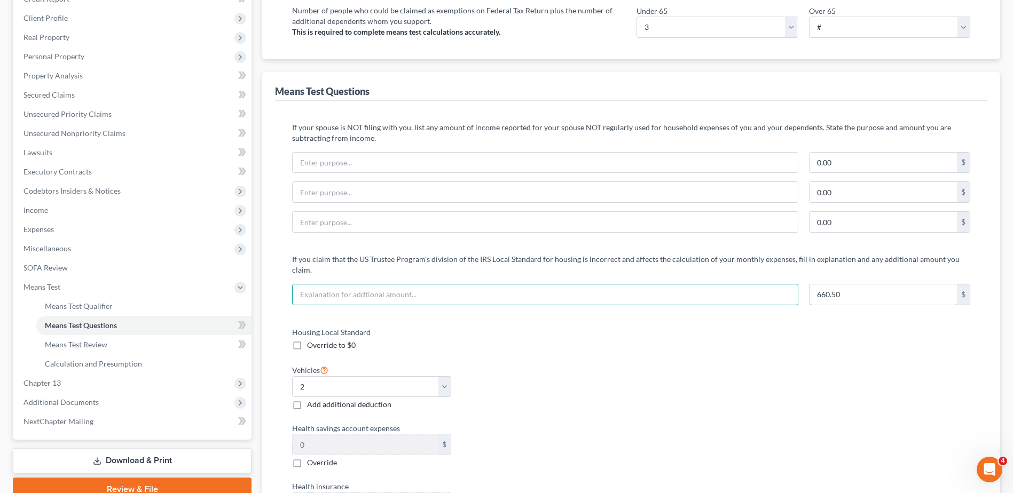
click at [847, 285] on input "660.50" at bounding box center [882, 295] width 147 height 20
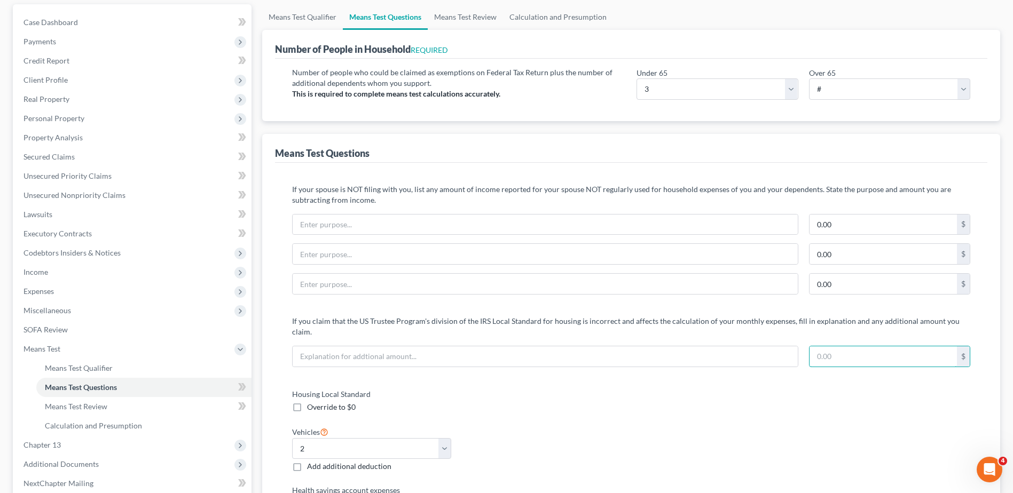
scroll to position [0, 0]
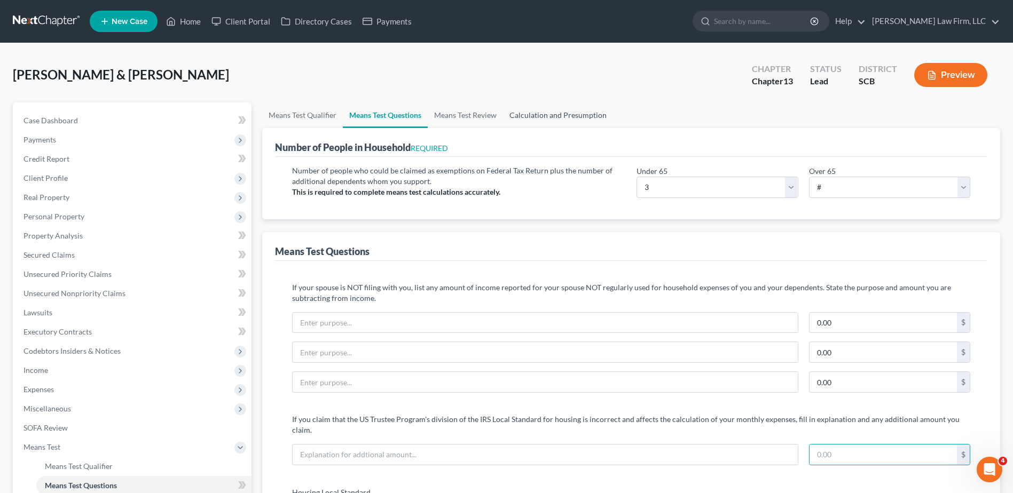
click at [572, 114] on link "Calculation and Presumption" at bounding box center [558, 116] width 110 height 26
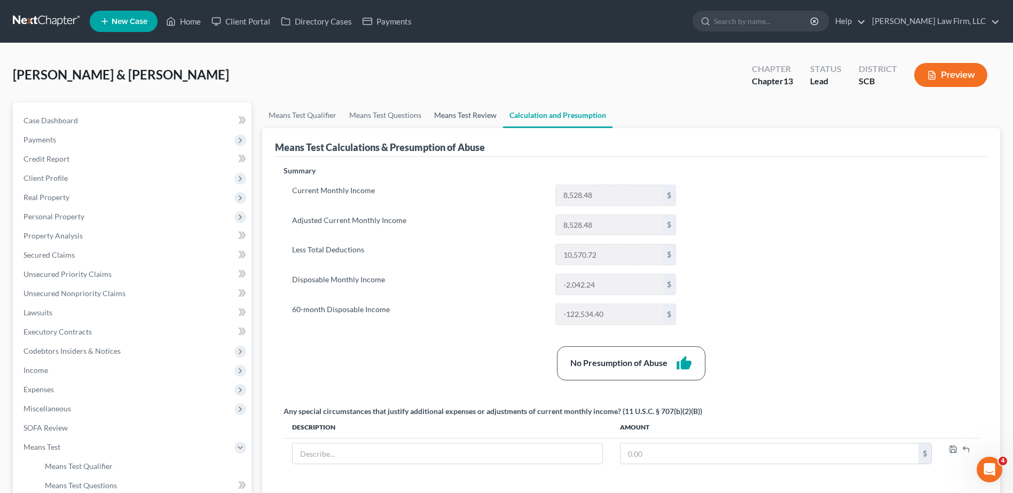
click at [460, 113] on link "Means Test Review" at bounding box center [465, 116] width 75 height 26
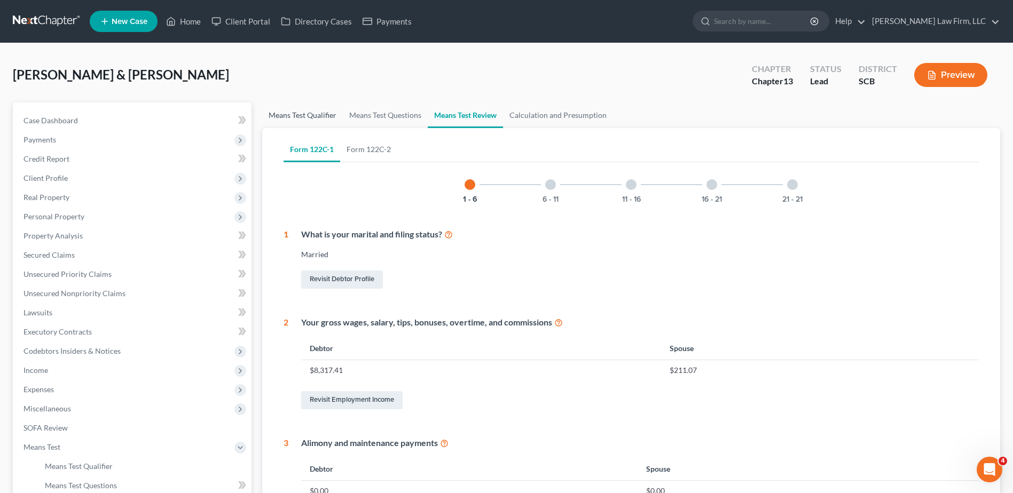
click at [310, 122] on link "Means Test Qualifier" at bounding box center [302, 116] width 81 height 26
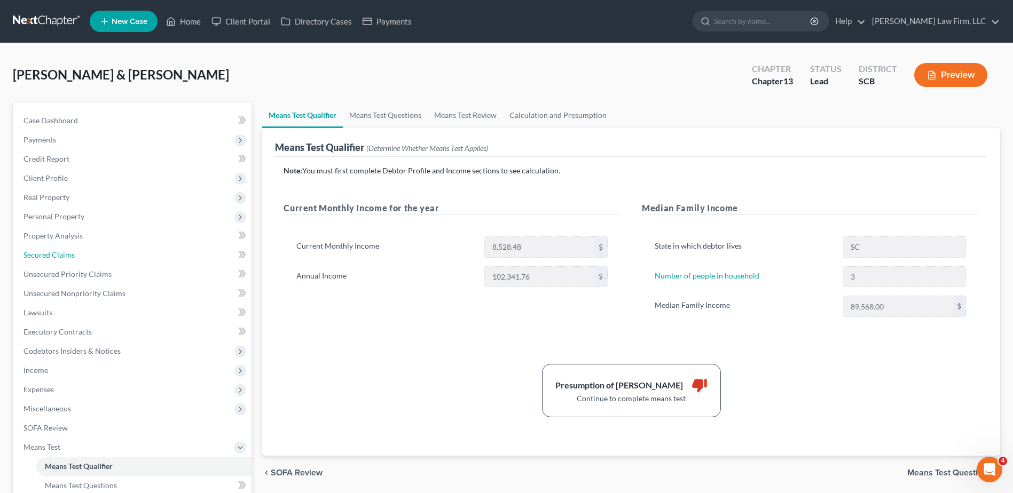
click at [104, 261] on link "Secured Claims" at bounding box center [133, 255] width 237 height 19
